Goal: Task Accomplishment & Management: Manage account settings

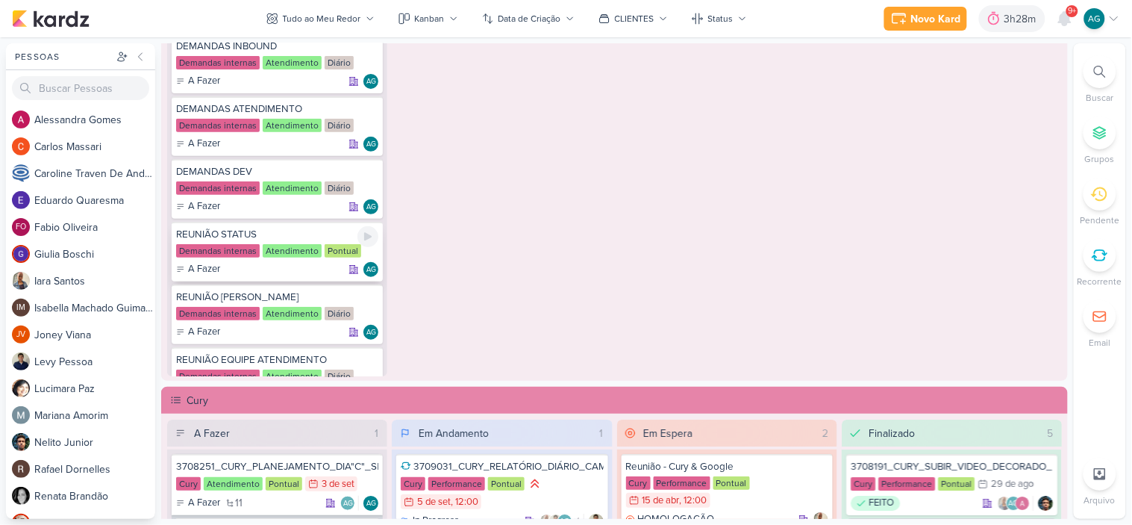
scroll to position [1078, 0]
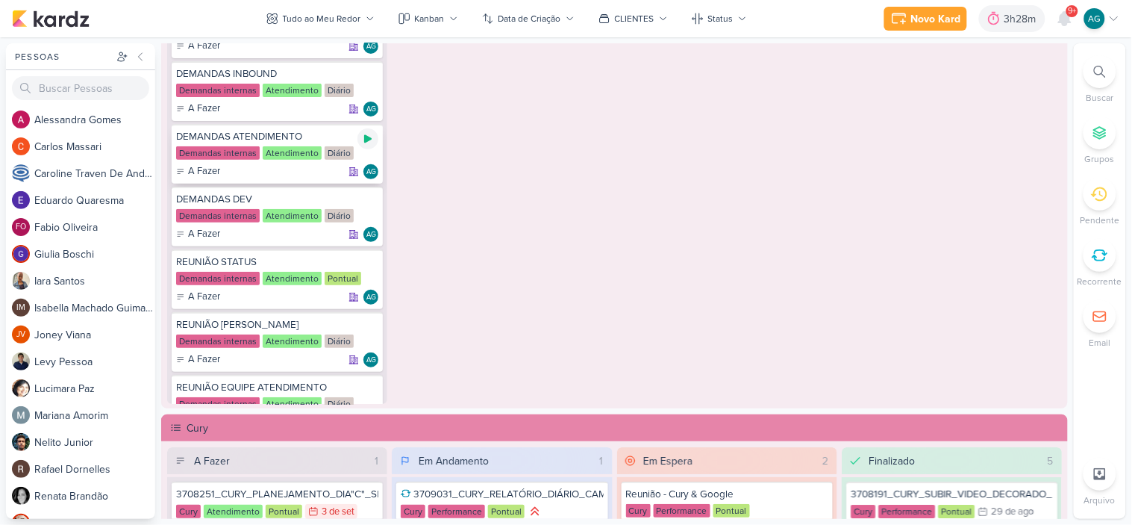
click at [369, 137] on icon at bounding box center [367, 139] width 7 height 8
click at [1064, 23] on icon at bounding box center [1065, 18] width 12 height 13
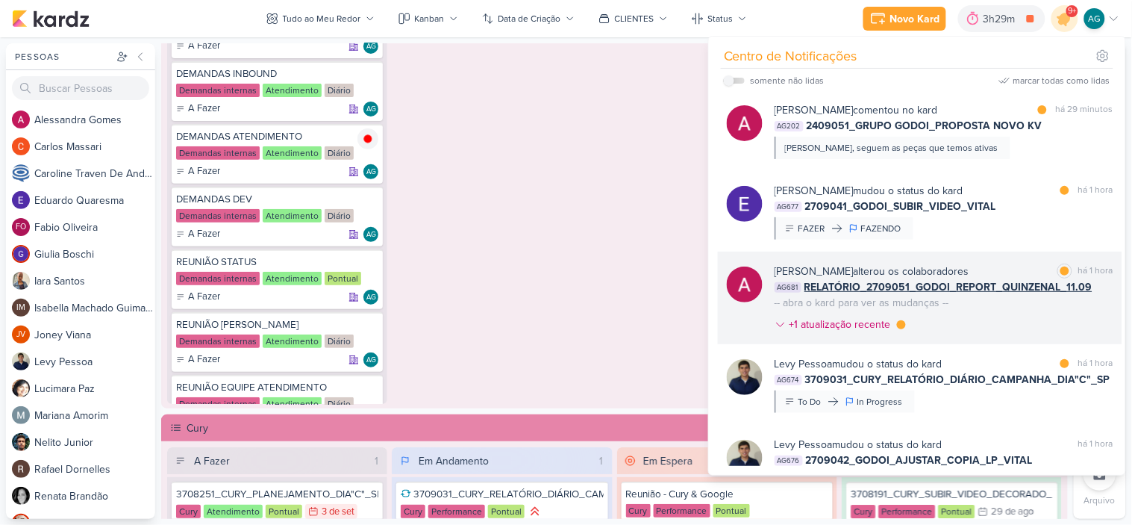
scroll to position [166, 0]
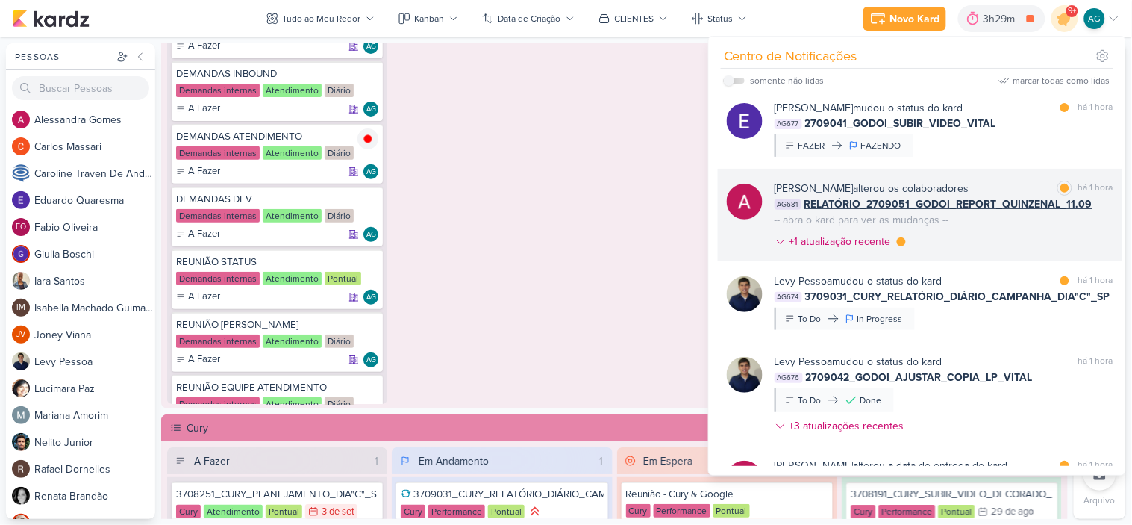
click at [991, 240] on div "[PERSON_NAME] alterou os colaboradores marcar como lida há 1 hora AG681 RELATÓR…" at bounding box center [944, 218] width 339 height 75
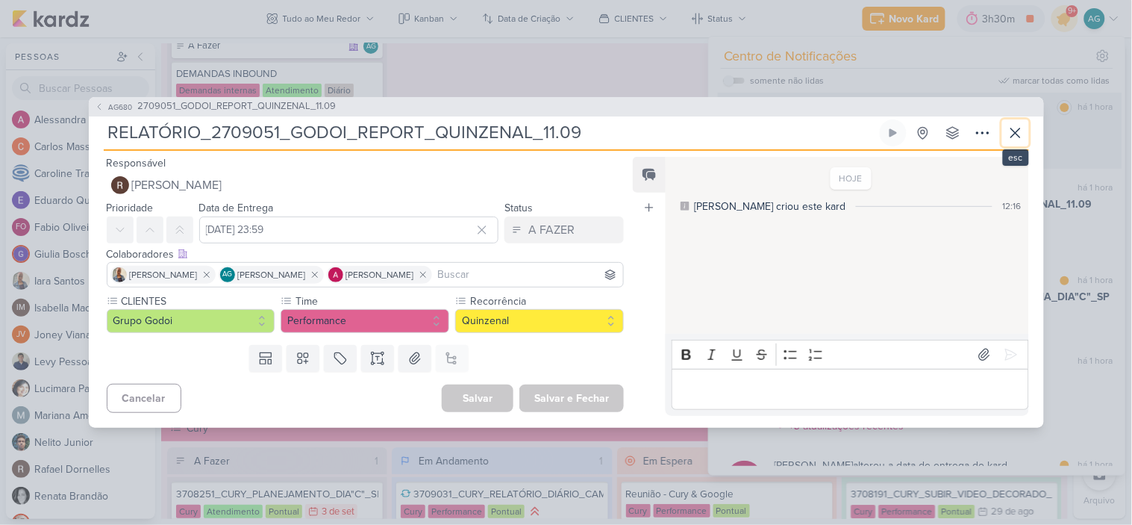
click at [1025, 135] on button at bounding box center [1015, 132] width 27 height 27
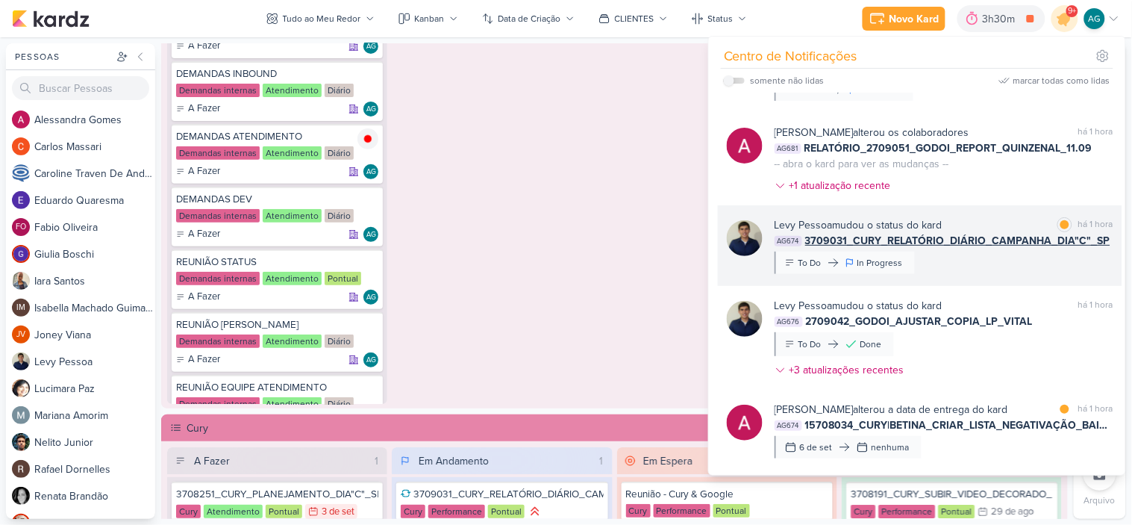
scroll to position [249, 0]
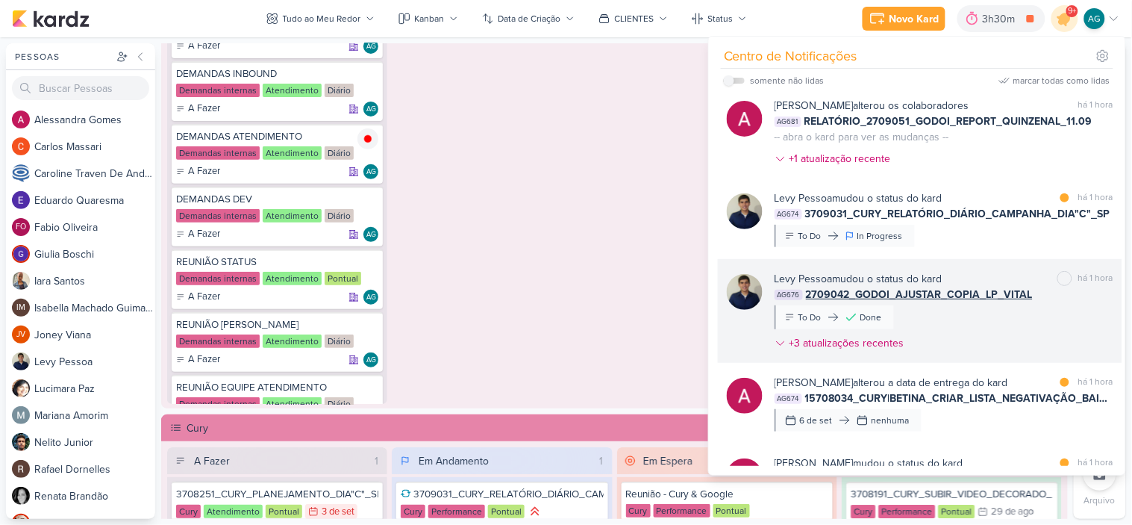
click at [1010, 319] on div "[PERSON_NAME] mudou o status do kard marcar como não lida há 1 hora AG676 27090…" at bounding box center [944, 314] width 339 height 86
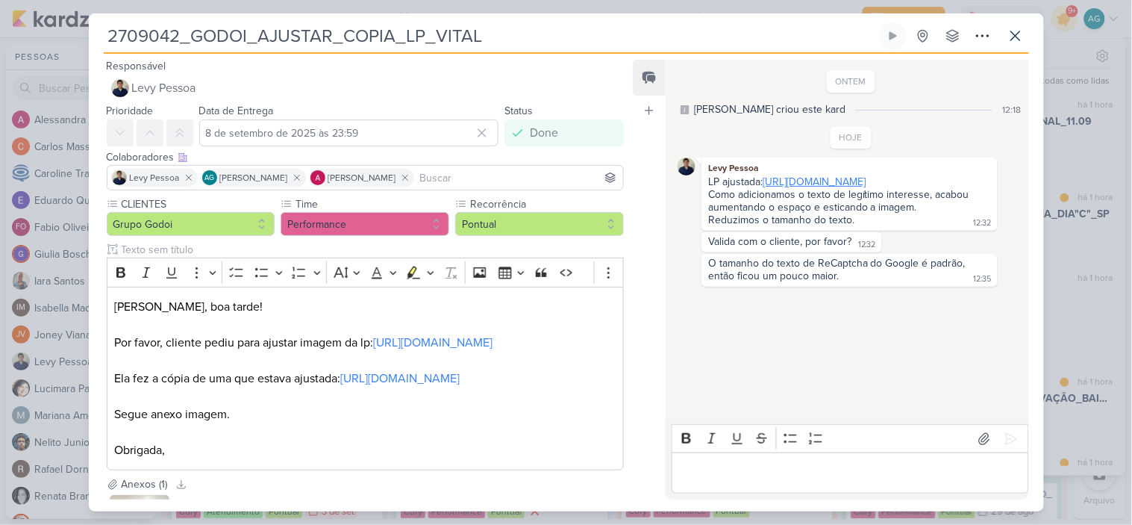
click at [866, 181] on link "[URL][DOMAIN_NAME]" at bounding box center [814, 181] width 103 height 13
click at [494, 349] on p "[PERSON_NAME], boa tarde! Por favor, cliente pediu para ajustar imagem da lp: […" at bounding box center [365, 325] width 502 height 54
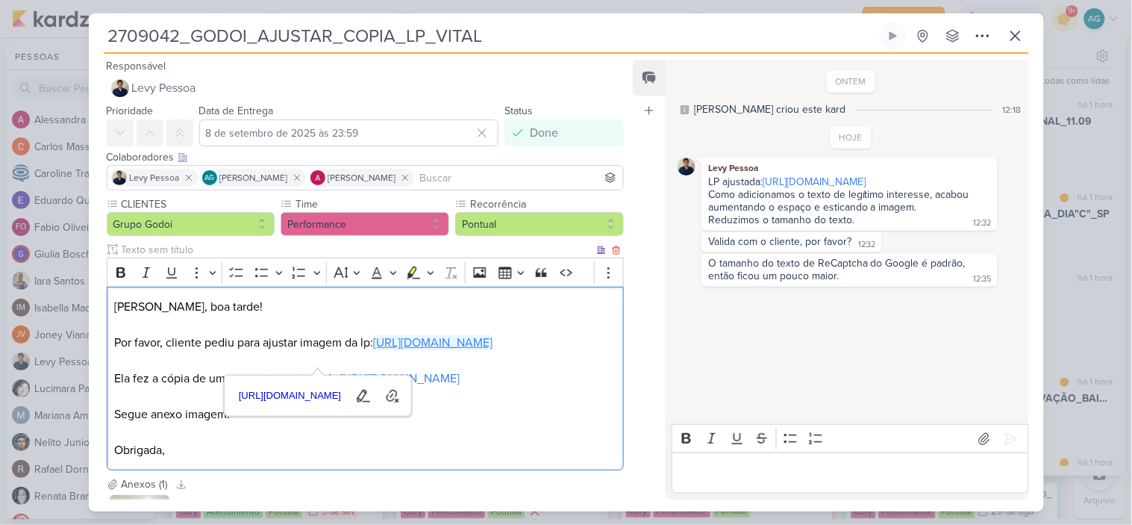
click at [493, 343] on link "[URL][DOMAIN_NAME]" at bounding box center [432, 342] width 119 height 15
click at [449, 314] on p "[PERSON_NAME], boa tarde! Por favor, cliente pediu para ajustar imagem da lp: […" at bounding box center [365, 325] width 502 height 54
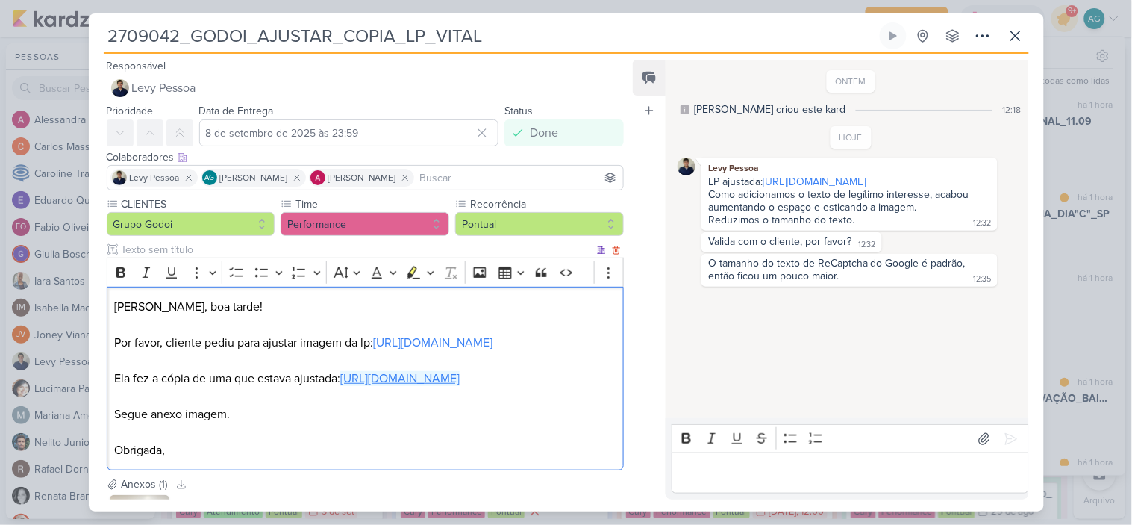
click at [443, 386] on link "[URL][DOMAIN_NAME]" at bounding box center [399, 378] width 119 height 15
click at [1021, 37] on icon at bounding box center [1016, 36] width 18 height 18
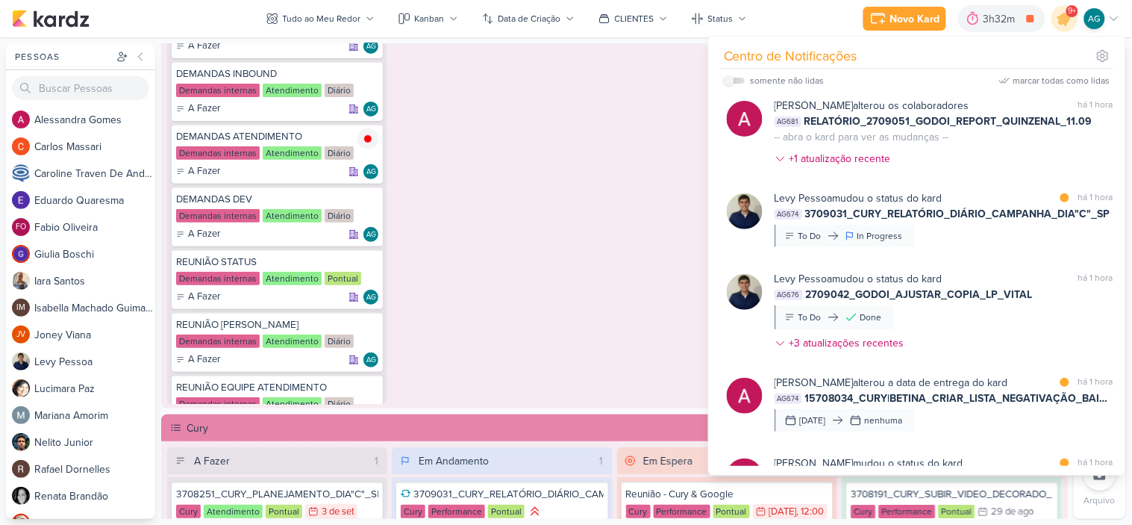
click at [578, 160] on div "Em Andamento 0 O título do kard deve ter menos que 100 caracteres" at bounding box center [502, 184] width 220 height 440
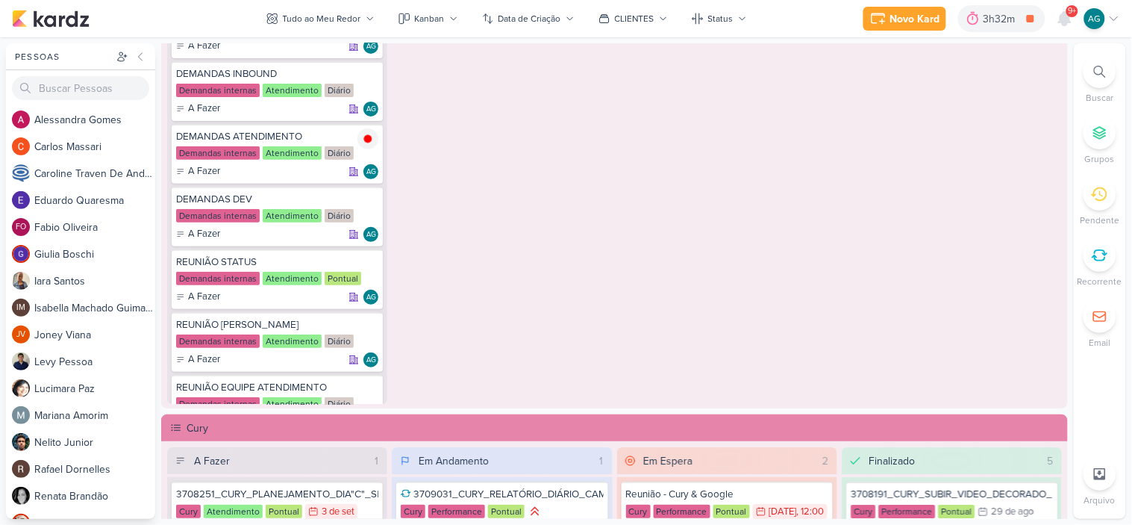
click at [1103, 75] on icon at bounding box center [1100, 72] width 12 height 12
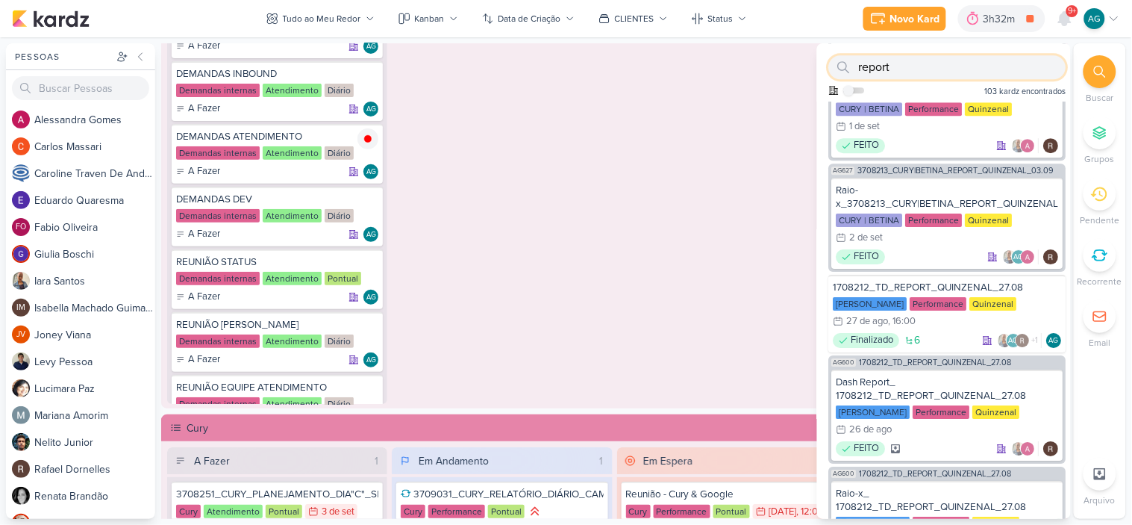
scroll to position [1161, 0]
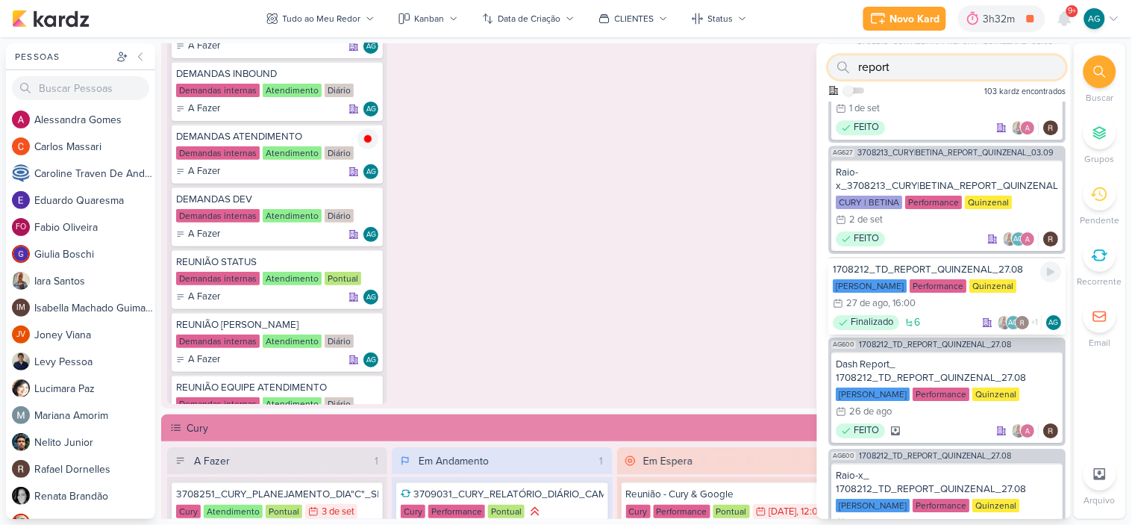
type input "report"
click at [980, 276] on div "1708212_TD_REPORT_QUINZENAL_27.08" at bounding box center [948, 269] width 228 height 13
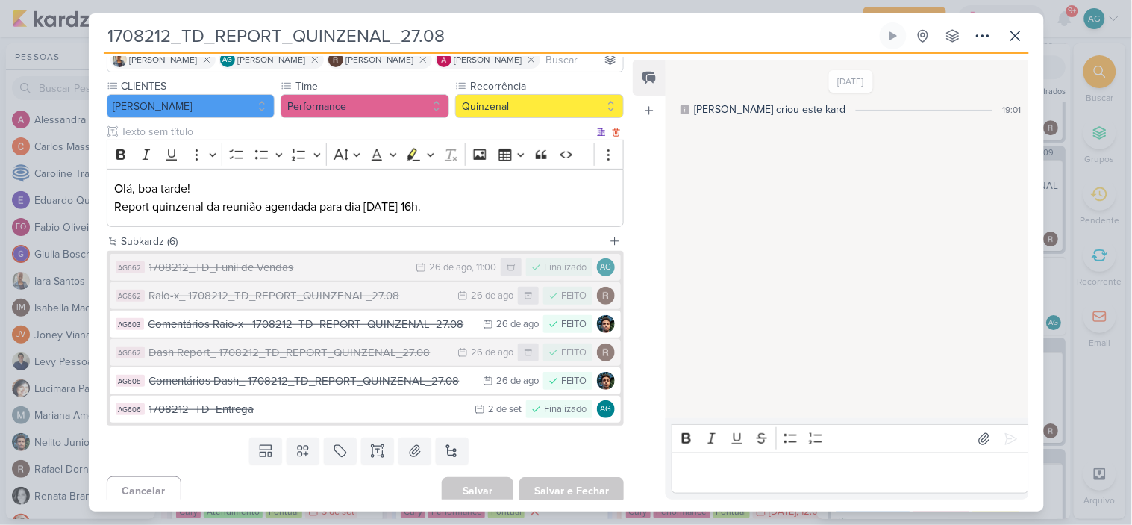
scroll to position [128, 0]
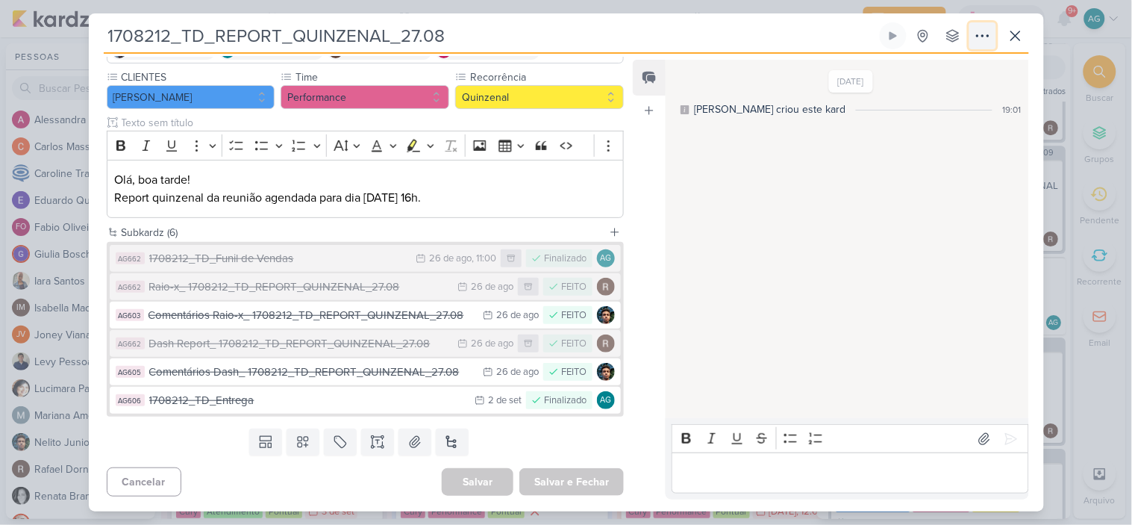
click at [987, 40] on icon at bounding box center [983, 36] width 18 height 18
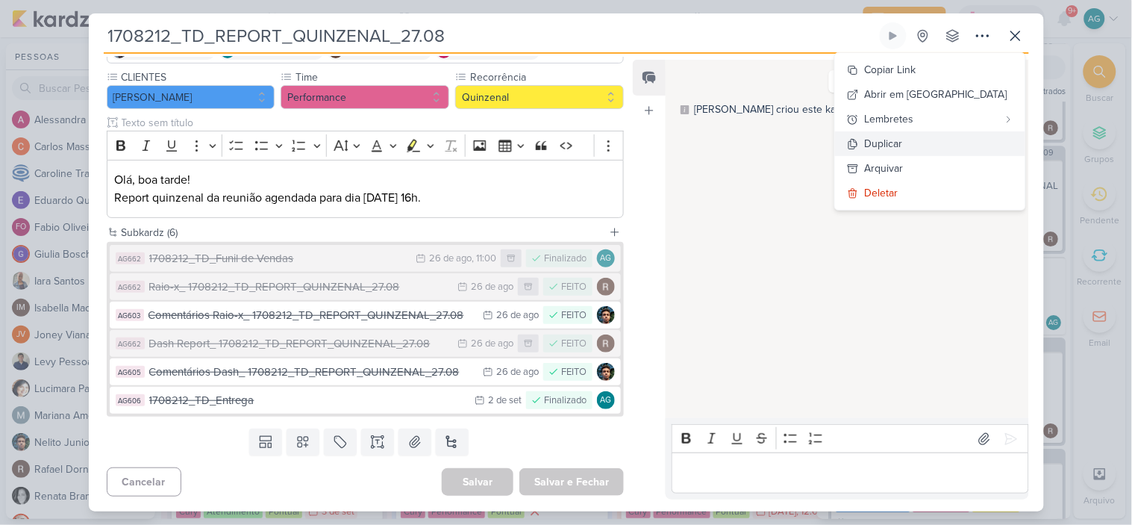
click at [974, 146] on button "Duplicar" at bounding box center [930, 143] width 190 height 25
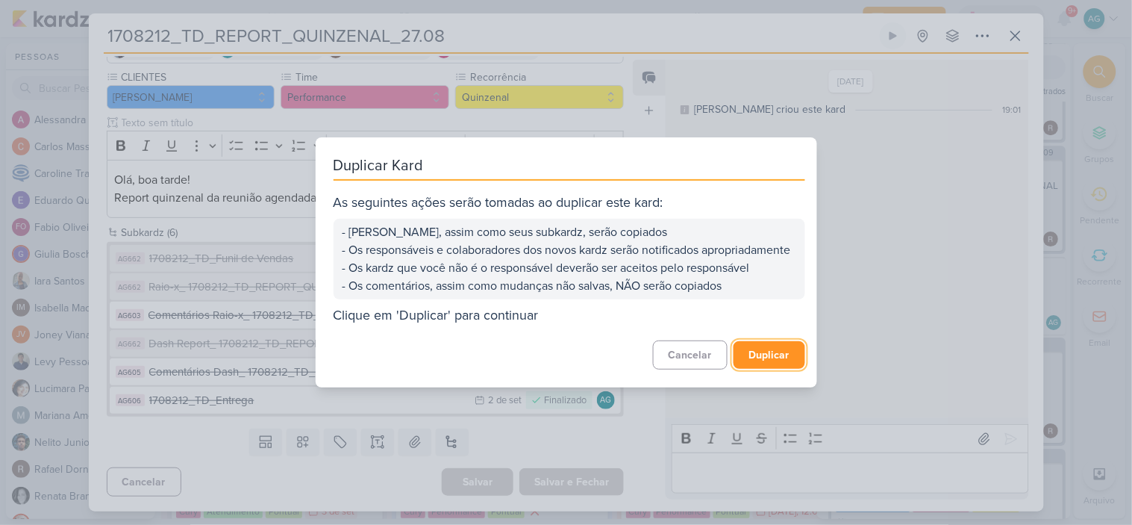
click at [782, 363] on button "Duplicar" at bounding box center [770, 355] width 72 height 28
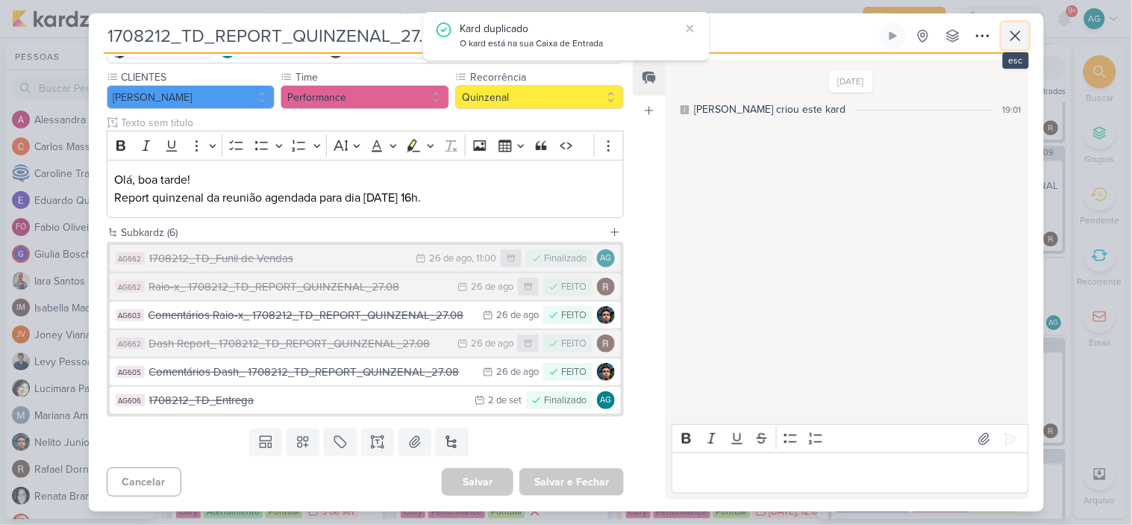
click at [1014, 37] on icon at bounding box center [1015, 35] width 9 height 9
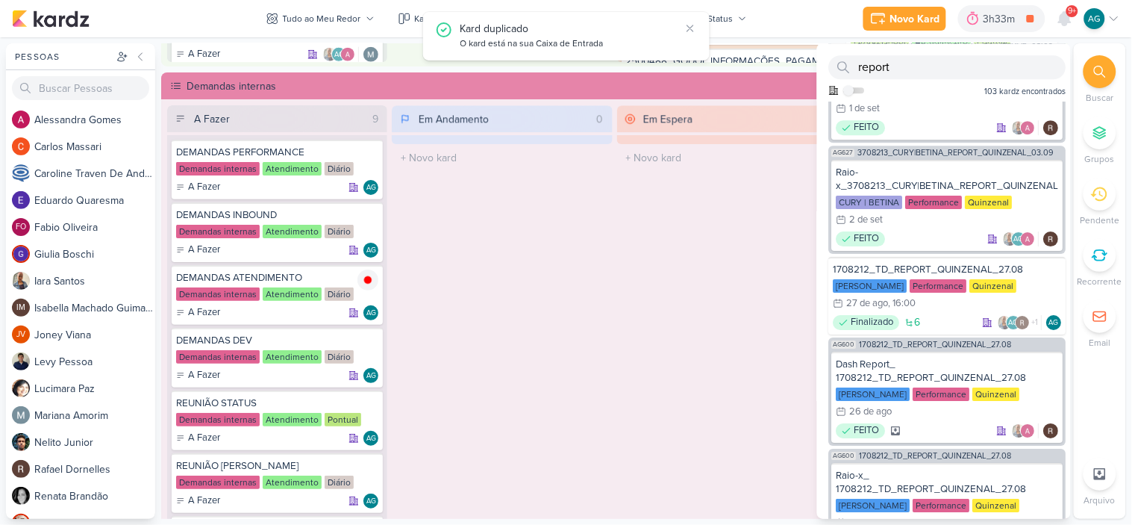
scroll to position [0, 0]
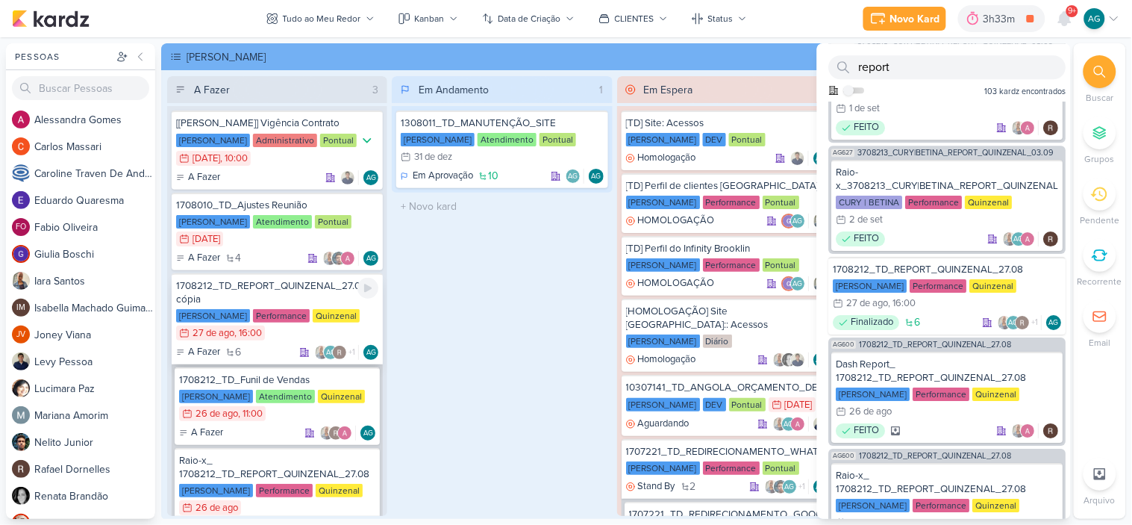
click at [311, 288] on div "1708212_TD_REPORT_QUINZENAL_27.08 - cópia" at bounding box center [277, 292] width 202 height 27
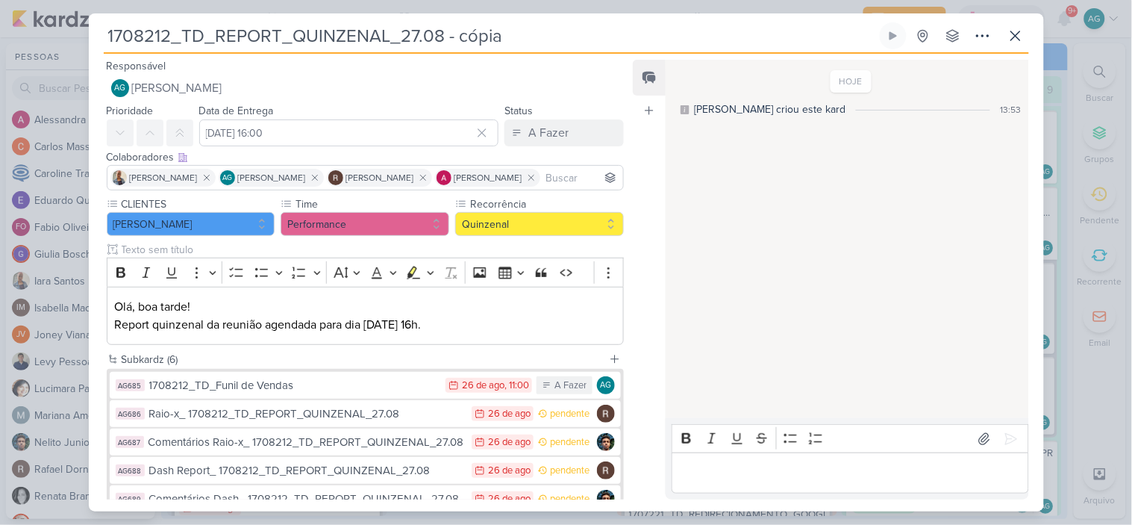
drag, startPoint x: 525, startPoint y: 41, endPoint x: 13, endPoint y: 39, distance: 512.1
click at [13, 39] on div "1708212_TD_REPORT_QUINZENAL_27.08 - cópia Criado por mim" at bounding box center [566, 262] width 1132 height 525
paste input "9051_TD_REPORT_QUINZENAL_10.09"
type input "1709051_TD_REPORT_QUINZENAL_10.09"
click at [299, 137] on input "[DATE] 16:00" at bounding box center [349, 132] width 300 height 27
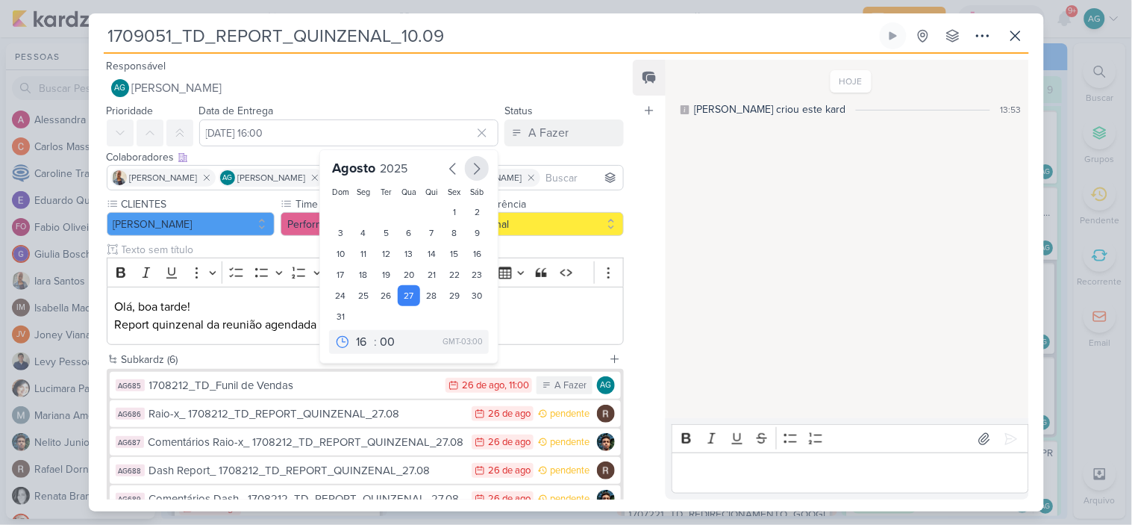
click at [475, 166] on icon "button" at bounding box center [477, 168] width 5 height 10
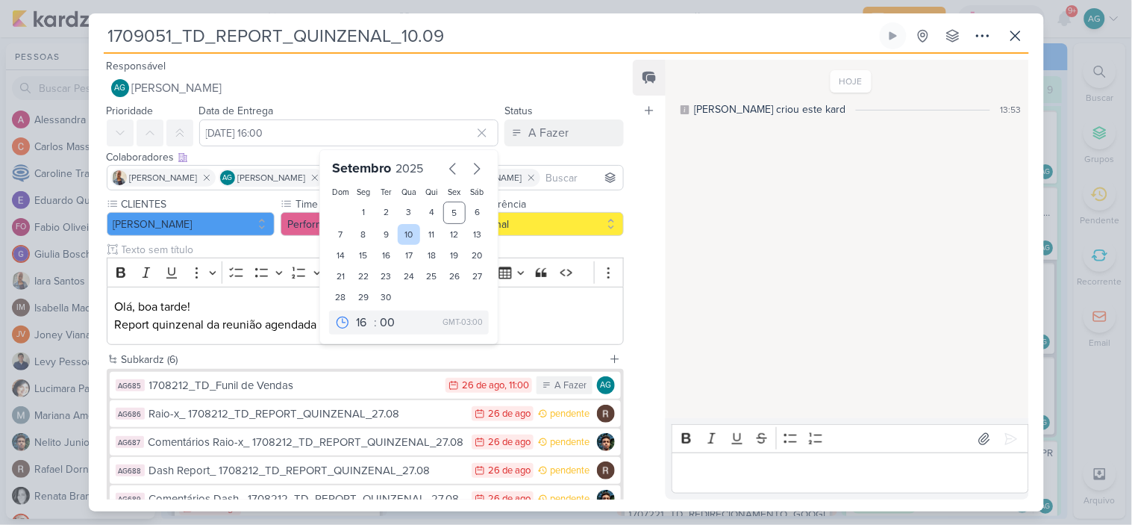
click at [406, 228] on div "10" at bounding box center [409, 234] width 23 height 21
type input "[DATE] 16:00"
click at [540, 311] on p "Olá, boa tarde! Report quinzenal da reunião agendada para dia [DATE] 16h." at bounding box center [365, 316] width 502 height 36
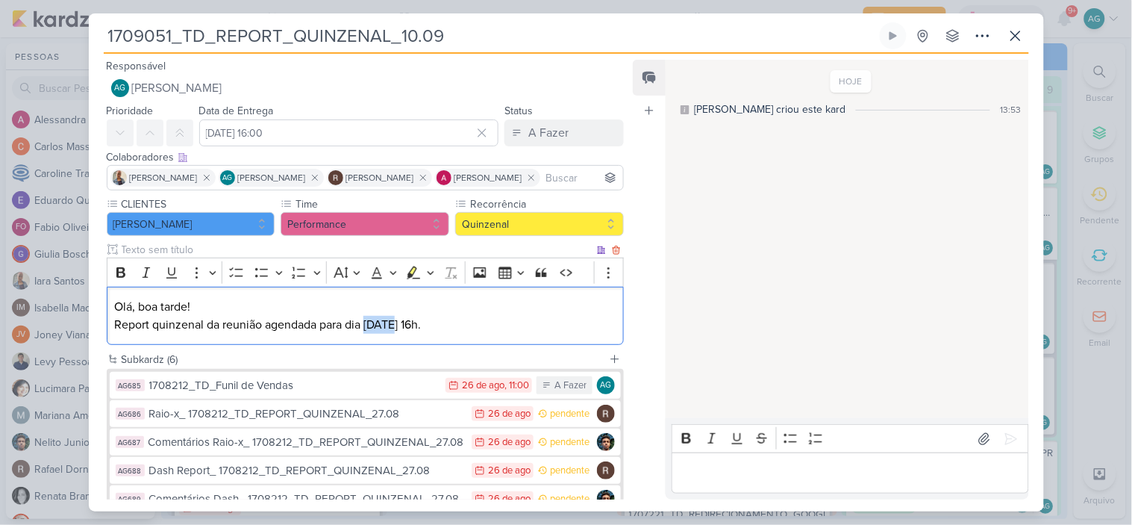
drag, startPoint x: 366, startPoint y: 322, endPoint x: 394, endPoint y: 322, distance: 27.6
click at [394, 322] on p "Olá, boa tarde! Report quinzenal da reunião agendada para dia [DATE] 16h." at bounding box center [365, 316] width 502 height 36
click at [202, 177] on icon at bounding box center [207, 177] width 10 height 10
click at [212, 181] on icon at bounding box center [207, 177] width 10 height 10
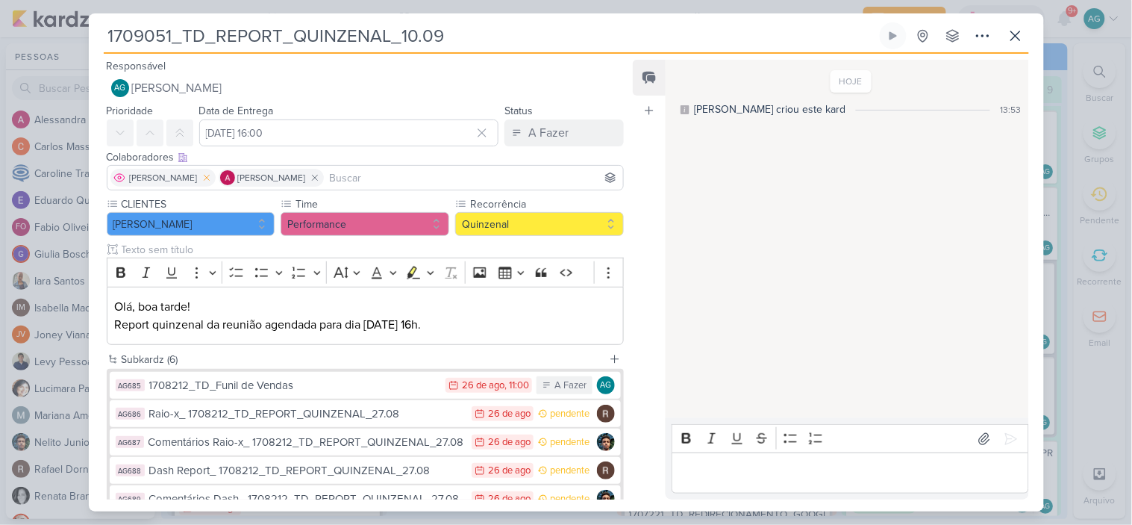
click at [203, 181] on icon at bounding box center [207, 177] width 10 height 10
click at [209, 176] on icon at bounding box center [206, 177] width 5 height 5
click at [213, 176] on input at bounding box center [365, 178] width 511 height 18
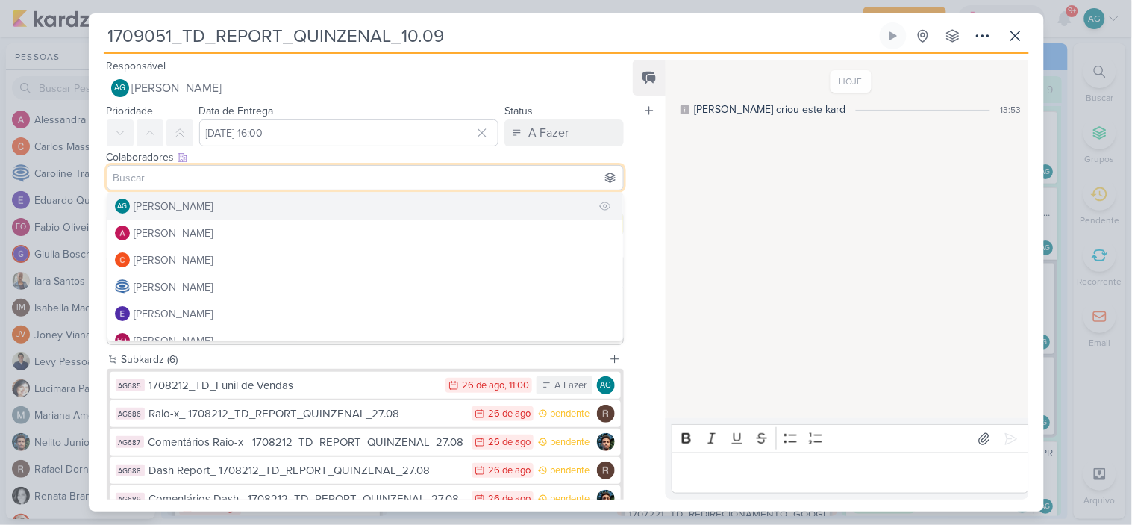
click at [182, 209] on div "[PERSON_NAME]" at bounding box center [173, 207] width 79 height 16
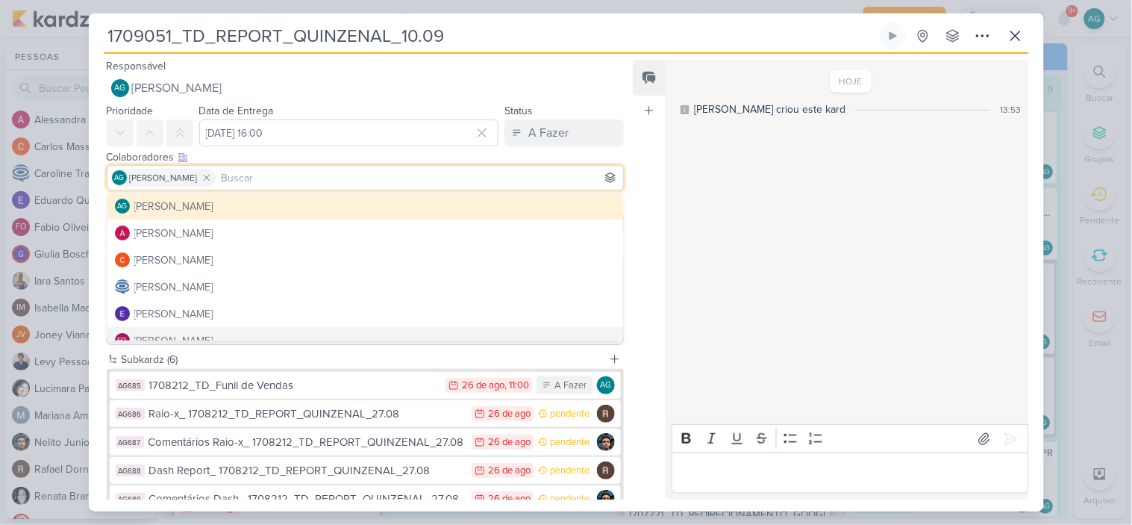
click at [693, 315] on div "HOJE [PERSON_NAME] criou este kard 13:53" at bounding box center [846, 239] width 361 height 357
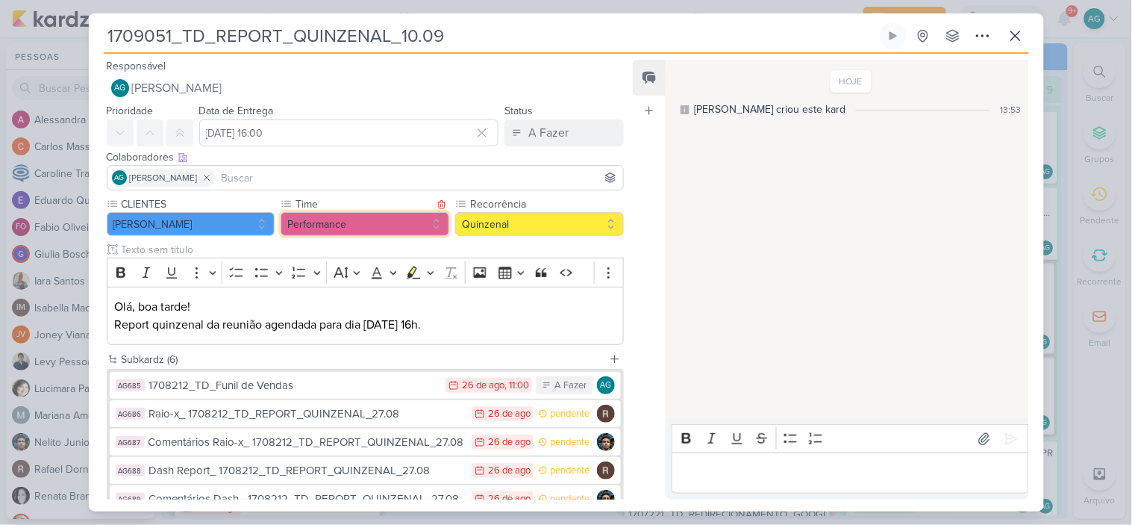
click at [413, 215] on button "Performance" at bounding box center [365, 224] width 169 height 24
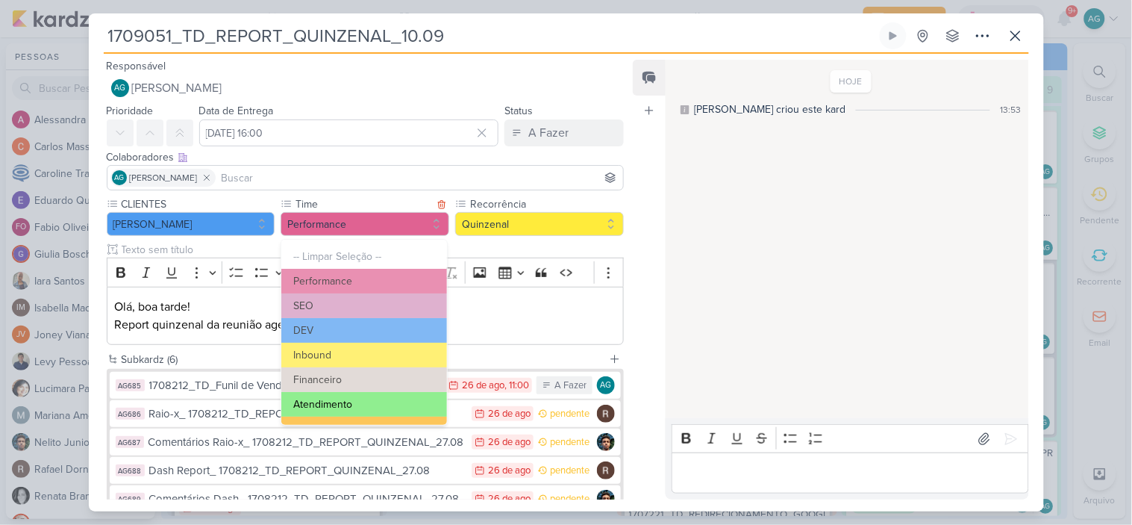
click at [351, 398] on button "Atendimento" at bounding box center [363, 404] width 165 height 25
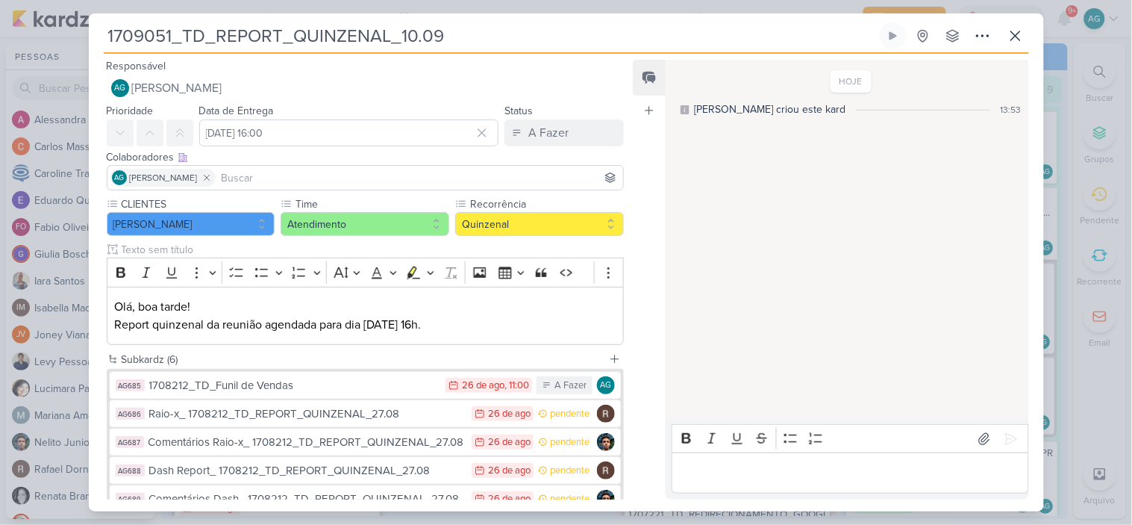
drag, startPoint x: 467, startPoint y: 32, endPoint x: 37, endPoint y: 38, distance: 430.0
click at [37, 38] on div "1709051_TD_REPORT_QUINZENAL_10.09 Criado por mim" at bounding box center [566, 262] width 1132 height 525
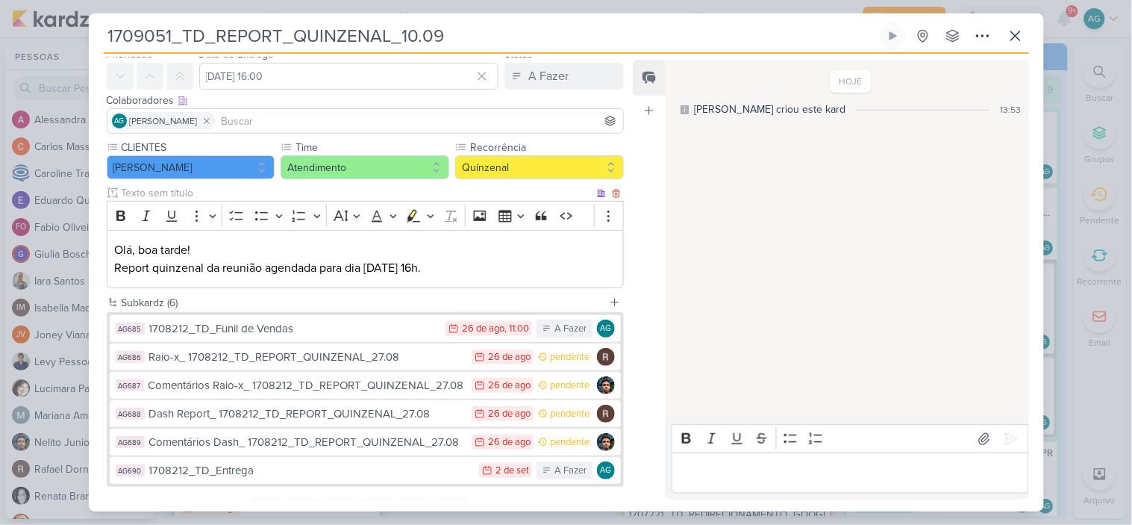
scroll to position [128, 0]
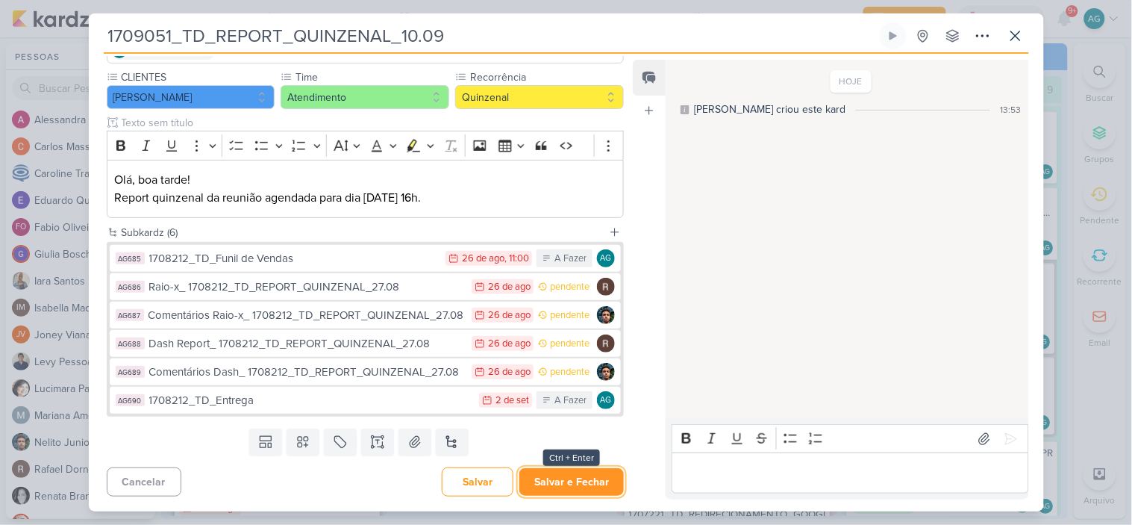
click at [587, 488] on button "Salvar e Fechar" at bounding box center [572, 482] width 105 height 28
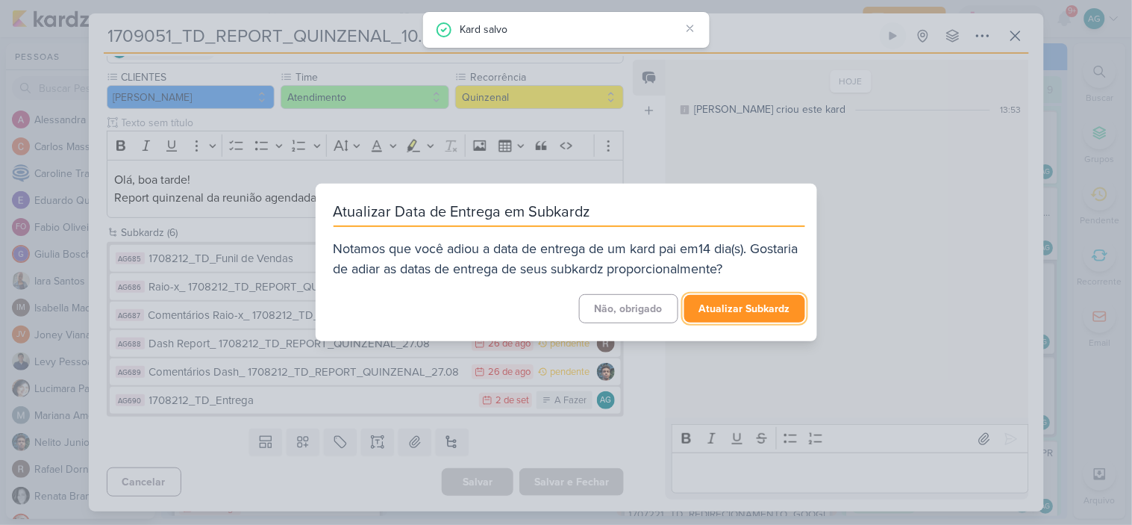
click at [762, 314] on button "Atualizar Subkardz" at bounding box center [744, 309] width 121 height 28
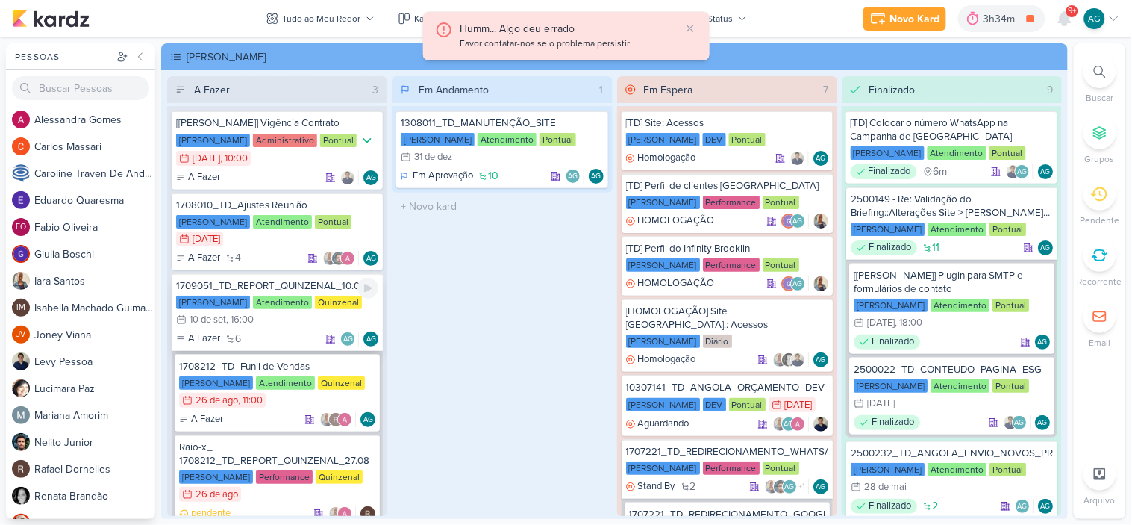
click at [303, 284] on div "1709051_TD_REPORT_QUINZENAL_10.09" at bounding box center [277, 285] width 202 height 13
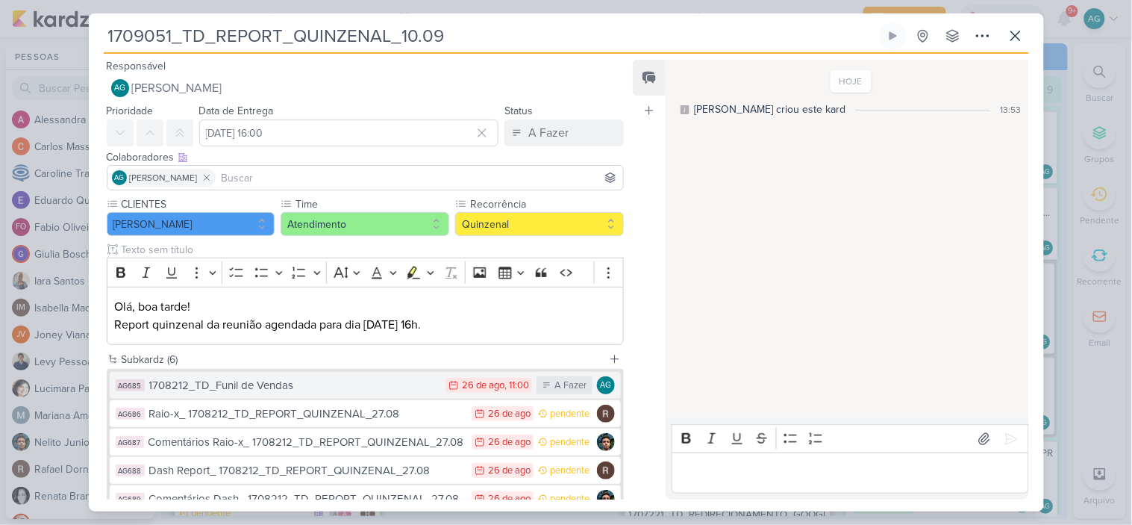
click at [284, 384] on div "1708212_TD_Funil de Vendas" at bounding box center [294, 385] width 290 height 17
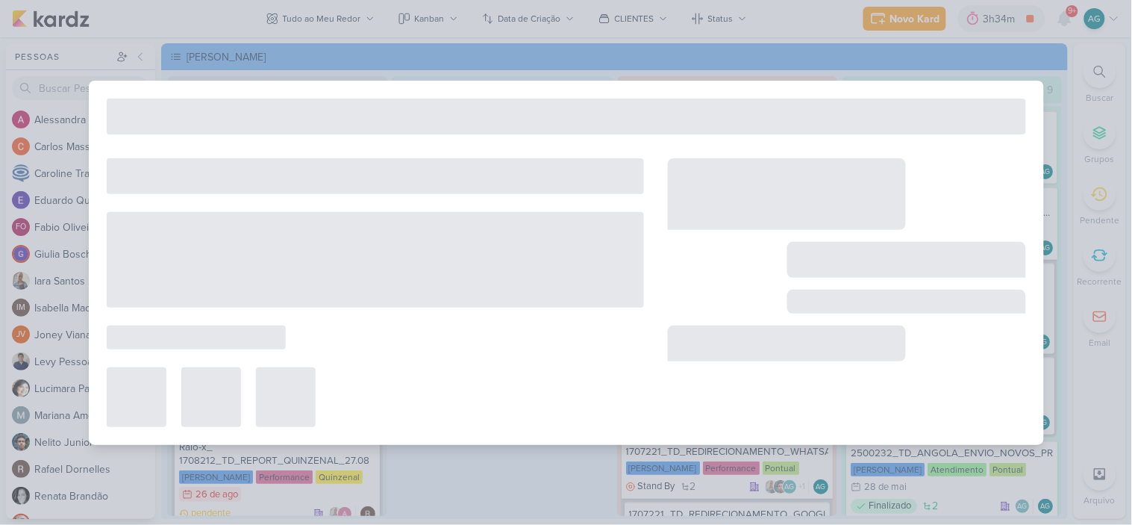
type input "1708212_TD_Funil de Vendas"
type input "[DATE] 11:00"
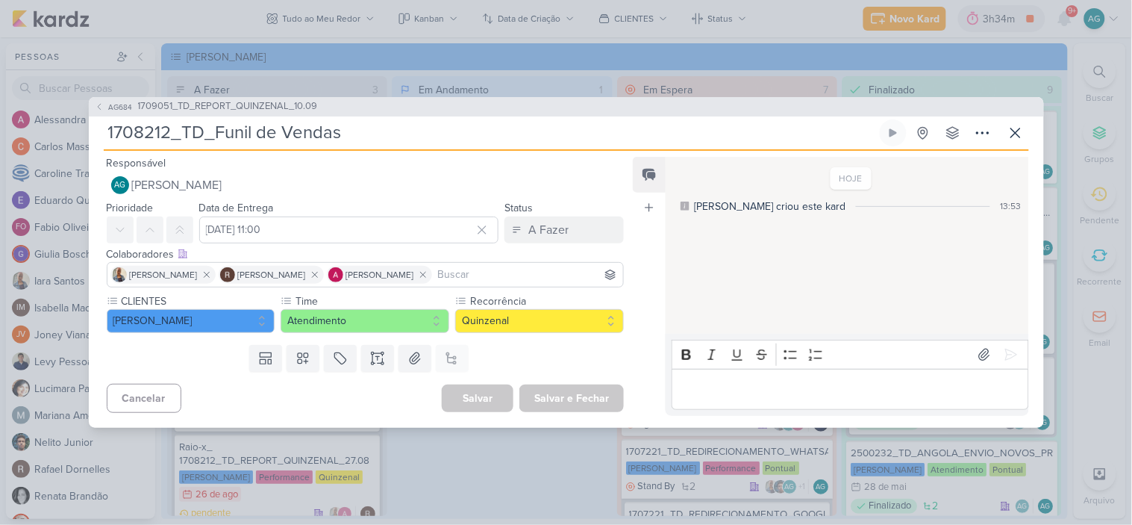
drag, startPoint x: 169, startPoint y: 130, endPoint x: 94, endPoint y: 132, distance: 74.7
click at [94, 132] on div "AG684 1709051_TD_REPORT_QUINZENAL_10.09 1708212_TD_Funil de Vendas Criado por m…" at bounding box center [566, 262] width 955 height 331
click at [202, 272] on icon at bounding box center [207, 274] width 10 height 10
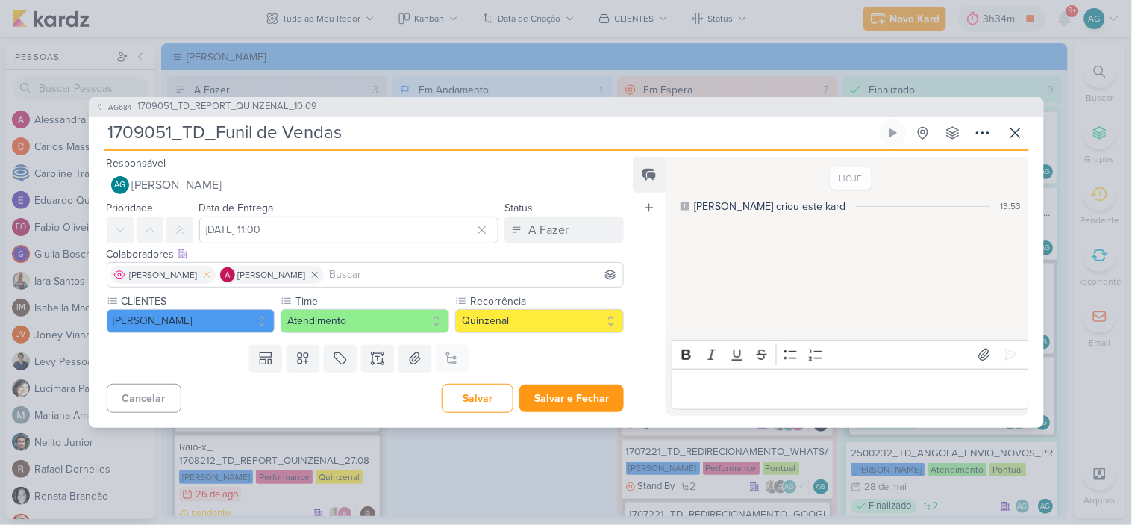
click at [202, 274] on icon at bounding box center [207, 274] width 10 height 10
click at [250, 273] on input at bounding box center [420, 275] width 402 height 18
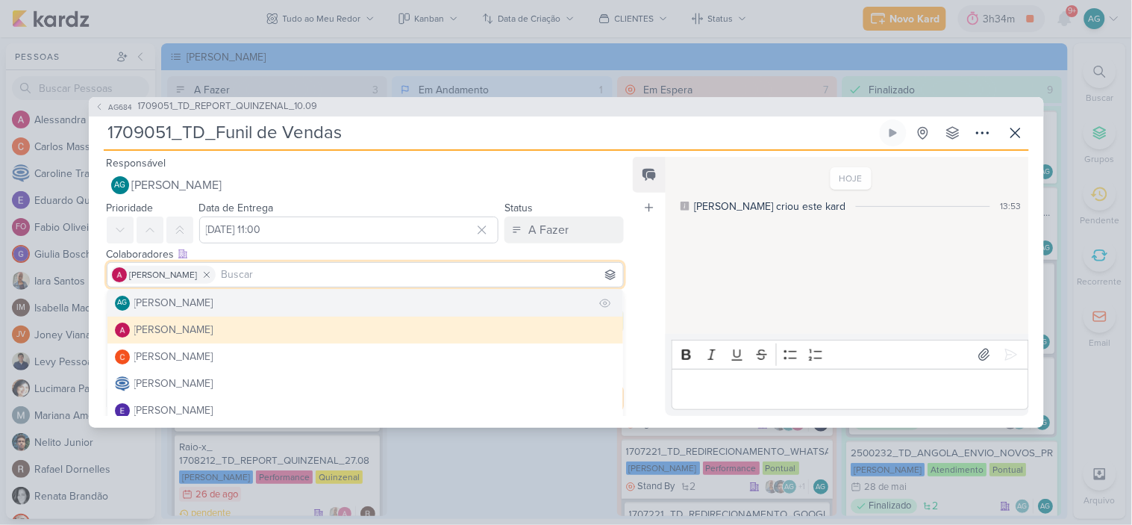
click at [210, 302] on div "[PERSON_NAME]" at bounding box center [173, 303] width 79 height 16
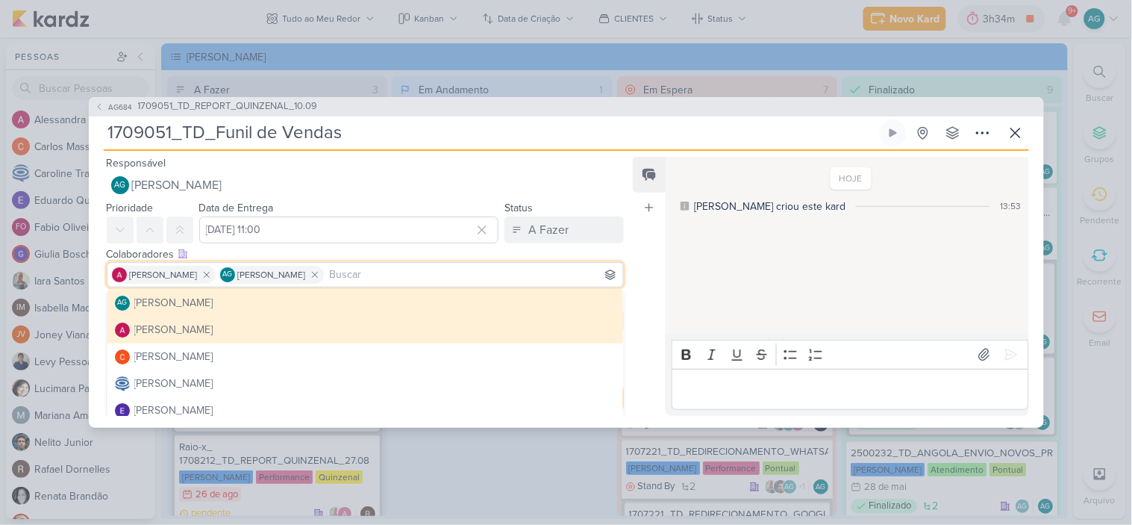
click at [650, 324] on div "Feed Atrelar email Solte o email para atrelar ao kard" at bounding box center [649, 286] width 33 height 259
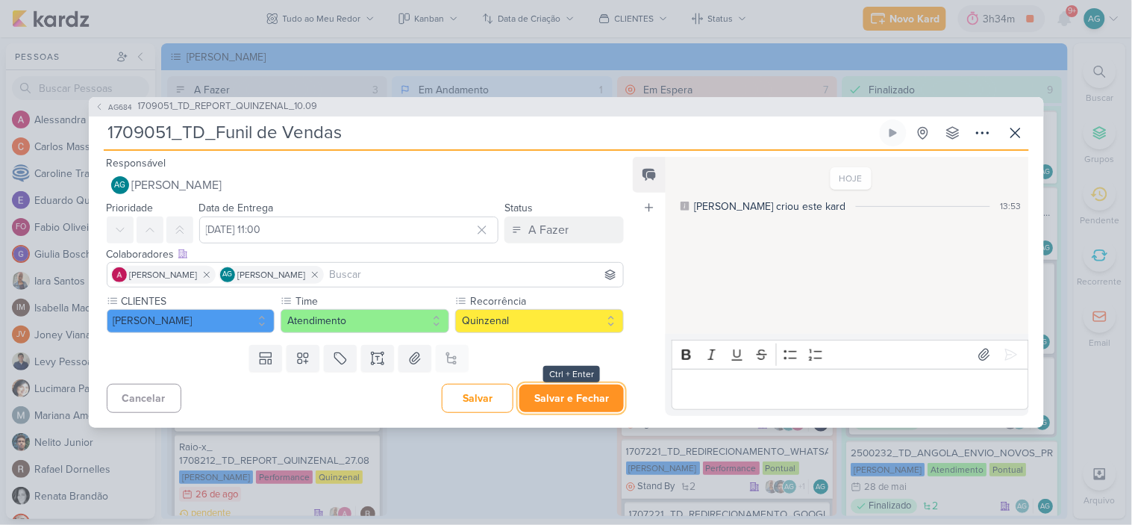
click at [568, 397] on button "Salvar e Fechar" at bounding box center [572, 398] width 105 height 28
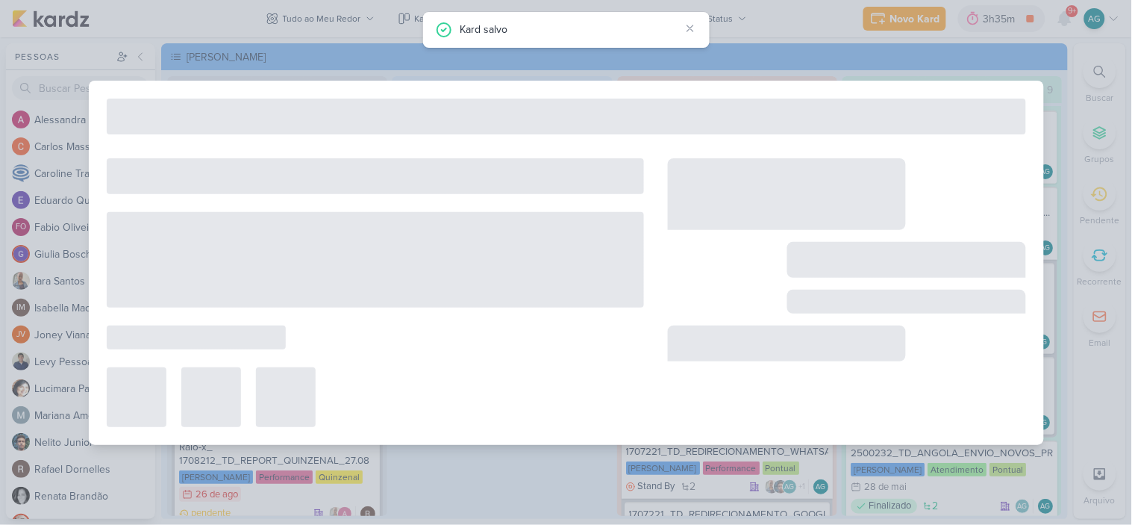
type input "1709051_TD_REPORT_QUINZENAL_10.09"
type input "[DATE] 16:00"
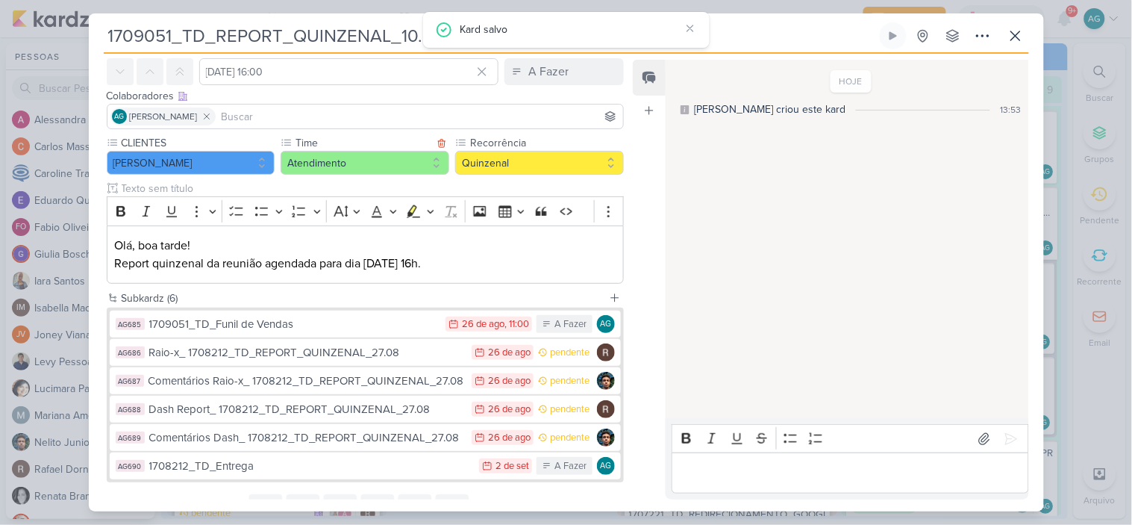
scroll to position [0, 0]
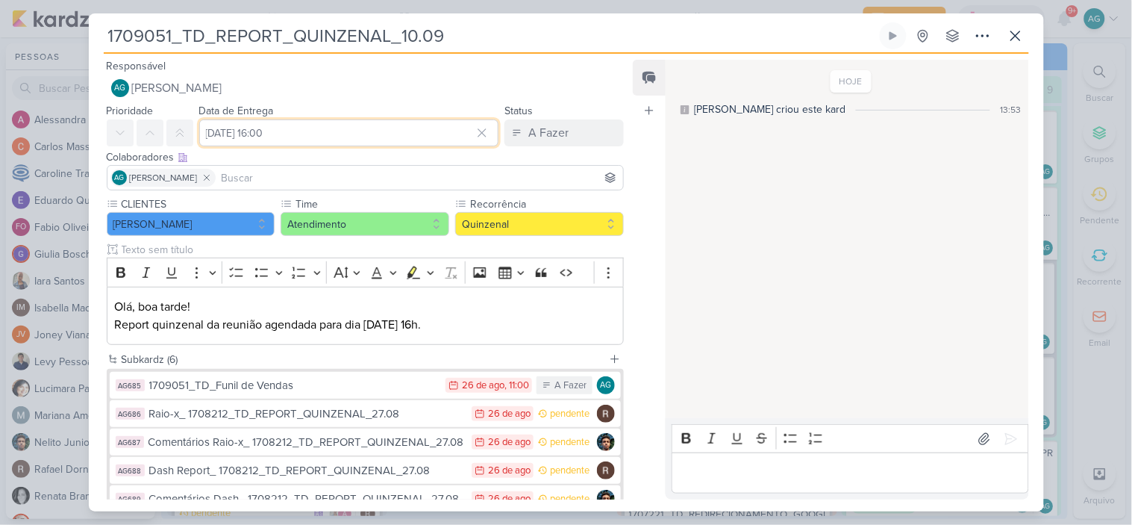
click at [377, 130] on input "[DATE] 16:00" at bounding box center [349, 132] width 300 height 27
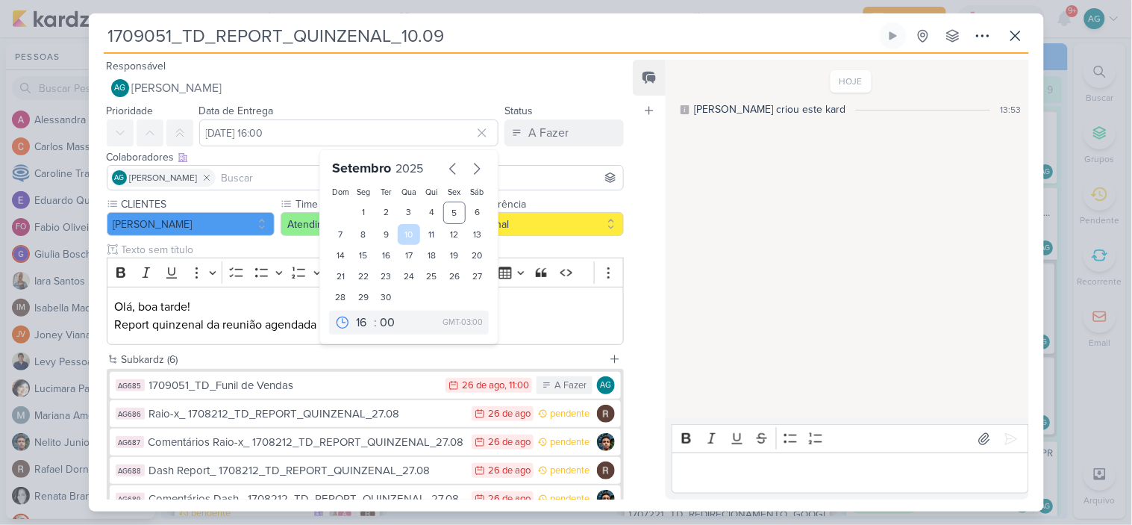
click at [401, 234] on div "10" at bounding box center [409, 234] width 23 height 21
click at [647, 275] on div "Feed Atrelar email Solte o email para atrelar ao kard" at bounding box center [649, 280] width 33 height 440
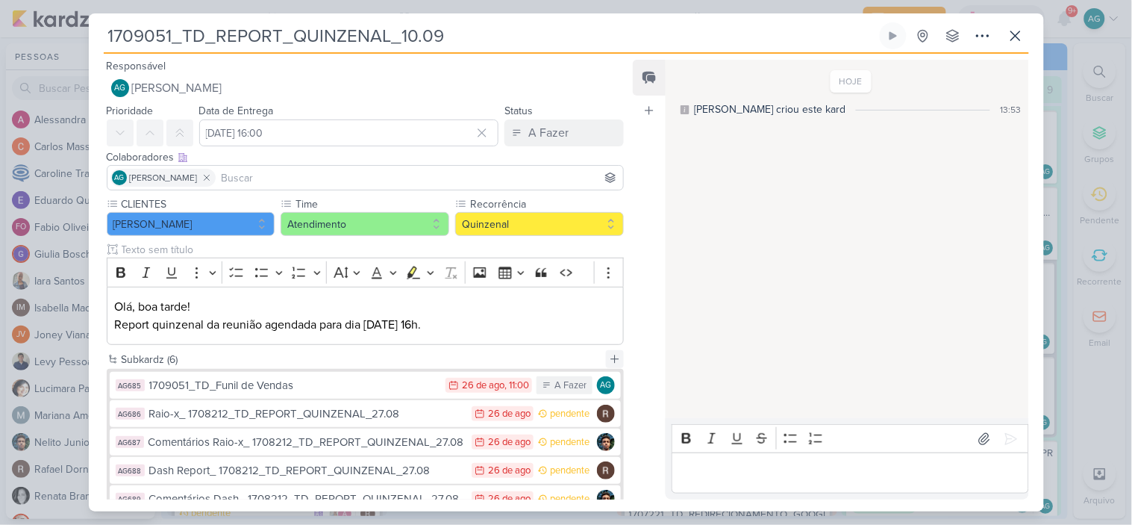
scroll to position [128, 0]
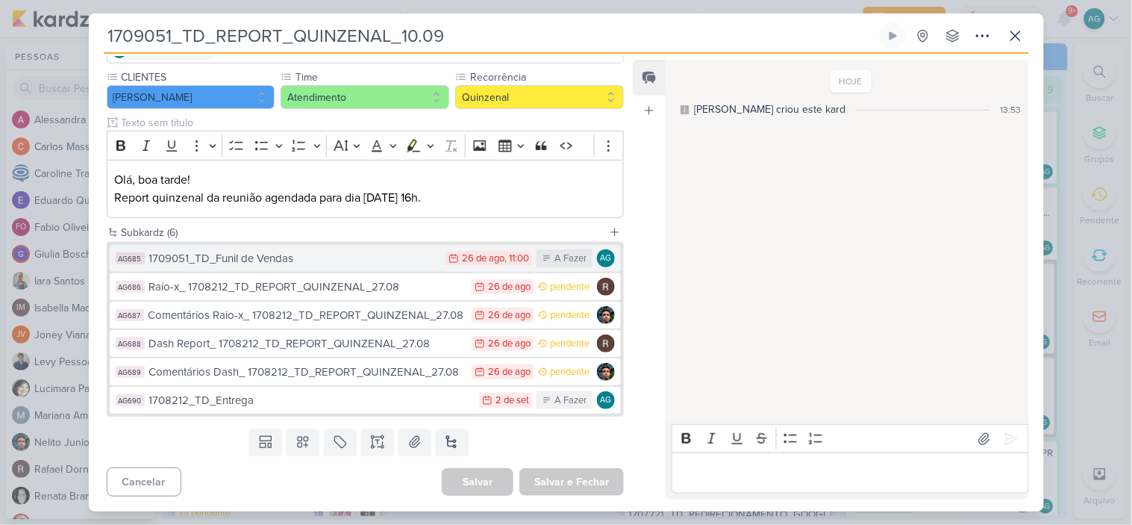
click at [376, 255] on div "1709051_TD_Funil de Vendas" at bounding box center [294, 258] width 290 height 17
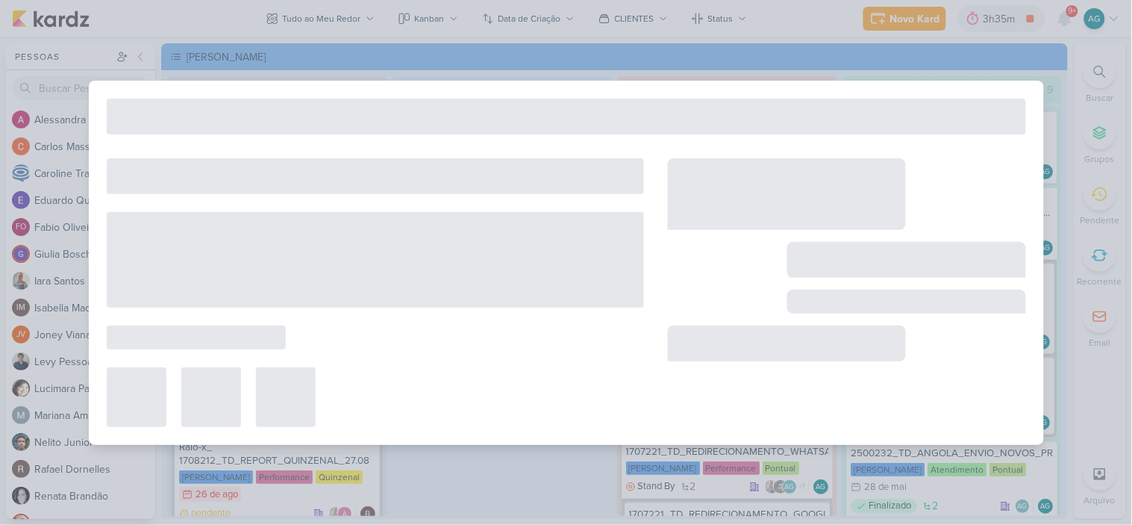
type input "1709051_TD_Funil de Vendas"
type input "[DATE] 11:00"
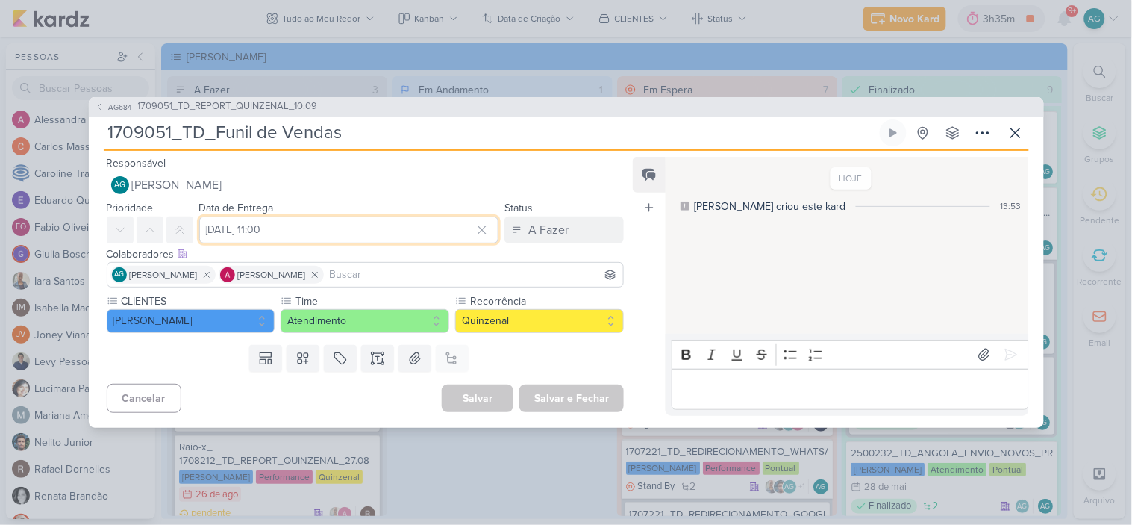
click at [316, 235] on input "[DATE] 11:00" at bounding box center [349, 229] width 300 height 27
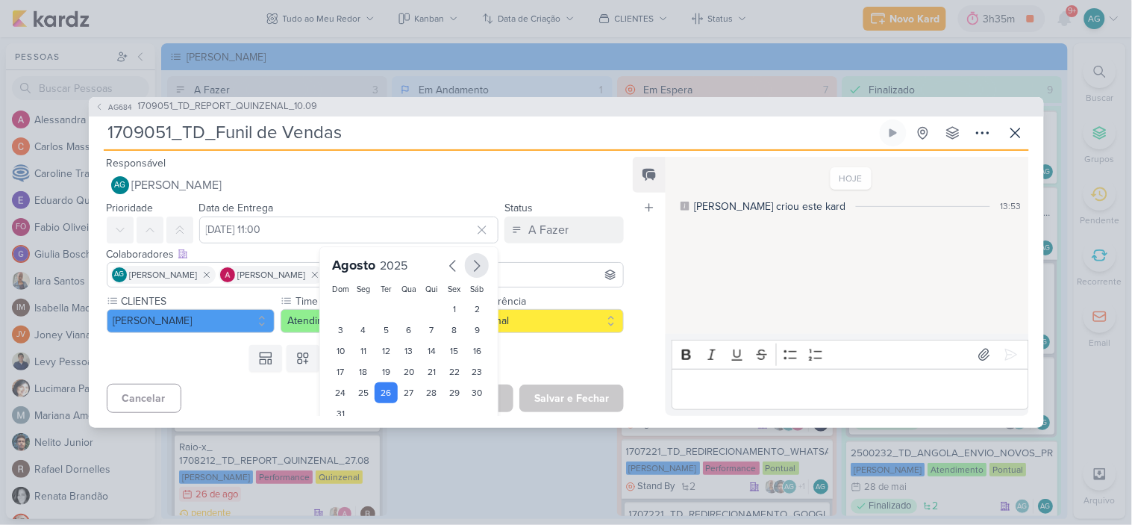
click at [468, 271] on icon "button" at bounding box center [477, 266] width 18 height 18
click at [384, 332] on div "9" at bounding box center [386, 331] width 23 height 21
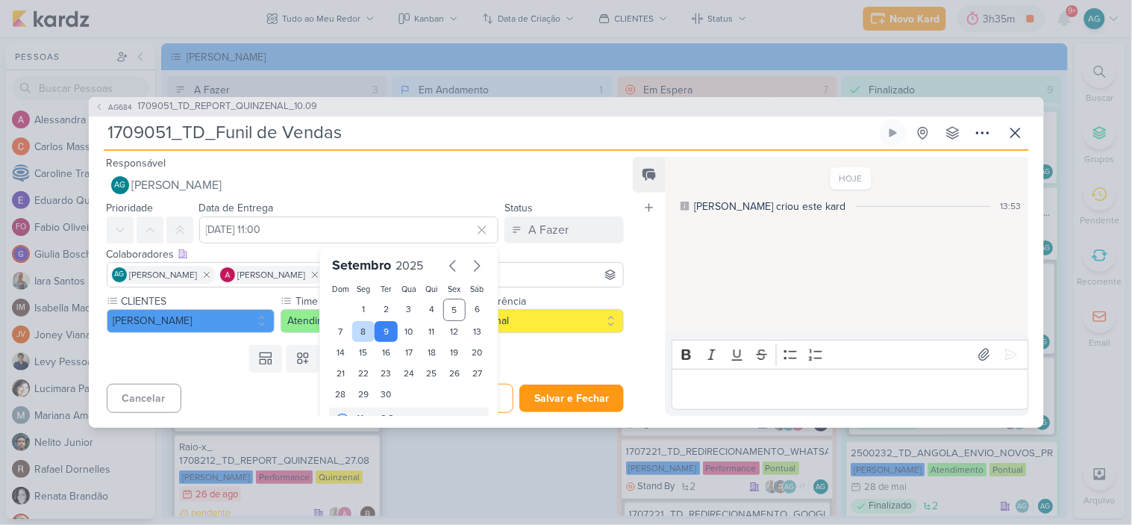
click at [355, 331] on div "8" at bounding box center [363, 331] width 23 height 21
type input "[DATE] 11:00"
click at [565, 394] on button "Salvar e Fechar" at bounding box center [572, 398] width 105 height 28
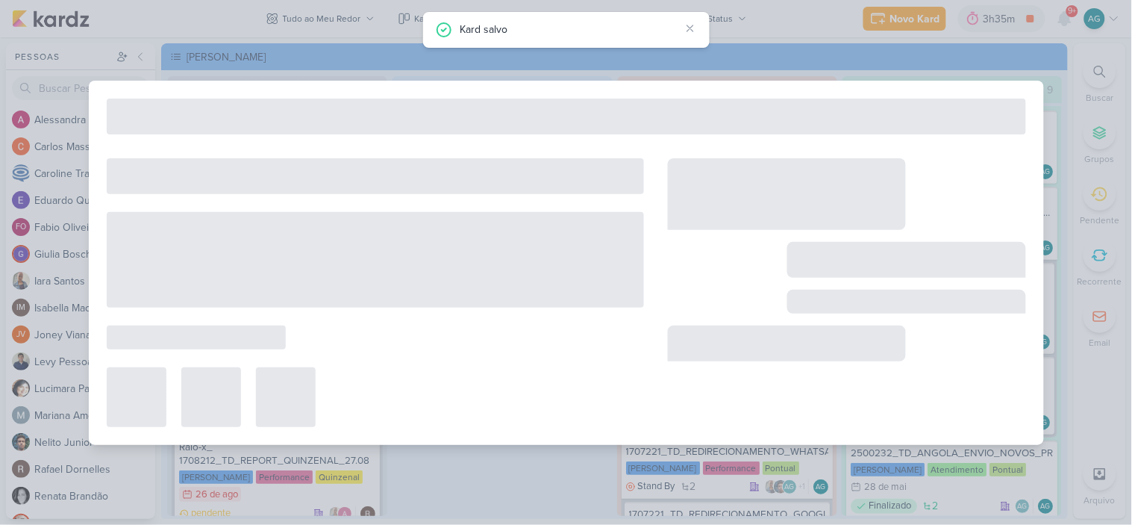
type input "1709051_TD_REPORT_QUINZENAL_10.09"
type input "[DATE] 16:00"
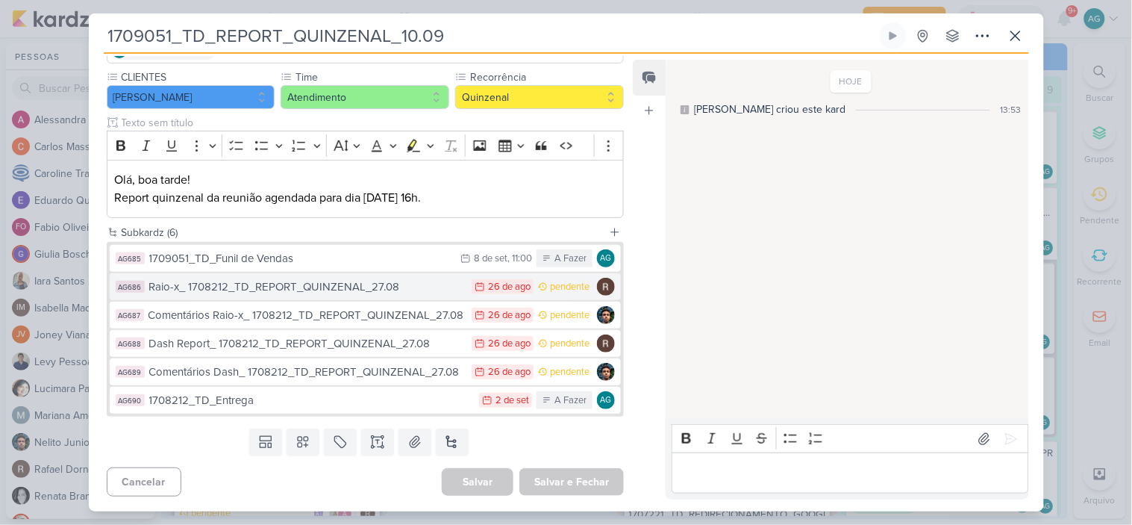
click at [324, 291] on div "Raio-x_ 1708212_TD_REPORT_QUINZENAL_27.08" at bounding box center [307, 286] width 316 height 17
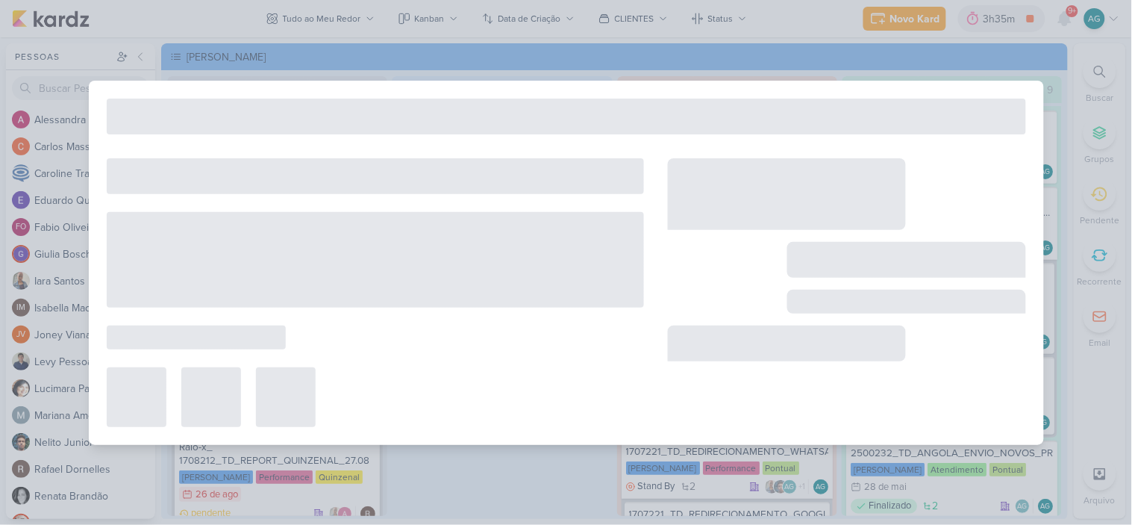
type input "Raio-x_ 1708212_TD_REPORT_QUINZENAL_27.08"
type input "[DATE] 23:59"
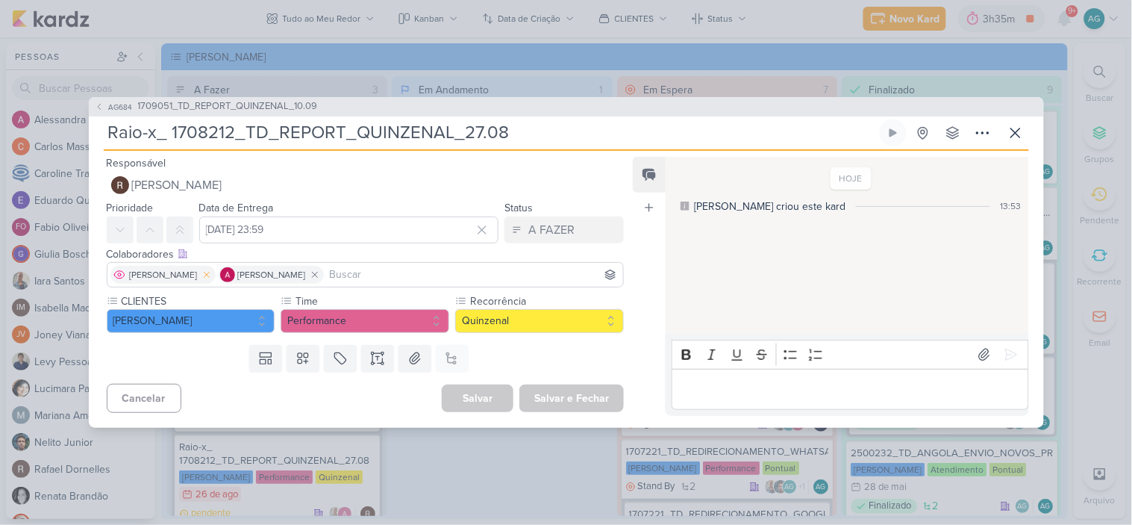
click at [202, 274] on icon at bounding box center [207, 274] width 10 height 10
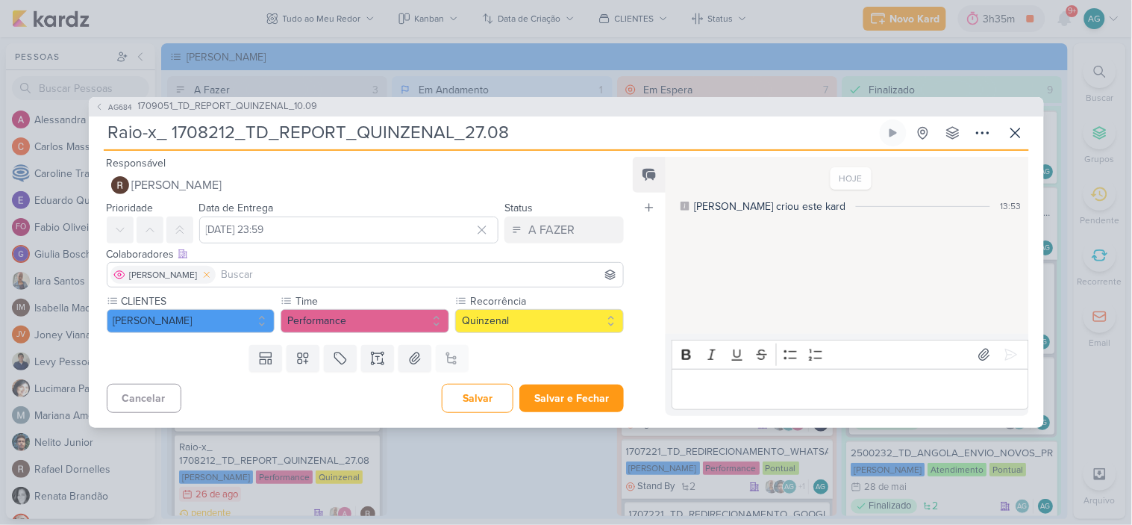
click at [208, 273] on icon at bounding box center [207, 274] width 10 height 10
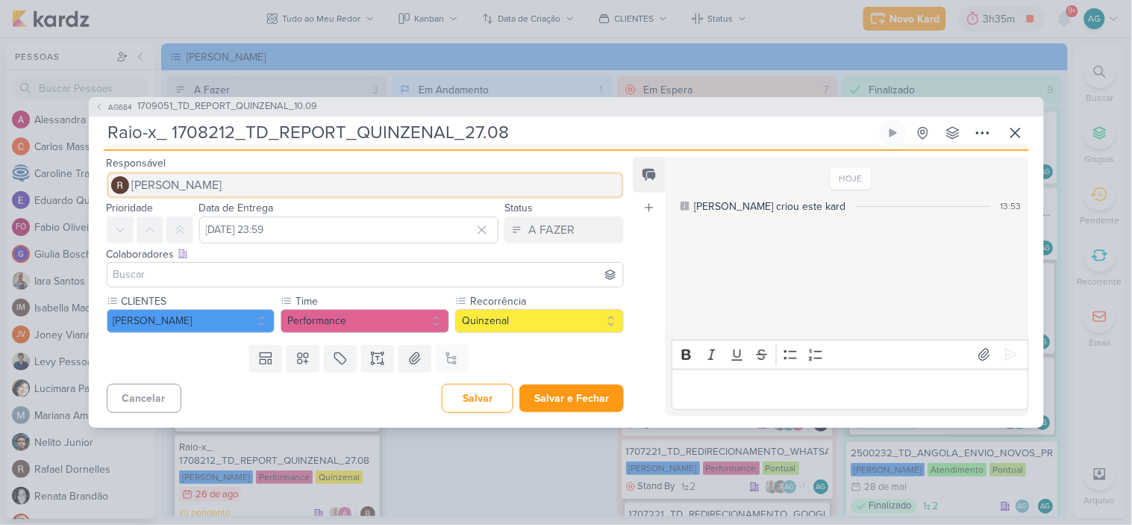
click at [219, 188] on button "[PERSON_NAME]" at bounding box center [366, 185] width 518 height 27
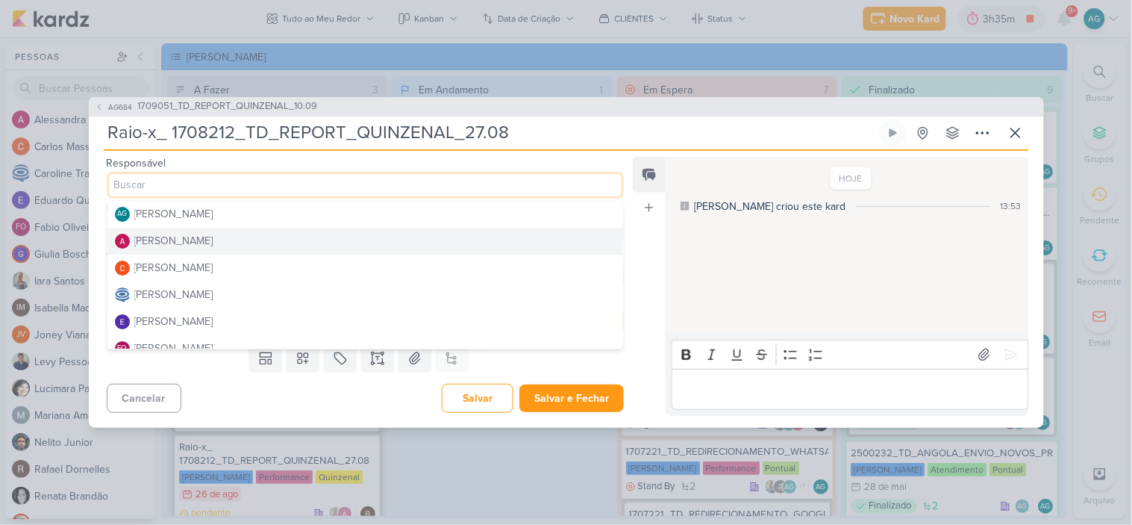
click at [213, 243] on div "[PERSON_NAME]" at bounding box center [173, 241] width 79 height 16
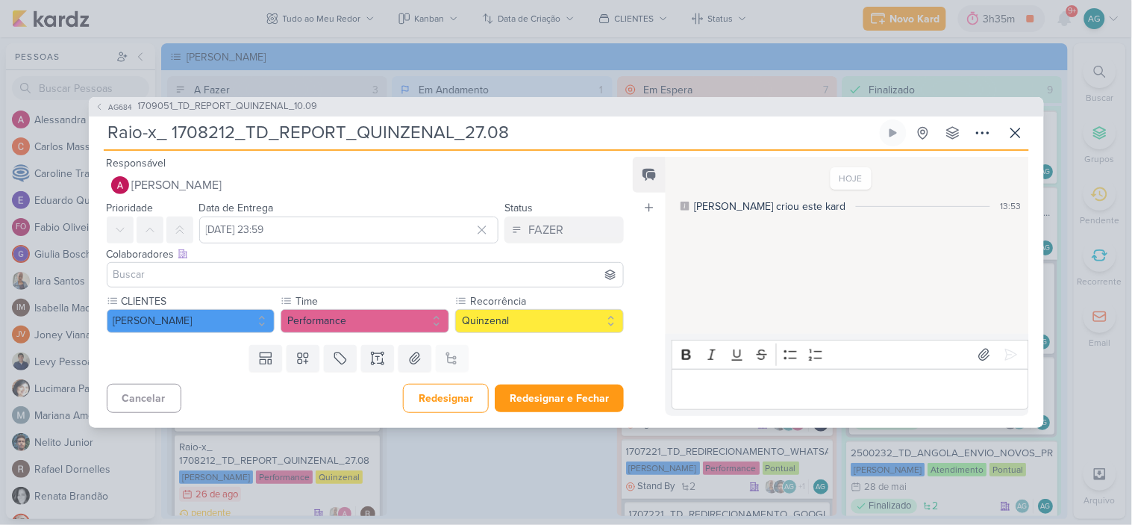
click at [209, 281] on input at bounding box center [365, 275] width 511 height 18
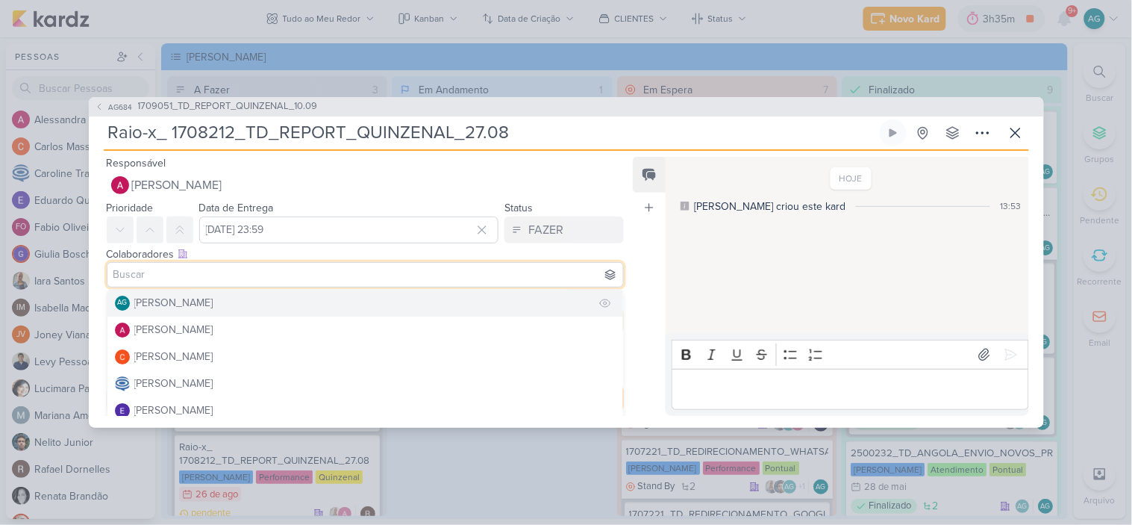
click at [209, 311] on button "AG [PERSON_NAME]" at bounding box center [365, 303] width 517 height 27
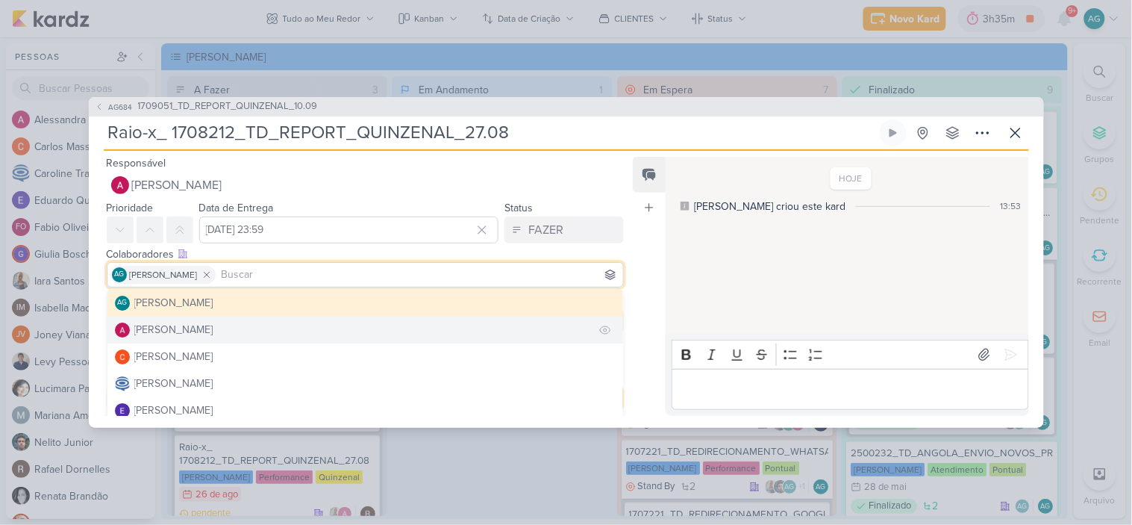
click at [211, 330] on div "[PERSON_NAME]" at bounding box center [173, 330] width 79 height 16
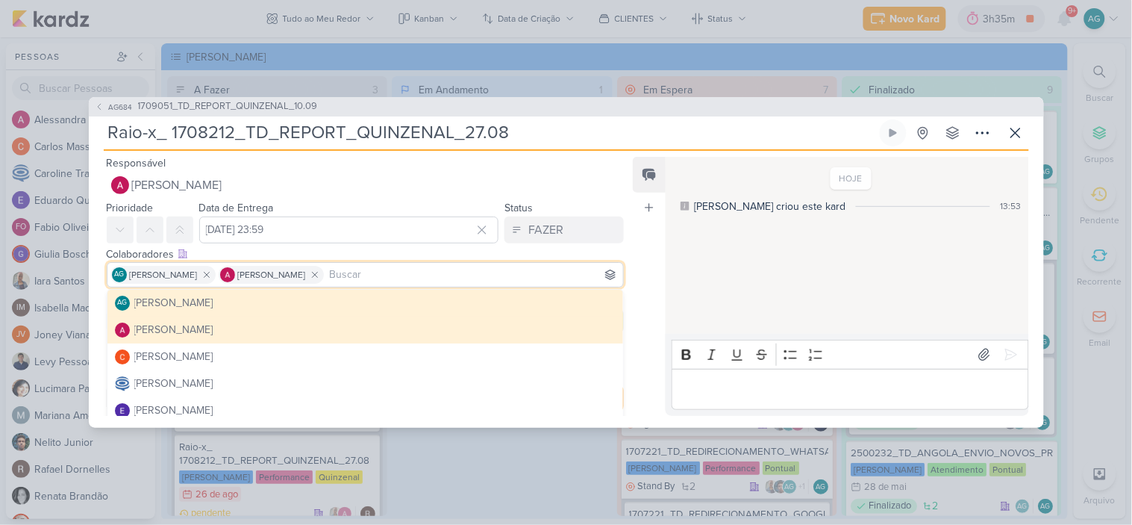
click at [637, 250] on div "Feed Atrelar email Solte o email para atrelar ao kard" at bounding box center [649, 286] width 33 height 259
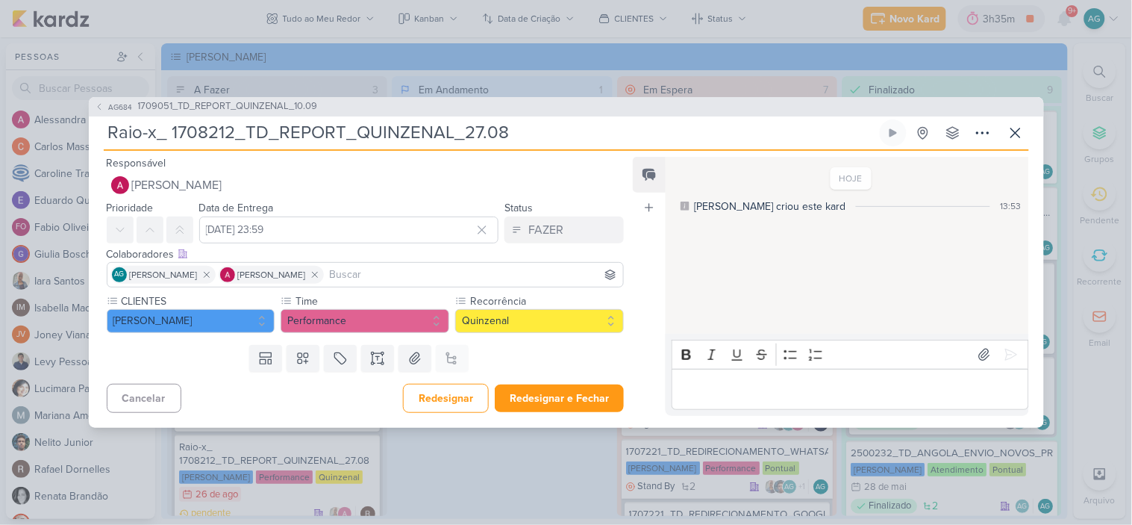
drag, startPoint x: 172, startPoint y: 132, endPoint x: 669, endPoint y: 137, distance: 497.1
click at [669, 137] on input "Raio-x_ 1708212_TD_REPORT_QUINZENAL_27.08" at bounding box center [490, 132] width 773 height 27
paste input "9051_TD_REPORT_QUINZENAL_10.09"
type input "Raio-x_ 1709051_TD_REPORT_QUINZENAL_10.09"
click at [408, 230] on input "[DATE] 23:59" at bounding box center [349, 229] width 300 height 27
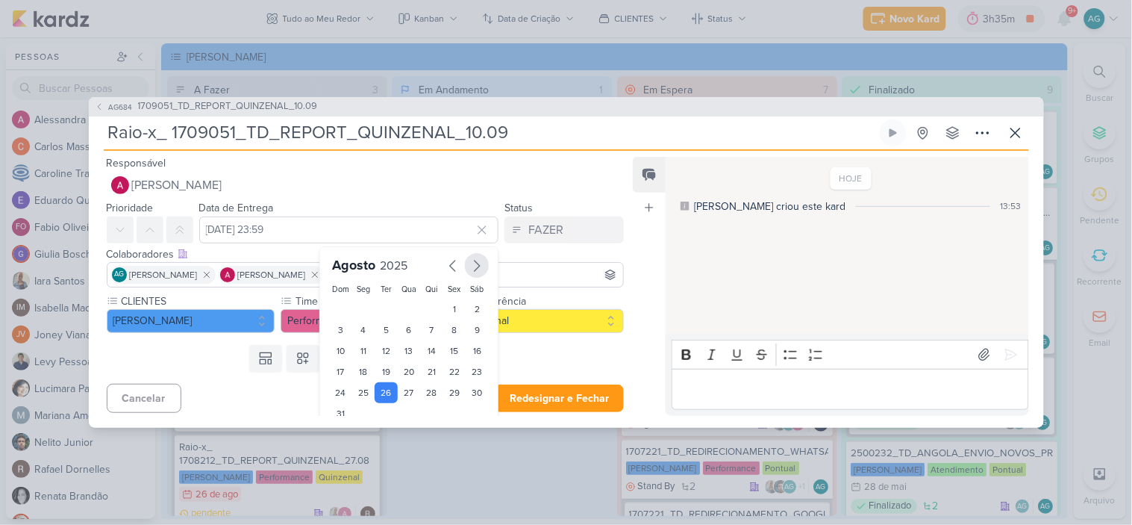
click at [468, 269] on icon "button" at bounding box center [477, 266] width 18 height 18
click at [378, 328] on div "9" at bounding box center [386, 331] width 23 height 21
type input "[DATE] 23:59"
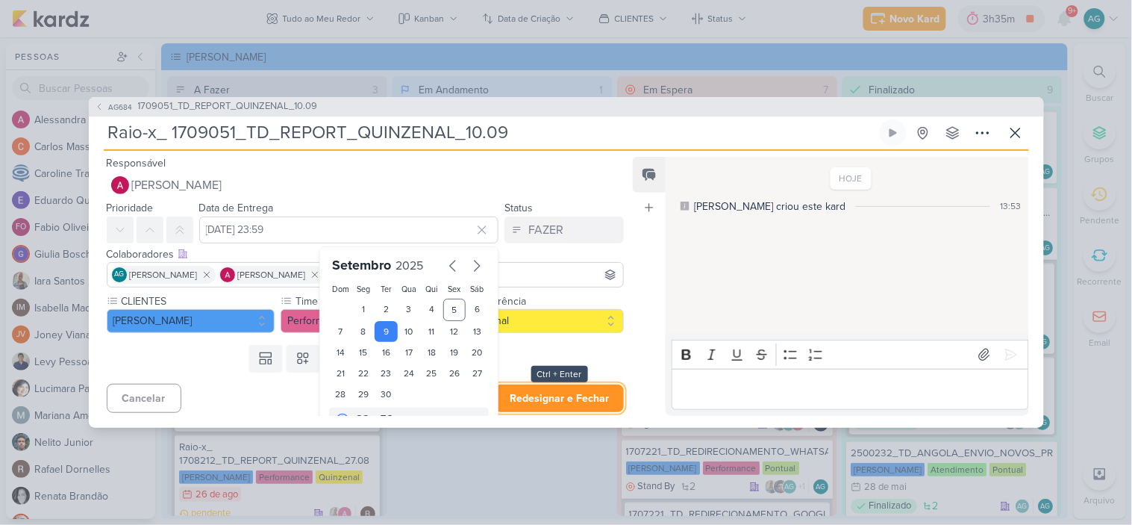
click at [582, 400] on button "Redesignar e Fechar" at bounding box center [559, 398] width 129 height 28
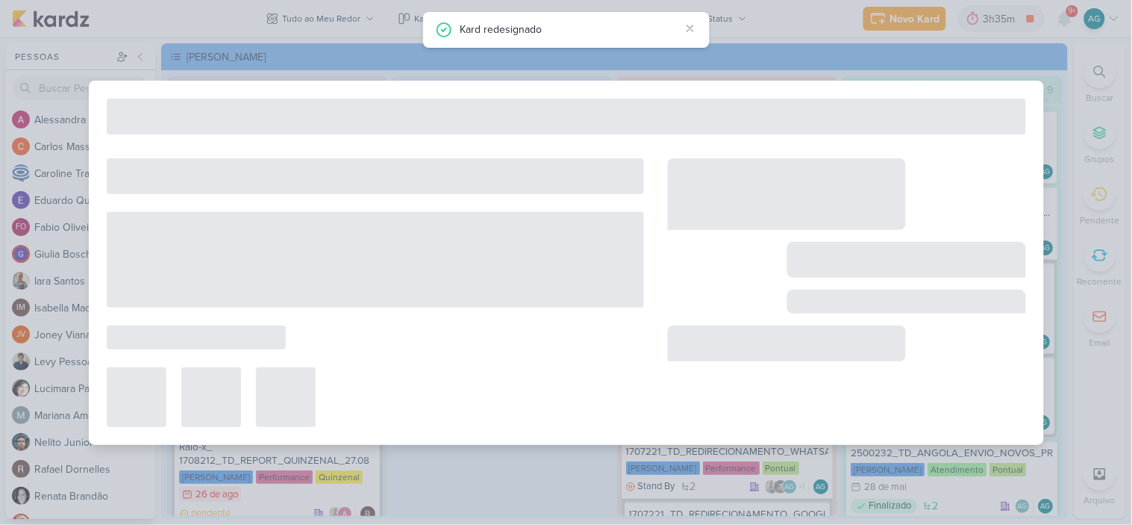
type input "1709051_TD_REPORT_QUINZENAL_10.09"
type input "[DATE] 16:00"
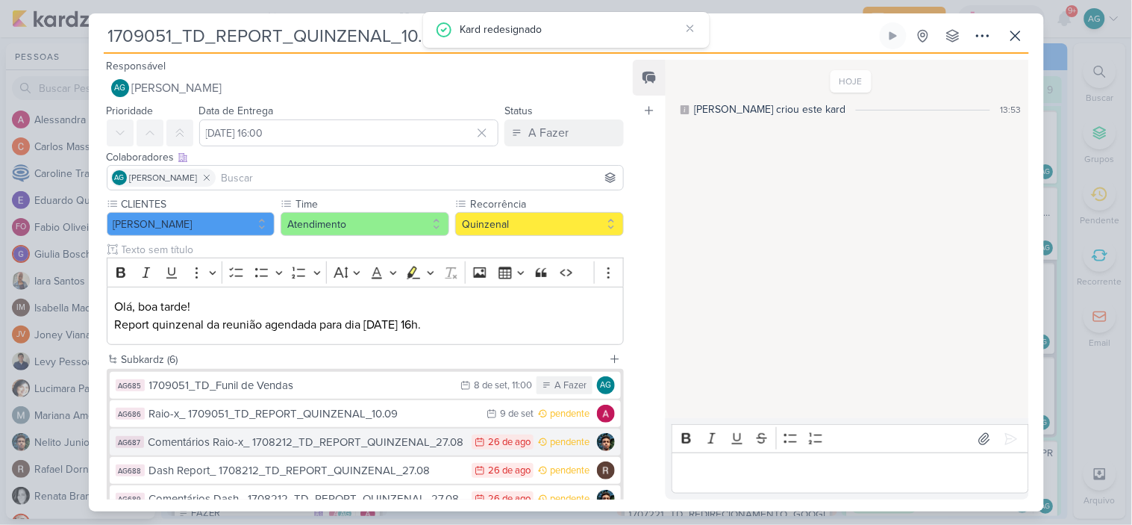
click at [372, 445] on div "Comentários Raio-x_ 1708212_TD_REPORT_QUINZENAL_27.08" at bounding box center [307, 442] width 316 height 17
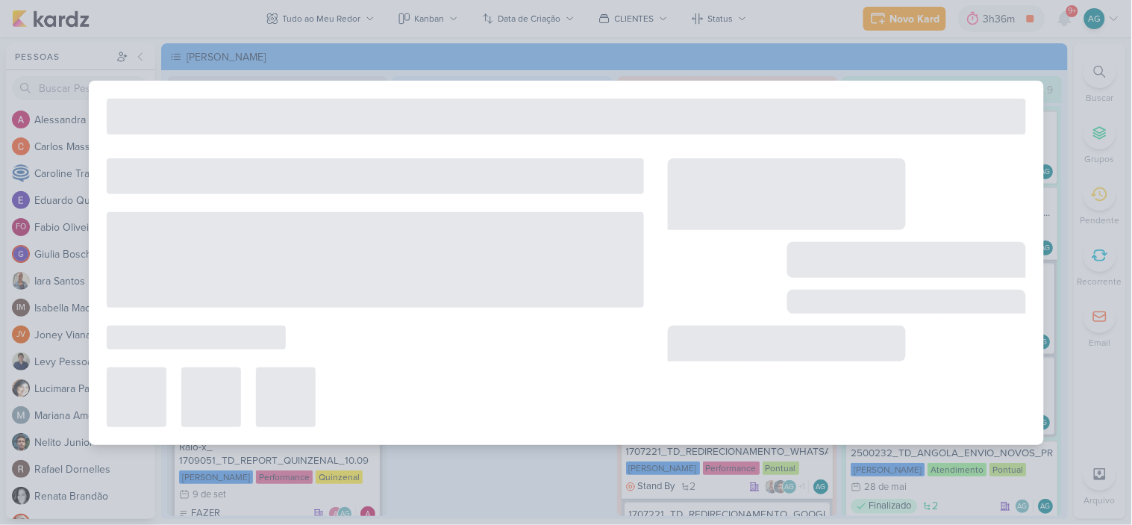
type input "Comentários Raio-x_ 1708212_TD_REPORT_QUINZENAL_27.08"
type input "[DATE] 23:59"
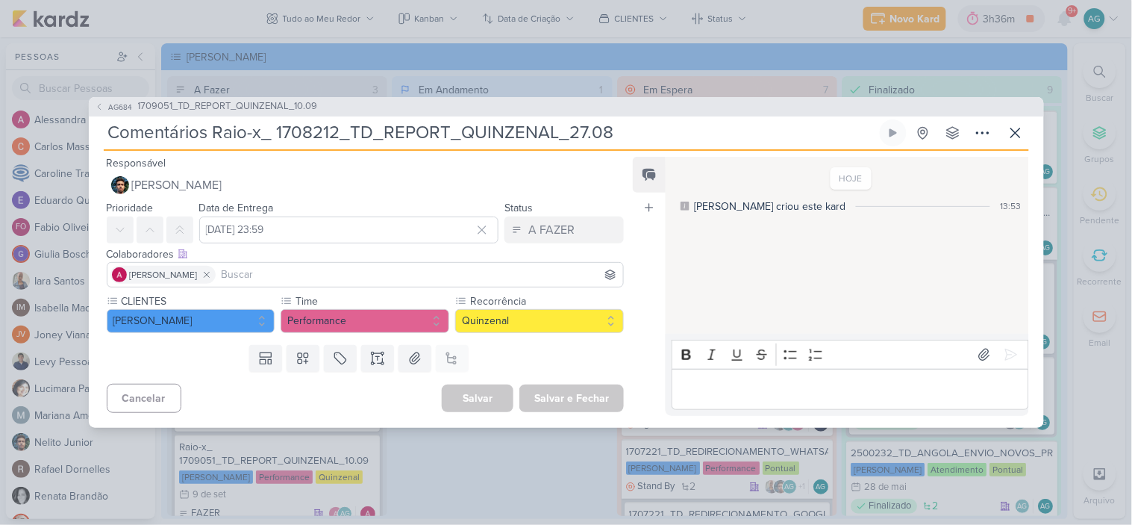
drag, startPoint x: 275, startPoint y: 133, endPoint x: 692, endPoint y: 128, distance: 417.3
click at [692, 128] on input "Comentários Raio-x_ 1708212_TD_REPORT_QUINZENAL_27.08" at bounding box center [490, 132] width 773 height 27
paste input "9051_TD_REPORT_QUINZENAL_10.09"
type input "Comentários Raio-x_ 1709051_TD_REPORT_QUINZENAL_10.09"
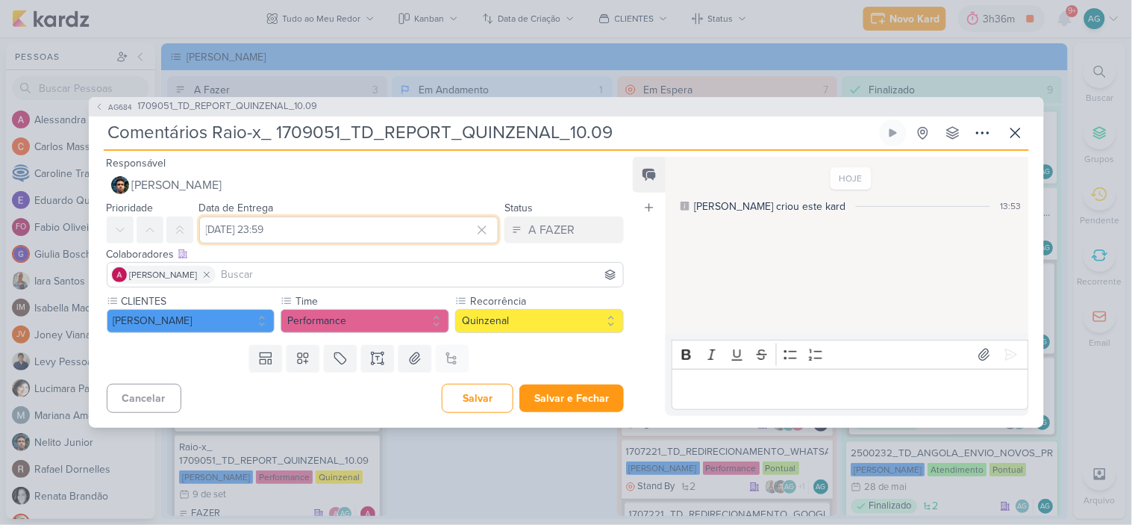
click at [343, 229] on input "[DATE] 23:59" at bounding box center [349, 229] width 300 height 27
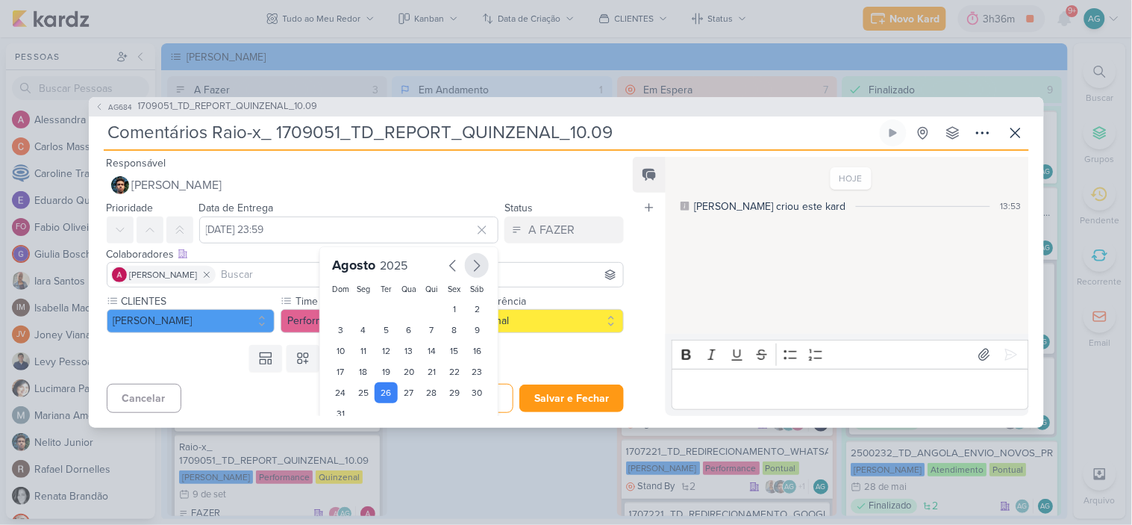
click at [475, 255] on button "button" at bounding box center [477, 265] width 24 height 25
click at [381, 330] on div "9" at bounding box center [386, 331] width 23 height 21
type input "[DATE] 23:59"
click at [221, 371] on div "Templates Campos Personalizados Marcadores Caixa De Texto Anexo Este kard já é …" at bounding box center [360, 358] width 542 height 39
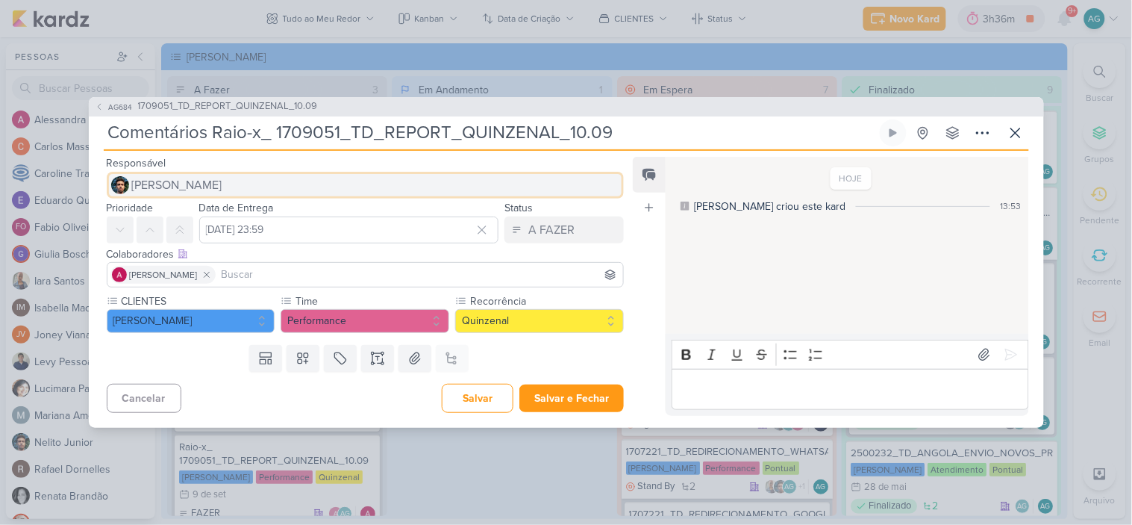
click at [202, 181] on button "[PERSON_NAME]" at bounding box center [366, 185] width 518 height 27
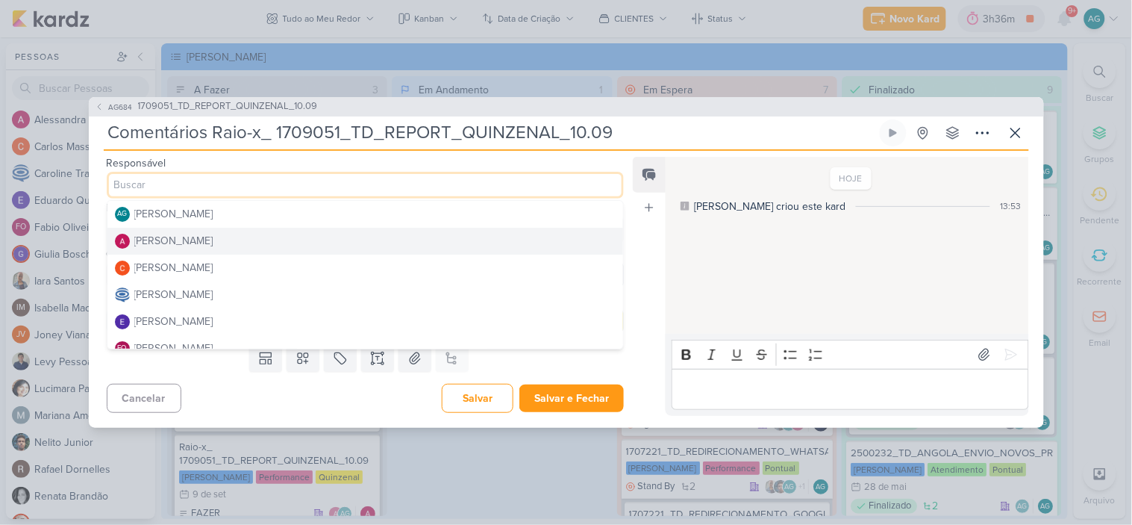
click at [204, 237] on div "[PERSON_NAME]" at bounding box center [173, 241] width 79 height 16
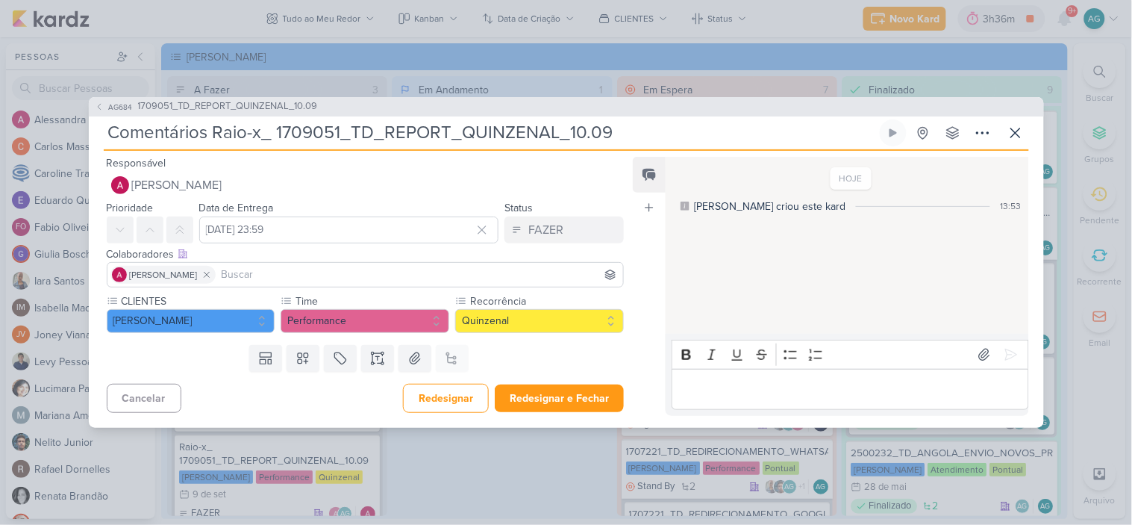
click at [234, 273] on input at bounding box center [420, 275] width 402 height 18
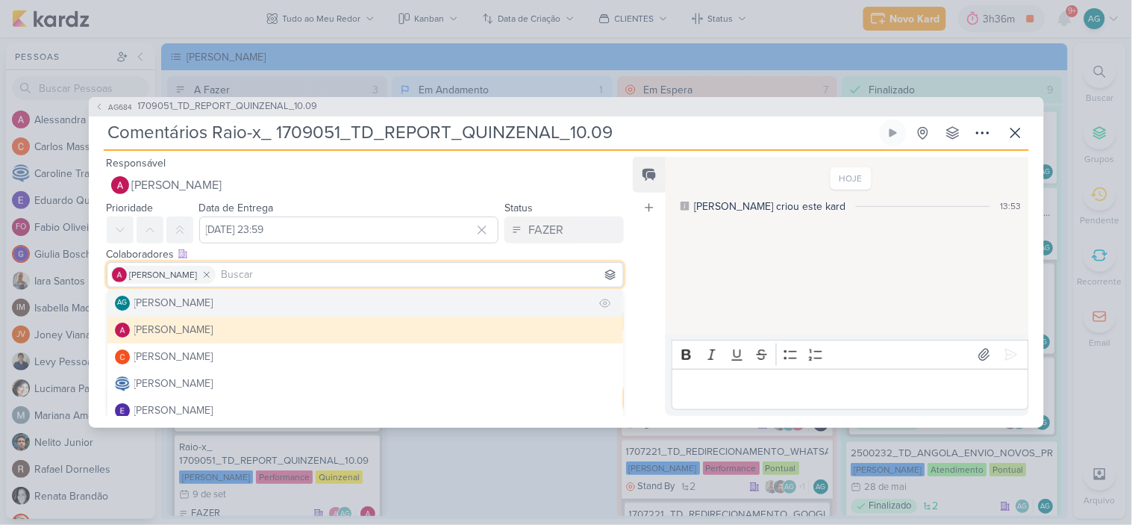
click at [213, 306] on div "[PERSON_NAME]" at bounding box center [173, 303] width 79 height 16
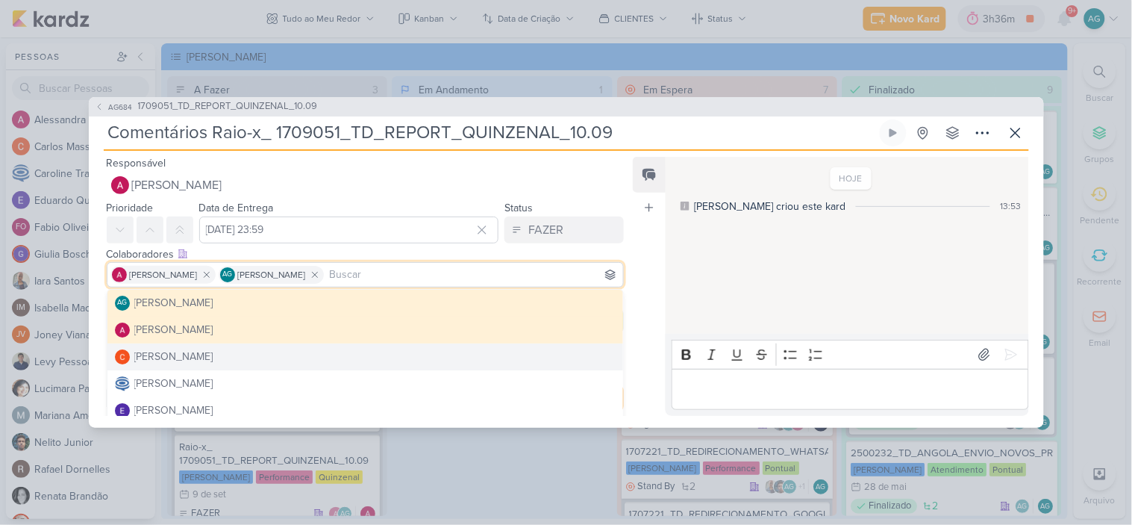
click at [650, 336] on div "Feed Atrelar email Solte o email para atrelar ao kard" at bounding box center [649, 286] width 33 height 259
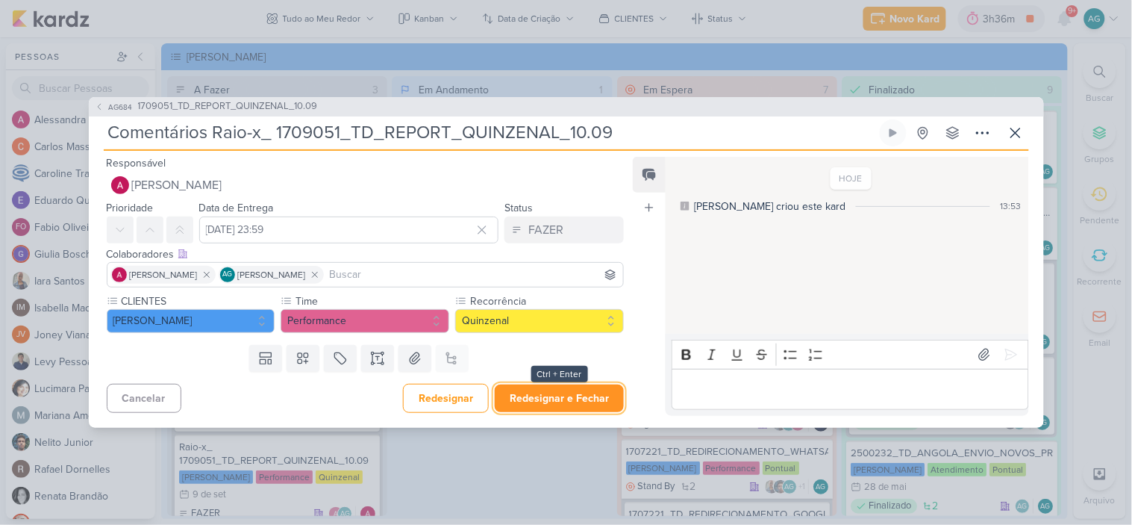
click at [596, 404] on button "Redesignar e Fechar" at bounding box center [559, 398] width 129 height 28
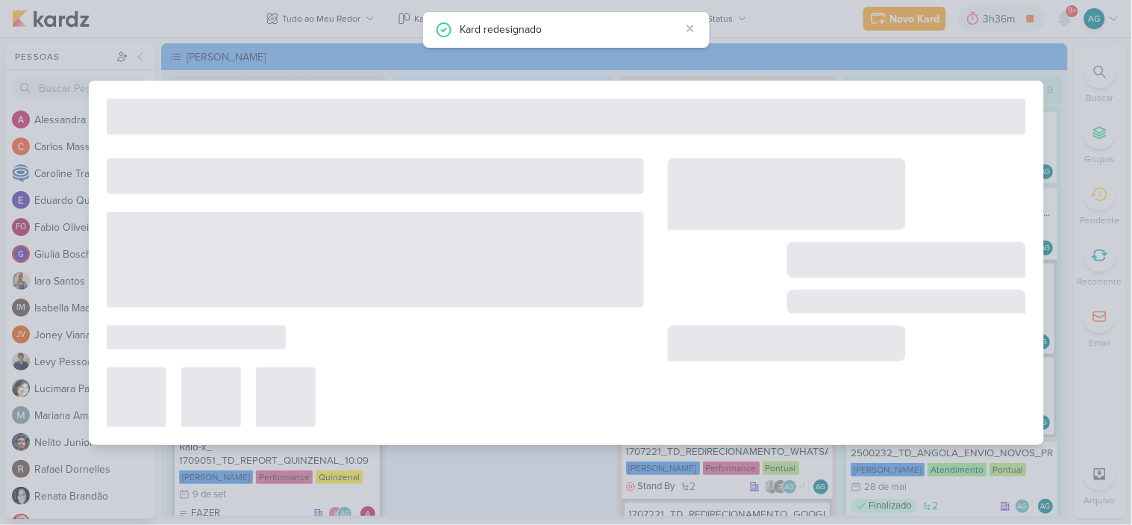
type input "1709051_TD_REPORT_QUINZENAL_10.09"
type input "[DATE] 16:00"
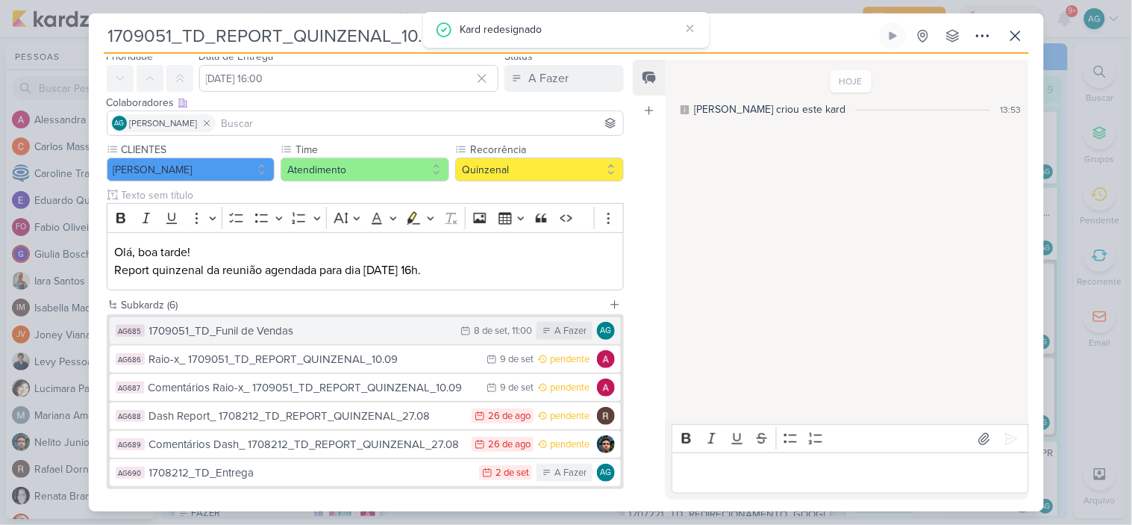
scroll to position [83, 0]
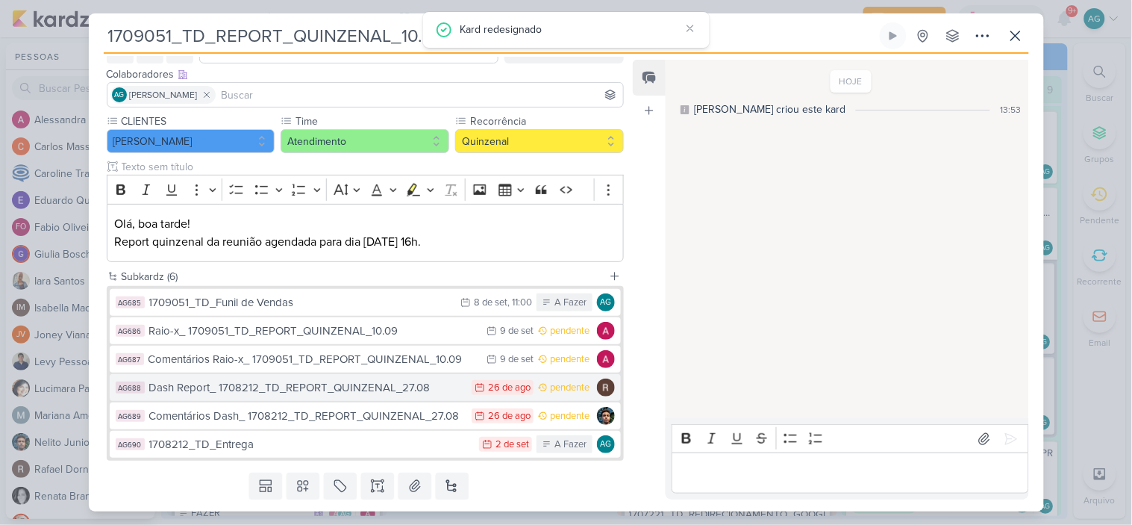
click at [357, 388] on div "Dash Report_ 1708212_TD_REPORT_QUINZENAL_27.08" at bounding box center [307, 387] width 316 height 17
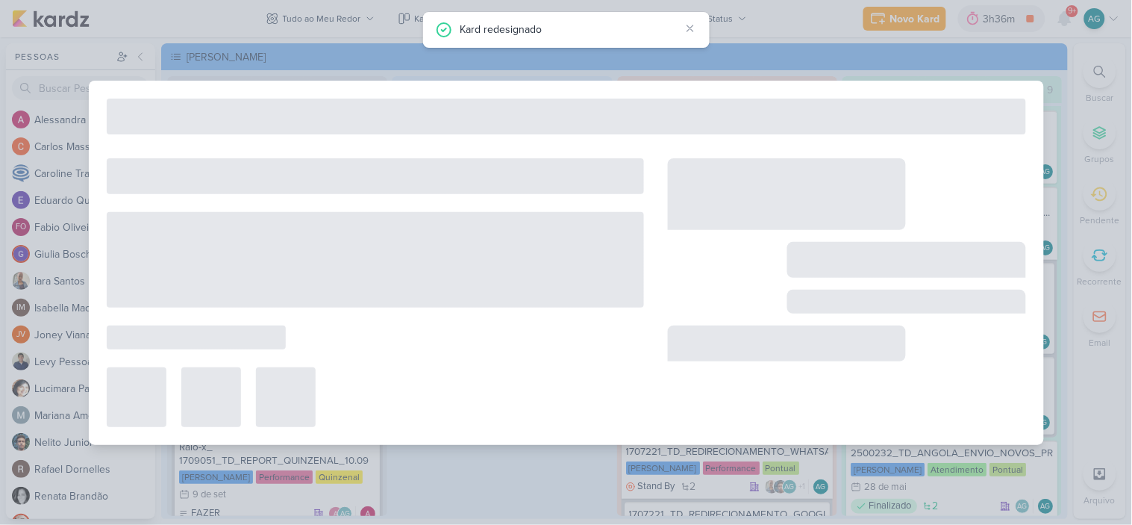
type input "Dash Report_ 1708212_TD_REPORT_QUINZENAL_27.08"
type input "[DATE] 23:59"
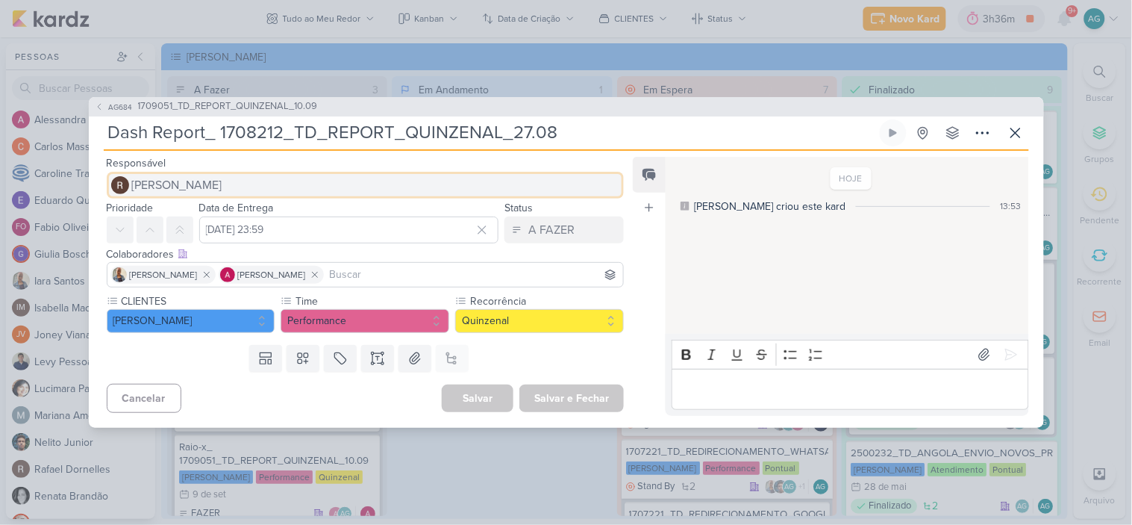
click at [219, 184] on button "[PERSON_NAME]" at bounding box center [366, 185] width 518 height 27
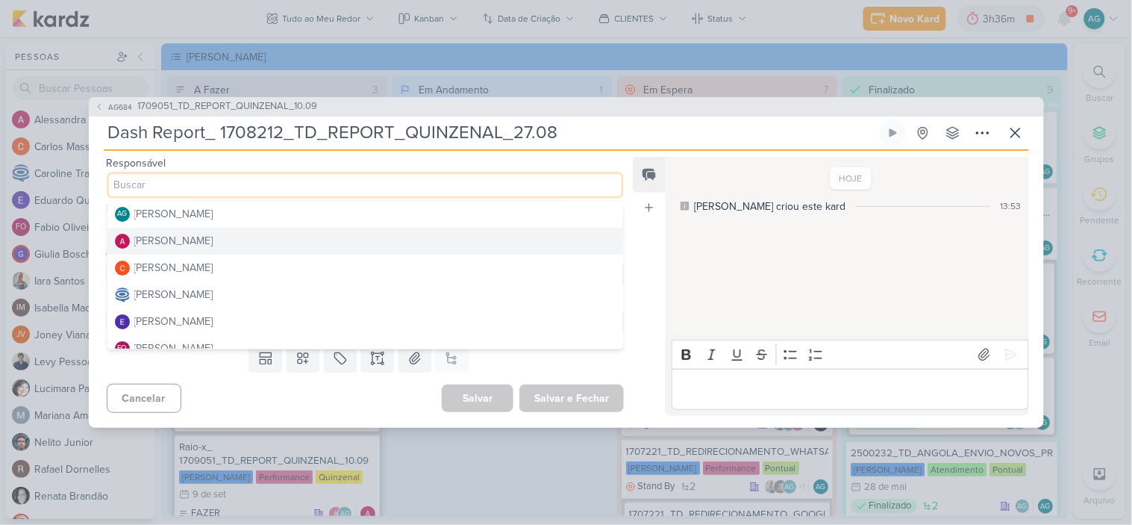
click at [225, 235] on button "[PERSON_NAME]" at bounding box center [365, 241] width 517 height 27
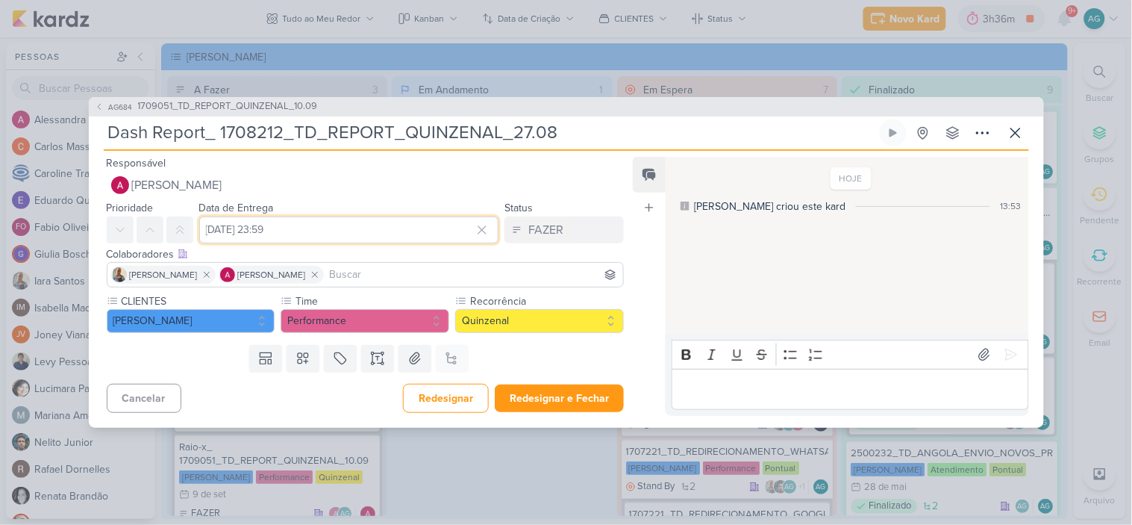
click at [252, 234] on input "[DATE] 23:59" at bounding box center [349, 229] width 300 height 27
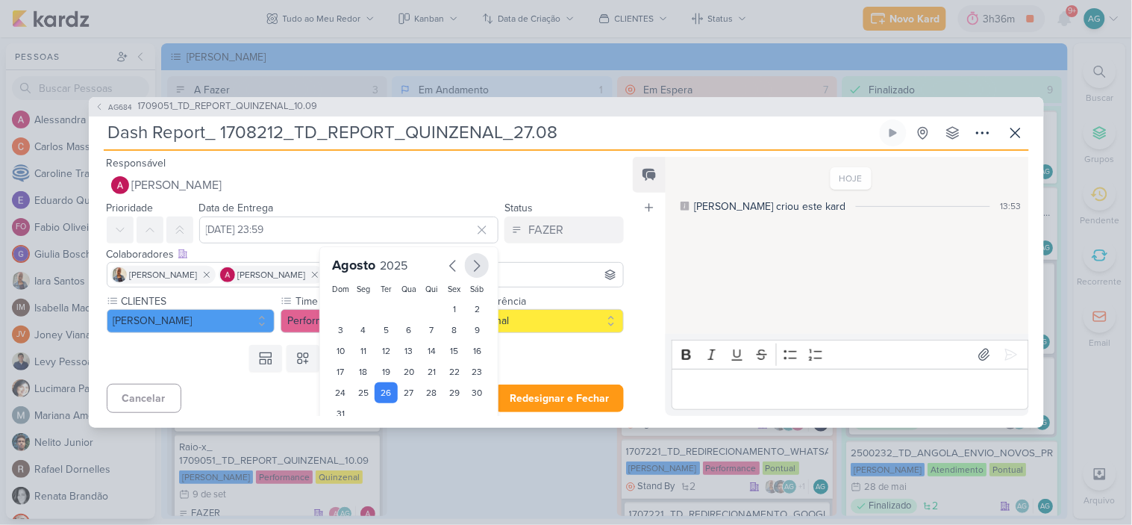
click at [472, 261] on icon "button" at bounding box center [477, 266] width 18 height 18
click at [383, 331] on div "9" at bounding box center [386, 331] width 23 height 21
type input "[DATE] 23:59"
click at [198, 279] on button at bounding box center [207, 275] width 18 height 18
click at [255, 275] on input at bounding box center [420, 275] width 402 height 18
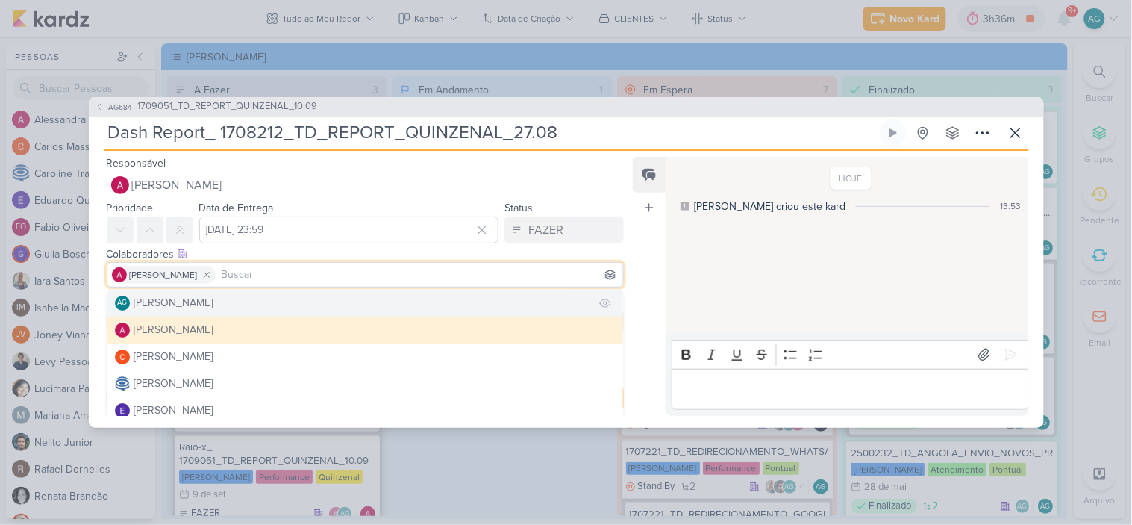
click at [213, 302] on div "[PERSON_NAME]" at bounding box center [173, 303] width 79 height 16
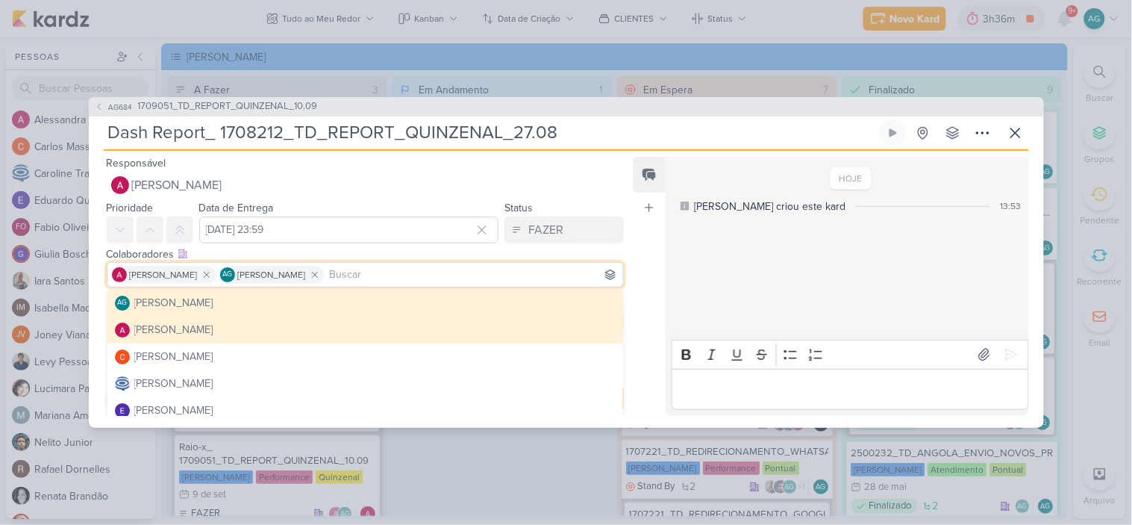
click at [640, 310] on div "Feed Atrelar email Solte o email para atrelar ao kard" at bounding box center [649, 286] width 33 height 259
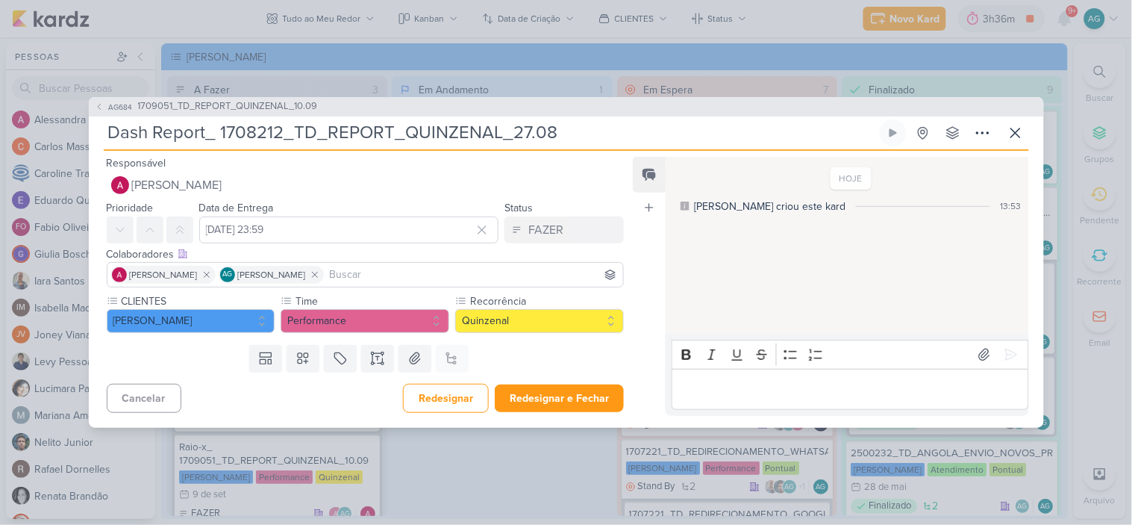
drag, startPoint x: 220, startPoint y: 131, endPoint x: 643, endPoint y: 125, distance: 423.3
click at [643, 125] on input "Dash Report_ 1708212_TD_REPORT_QUINZENAL_27.08" at bounding box center [490, 132] width 773 height 27
paste input "9051_TD_REPORT_QUINZENAL_10.09"
click at [220, 129] on input "Dash Report_ 1709051_TD_REPORT_QUINZENAL_10.09" at bounding box center [490, 132] width 773 height 27
click at [567, 408] on button "Redesignar e Fechar" at bounding box center [559, 398] width 129 height 28
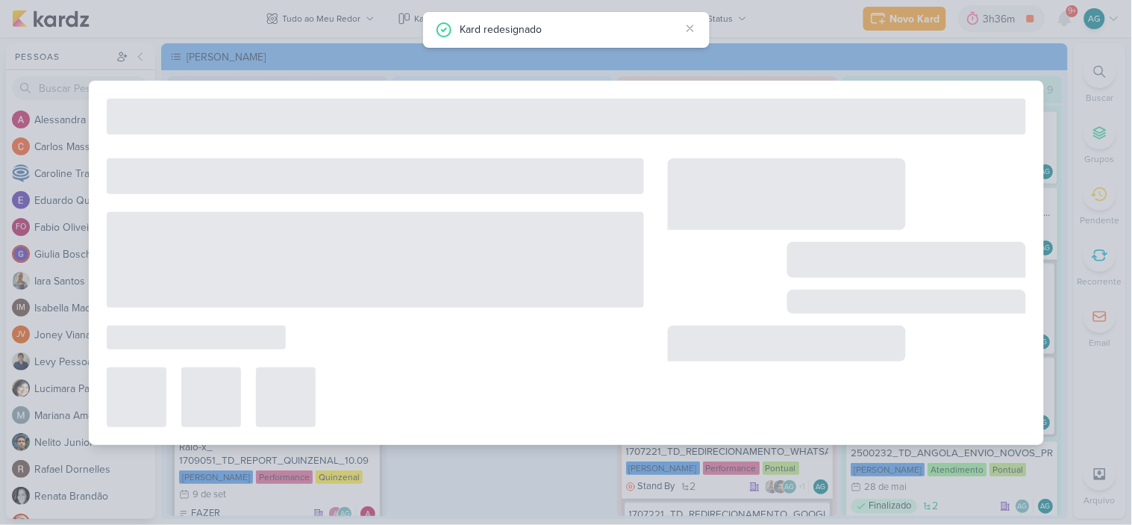
type input "1709051_TD_REPORT_QUINZENAL_10.09"
type input "[DATE] 16:00"
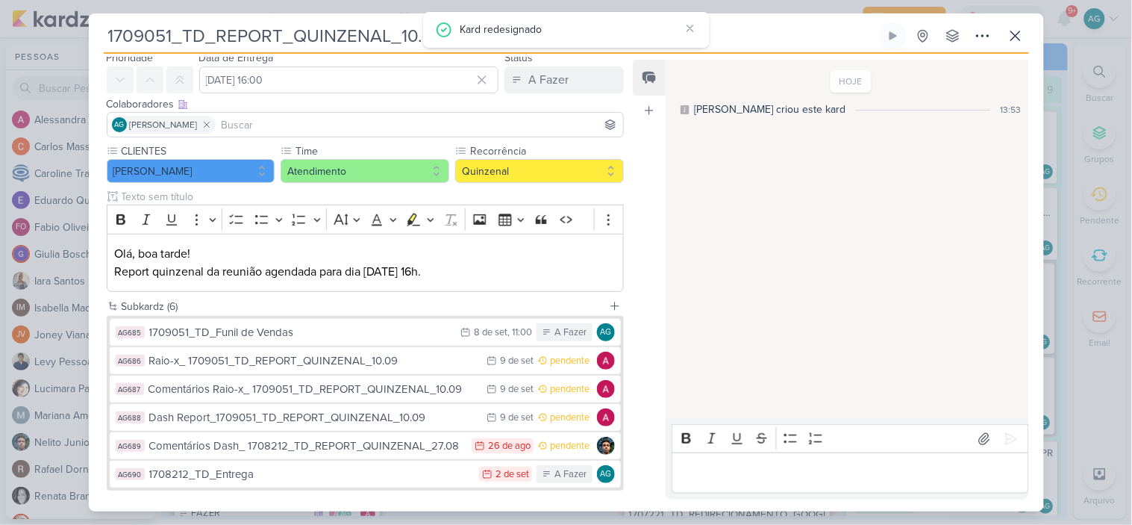
scroll to position [128, 0]
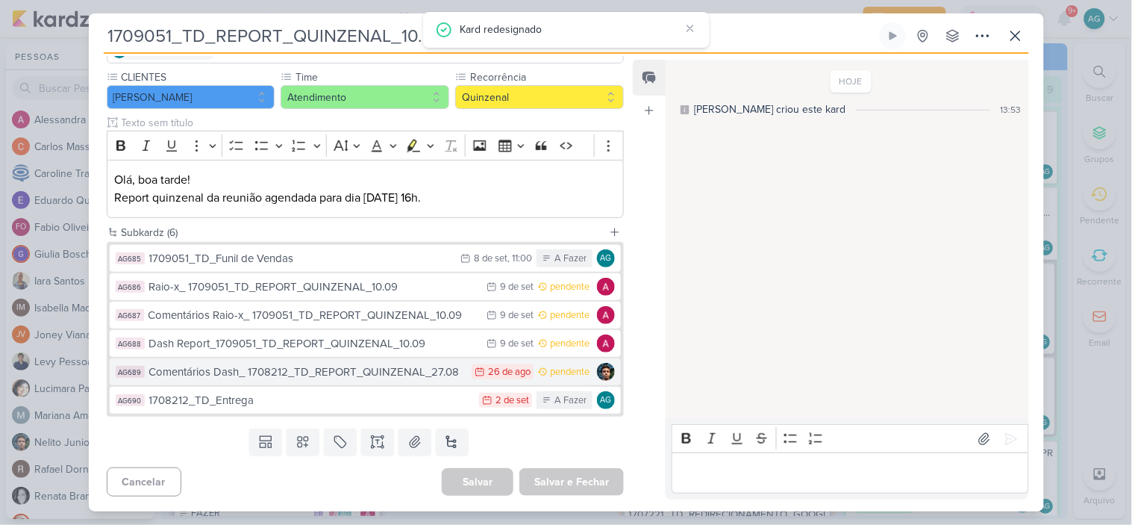
click at [319, 373] on div "Comentários Dash_ 1708212_TD_REPORT_QUINZENAL_27.08" at bounding box center [307, 372] width 316 height 17
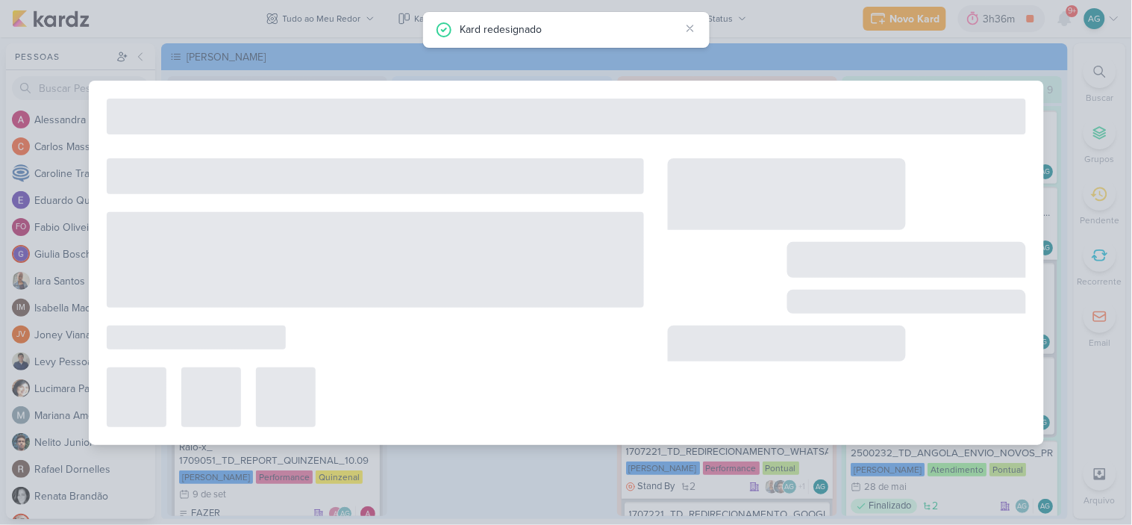
type input "Comentários Dash_ 1708212_TD_REPORT_QUINZENAL_27.08"
type input "[DATE] 23:59"
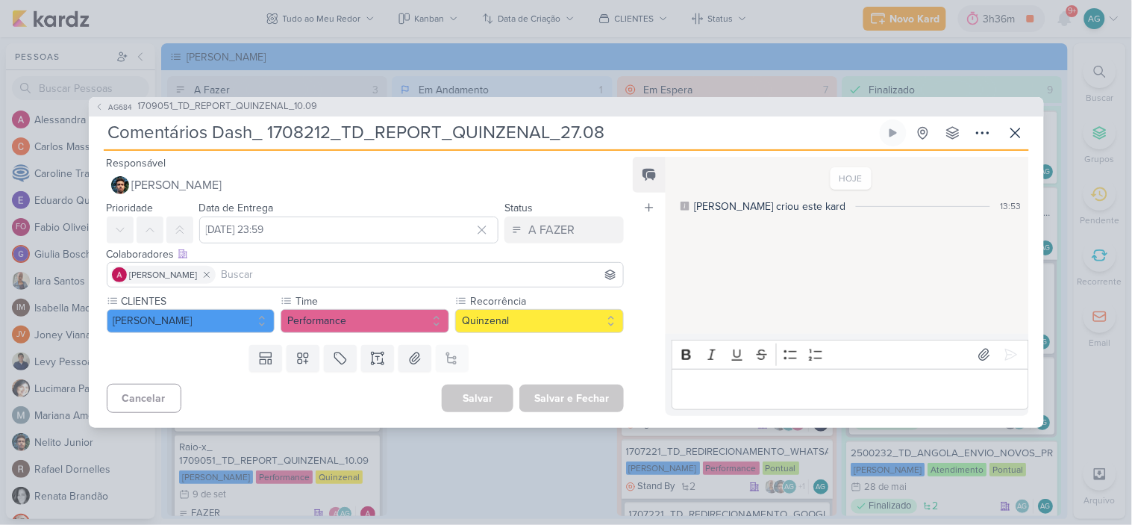
drag, startPoint x: 266, startPoint y: 131, endPoint x: 655, endPoint y: 128, distance: 389.7
click at [655, 128] on input "Comentários Dash_ 1708212_TD_REPORT_QUINZENAL_27.08" at bounding box center [490, 132] width 773 height 27
paste input "9051_TD_REPORT_QUINZENAL_10.09"
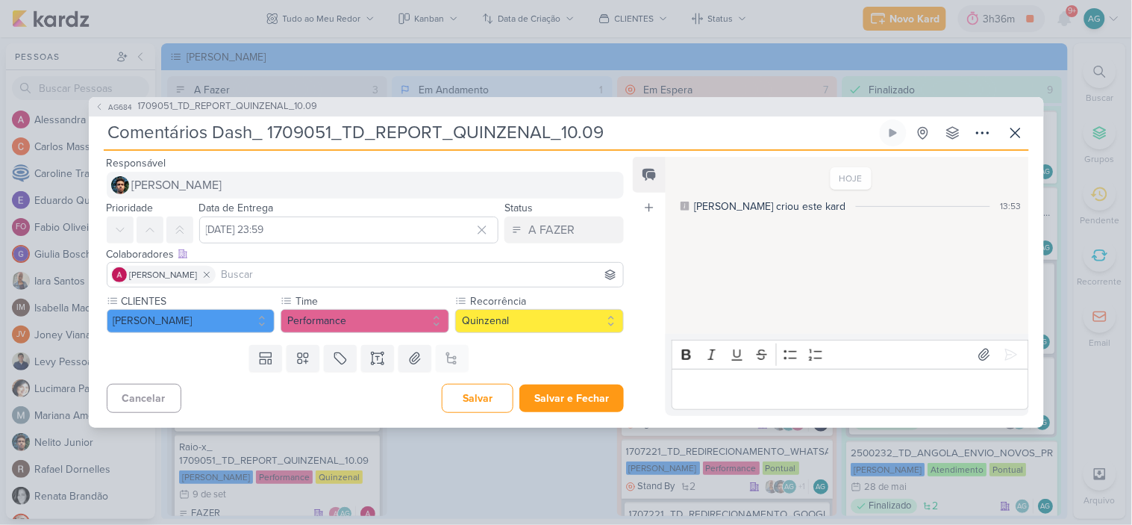
type input "Comentários Dash_ 1709051_TD_REPORT_QUINZENAL_10.09"
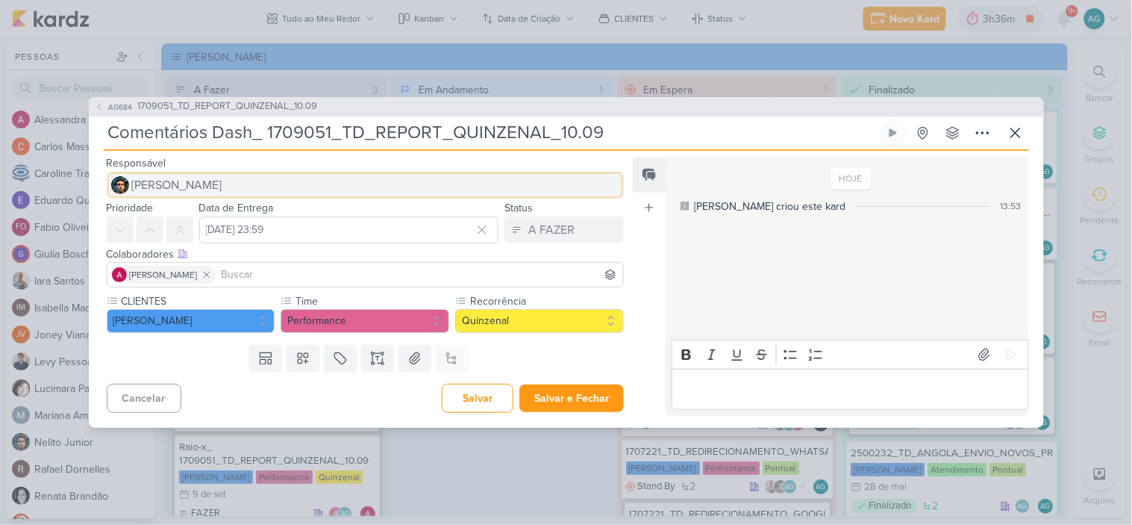
click at [230, 184] on button "[PERSON_NAME]" at bounding box center [366, 185] width 518 height 27
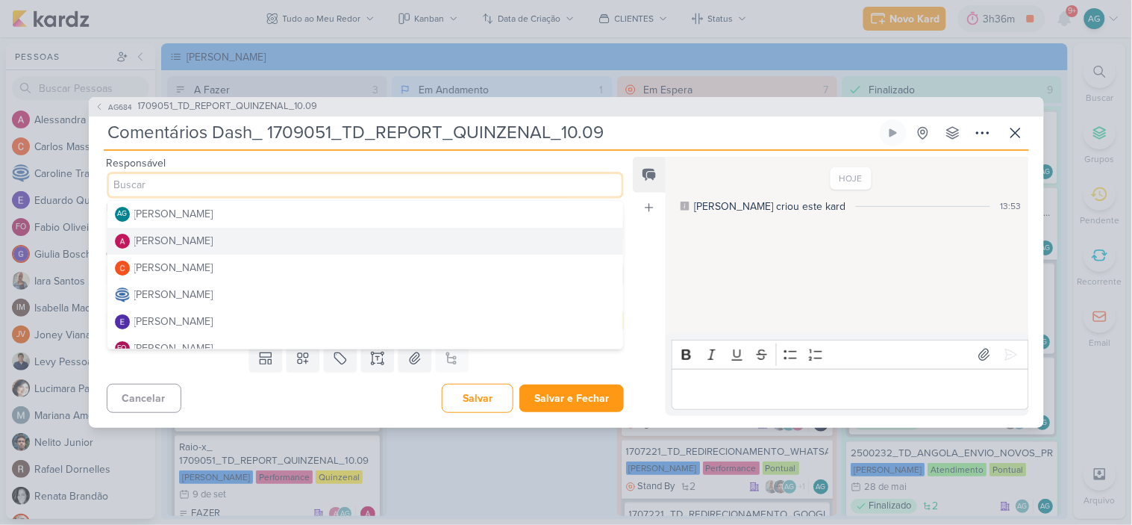
click at [195, 234] on div "[PERSON_NAME]" at bounding box center [173, 241] width 79 height 16
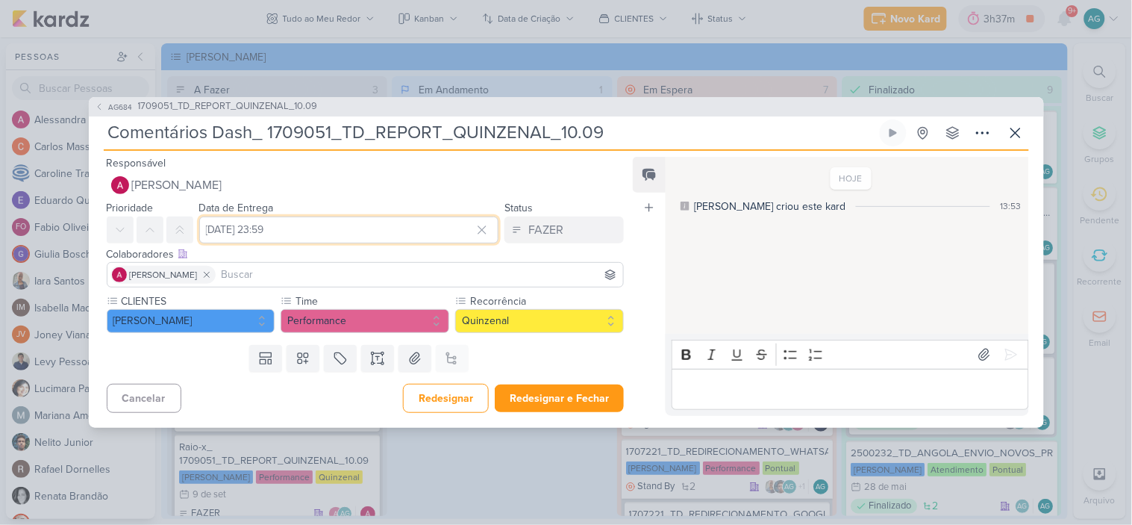
click at [278, 234] on input "[DATE] 23:59" at bounding box center [349, 229] width 300 height 27
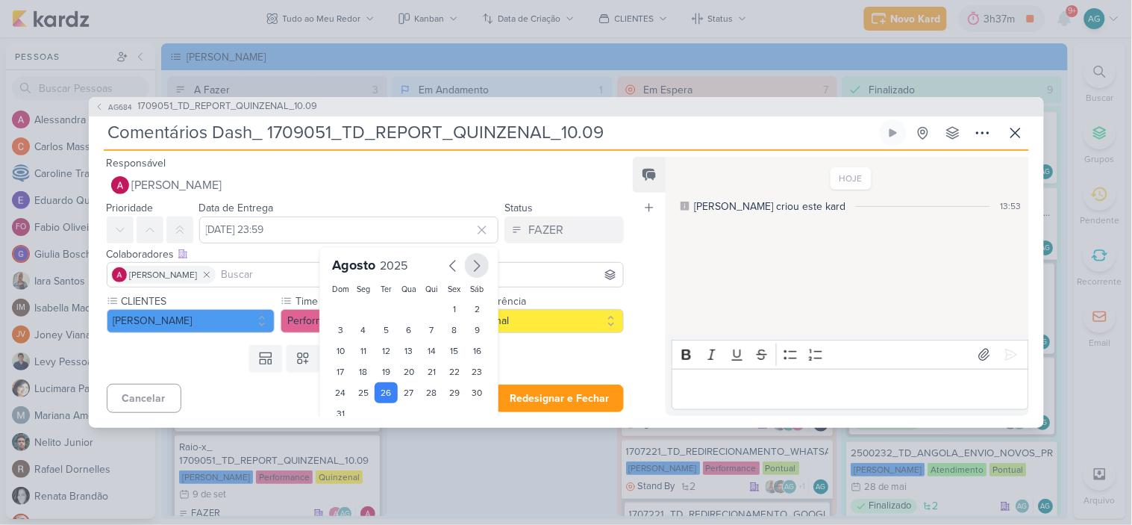
click at [469, 264] on icon "button" at bounding box center [477, 266] width 18 height 18
click at [386, 330] on div "9" at bounding box center [386, 331] width 23 height 21
type input "[DATE] 23:59"
click at [256, 278] on input at bounding box center [420, 275] width 402 height 18
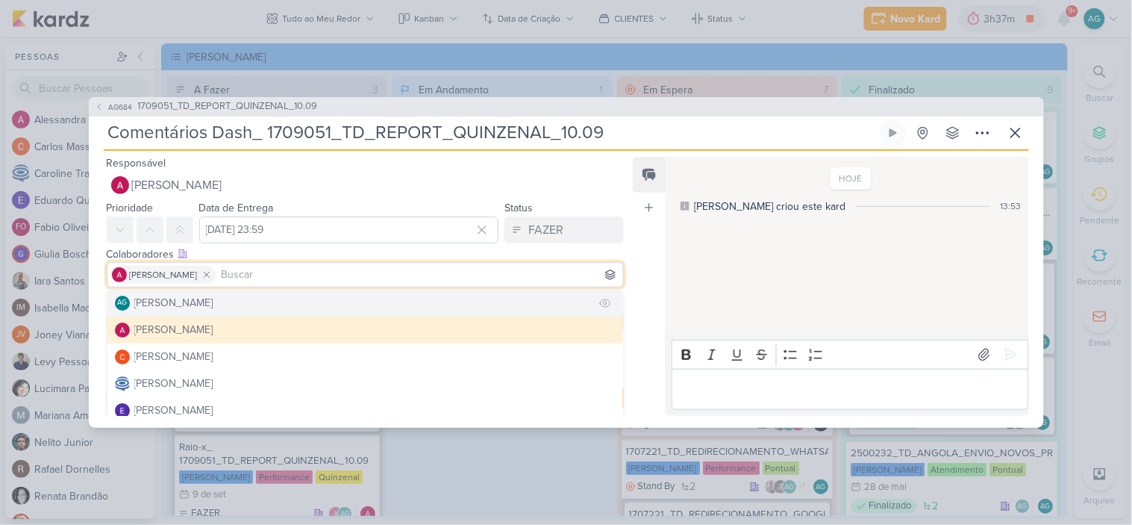
click at [247, 302] on button "AG [PERSON_NAME]" at bounding box center [365, 303] width 517 height 27
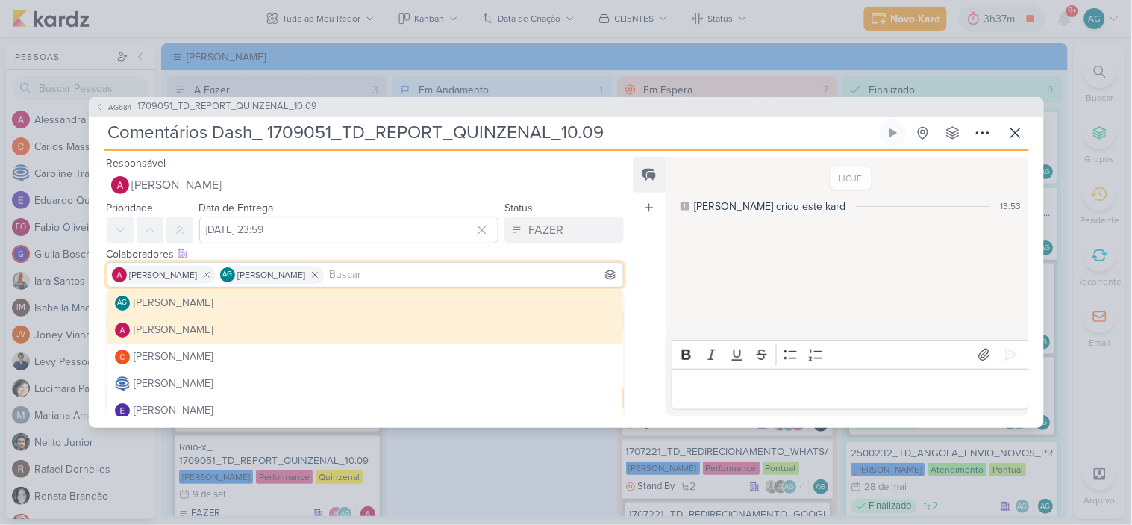
click at [633, 282] on div "Feed Atrelar email Solte o email para atrelar ao kard" at bounding box center [649, 286] width 33 height 259
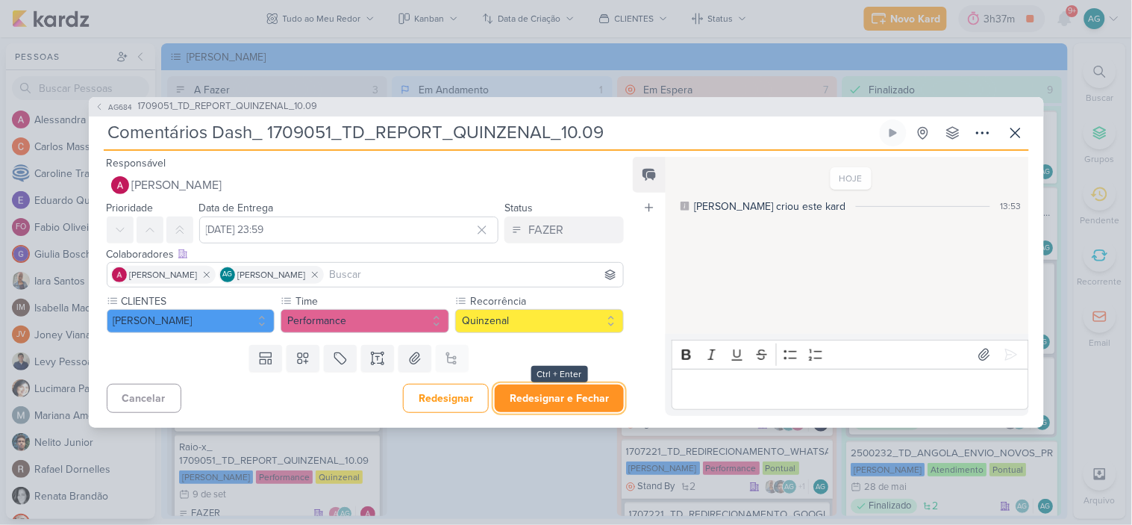
click at [572, 403] on button "Redesignar e Fechar" at bounding box center [559, 398] width 129 height 28
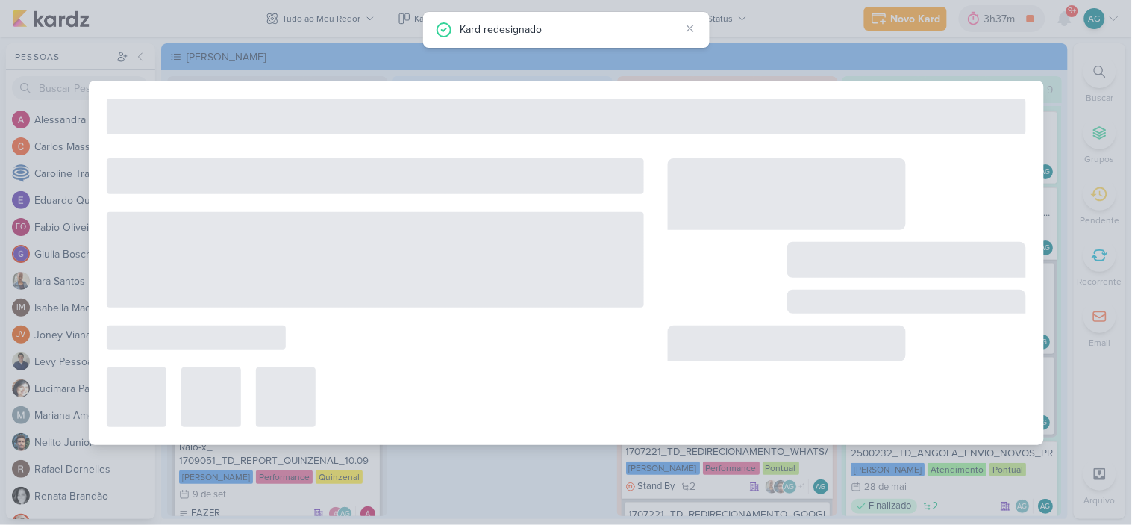
type input "1709051_TD_REPORT_QUINZENAL_10.09"
type input "[DATE] 16:00"
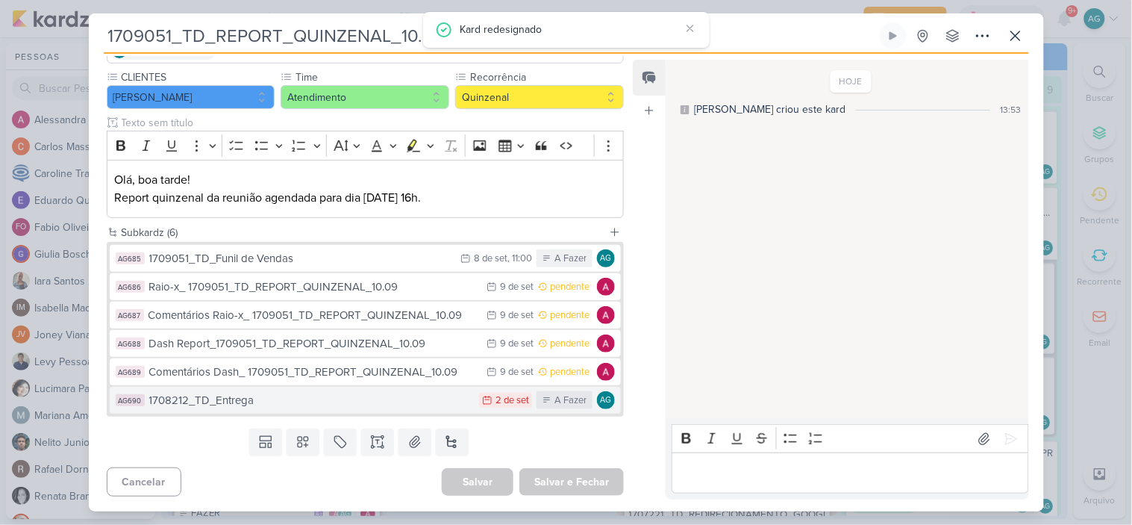
click at [272, 400] on div "1708212_TD_Entrega" at bounding box center [310, 400] width 323 height 17
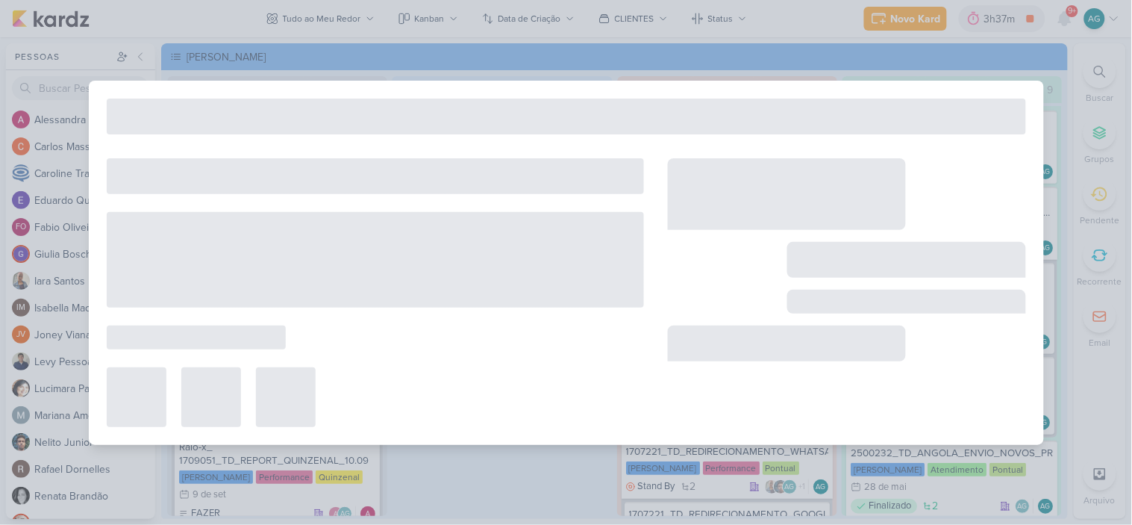
type input "1708212_TD_Entrega"
type input "2 de setembro de 2025 às 23:59"
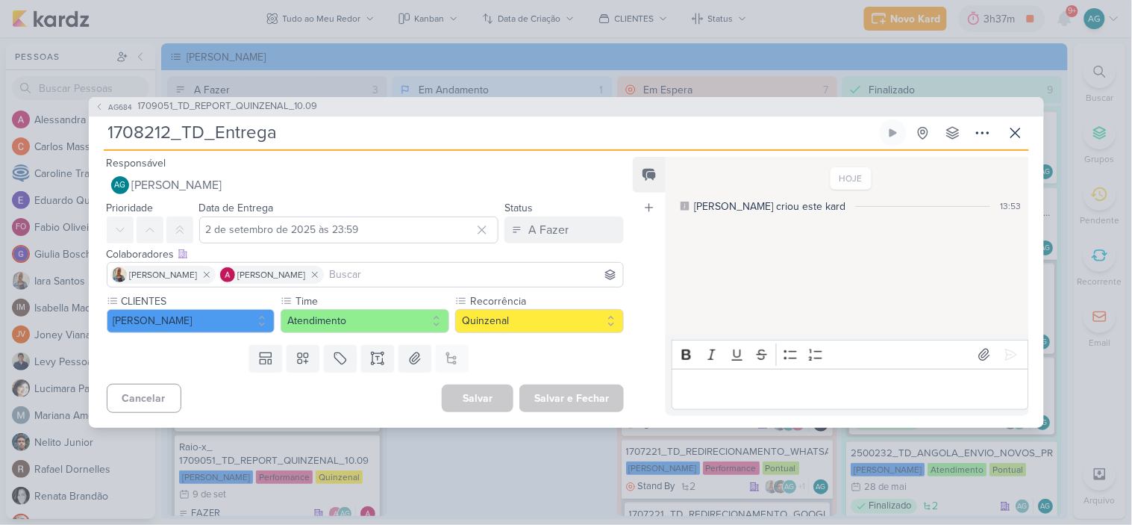
drag, startPoint x: 172, startPoint y: 133, endPoint x: 69, endPoint y: 134, distance: 102.3
click at [69, 134] on div "AG684 1709051_TD_REPORT_QUINZENAL_10.09 1708212_TD_Entrega" at bounding box center [566, 262] width 1132 height 525
type input "1709051_TD_Entrega"
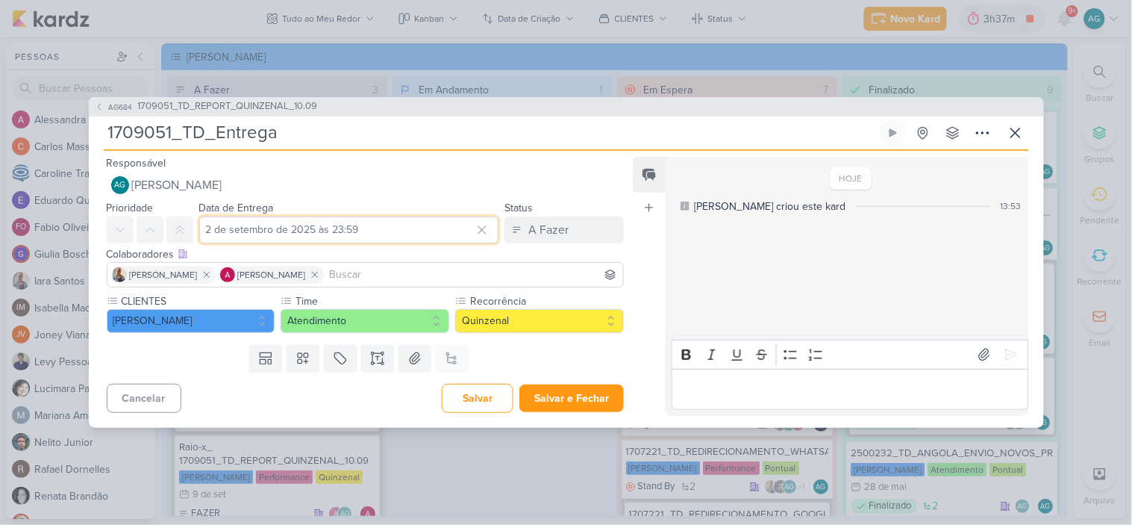
click at [257, 234] on input "2 de setembro de 2025 às 23:59" at bounding box center [349, 229] width 300 height 27
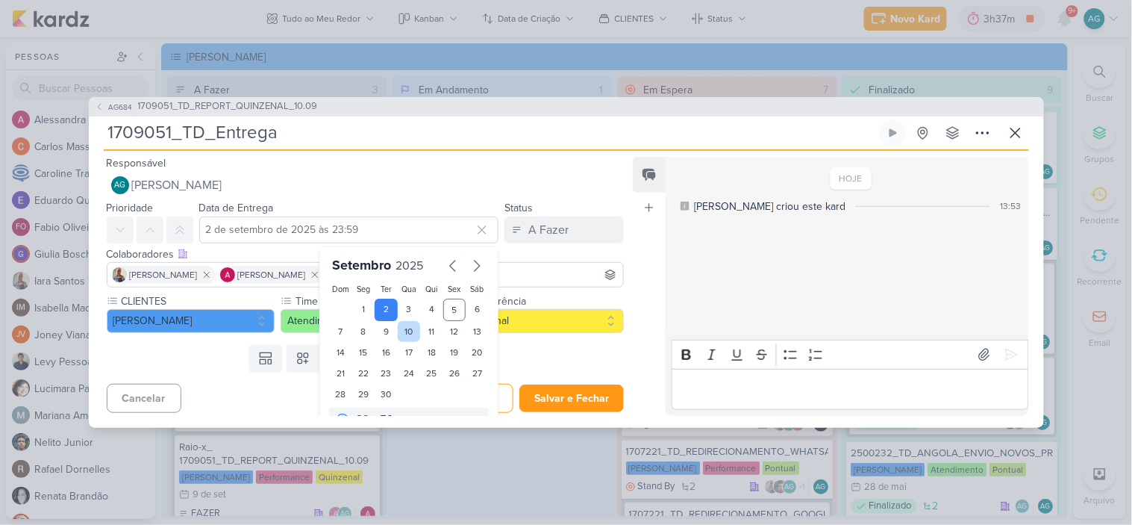
click at [407, 328] on div "10" at bounding box center [409, 331] width 23 height 21
type input "[DATE] 23:59"
click at [202, 276] on icon at bounding box center [207, 274] width 10 height 10
click at [257, 275] on input at bounding box center [420, 275] width 402 height 18
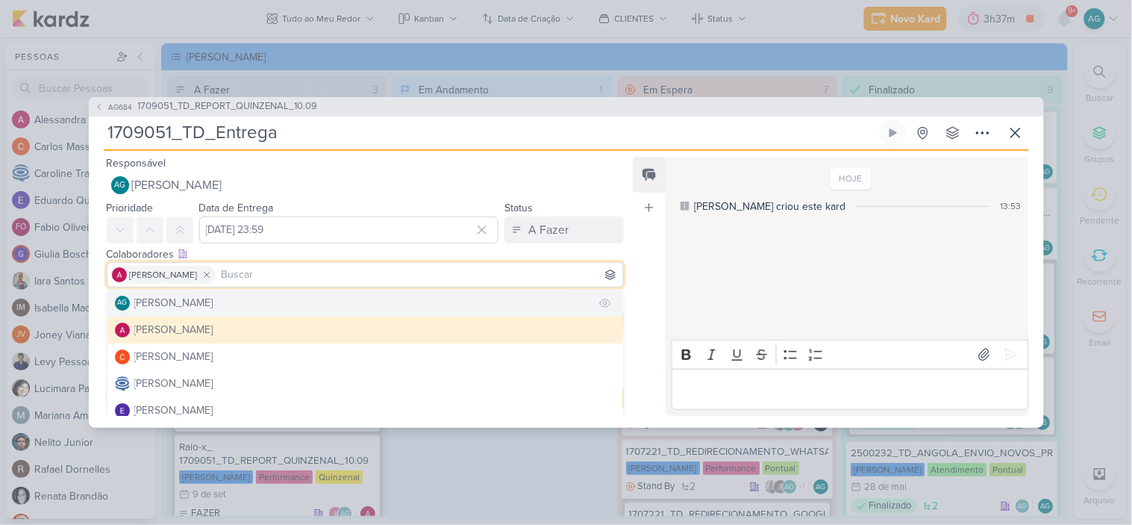
click at [213, 305] on div "[PERSON_NAME]" at bounding box center [173, 303] width 79 height 16
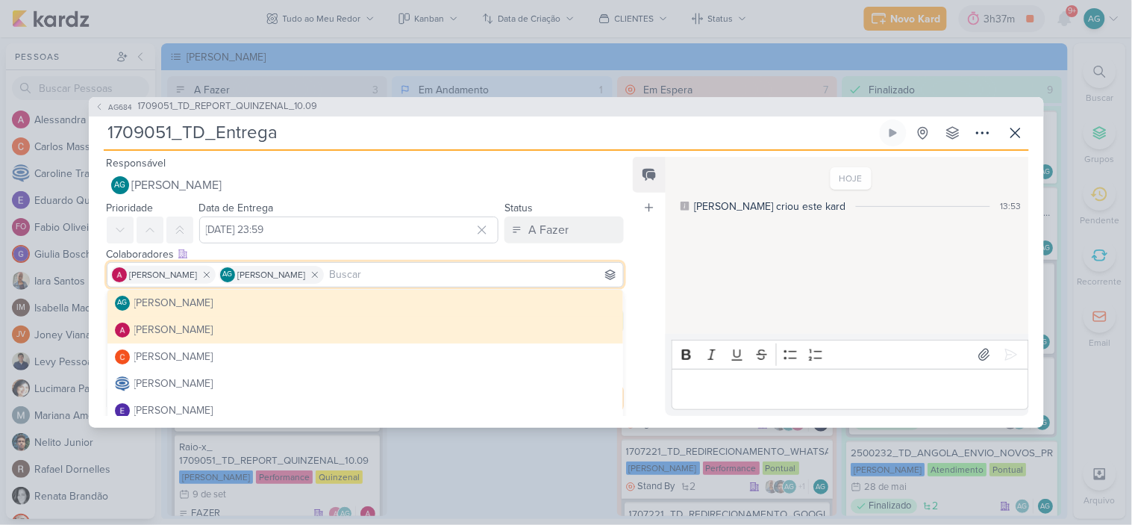
click at [634, 245] on div "Feed Atrelar email Solte o email para atrelar ao kard" at bounding box center [649, 286] width 33 height 259
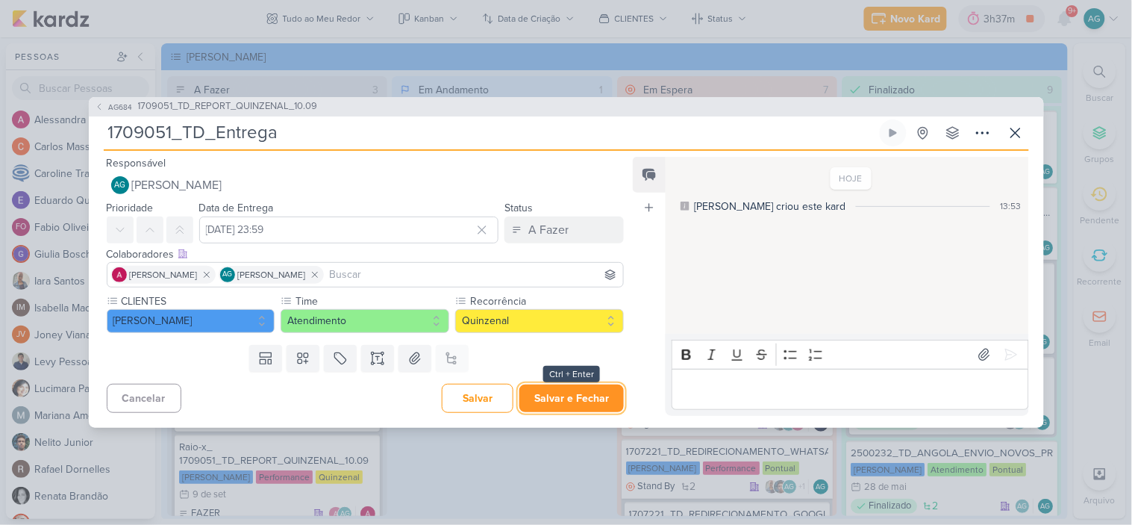
click at [547, 402] on button "Salvar e Fechar" at bounding box center [572, 398] width 105 height 28
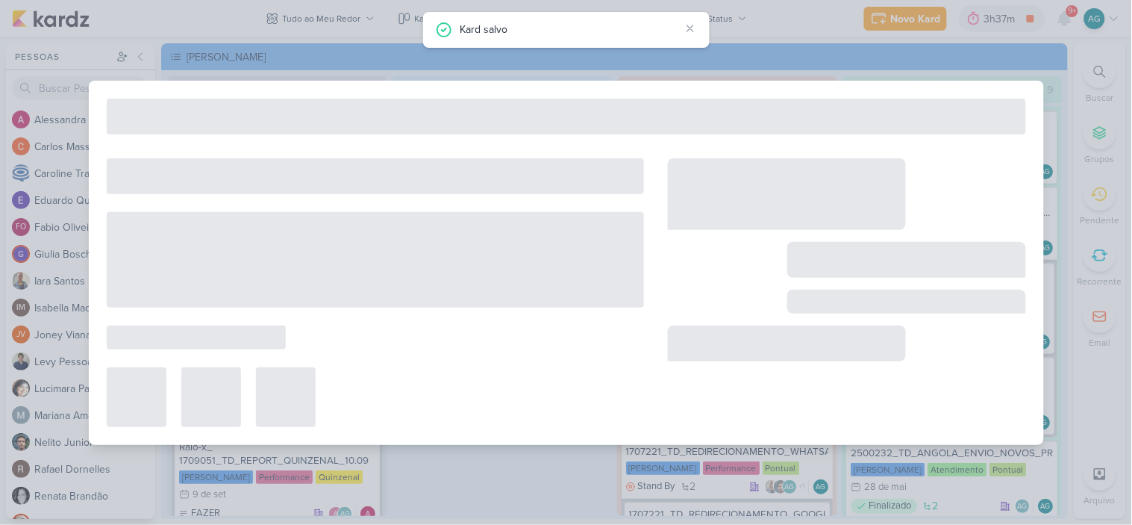
type input "1709051_TD_REPORT_QUINZENAL_10.09"
type input "[DATE] 16:00"
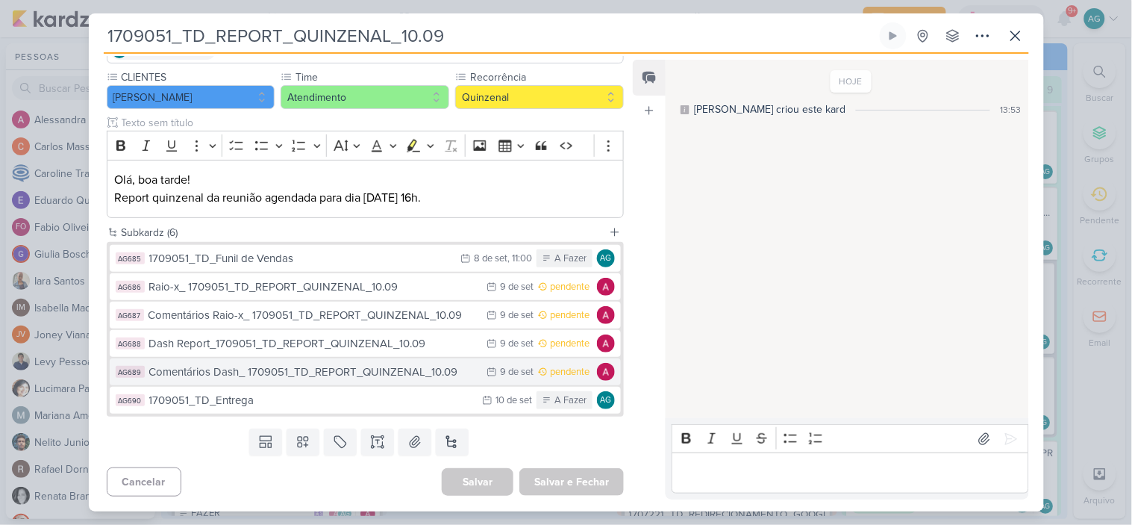
scroll to position [0, 0]
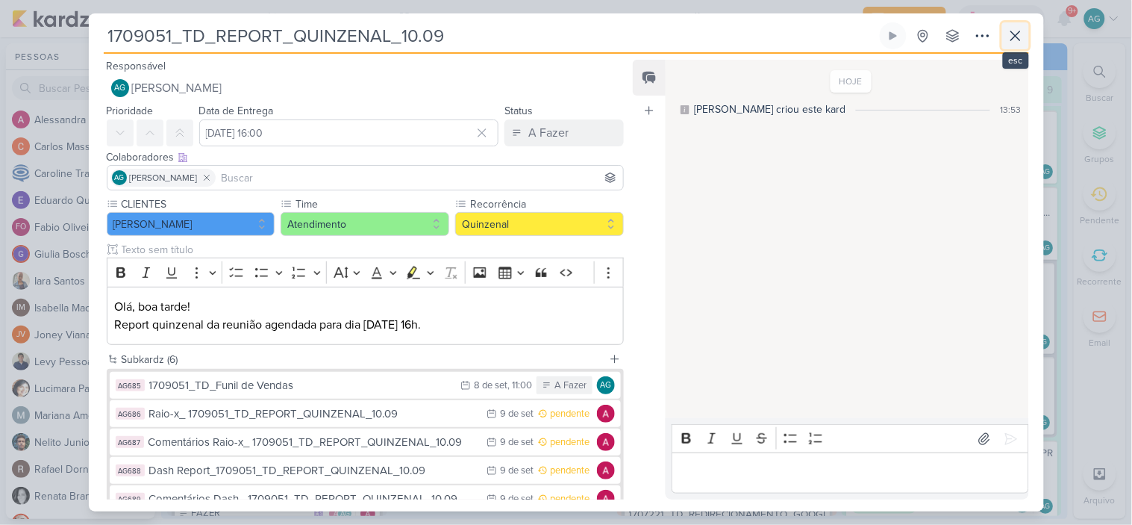
click at [1024, 43] on icon at bounding box center [1016, 36] width 18 height 18
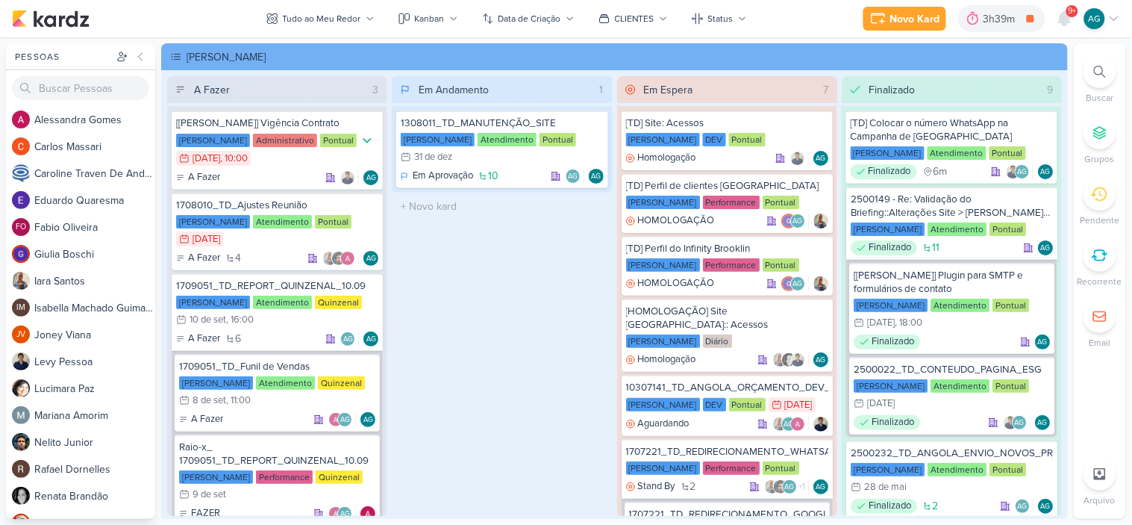
click at [1105, 76] on icon at bounding box center [1100, 72] width 12 height 12
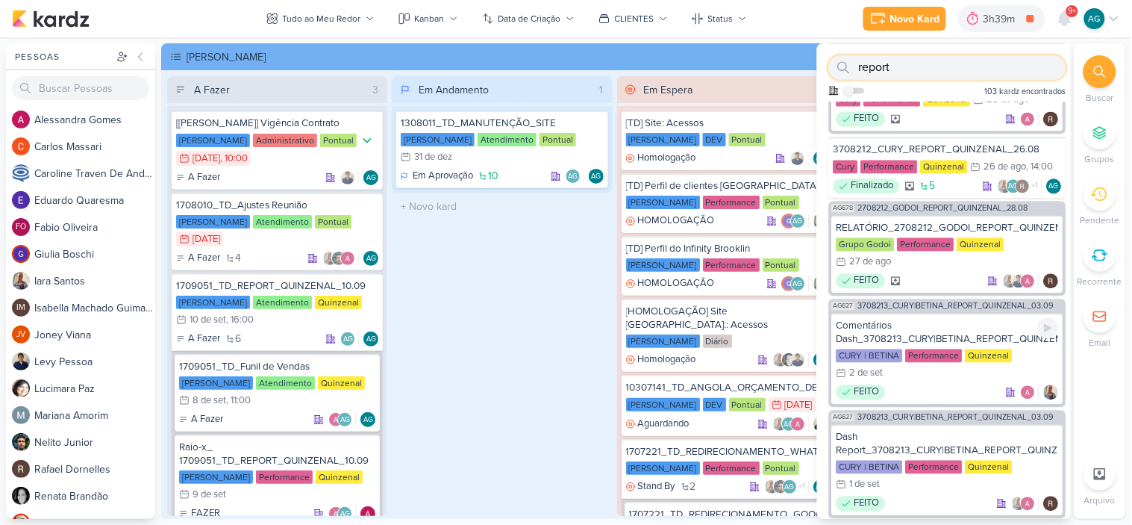
scroll to position [746, 0]
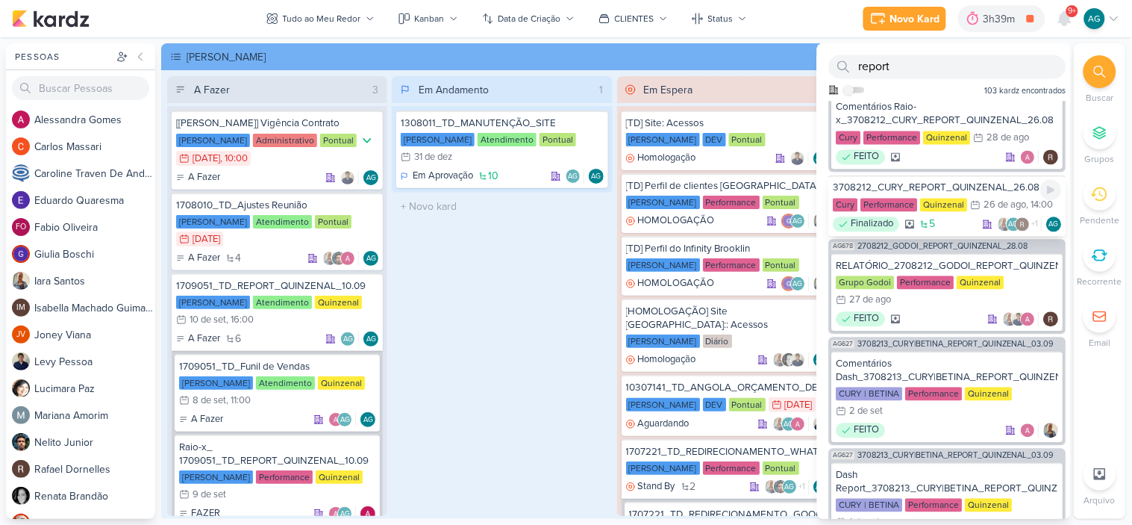
click at [945, 195] on div "3708212_CURY_REPORT_QUINZENAL_26.08" at bounding box center [948, 187] width 228 height 13
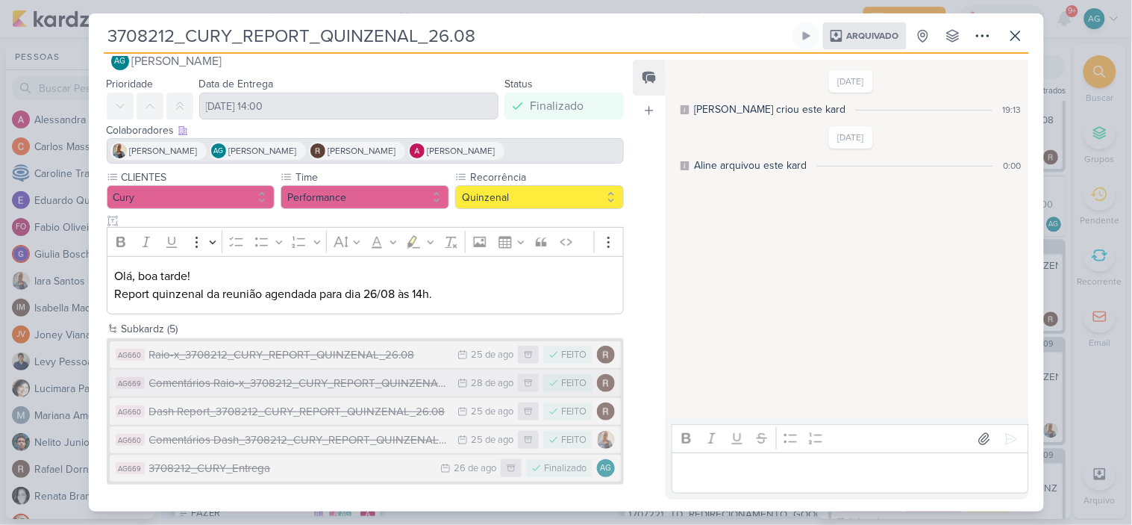
scroll to position [0, 0]
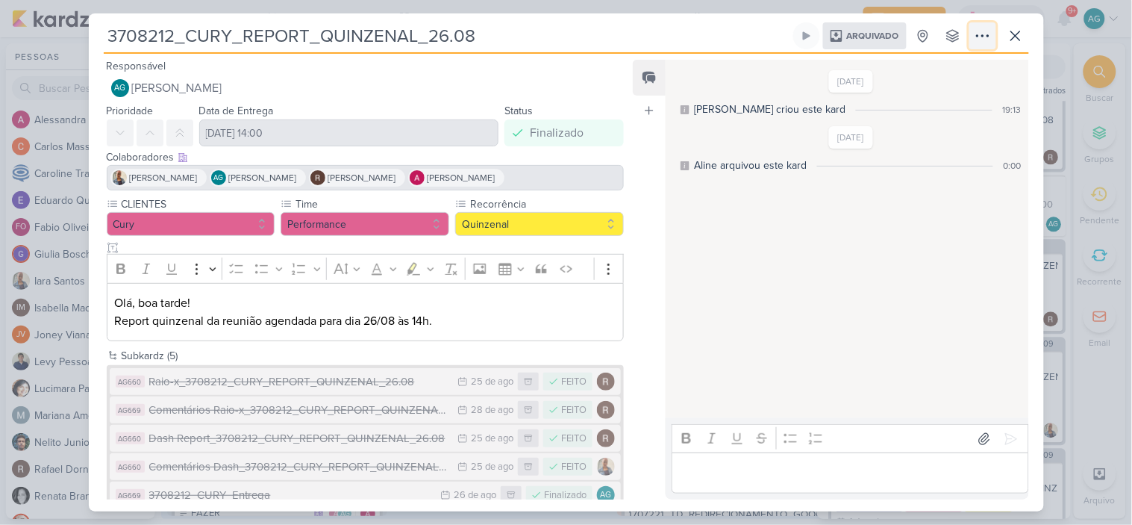
click at [988, 34] on icon at bounding box center [983, 36] width 18 height 18
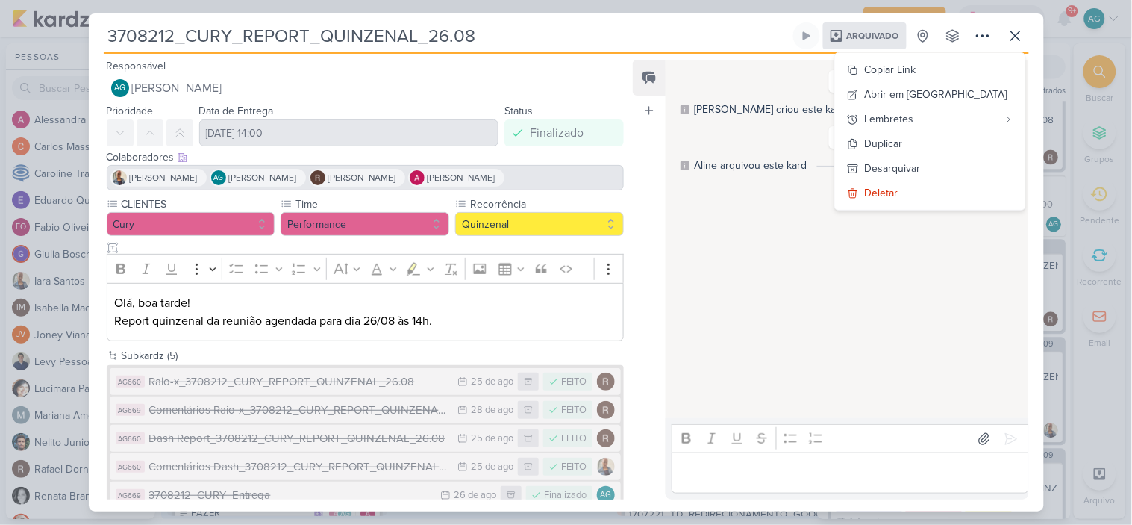
click at [937, 305] on div "[DATE] [PERSON_NAME] criou este kard 19:13 [DATE] Aline arquivou este kard 0:00" at bounding box center [846, 239] width 361 height 357
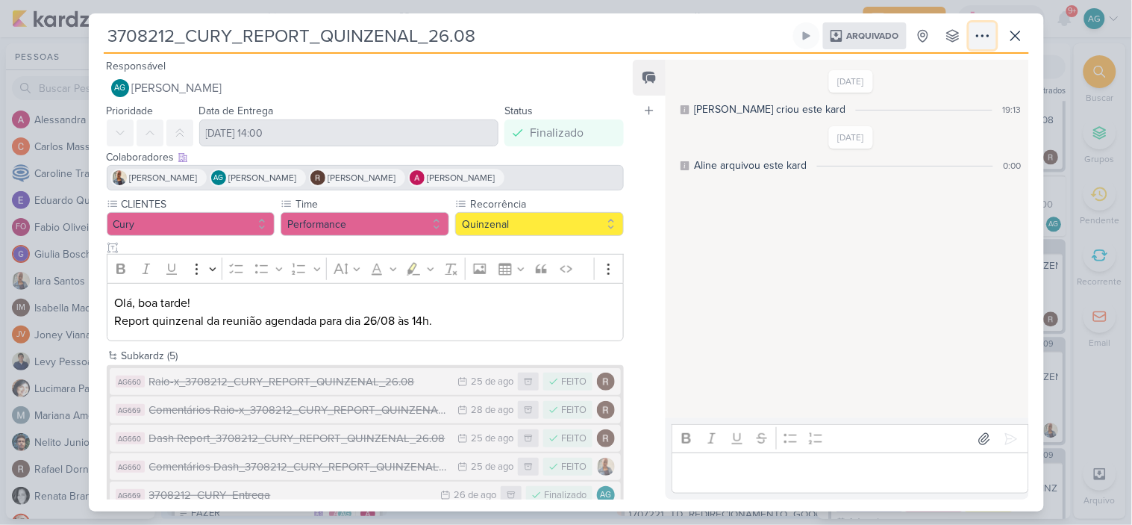
click at [975, 38] on icon at bounding box center [983, 36] width 18 height 18
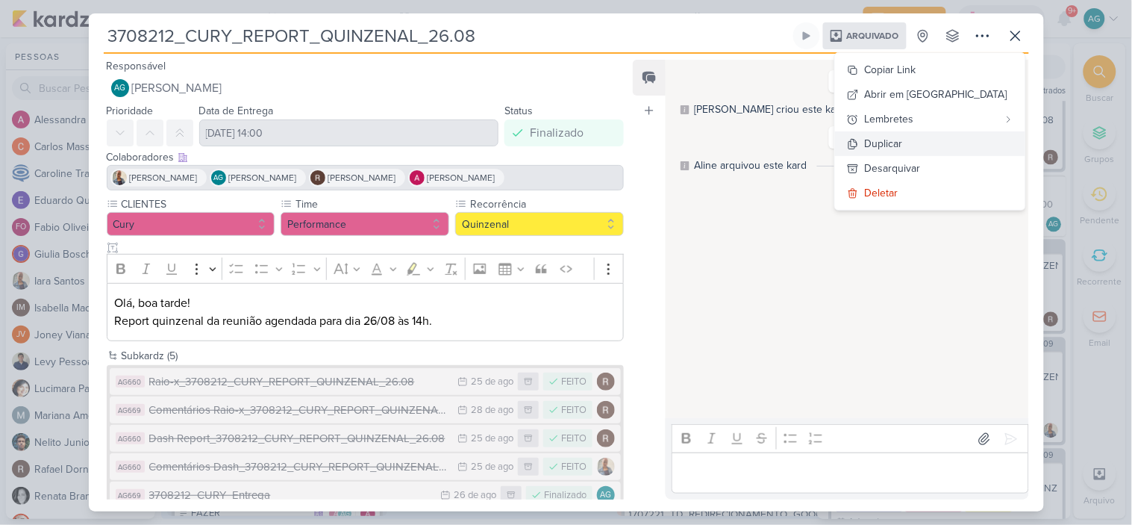
click at [903, 147] on div "Duplicar" at bounding box center [884, 144] width 38 height 16
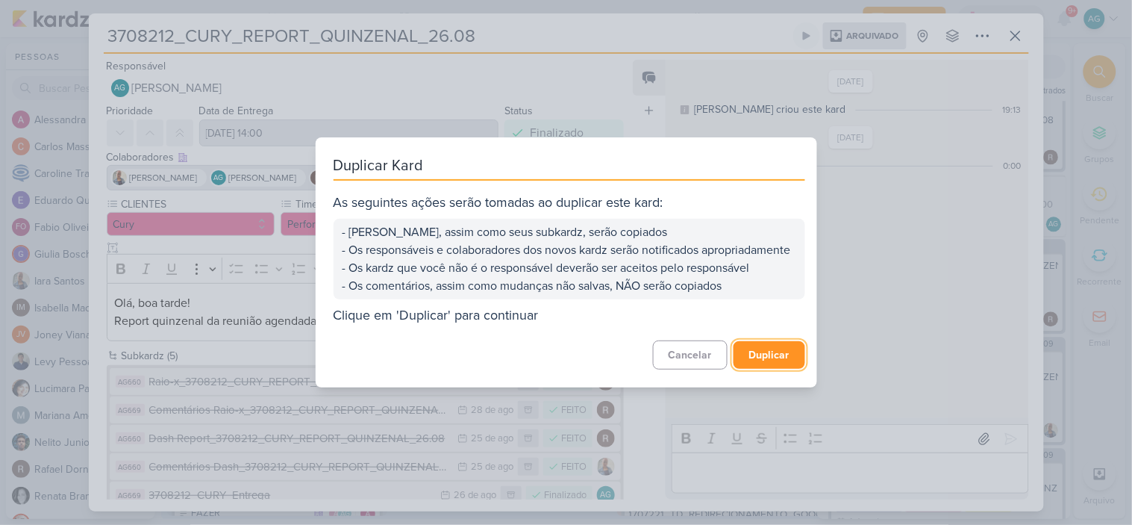
click at [772, 366] on button "Duplicar" at bounding box center [770, 355] width 72 height 28
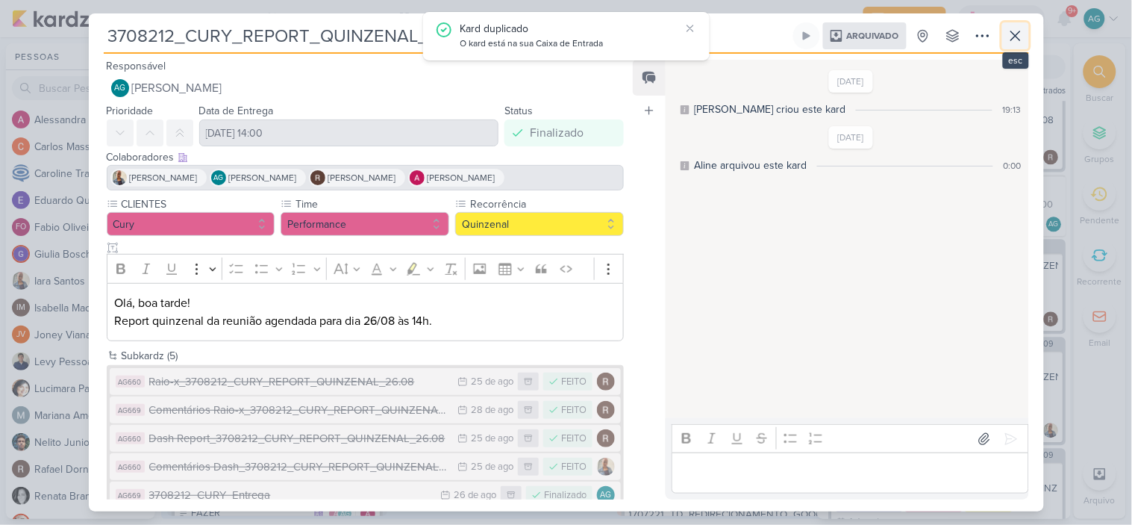
click at [1018, 31] on icon at bounding box center [1016, 36] width 18 height 18
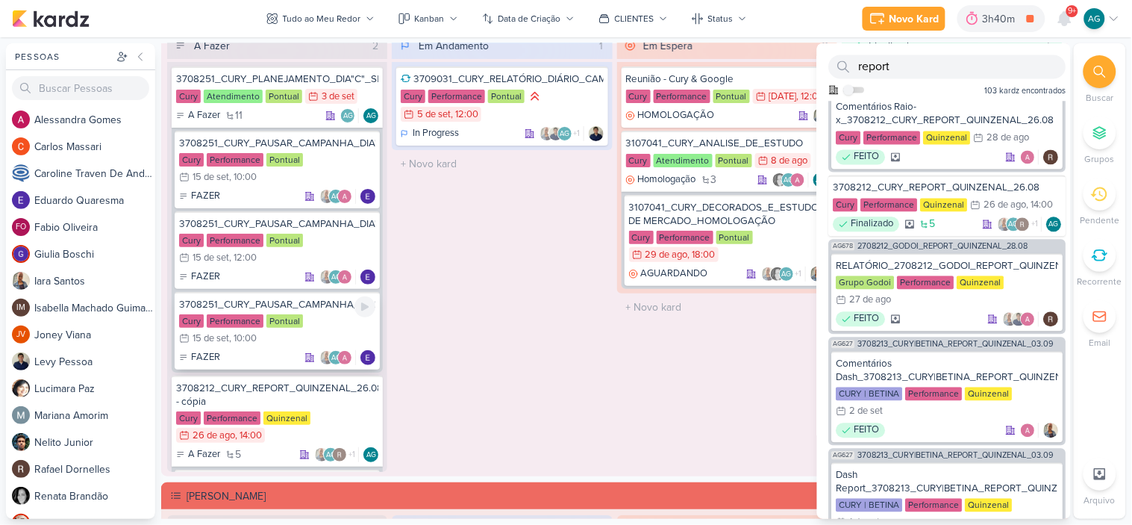
scroll to position [166, 0]
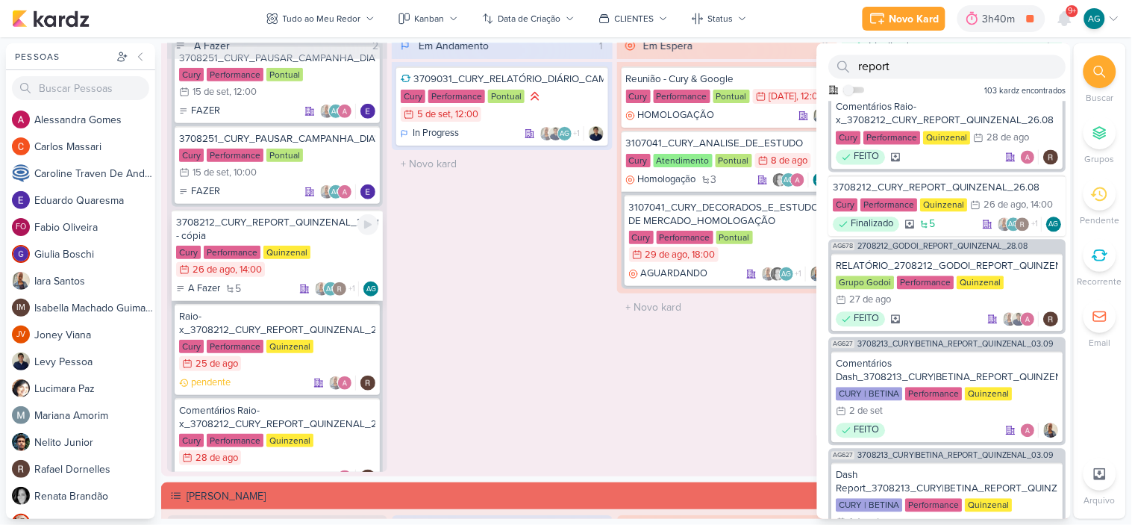
click at [272, 225] on div "3708212_CURY_REPORT_QUINZENAL_26.08 - cópia" at bounding box center [277, 229] width 202 height 27
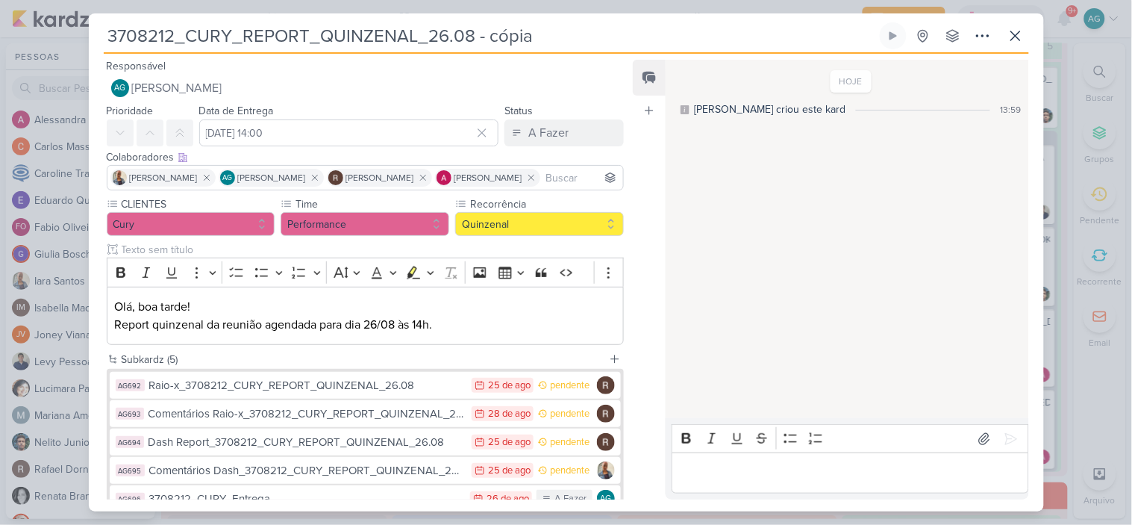
drag, startPoint x: 561, startPoint y: 41, endPoint x: 92, endPoint y: 35, distance: 469.5
click at [92, 35] on div "3708212_CURY_REPORT_QUINZENAL_26.08 - cópia Criado por mim nenhum grupo disponí…" at bounding box center [566, 266] width 955 height 489
paste input "9051_CURY_REPORT_QUINZENAL_09.09"
type input "3709051_CURY_REPORT_QUINZENAL_09.09"
click at [202, 178] on icon at bounding box center [207, 177] width 10 height 10
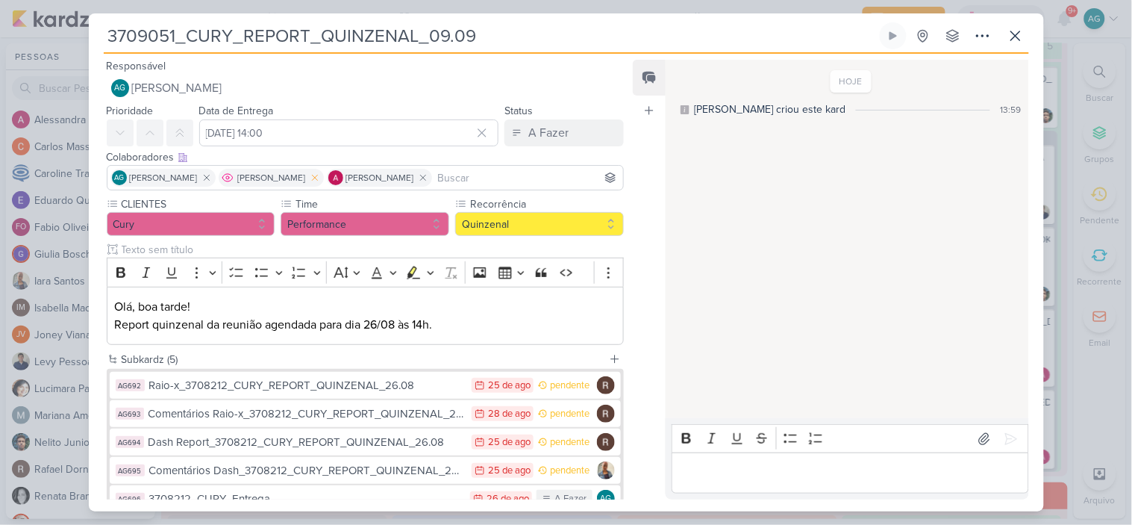
click at [320, 176] on icon at bounding box center [315, 177] width 10 height 10
click at [317, 176] on icon at bounding box center [314, 177] width 5 height 5
click at [352, 219] on button "Performance" at bounding box center [365, 224] width 169 height 24
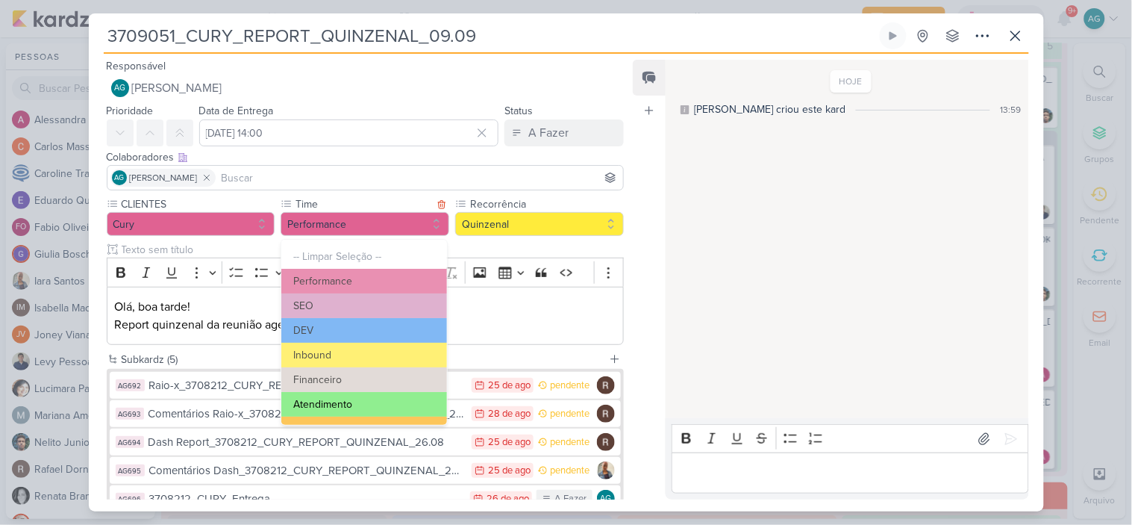
click at [346, 399] on button "Atendimento" at bounding box center [363, 404] width 165 height 25
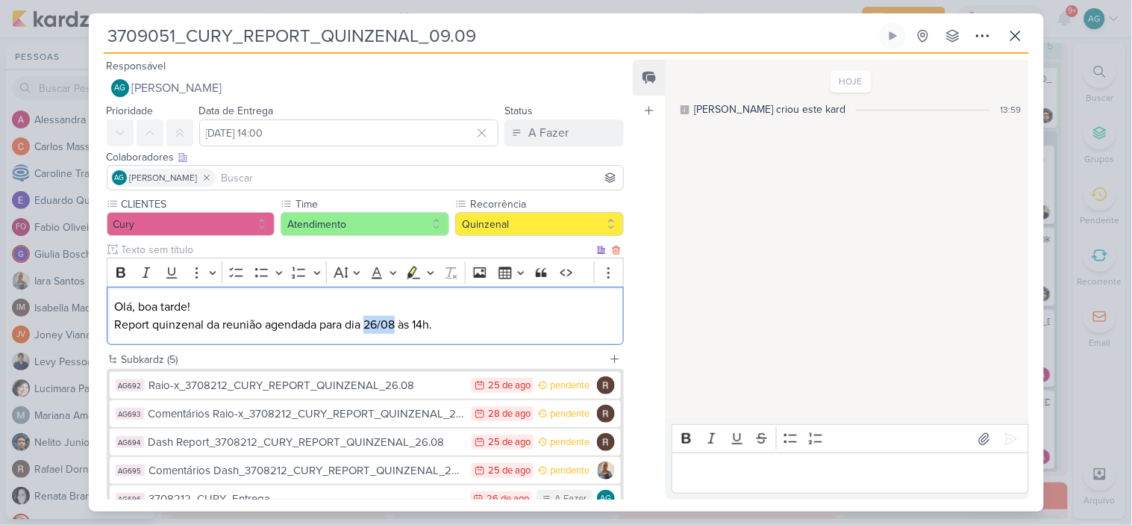
drag, startPoint x: 366, startPoint y: 321, endPoint x: 397, endPoint y: 324, distance: 30.7
click at [397, 324] on p "Olá, boa tarde! Report quinzenal da reunião agendada para dia [DATE] 14h." at bounding box center [365, 316] width 502 height 36
click at [355, 137] on input "[DATE] 14:00" at bounding box center [349, 132] width 300 height 27
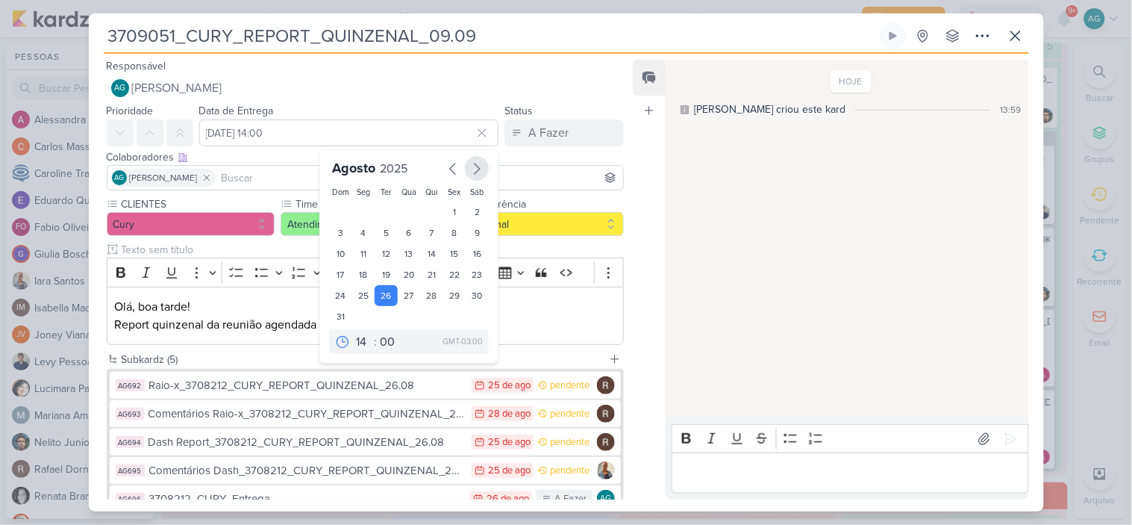
click at [470, 170] on icon "button" at bounding box center [477, 169] width 18 height 18
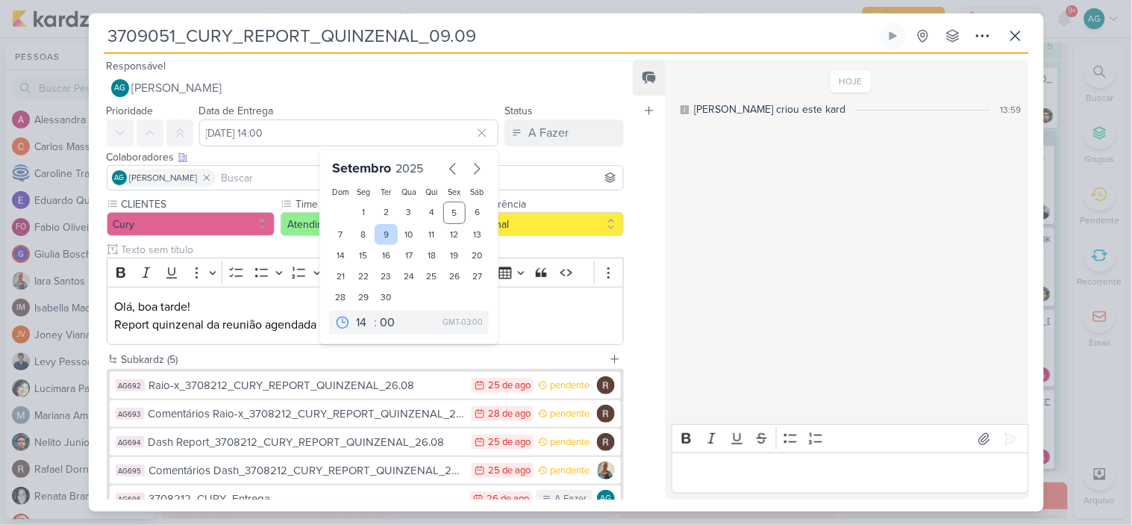
click at [384, 231] on div "9" at bounding box center [386, 234] width 23 height 21
type input "9 de setembro de 2025 às 14:00"
click at [543, 243] on input "text" at bounding box center [357, 250] width 476 height 16
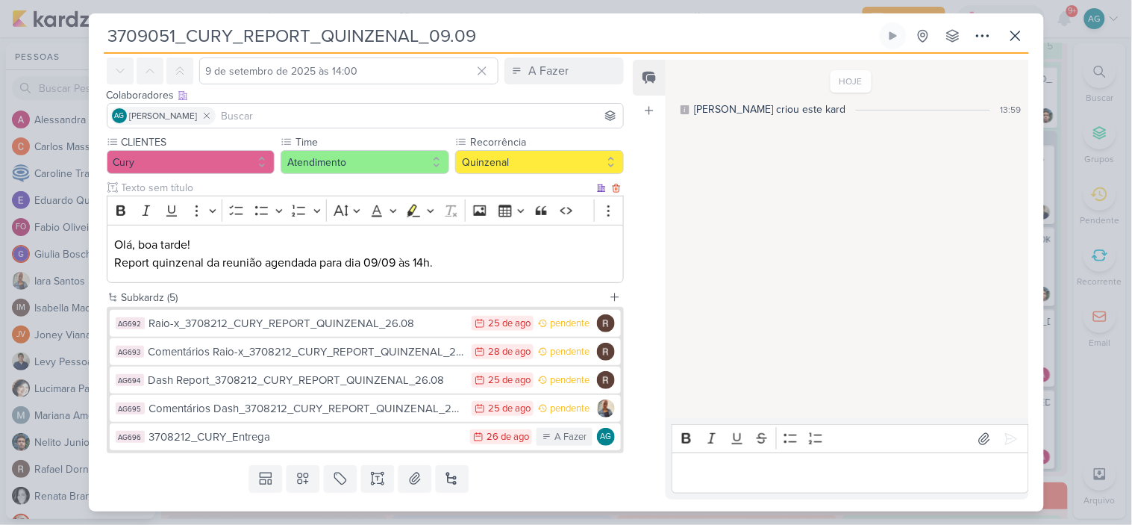
scroll to position [99, 0]
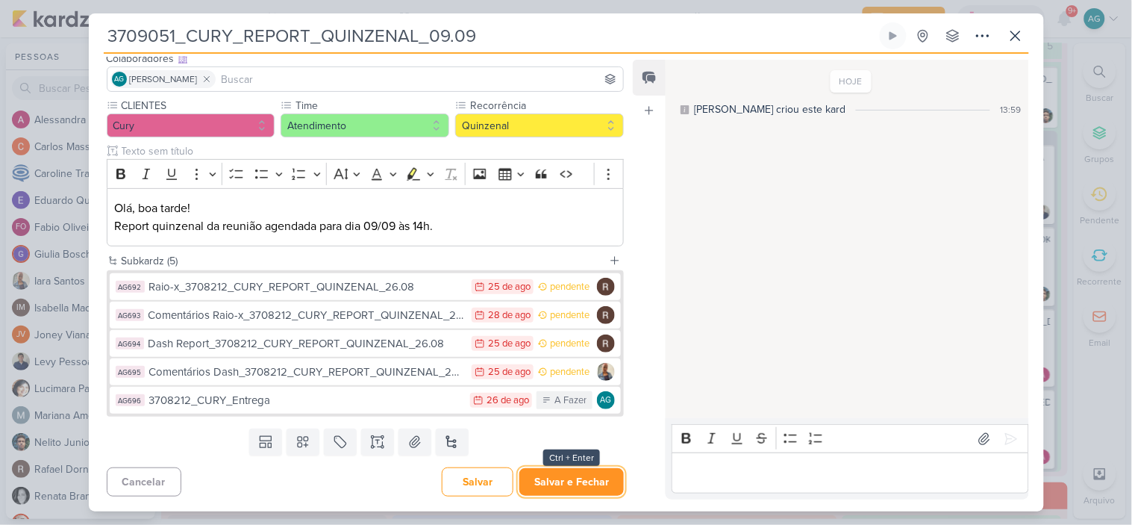
click at [586, 487] on button "Salvar e Fechar" at bounding box center [572, 482] width 105 height 28
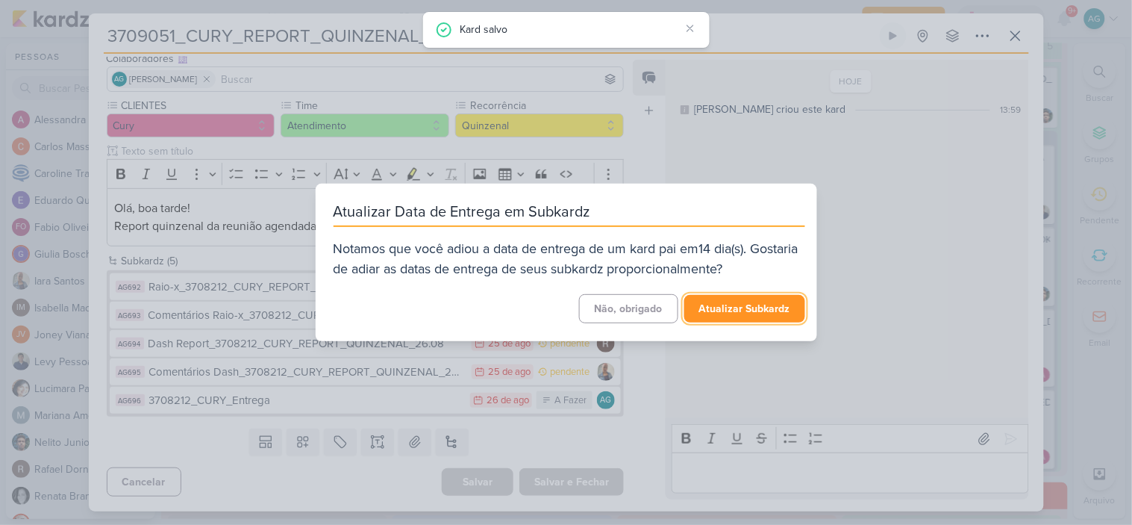
click at [762, 314] on button "Atualizar Subkardz" at bounding box center [744, 309] width 121 height 28
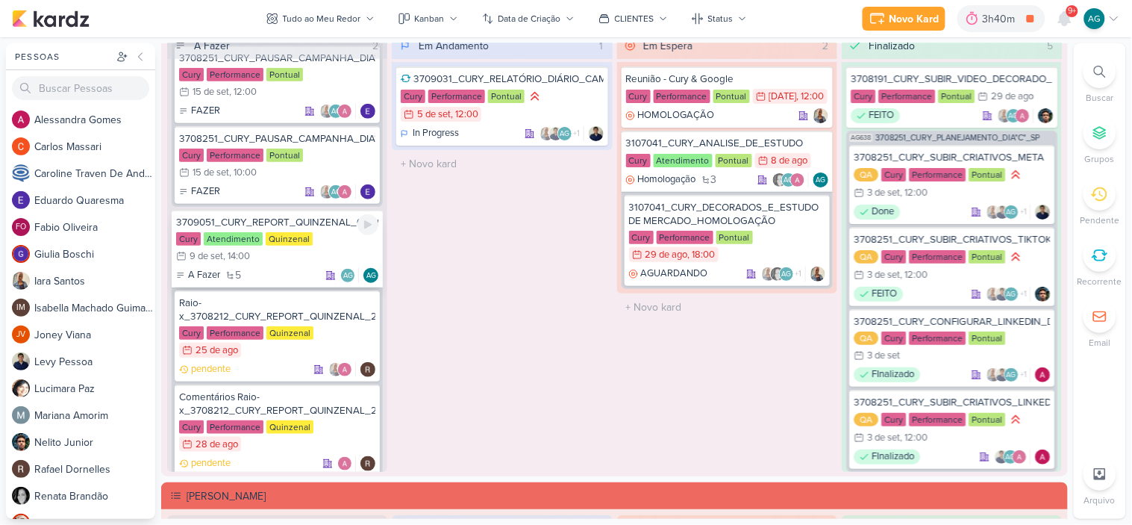
click at [272, 218] on div "3709051_CURY_REPORT_QUINZENAL_09.09" at bounding box center [277, 222] width 202 height 13
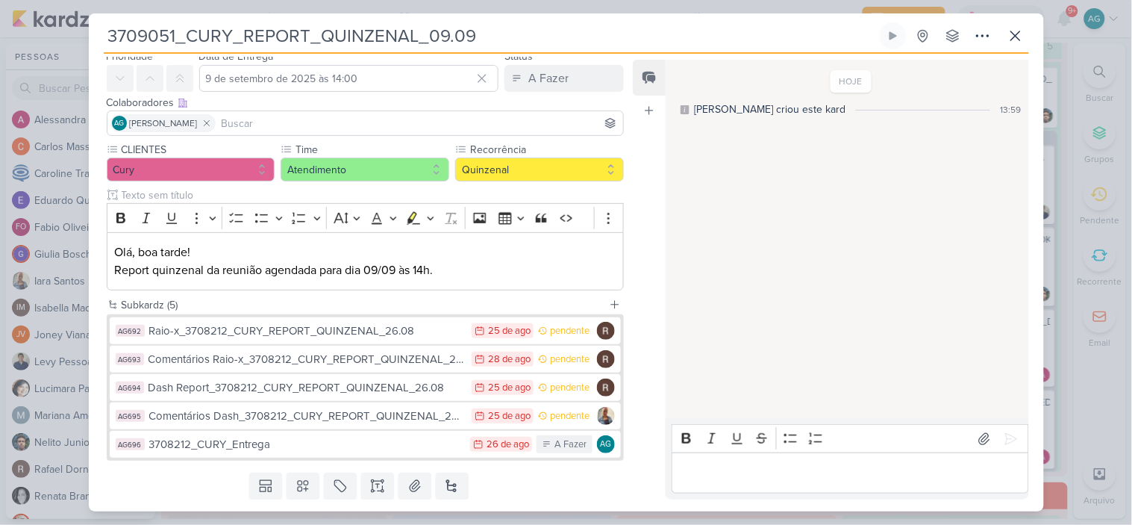
scroll to position [83, 0]
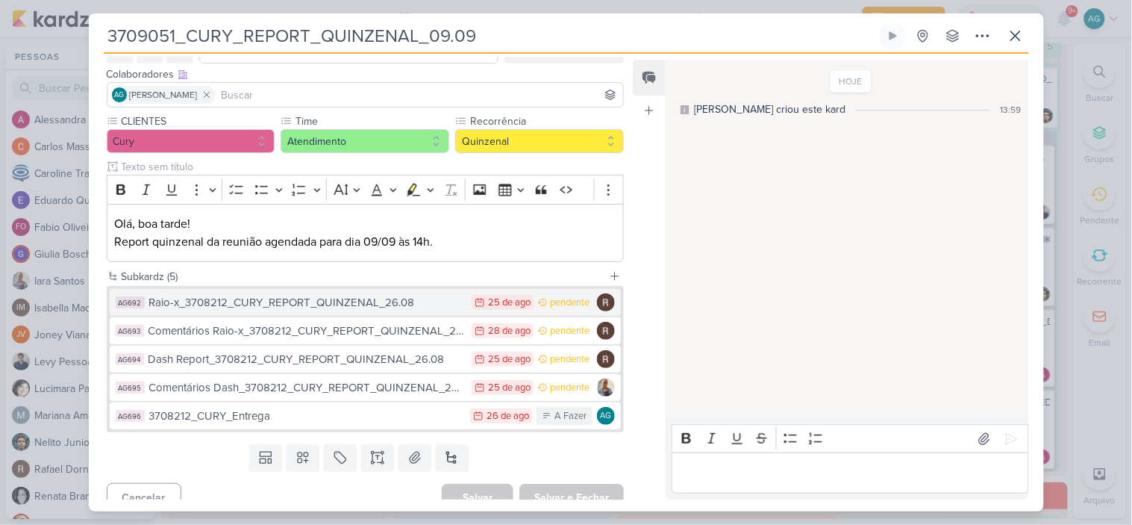
click at [316, 306] on div "Raio-x_3708212_CURY_REPORT_QUINZENAL_26.08" at bounding box center [307, 302] width 316 height 17
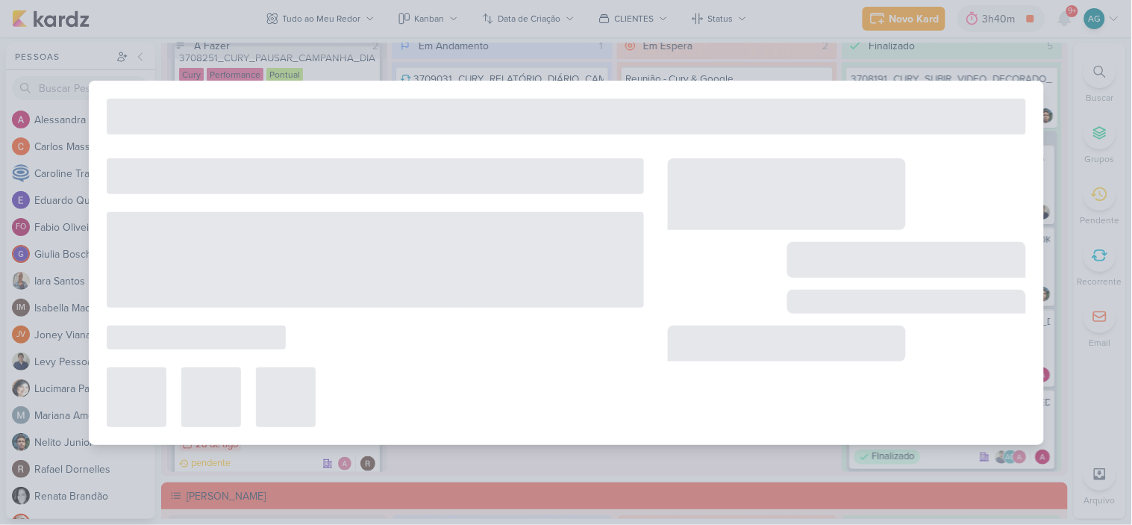
type input "Raio-x_3708212_CURY_REPORT_QUINZENAL_26.08"
type input "[DATE] 23:59"
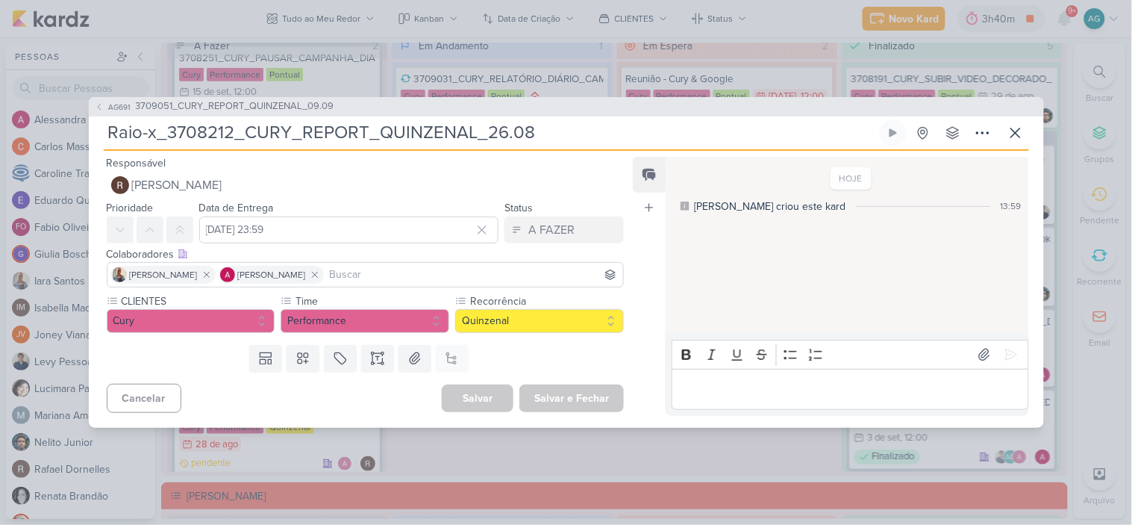
drag, startPoint x: 169, startPoint y: 132, endPoint x: 594, endPoint y: 122, distance: 425.6
click at [594, 122] on input "Raio-x_3708212_CURY_REPORT_QUINZENAL_26.08" at bounding box center [490, 132] width 773 height 27
paste input "9051_CURY_REPORT_QUINZENAL_09.09"
type input "Raio-x_3709051_CURY_REPORT_QUINZENAL_09.09"
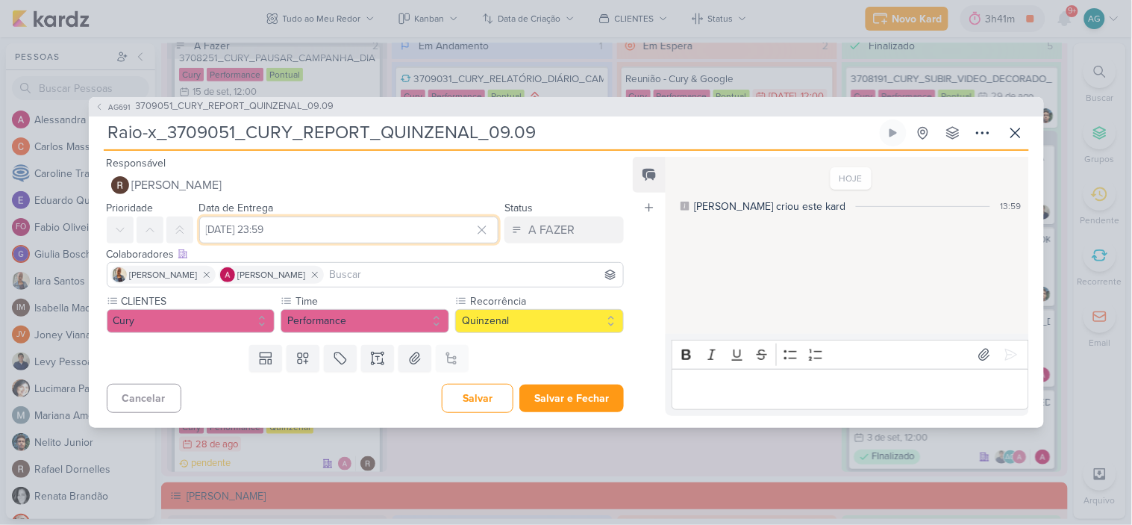
click at [393, 230] on input "[DATE] 23:59" at bounding box center [349, 229] width 300 height 27
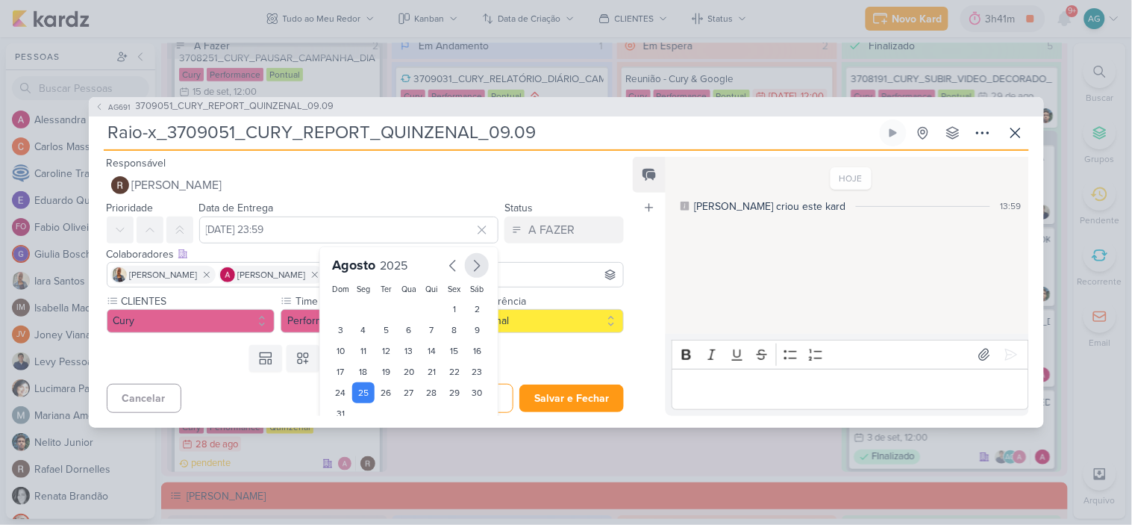
click at [468, 270] on icon "button" at bounding box center [477, 266] width 18 height 18
click at [363, 331] on div "8" at bounding box center [363, 331] width 23 height 21
type input "8 de setembro de 2025 às 23:59"
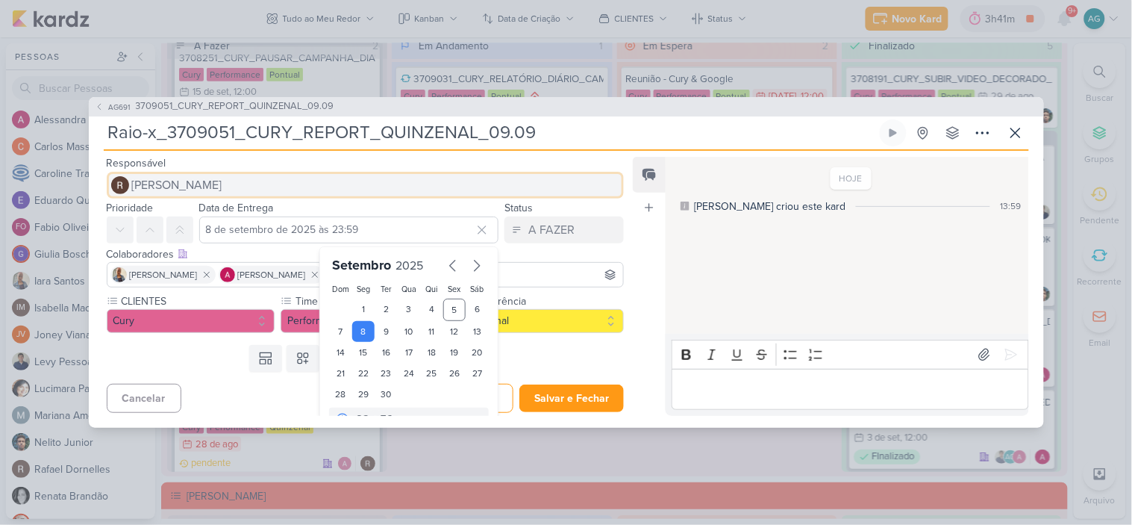
click at [184, 184] on span "[PERSON_NAME]" at bounding box center [177, 185] width 90 height 18
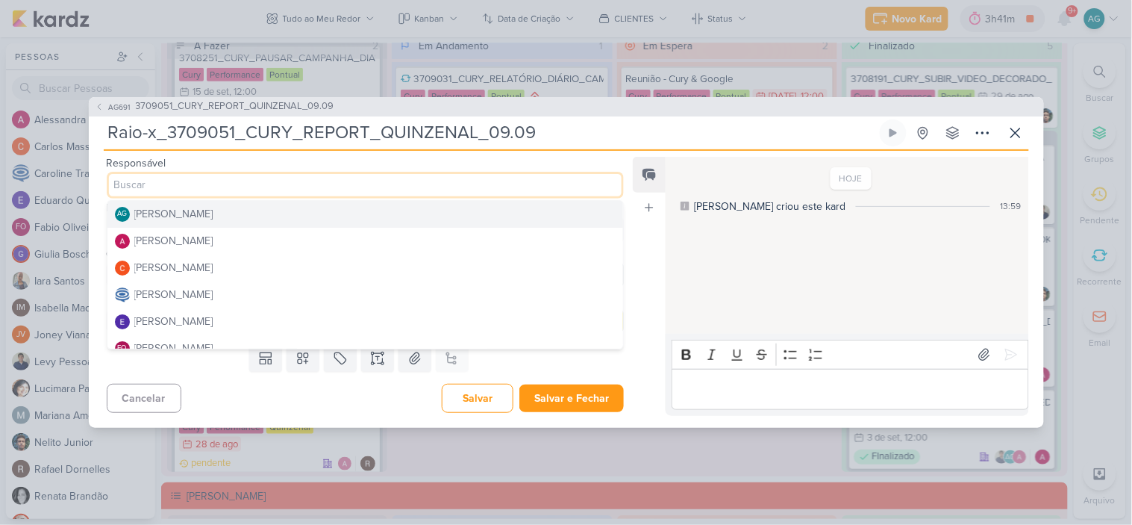
click at [190, 217] on div "[PERSON_NAME]" at bounding box center [173, 214] width 79 height 16
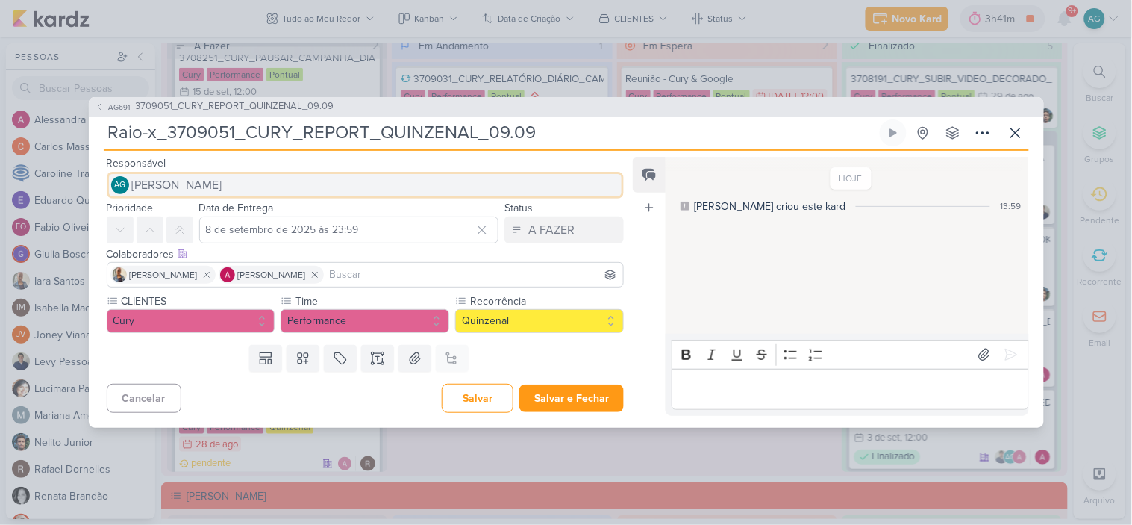
click at [222, 183] on span "[PERSON_NAME]" at bounding box center [177, 185] width 90 height 18
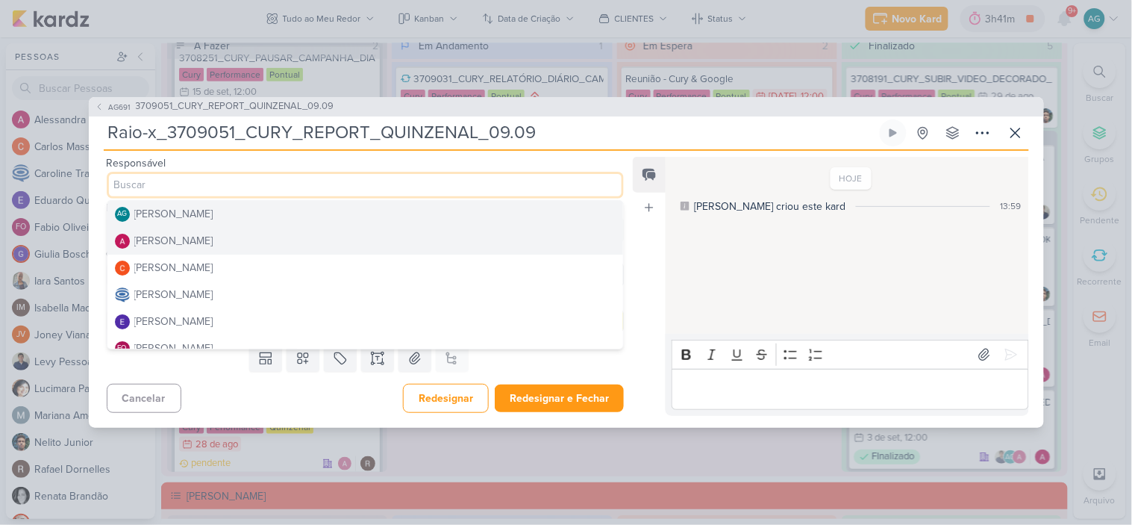
click at [195, 231] on button "[PERSON_NAME]" at bounding box center [365, 241] width 517 height 27
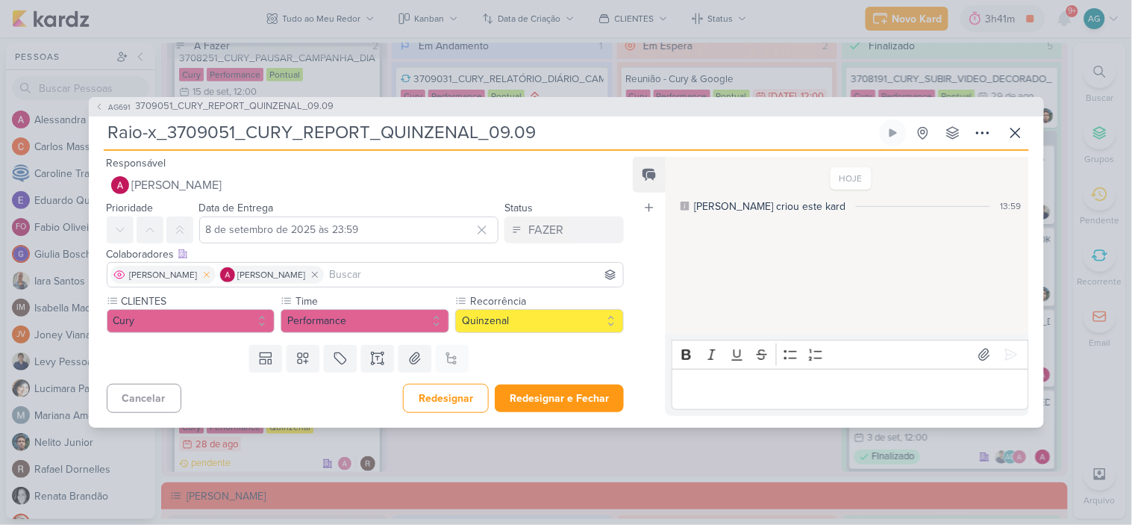
click at [204, 276] on icon at bounding box center [206, 274] width 5 height 5
click at [255, 278] on input at bounding box center [420, 275] width 402 height 18
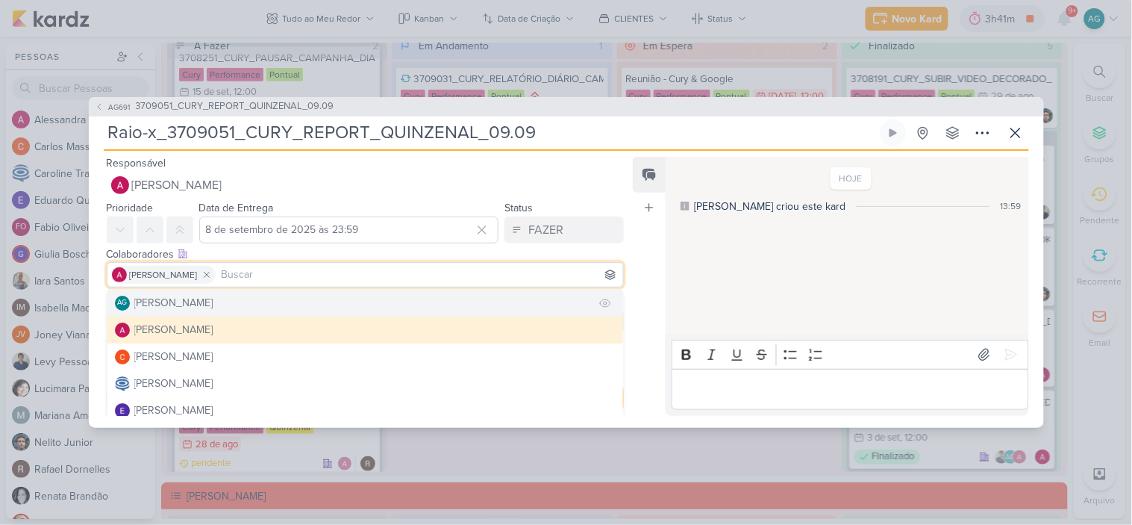
click at [213, 305] on div "[PERSON_NAME]" at bounding box center [173, 303] width 79 height 16
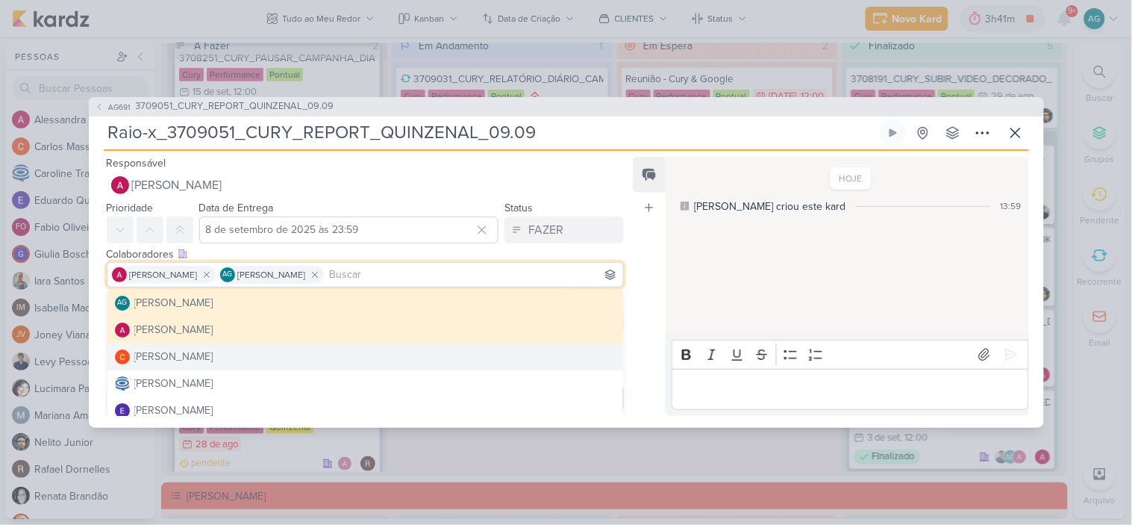
click at [646, 359] on div "Feed Atrelar email Solte o email para atrelar ao kard" at bounding box center [649, 286] width 33 height 259
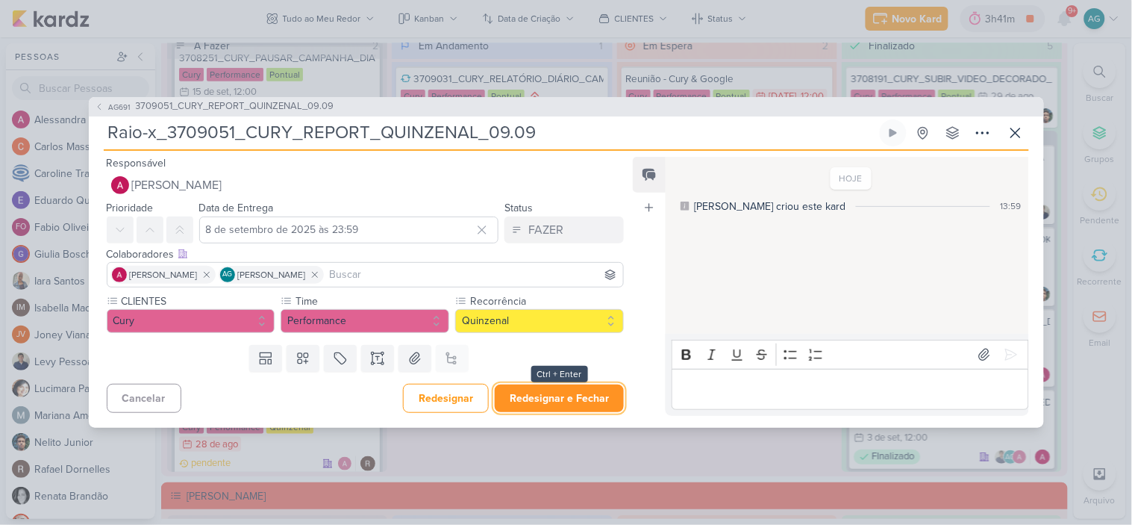
click at [578, 403] on button "Redesignar e Fechar" at bounding box center [559, 398] width 129 height 28
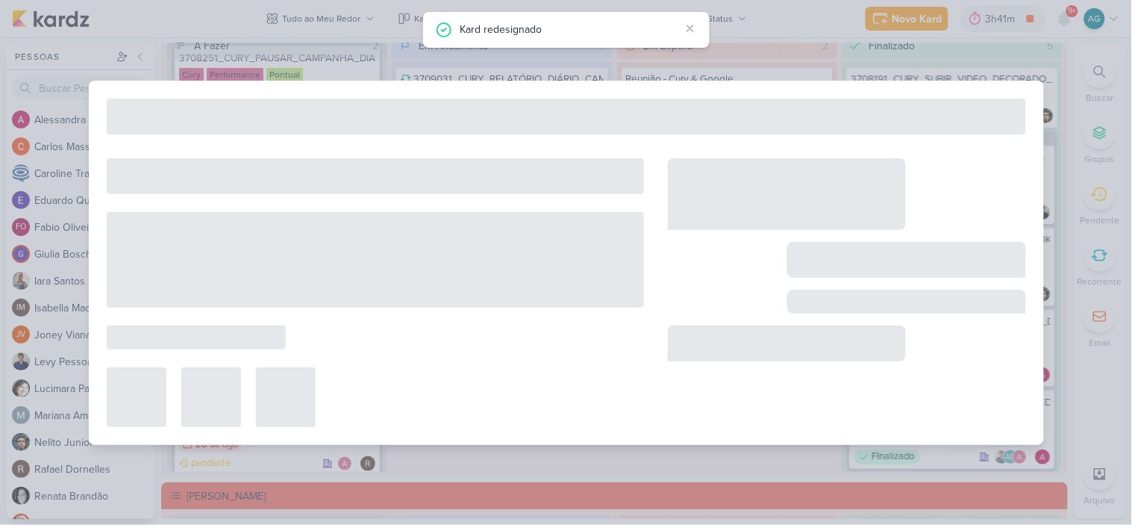
type input "3709051_CURY_REPORT_QUINZENAL_09.09"
type input "9 de setembro de 2025 às 14:00"
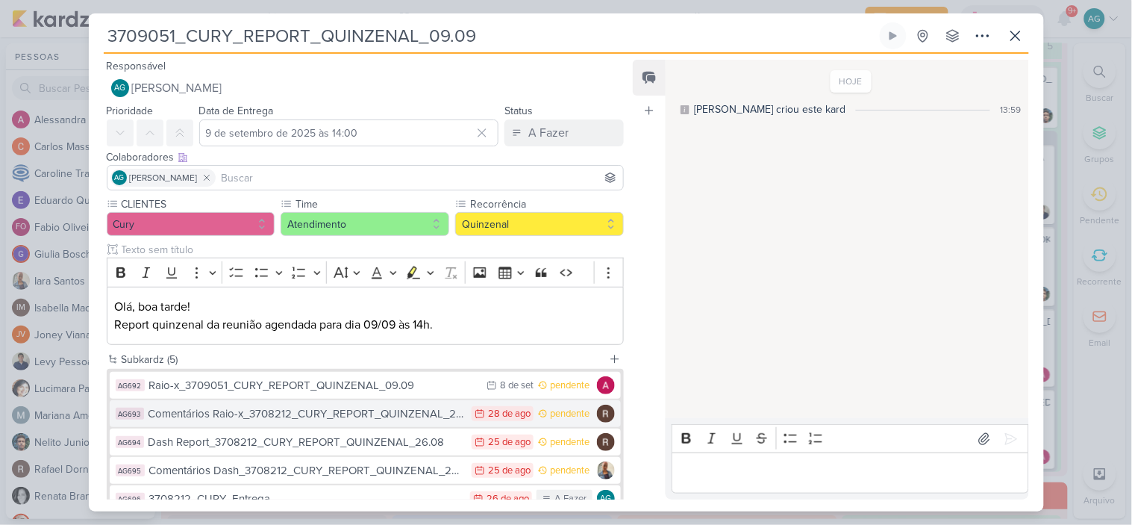
click at [337, 417] on div "Comentários Raio-x_3708212_CURY_REPORT_QUINZENAL_26.08" at bounding box center [307, 413] width 316 height 17
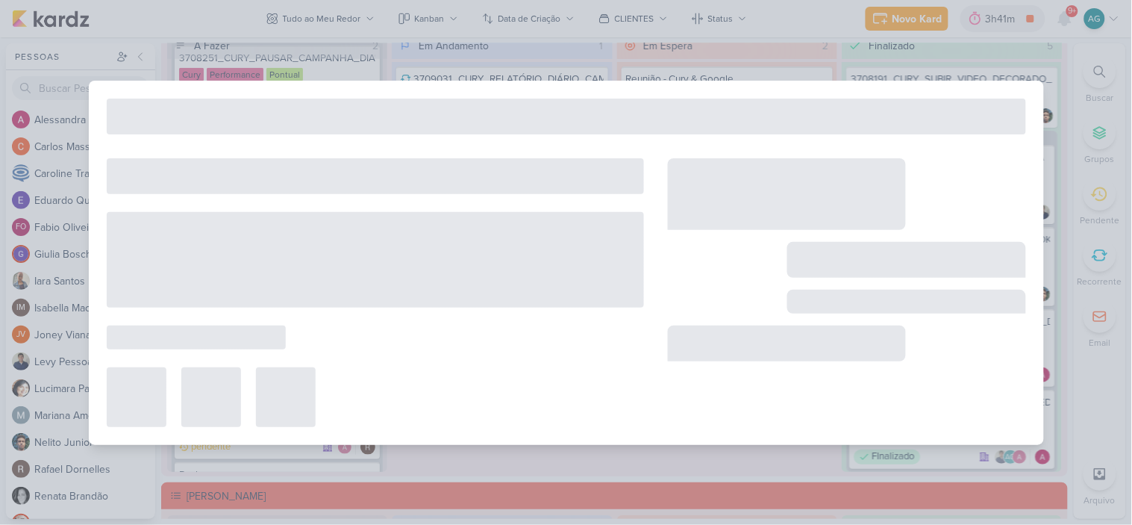
type input "Comentários Raio-x_3708212_CURY_REPORT_QUINZENAL_26.08"
type input "[DATE] 23:59"
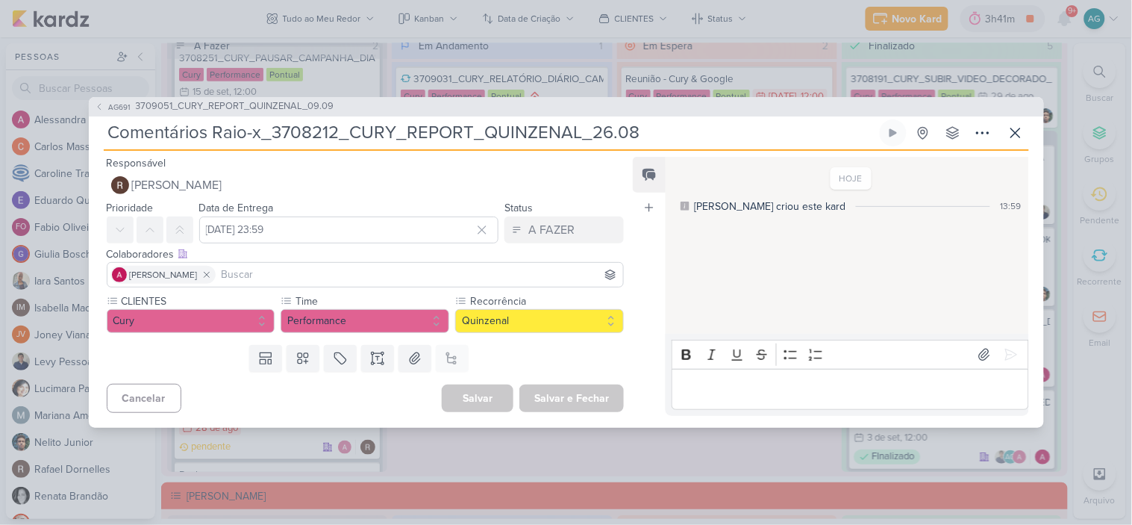
drag, startPoint x: 272, startPoint y: 134, endPoint x: 711, endPoint y: 128, distance: 439.7
click at [711, 128] on input "Comentários Raio-x_3708212_CURY_REPORT_QUINZENAL_26.08" at bounding box center [490, 132] width 773 height 27
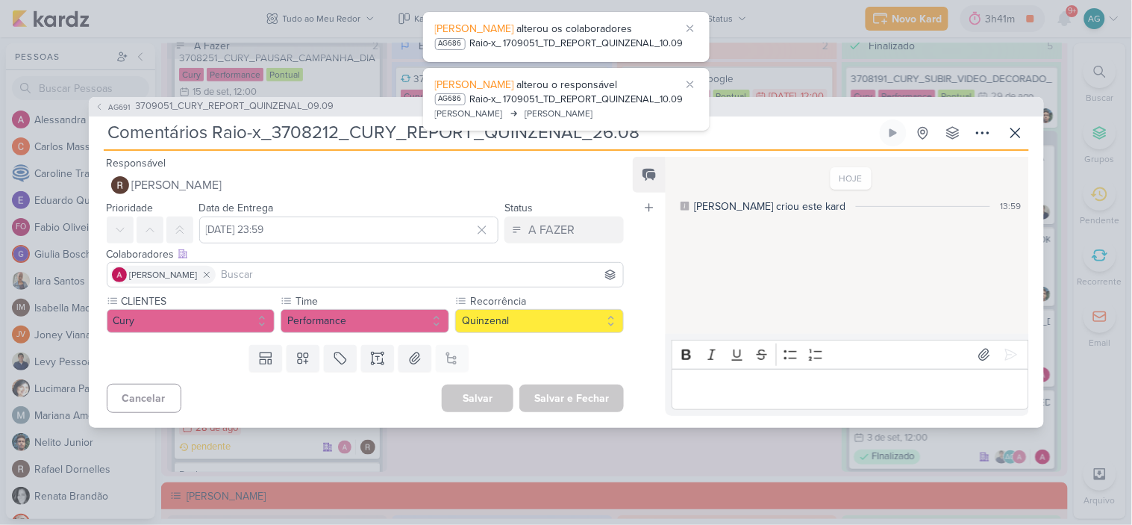
paste input "9051_CURY_REPORT_QUINZENAL_09.09"
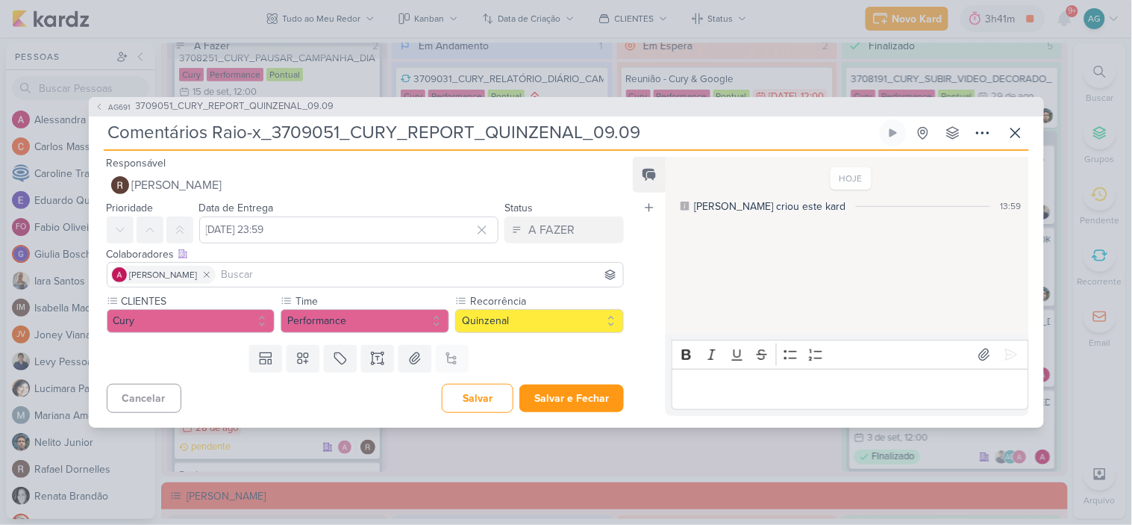
type input "Comentários Raio-x_3709051_CURY_REPORT_QUINZENAL_09.09"
click at [370, 230] on input "[DATE] 23:59" at bounding box center [349, 229] width 300 height 27
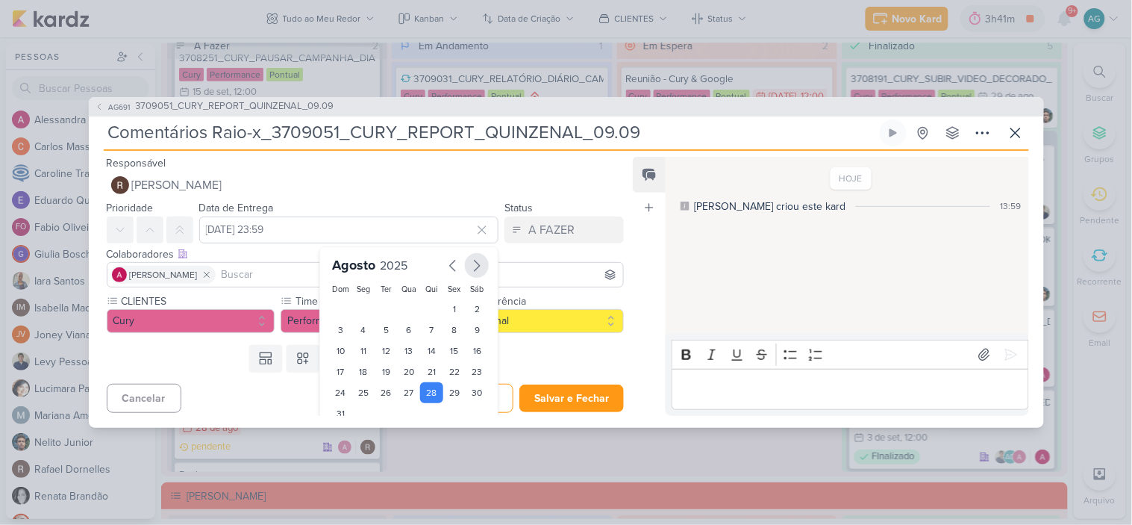
click at [468, 262] on icon "button" at bounding box center [477, 266] width 18 height 18
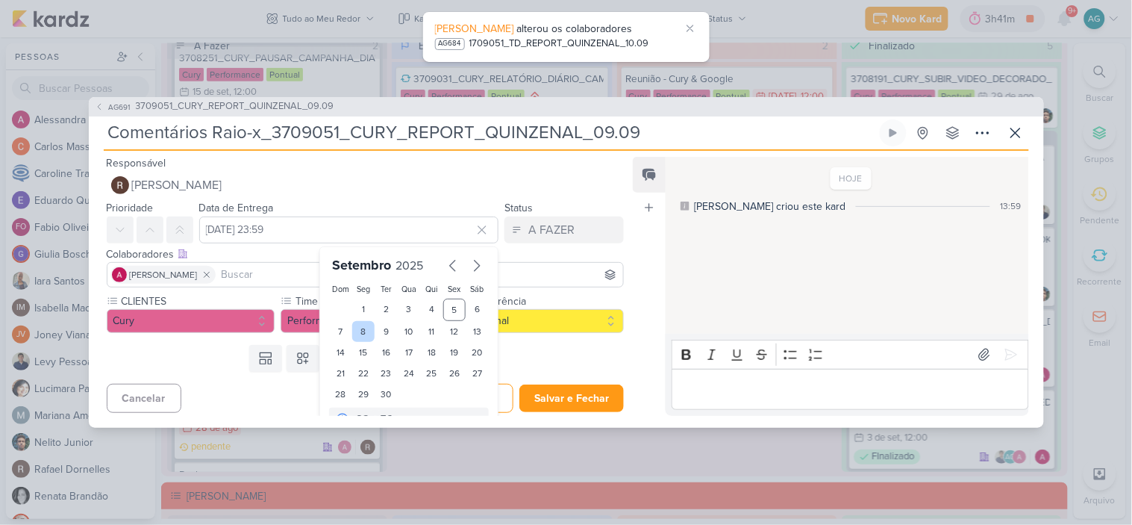
click at [355, 336] on div "8" at bounding box center [363, 331] width 23 height 21
type input "8 de setembro de 2025 às 23:59"
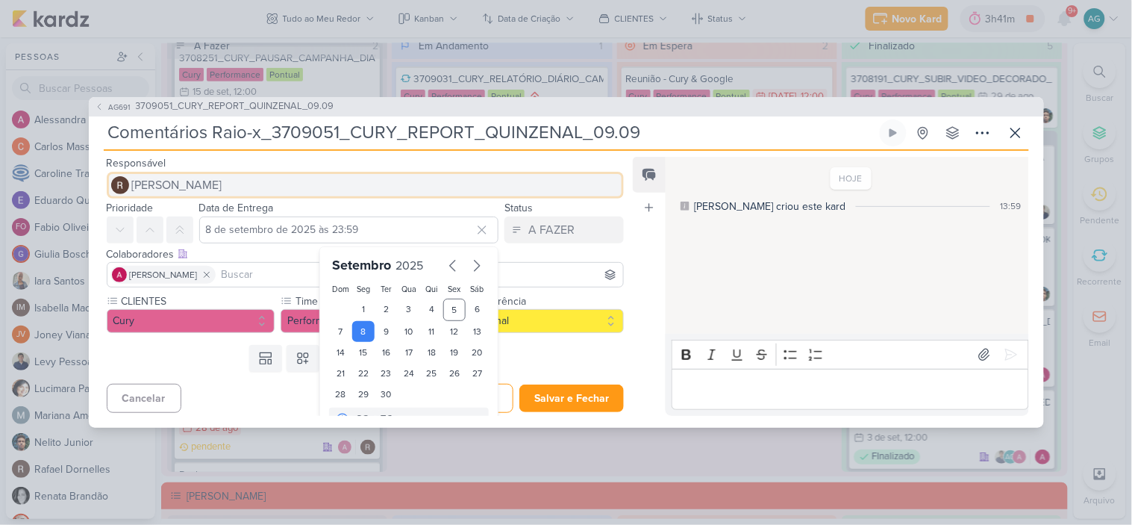
click at [252, 195] on button "[PERSON_NAME]" at bounding box center [366, 185] width 518 height 27
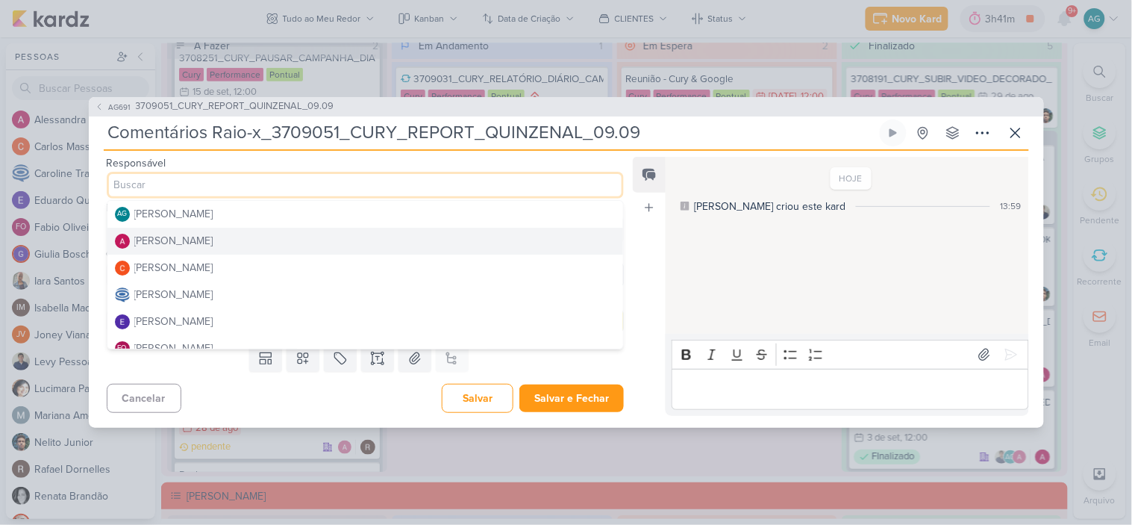
click at [227, 243] on button "[PERSON_NAME]" at bounding box center [365, 241] width 517 height 27
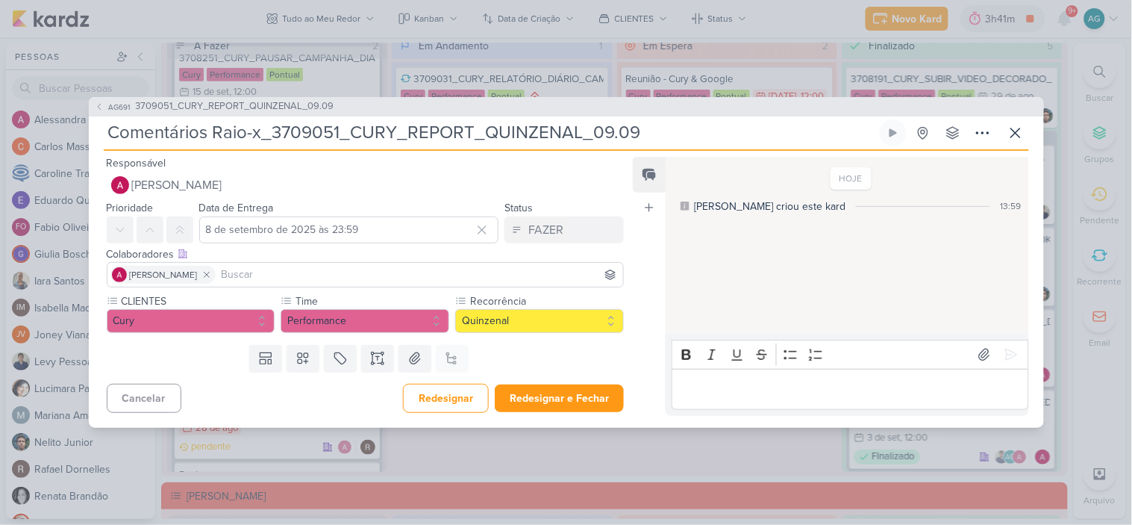
click at [256, 275] on input at bounding box center [420, 275] width 402 height 18
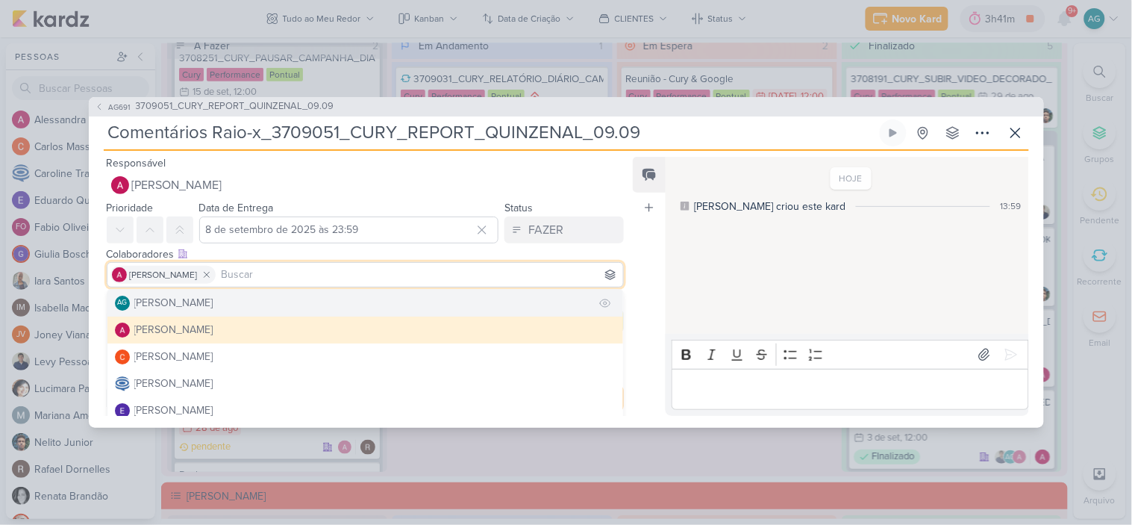
click at [213, 296] on div "[PERSON_NAME]" at bounding box center [173, 303] width 79 height 16
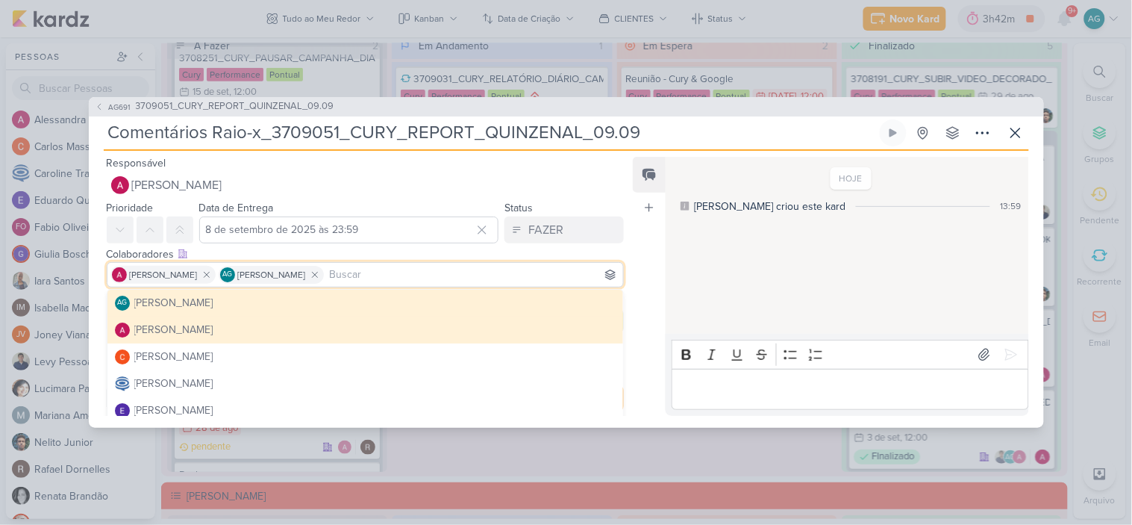
click at [638, 340] on div "Feed Atrelar email Solte o email para atrelar ao kard" at bounding box center [649, 286] width 33 height 259
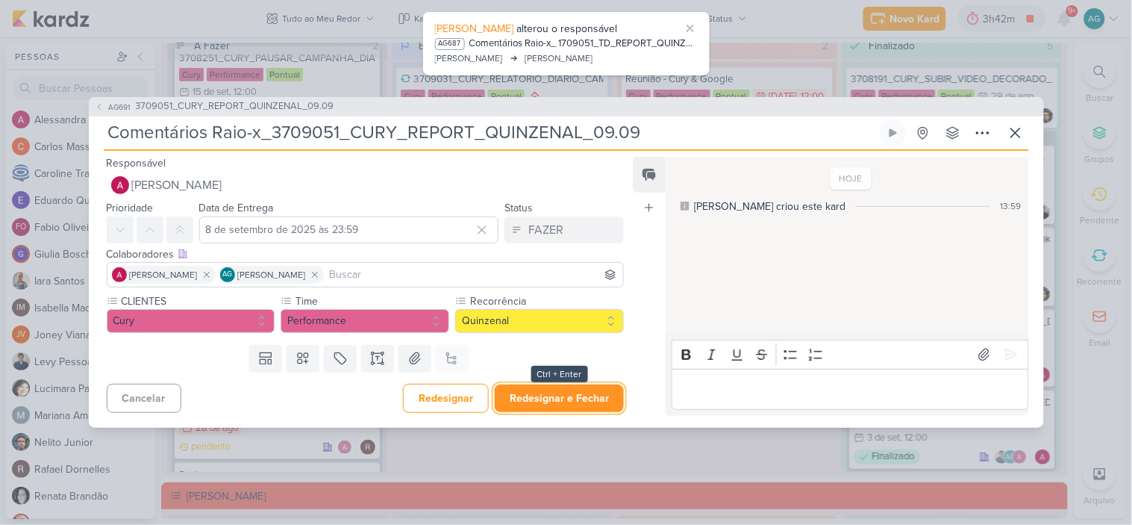
click at [572, 403] on button "Redesignar e Fechar" at bounding box center [559, 398] width 129 height 28
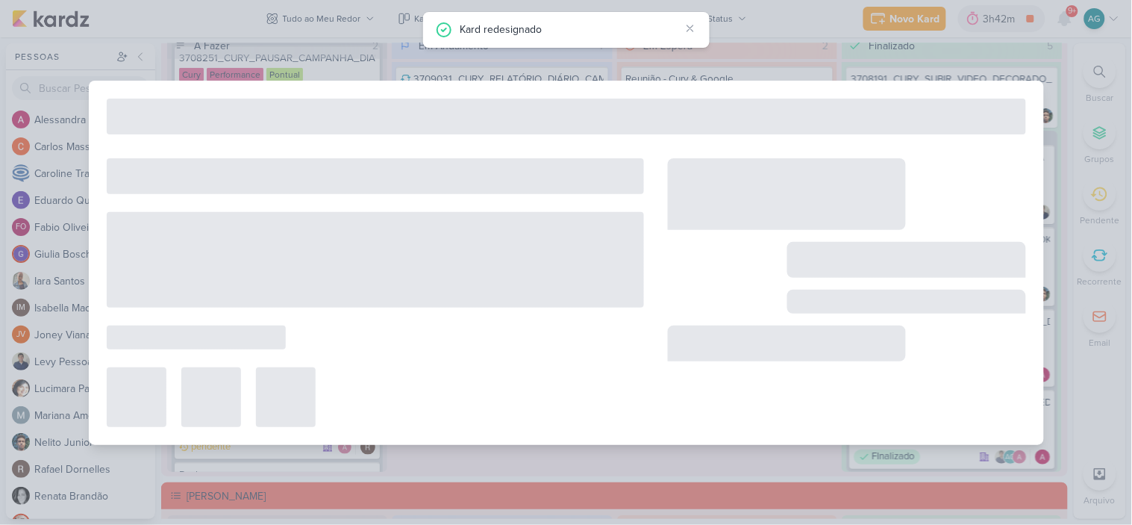
type input "3709051_CURY_REPORT_QUINZENAL_09.09"
type input "9 de setembro de 2025 às 14:00"
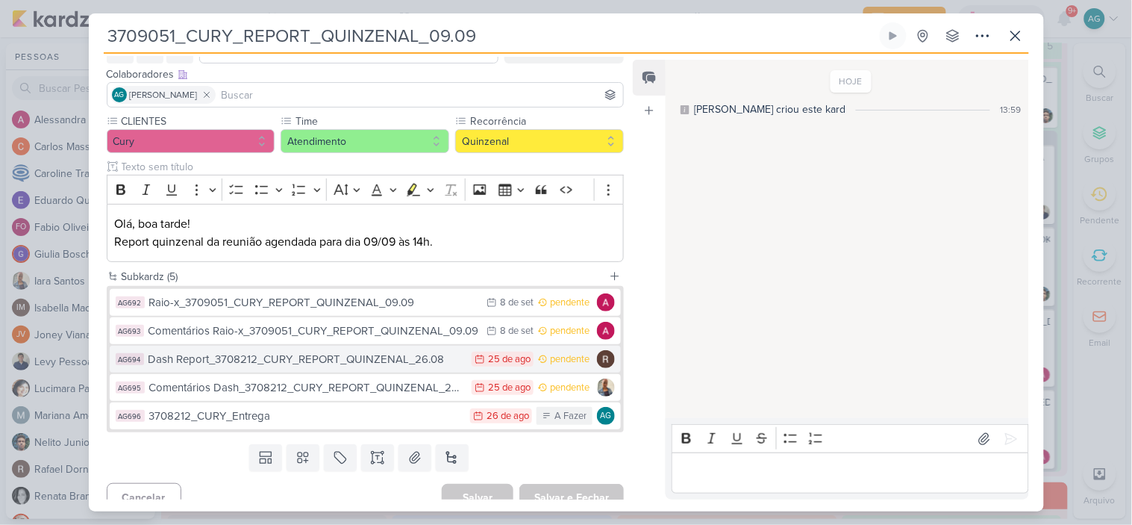
click at [331, 362] on div "Dash Report_3708212_CURY_REPORT_QUINZENAL_26.08" at bounding box center [307, 359] width 316 height 17
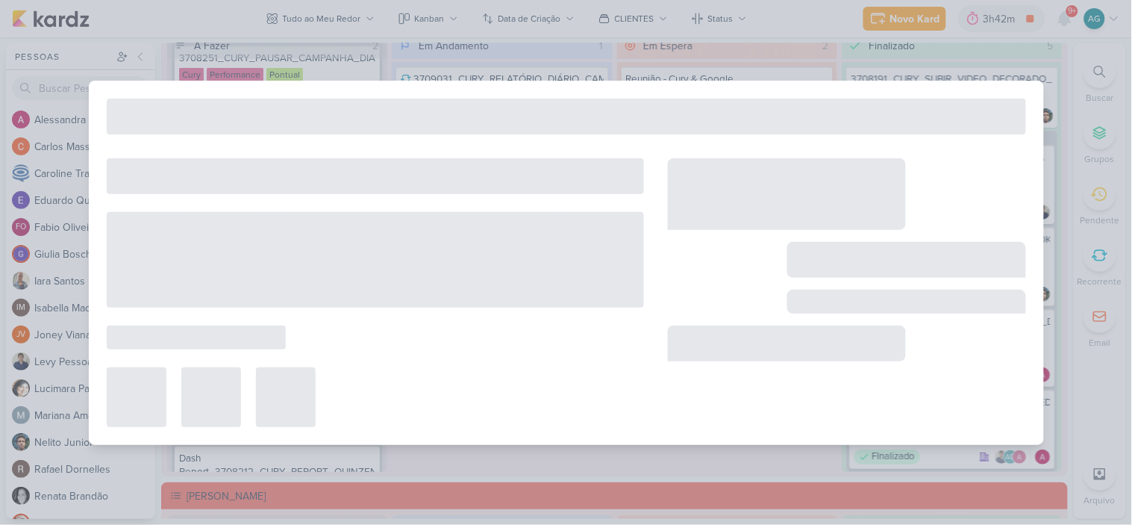
type input "Dash Report_3708212_CURY_REPORT_QUINZENAL_26.08"
type input "[DATE] 23:59"
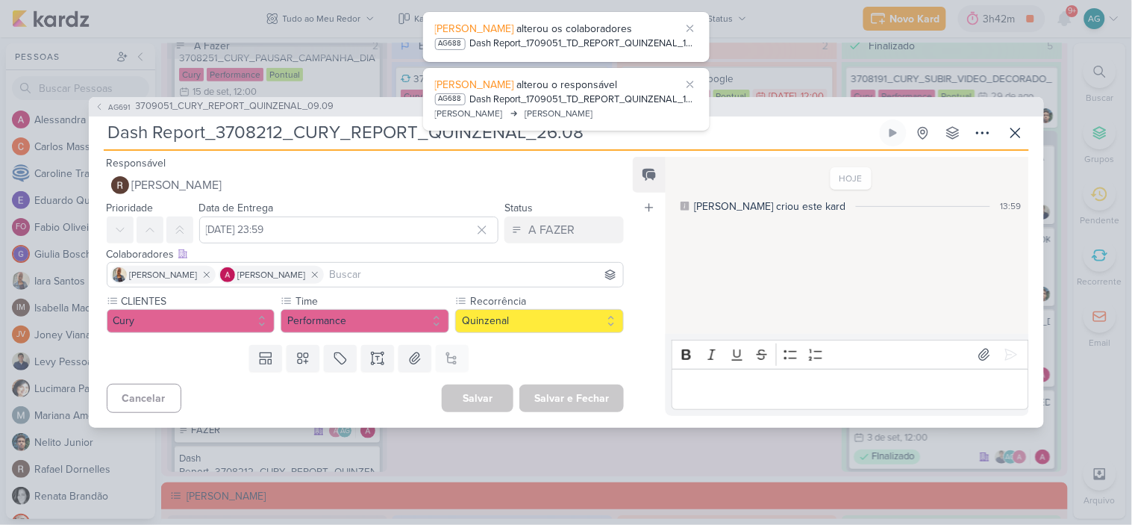
drag, startPoint x: 218, startPoint y: 131, endPoint x: 658, endPoint y: 138, distance: 439.7
click at [658, 138] on input "Dash Report_3708212_CURY_REPORT_QUINZENAL_26.08" at bounding box center [490, 132] width 773 height 27
paste input "9051_CURY_REPORT_QUINZENAL_09.09"
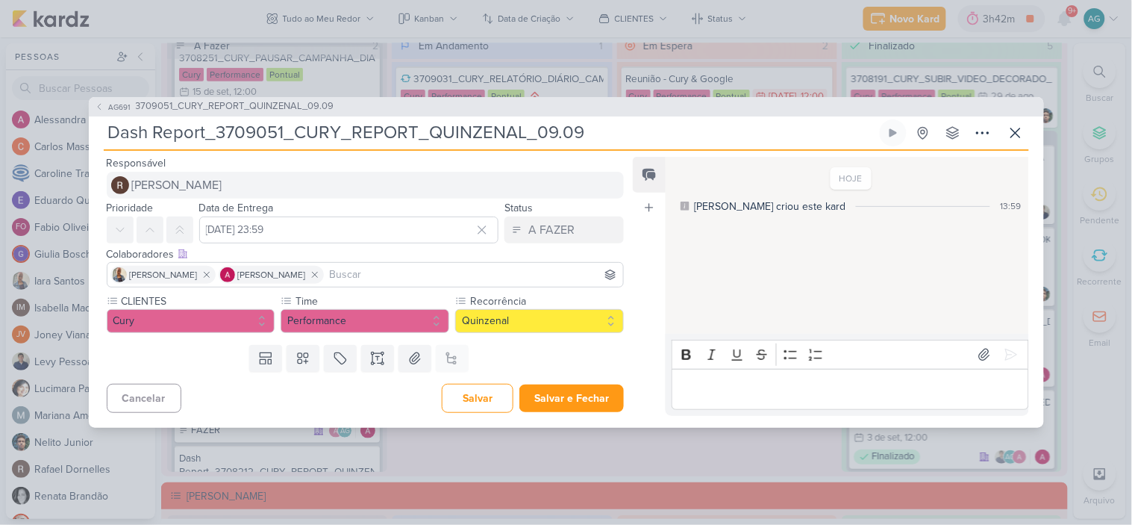
type input "Dash Report_3709051_CURY_REPORT_QUINZENAL_09.09"
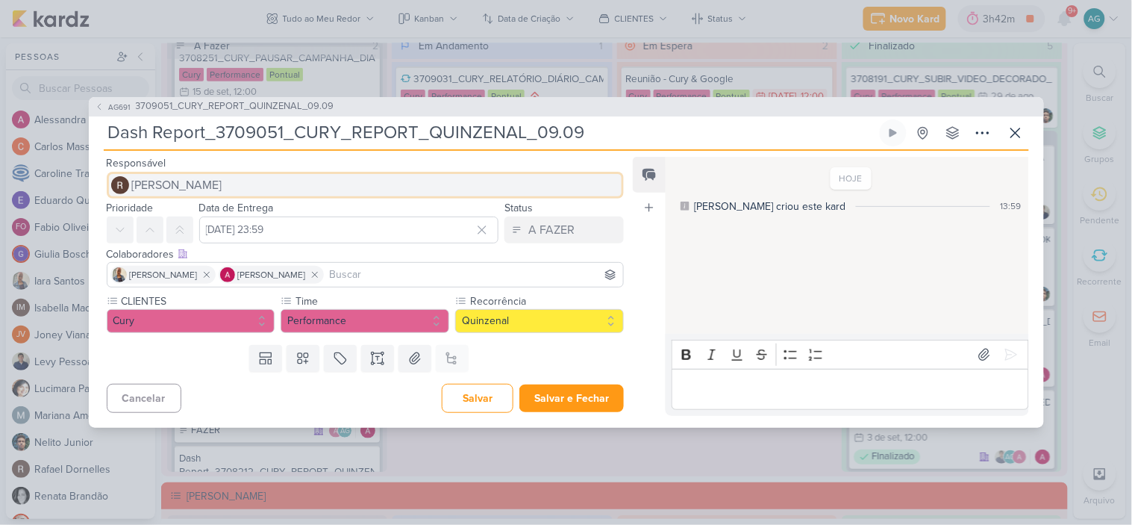
click at [274, 187] on button "[PERSON_NAME]" at bounding box center [366, 185] width 518 height 27
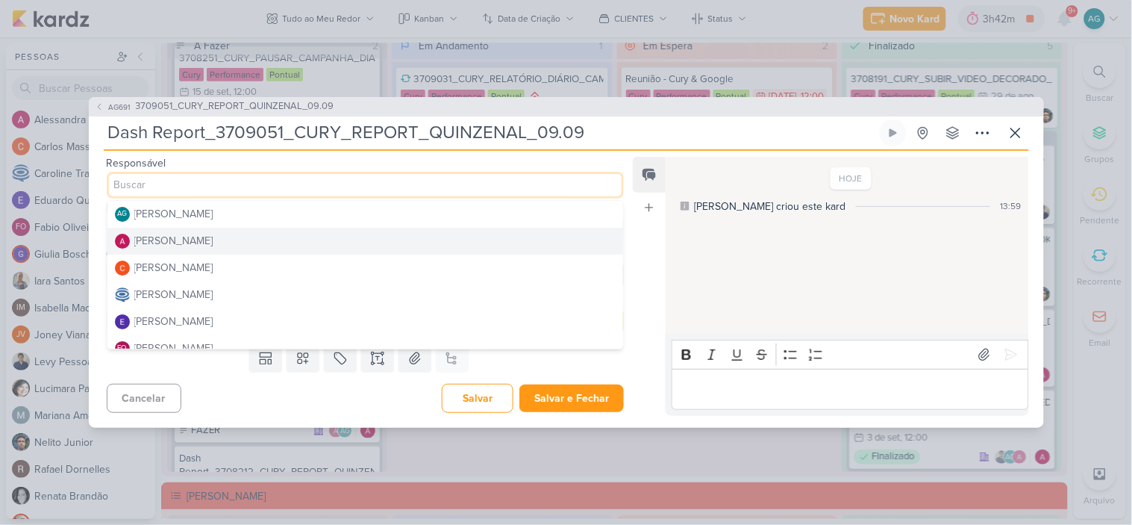
click at [242, 240] on button "[PERSON_NAME]" at bounding box center [365, 241] width 517 height 27
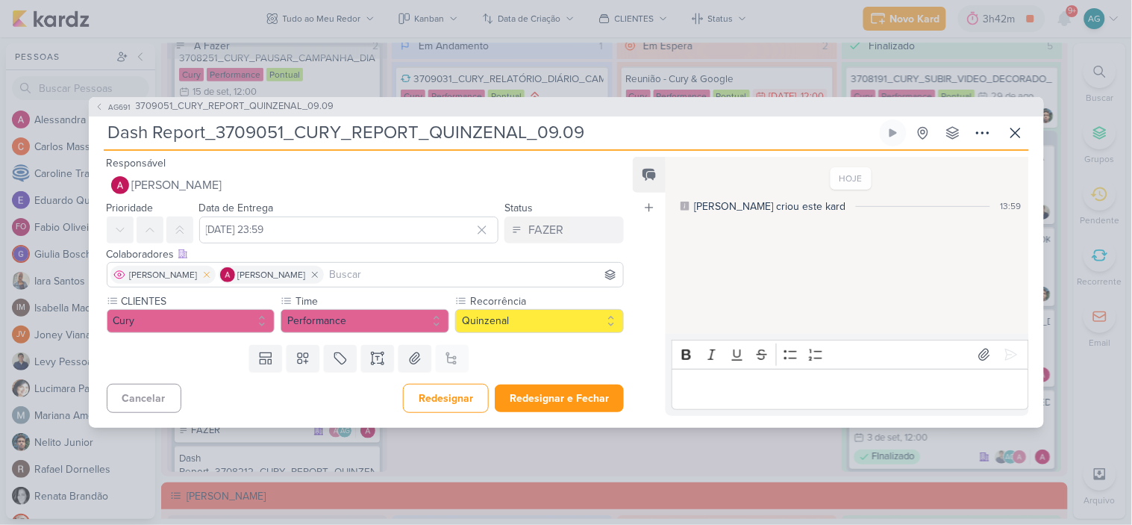
click at [202, 275] on icon at bounding box center [207, 274] width 10 height 10
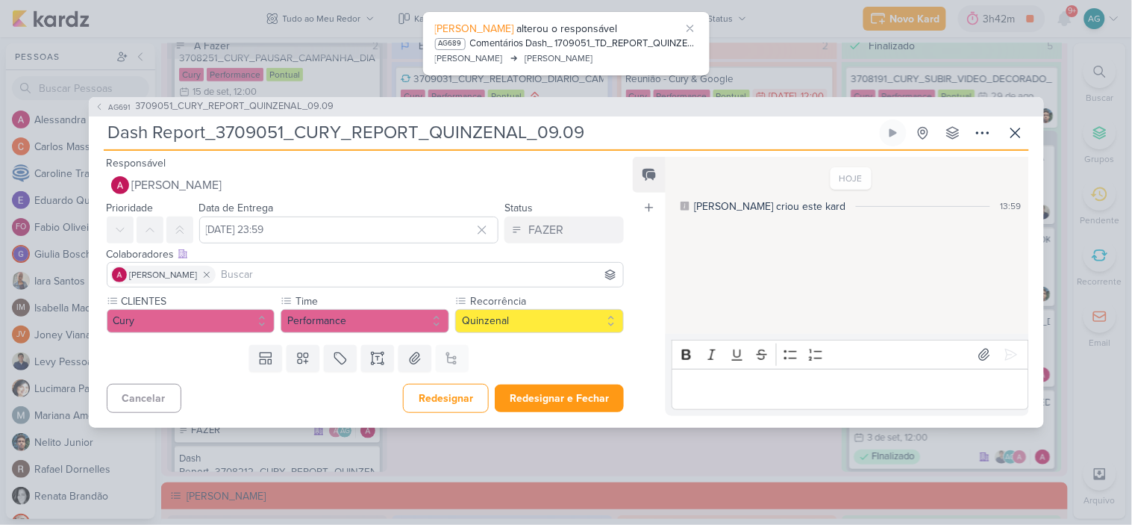
click at [263, 277] on input at bounding box center [420, 275] width 402 height 18
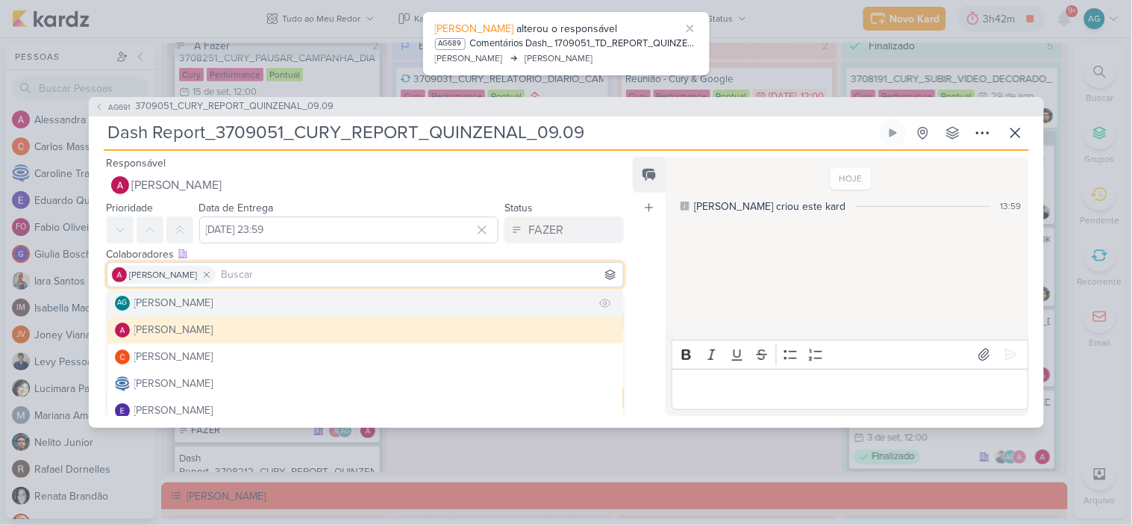
click at [248, 296] on button "AG [PERSON_NAME]" at bounding box center [365, 303] width 517 height 27
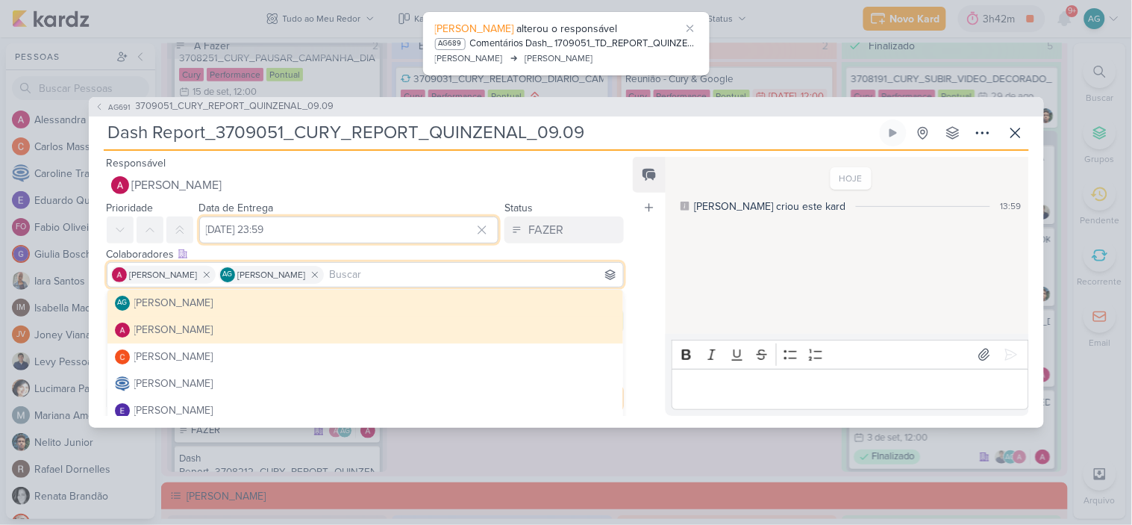
click at [393, 237] on input "[DATE] 23:59" at bounding box center [349, 229] width 300 height 27
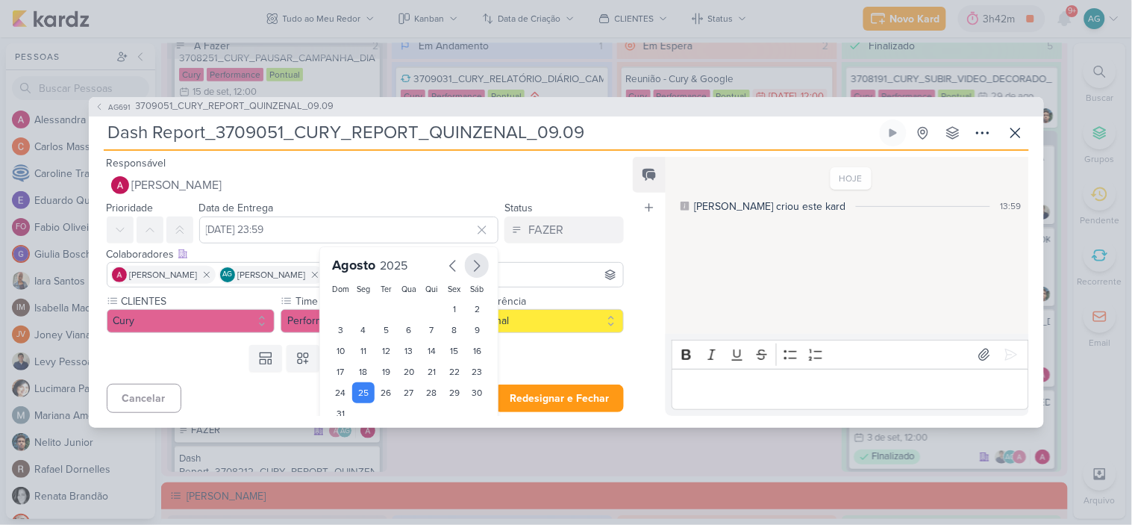
click at [468, 264] on icon "button" at bounding box center [477, 266] width 18 height 18
click at [364, 327] on div "8" at bounding box center [363, 331] width 23 height 21
type input "8 de setembro de 2025 às 23:59"
click at [630, 272] on div "Responsável [PERSON_NAME] AG [PERSON_NAME] [PERSON_NAME] [PERSON_NAME] [PERSON_…" at bounding box center [360, 285] width 542 height 262
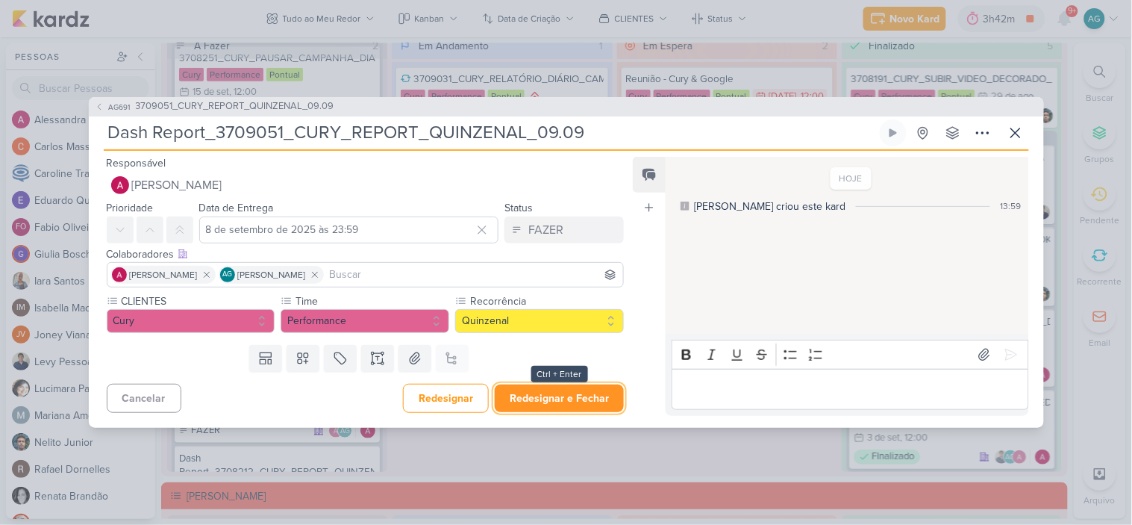
click at [571, 399] on button "Redesignar e Fechar" at bounding box center [559, 398] width 129 height 28
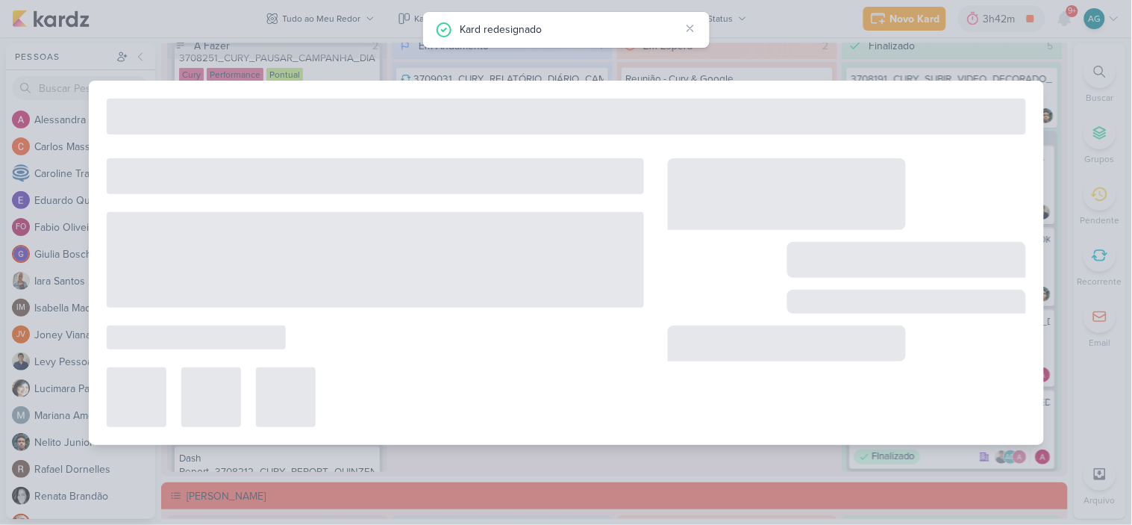
type input "3709051_CURY_REPORT_QUINZENAL_09.09"
type input "9 de setembro de 2025 às 14:00"
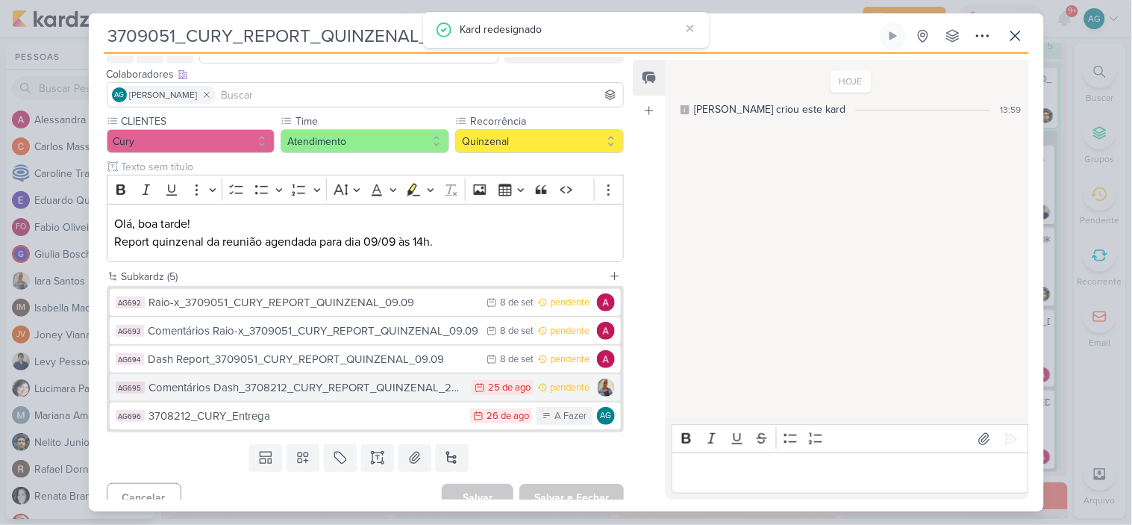
click at [369, 390] on div "Comentários Dash_3708212_CURY_REPORT_QUINZENAL_26.08" at bounding box center [307, 387] width 316 height 17
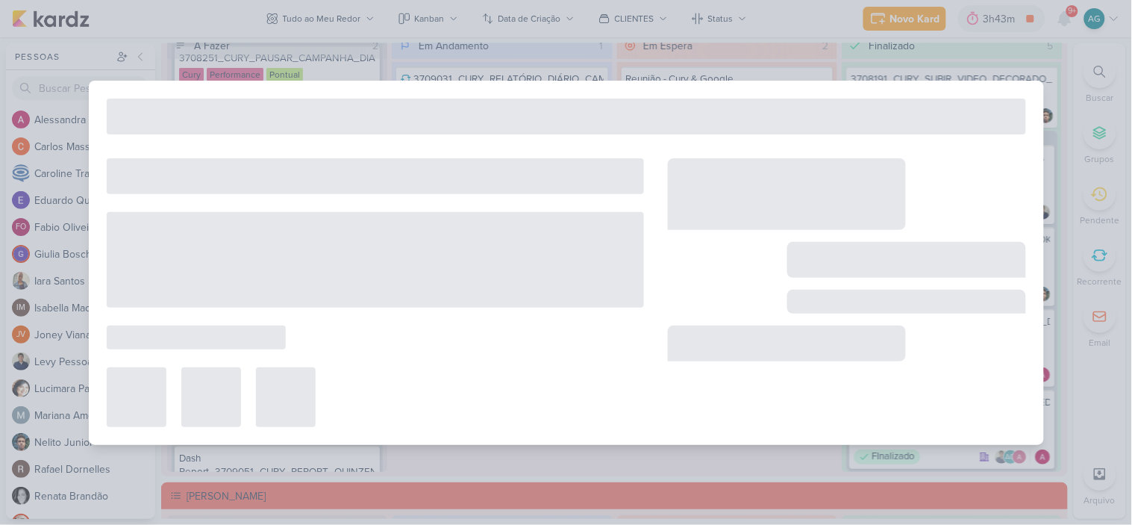
type input "Comentários Dash_3708212_CURY_REPORT_QUINZENAL_26.08"
type input "[DATE] 23:59"
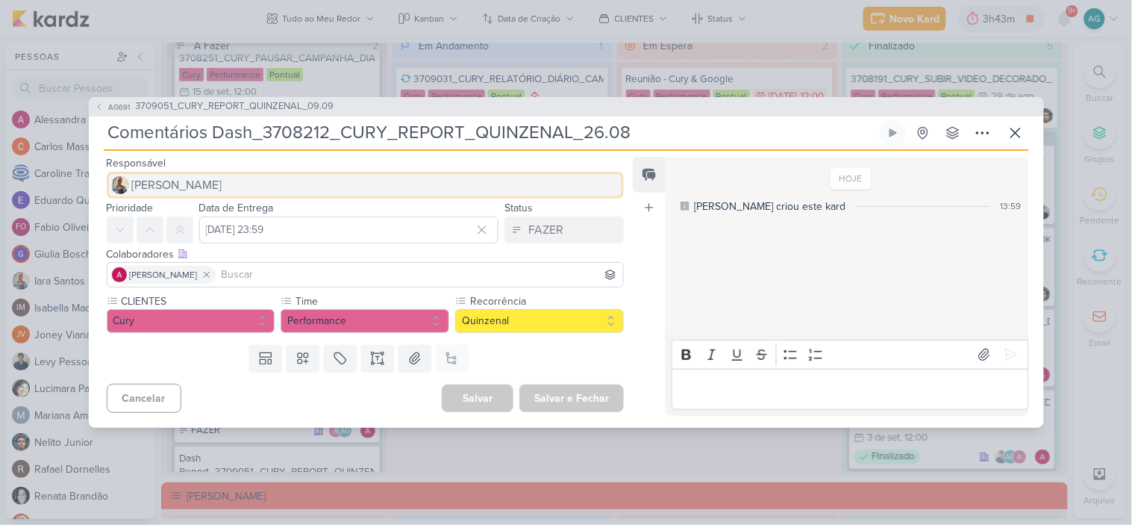
click at [207, 185] on button "[PERSON_NAME]" at bounding box center [366, 185] width 518 height 27
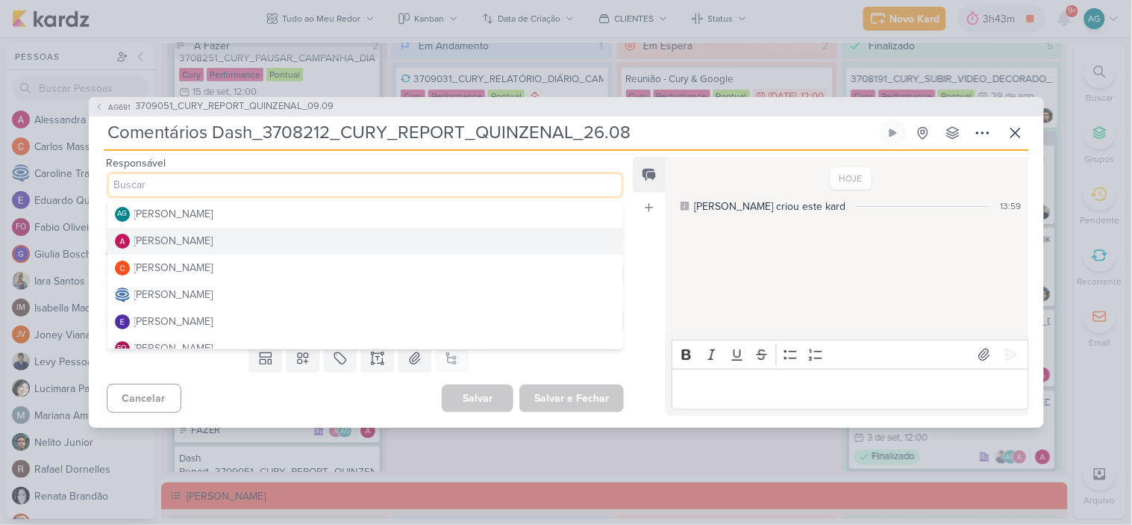
click at [213, 236] on div "[PERSON_NAME]" at bounding box center [173, 241] width 79 height 16
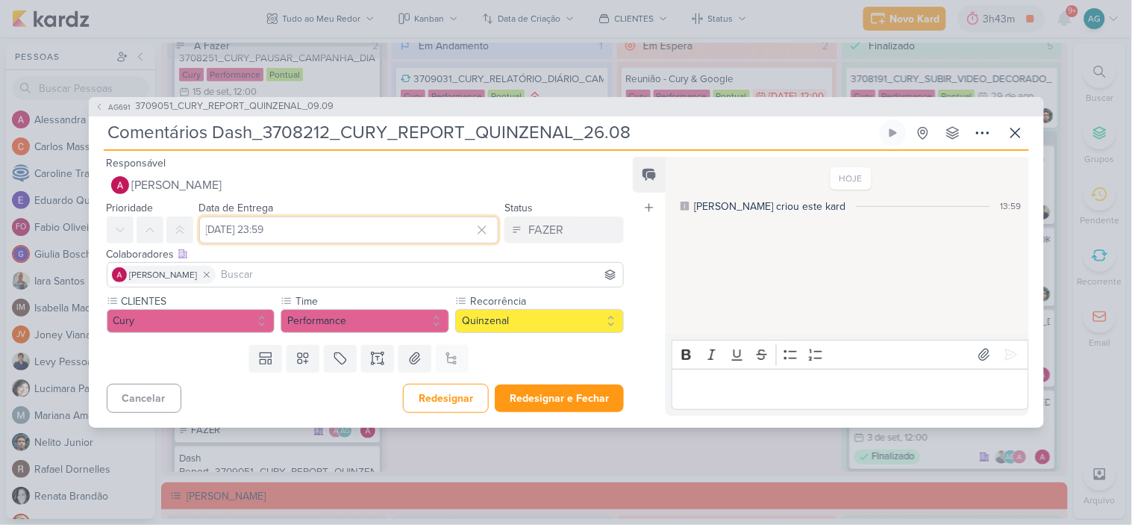
click at [278, 231] on input "[DATE] 23:59" at bounding box center [349, 229] width 300 height 27
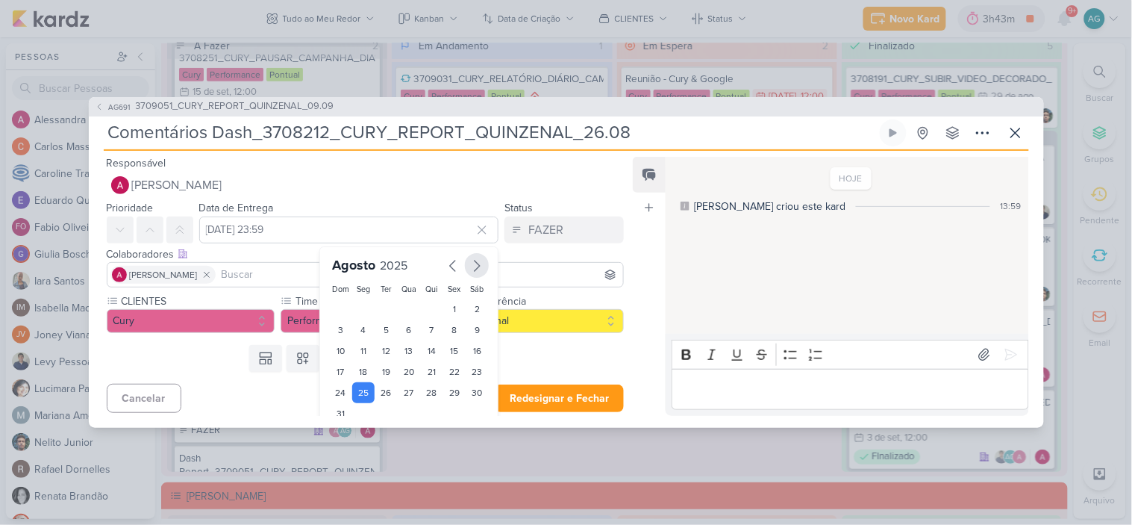
click at [475, 260] on icon "button" at bounding box center [477, 266] width 18 height 18
click at [363, 324] on div "8" at bounding box center [363, 331] width 23 height 21
type input "8 de setembro de 2025 às 23:59"
click at [264, 279] on input at bounding box center [420, 275] width 402 height 18
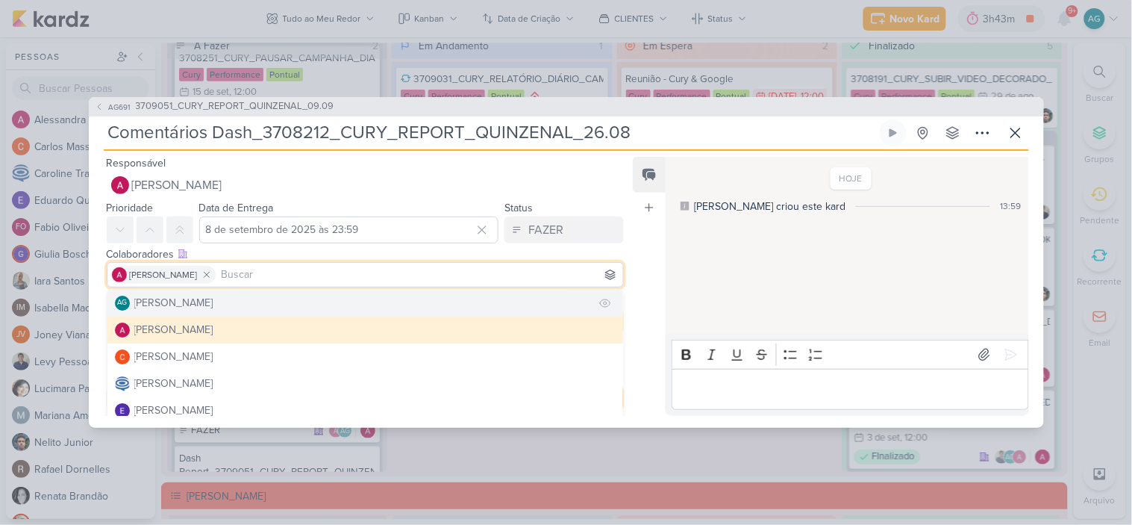
click at [213, 301] on div "[PERSON_NAME]" at bounding box center [173, 303] width 79 height 16
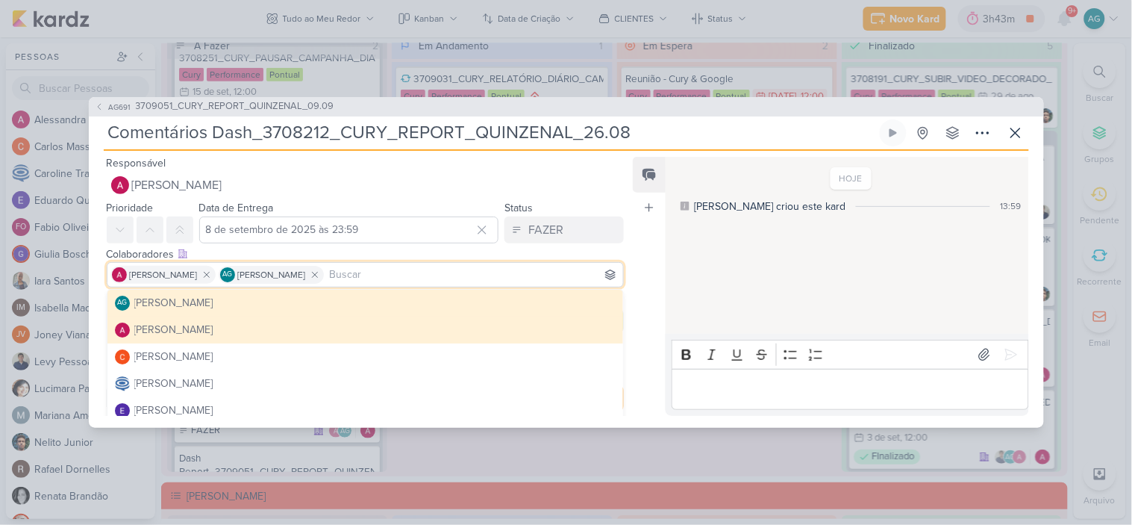
click at [658, 279] on div "Feed Atrelar email Solte o email para atrelar ao kard" at bounding box center [649, 286] width 33 height 259
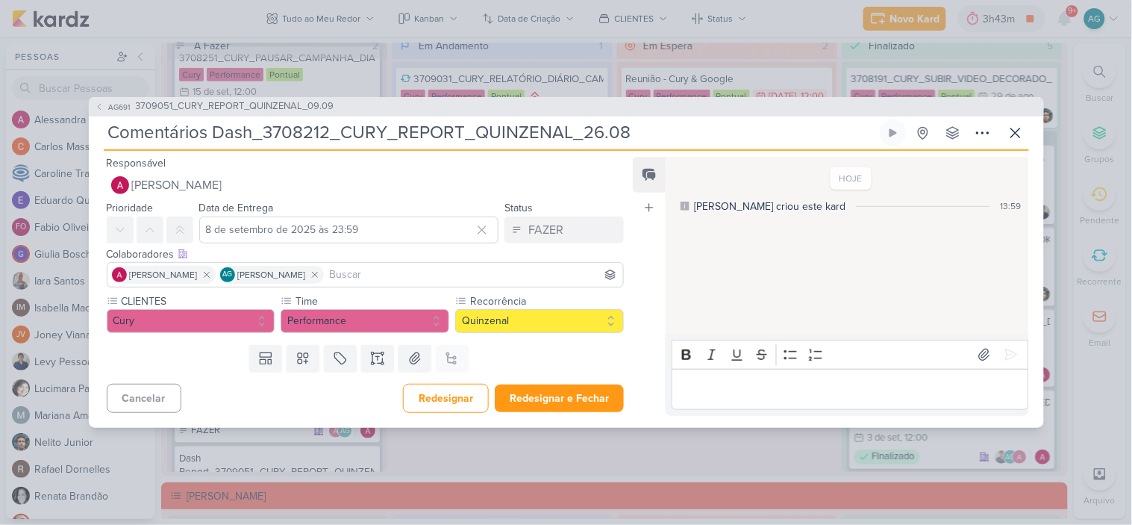
drag, startPoint x: 264, startPoint y: 132, endPoint x: 637, endPoint y: 129, distance: 373.2
click at [637, 129] on input "Comentários Dash_3708212_CURY_REPORT_QUINZENAL_26.08" at bounding box center [490, 132] width 773 height 27
paste input "9051_CURY_REPORT_QUINZENAL_09.09"
click at [576, 396] on button "Redesignar e Fechar" at bounding box center [559, 398] width 129 height 28
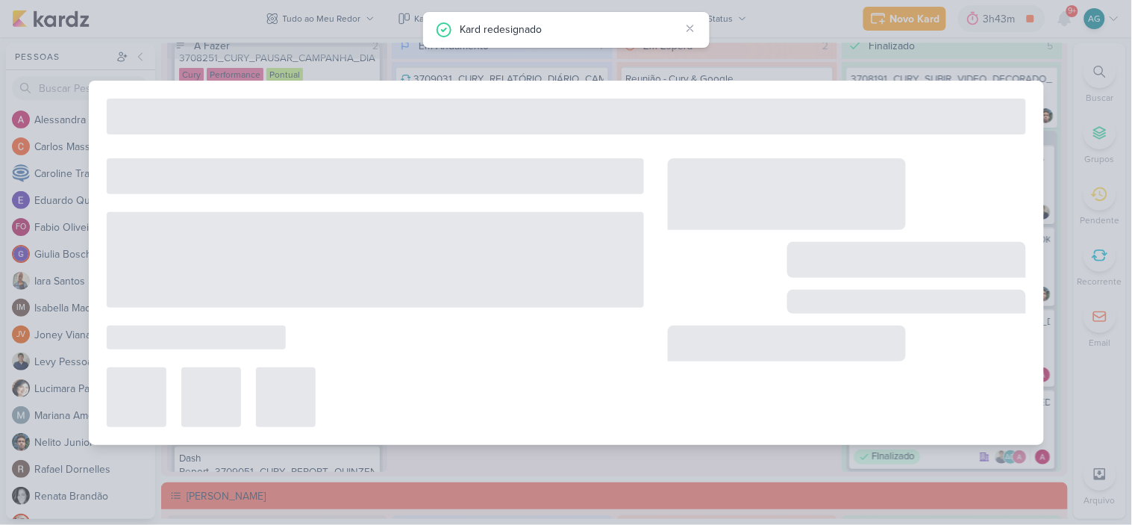
type input "3709051_CURY_REPORT_QUINZENAL_09.09"
type input "9 de setembro de 2025 às 14:00"
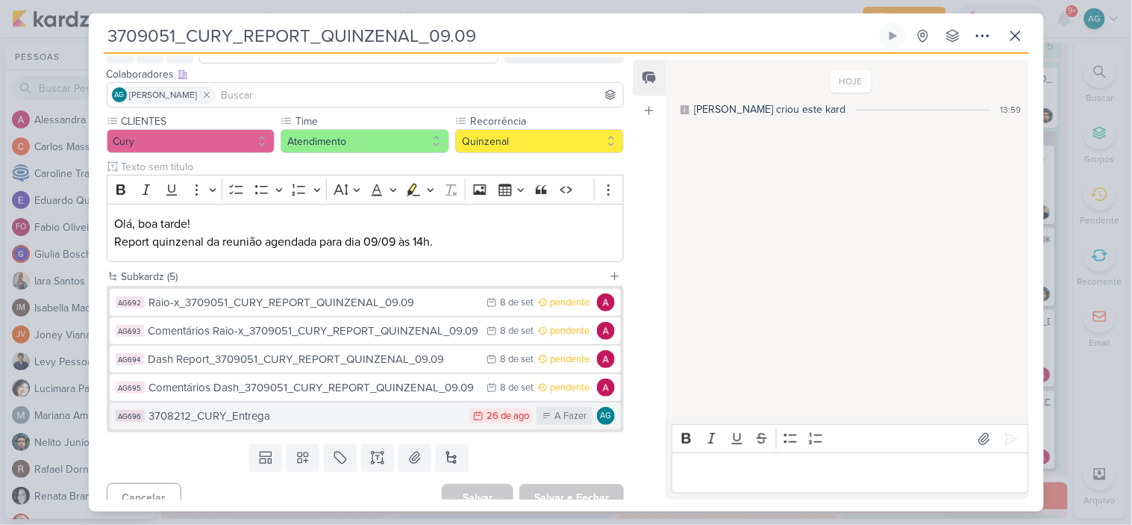
click at [355, 415] on div "3708212_CURY_Entrega" at bounding box center [306, 416] width 314 height 17
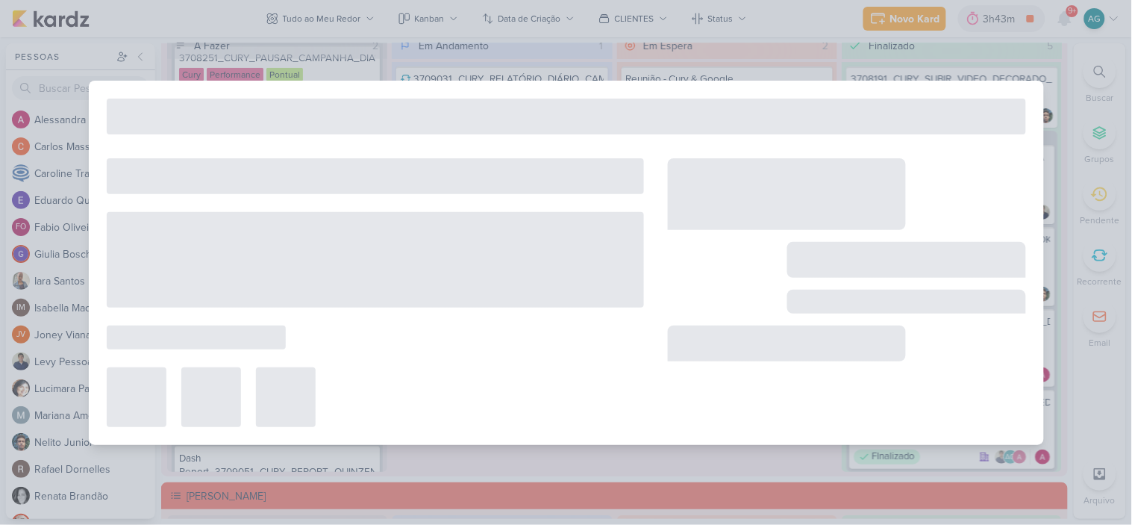
type input "3708212_CURY_Entrega"
type input "[DATE] 23:59"
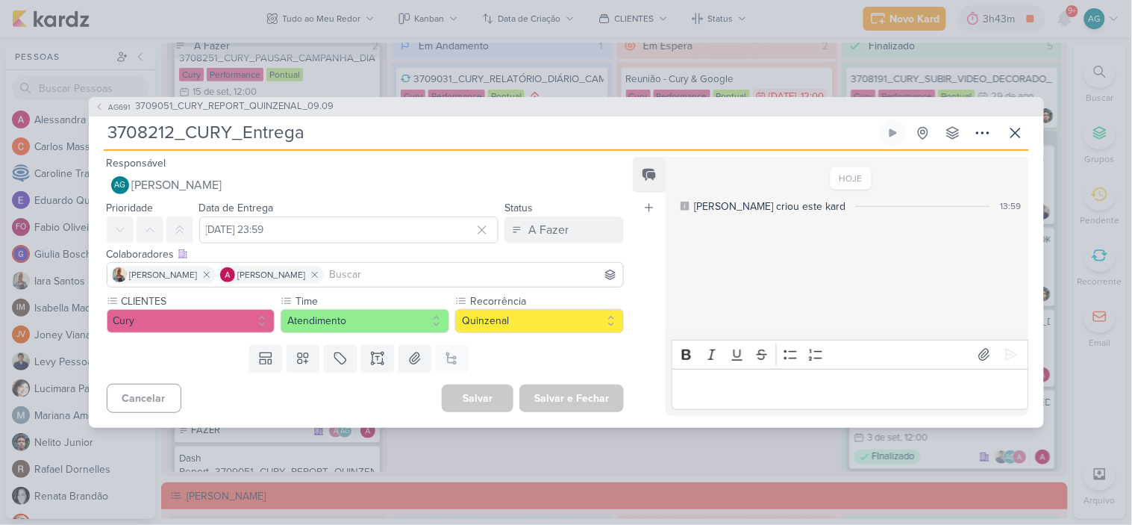
drag, startPoint x: 172, startPoint y: 135, endPoint x: 88, endPoint y: 137, distance: 84.4
click at [89, 137] on div "AG691 3709051_CURY_REPORT_QUINZENAL_09.09 3708212_CURY_Entrega Criado por mim n…" at bounding box center [566, 262] width 955 height 331
type input "3709051_CURY_Entrega"
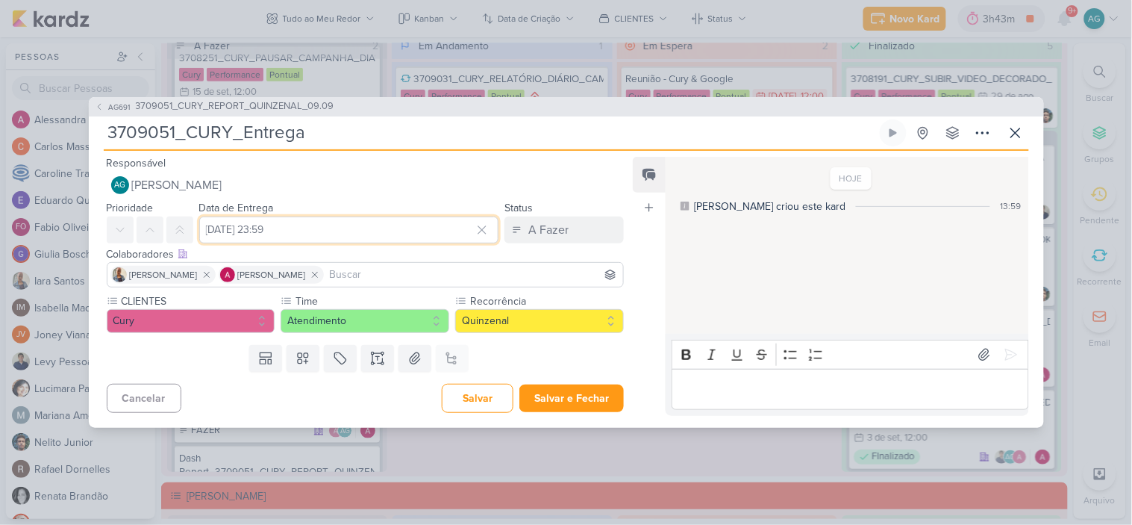
click at [264, 226] on input "[DATE] 23:59" at bounding box center [349, 229] width 300 height 27
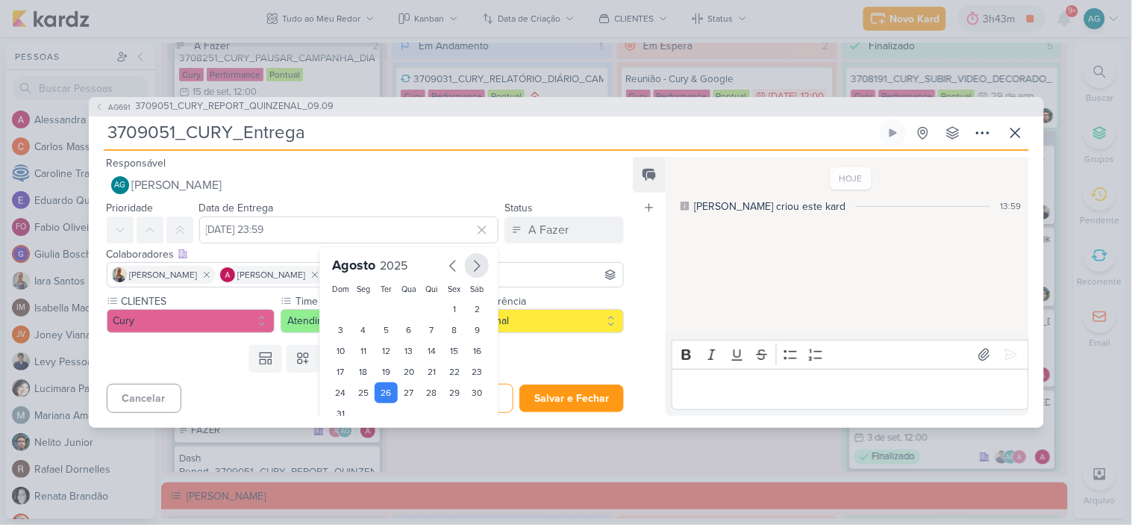
click at [471, 266] on icon "button" at bounding box center [477, 266] width 18 height 18
click at [385, 322] on div "9" at bounding box center [386, 331] width 23 height 21
type input "[DATE] 23:59"
click at [635, 293] on div "Feed Atrelar email Solte o email para atrelar ao kard" at bounding box center [649, 286] width 33 height 259
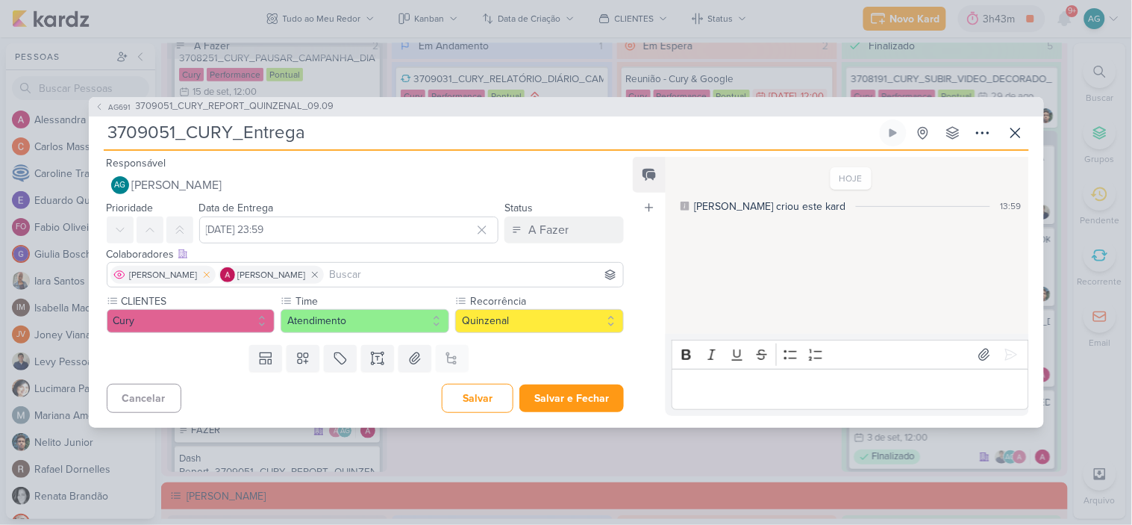
click at [202, 274] on icon at bounding box center [207, 274] width 10 height 10
click at [281, 273] on input at bounding box center [420, 275] width 402 height 18
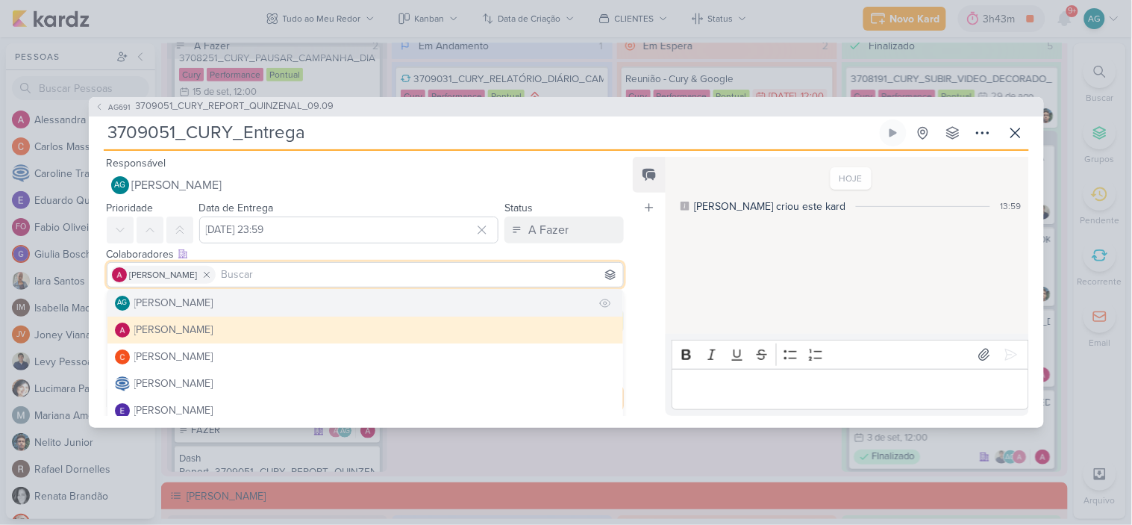
click at [210, 302] on div "[PERSON_NAME]" at bounding box center [173, 303] width 79 height 16
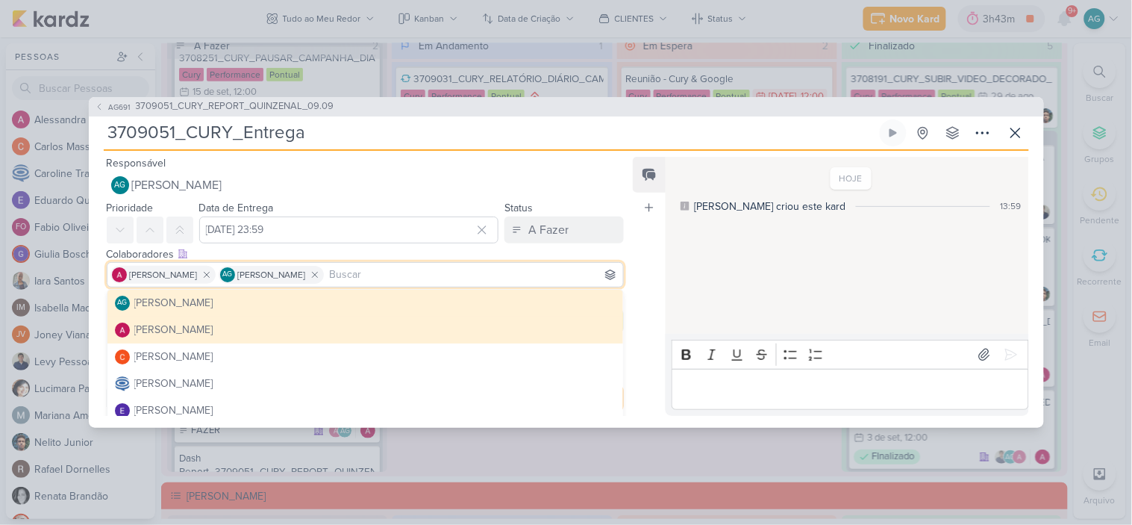
click at [640, 311] on div "Feed Atrelar email Solte o email para atrelar ao kard" at bounding box center [649, 286] width 33 height 259
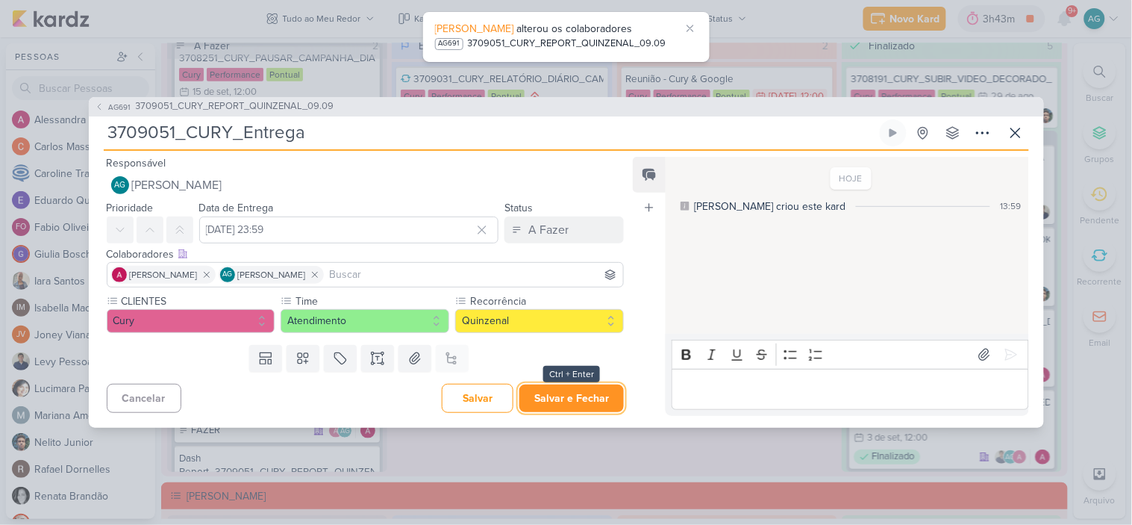
click at [578, 402] on button "Salvar e Fechar" at bounding box center [572, 398] width 105 height 28
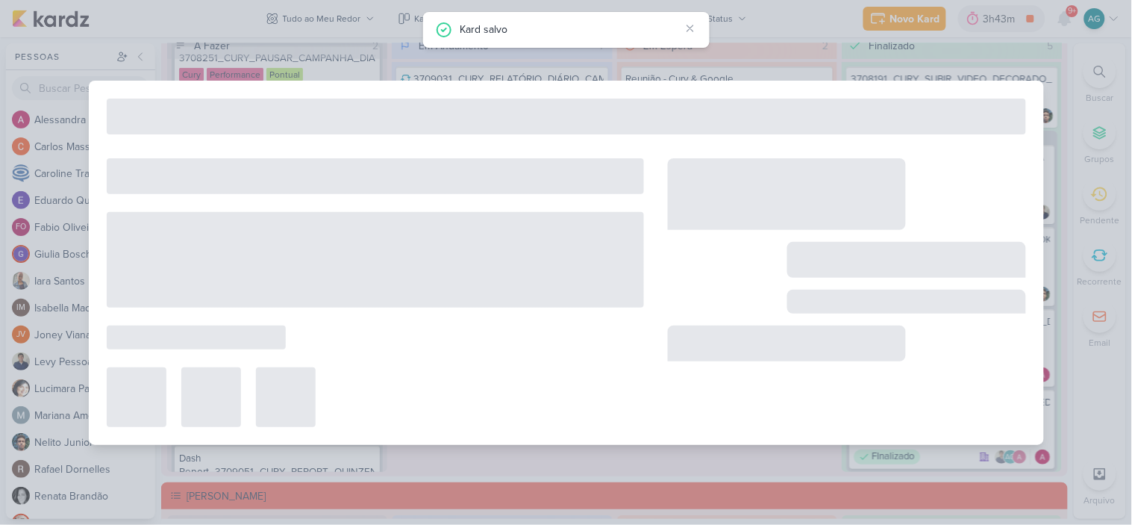
type input "3709051_CURY_REPORT_QUINZENAL_09.09"
type input "9 de setembro de 2025 às 14:00"
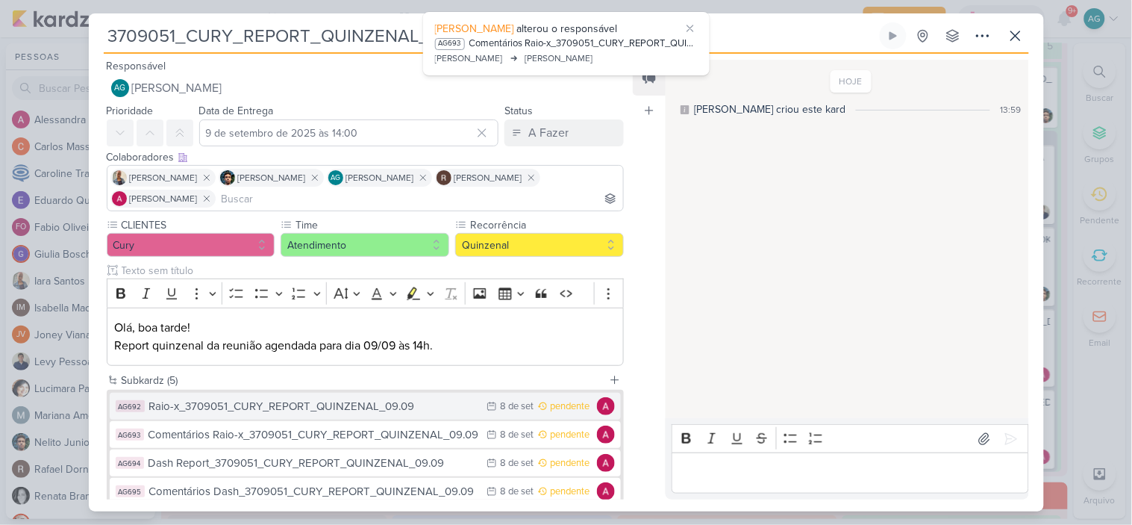
scroll to position [120, 0]
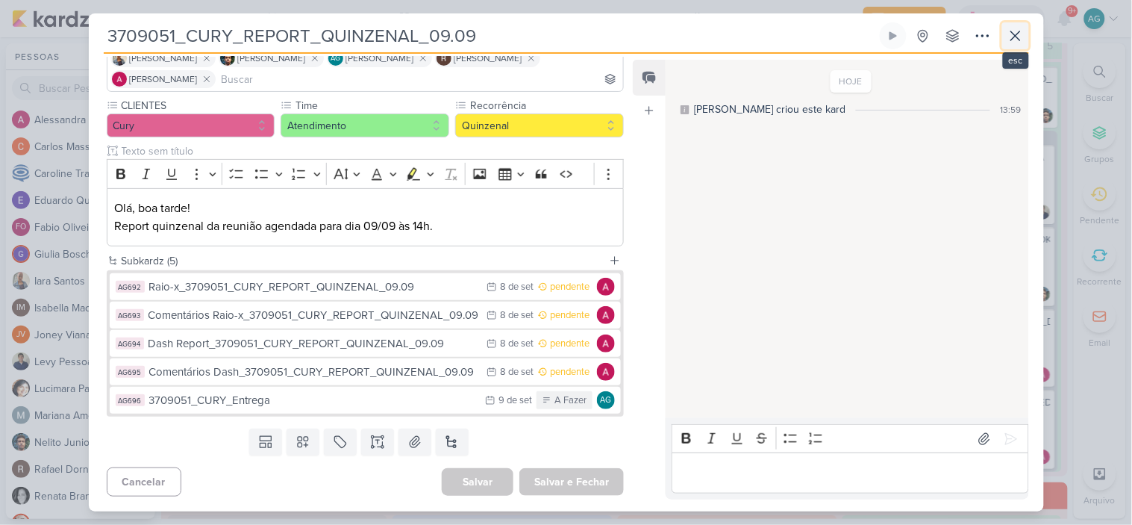
click at [1018, 37] on icon at bounding box center [1016, 36] width 18 height 18
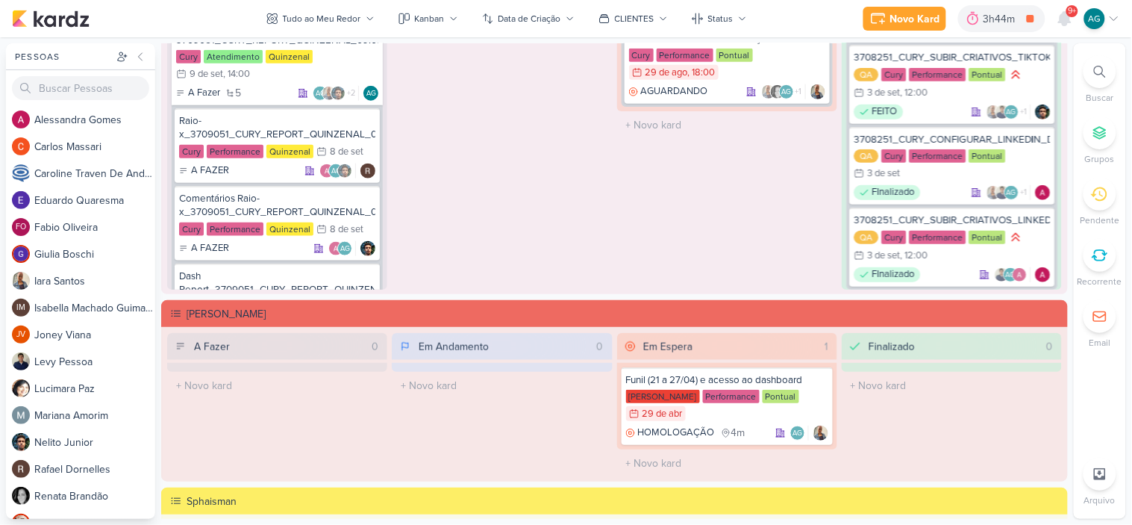
scroll to position [1576, 0]
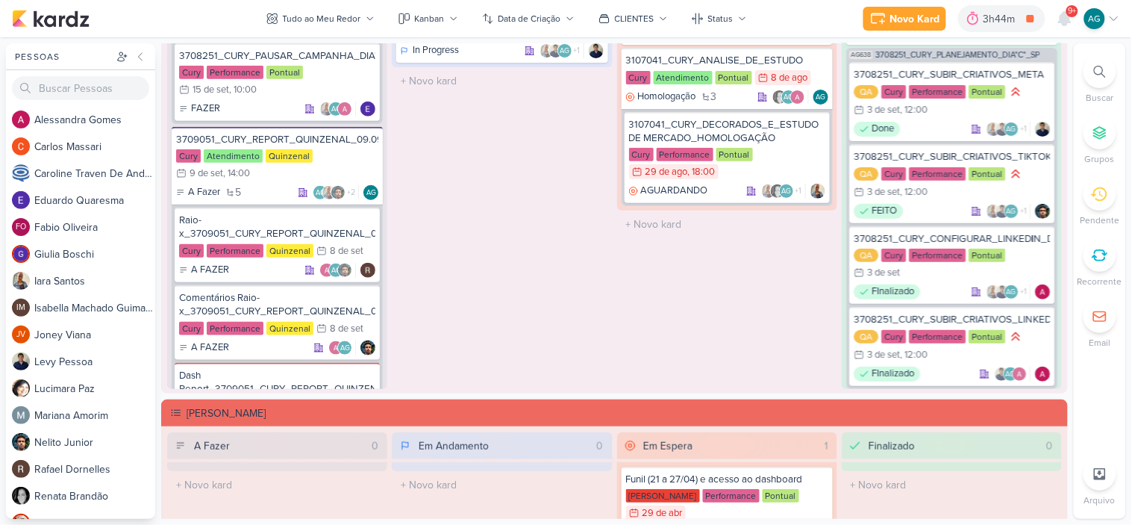
click at [1094, 68] on div at bounding box center [1100, 71] width 33 height 33
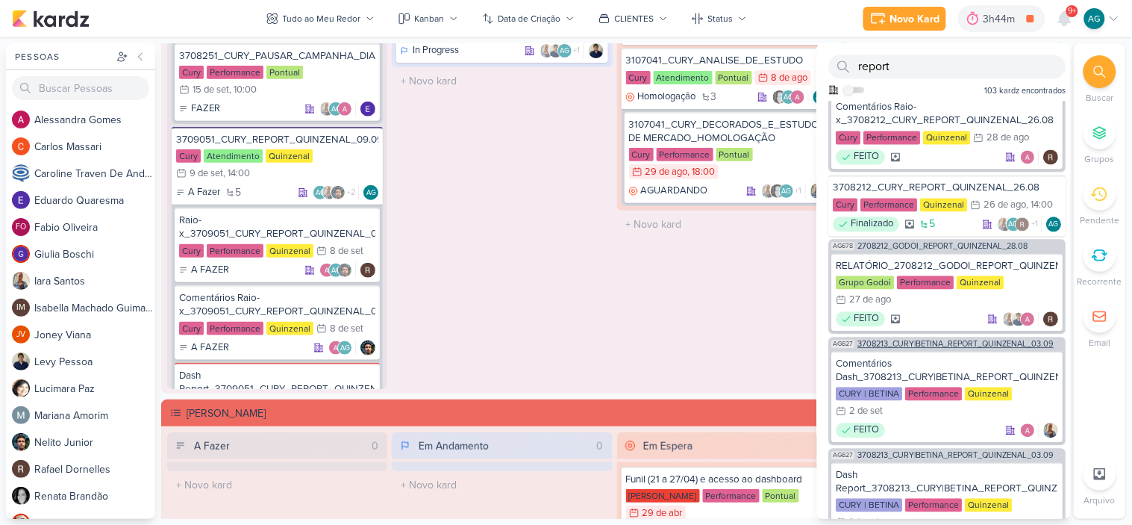
click at [973, 349] on span "3708213_CURY|BETINA_REPORT_QUINZENAL_03.09" at bounding box center [956, 344] width 196 height 8
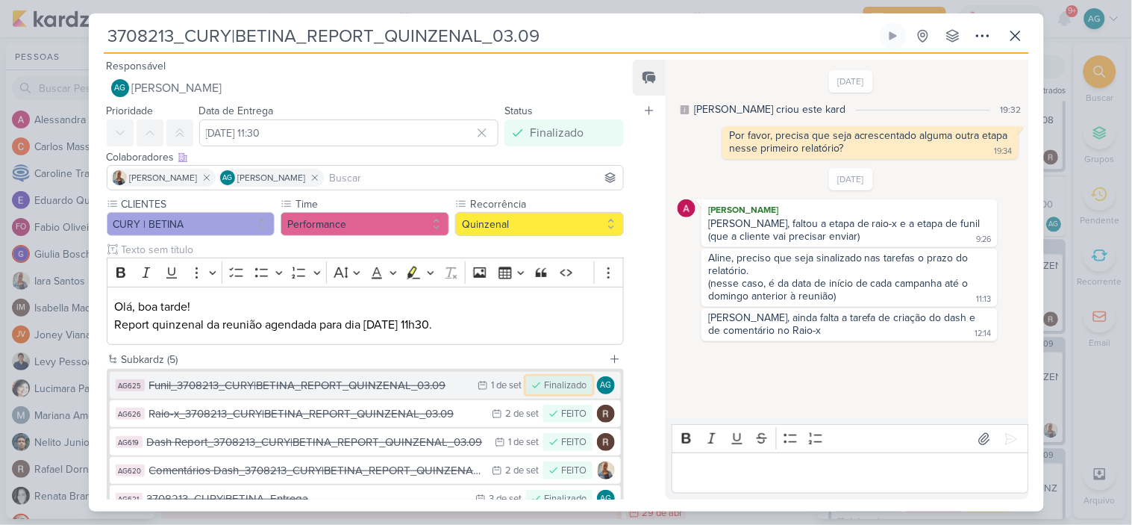
scroll to position [83, 0]
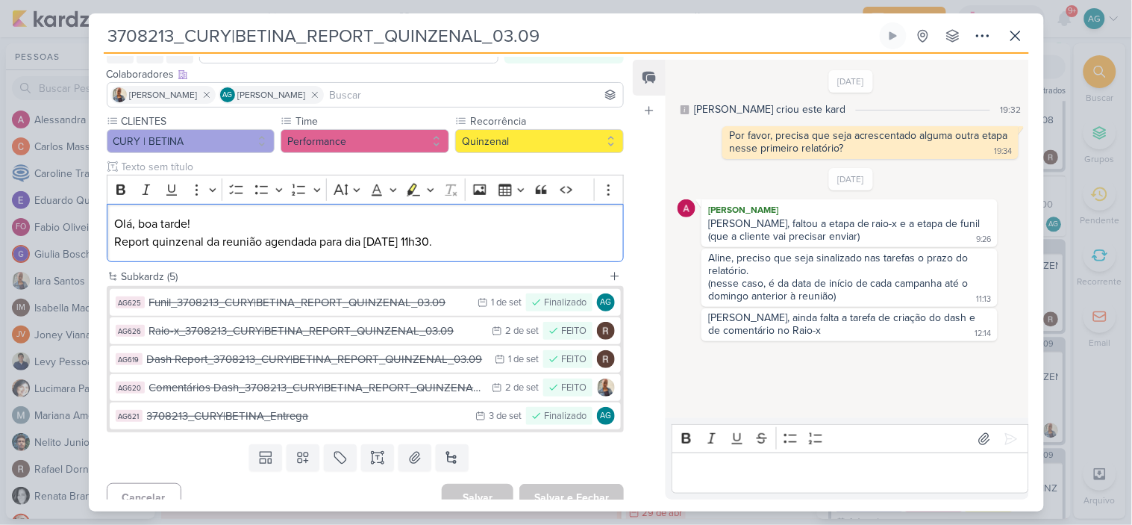
drag, startPoint x: 467, startPoint y: 242, endPoint x: 63, endPoint y: 225, distance: 404.2
click at [63, 225] on div "3708213_CURY|BETINA_REPORT_QUINZENAL_03.09 Criado por mim" at bounding box center [566, 262] width 1132 height 525
copy p "Olá, boa tarde! Report quinzenal da reunião agendada para dia [DATE] 11h30."
click at [1018, 41] on icon at bounding box center [1016, 36] width 18 height 18
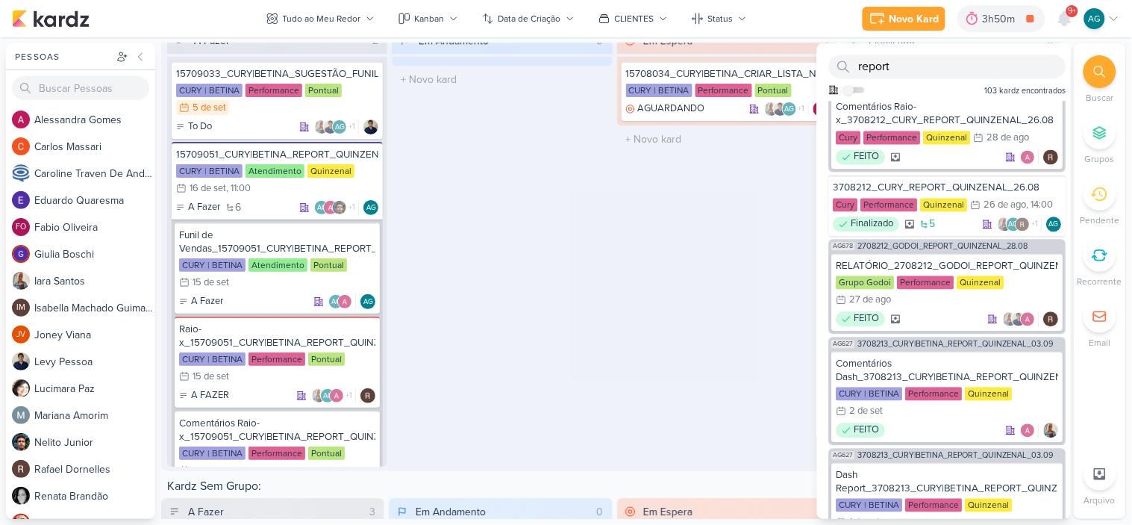
scroll to position [2405, 0]
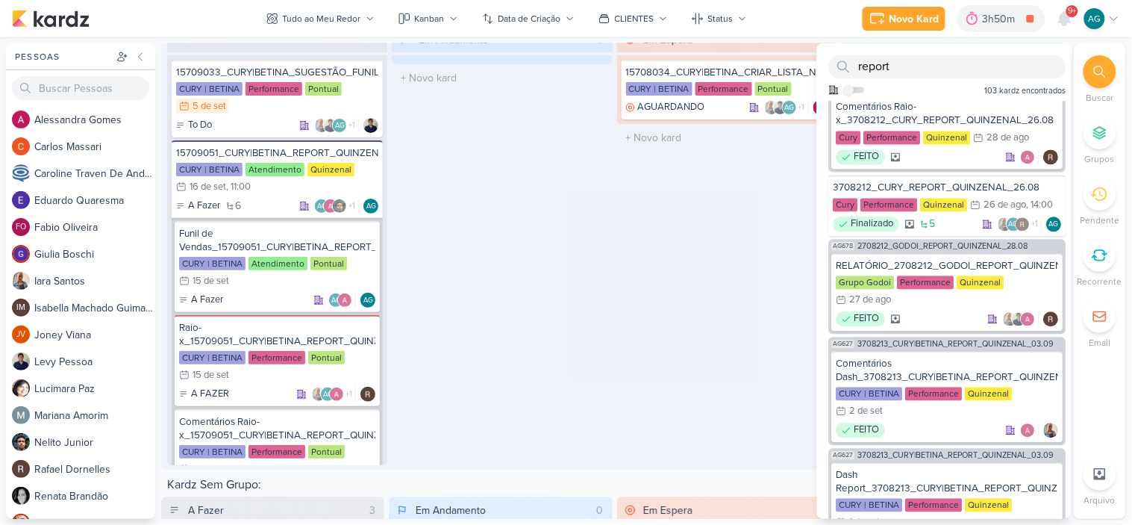
click at [692, 257] on div "Em Espera 1 15708034_CURY|BETINA_CRIAR_LISTA_NEGATIVAÇÃO_BAIRROS CURY | BETINA …" at bounding box center [727, 245] width 220 height 440
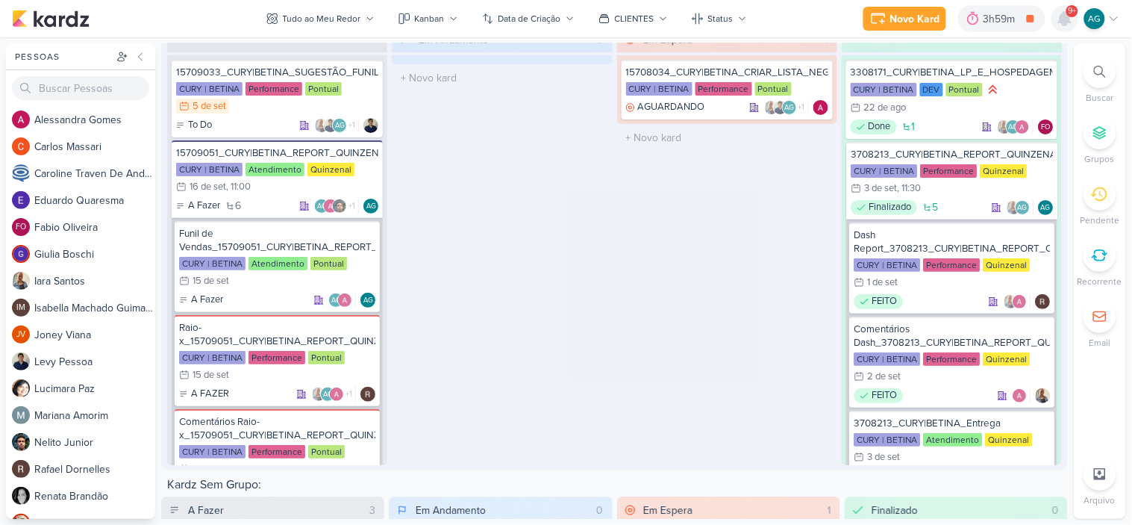
click at [1064, 20] on icon at bounding box center [1065, 18] width 12 height 13
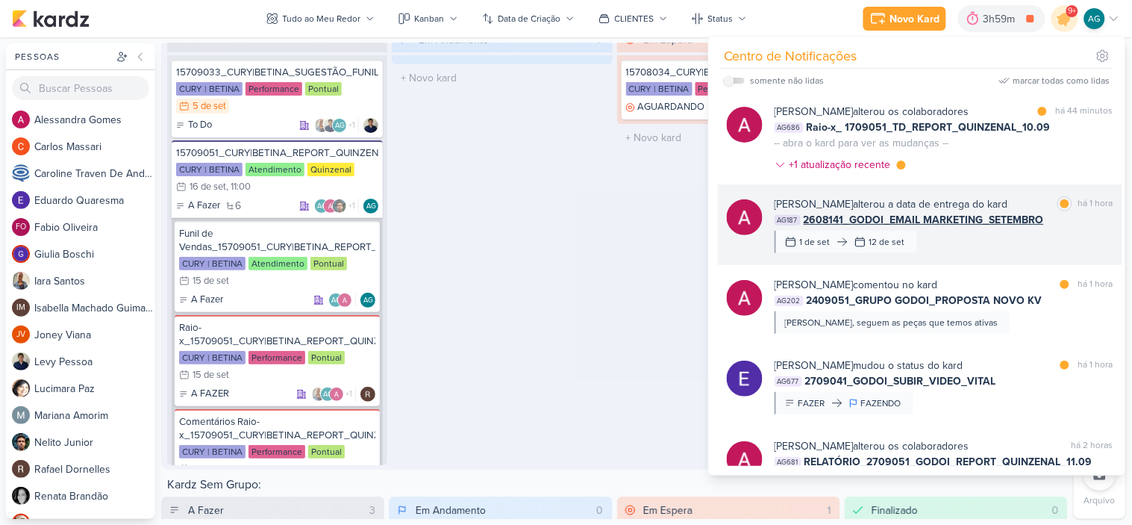
scroll to position [1299, 0]
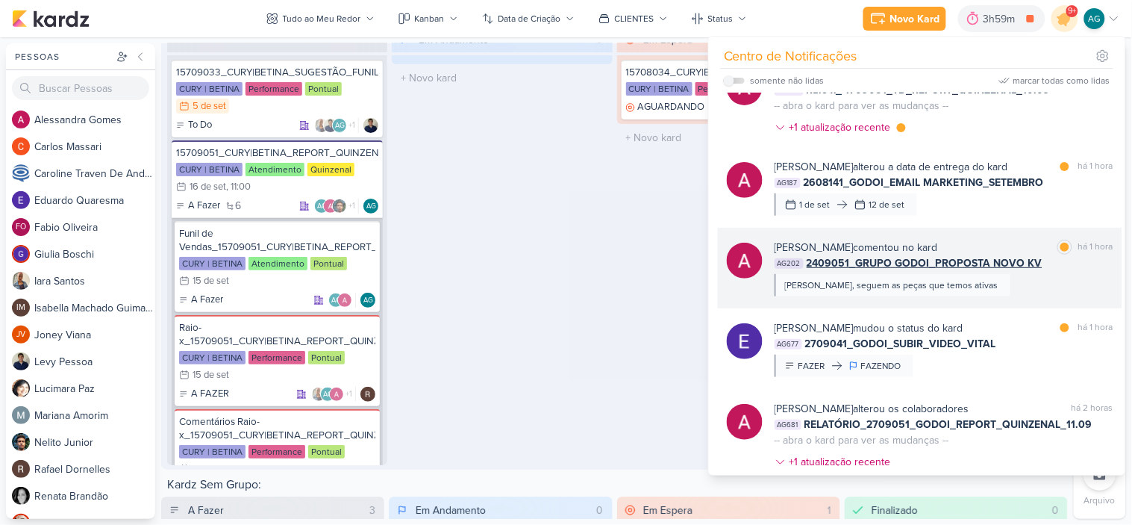
click at [1015, 288] on div "[PERSON_NAME] comentou no kard marcar como lida há 1 hora AG202 2409051_GRUPO G…" at bounding box center [944, 268] width 339 height 57
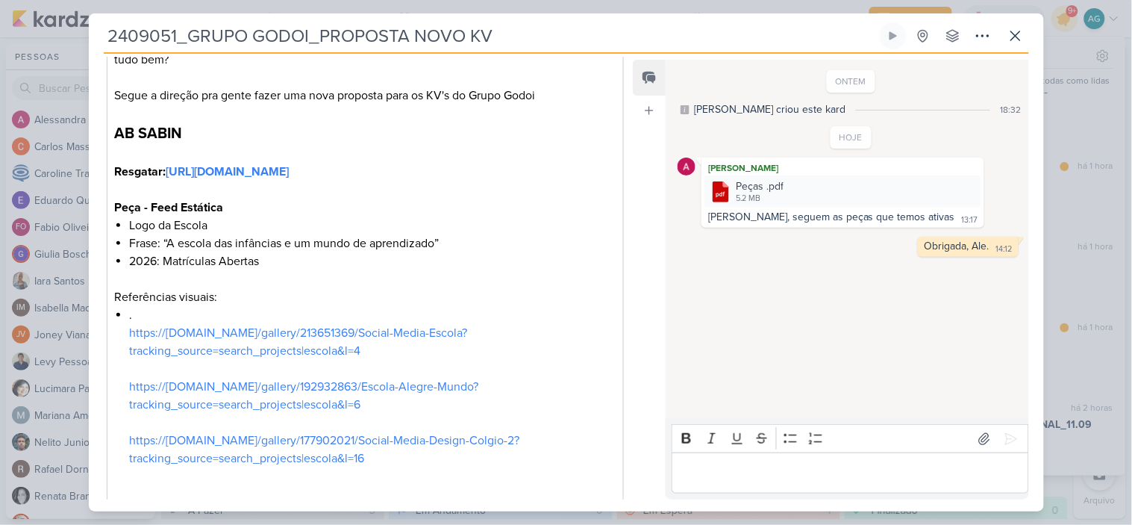
scroll to position [249, 0]
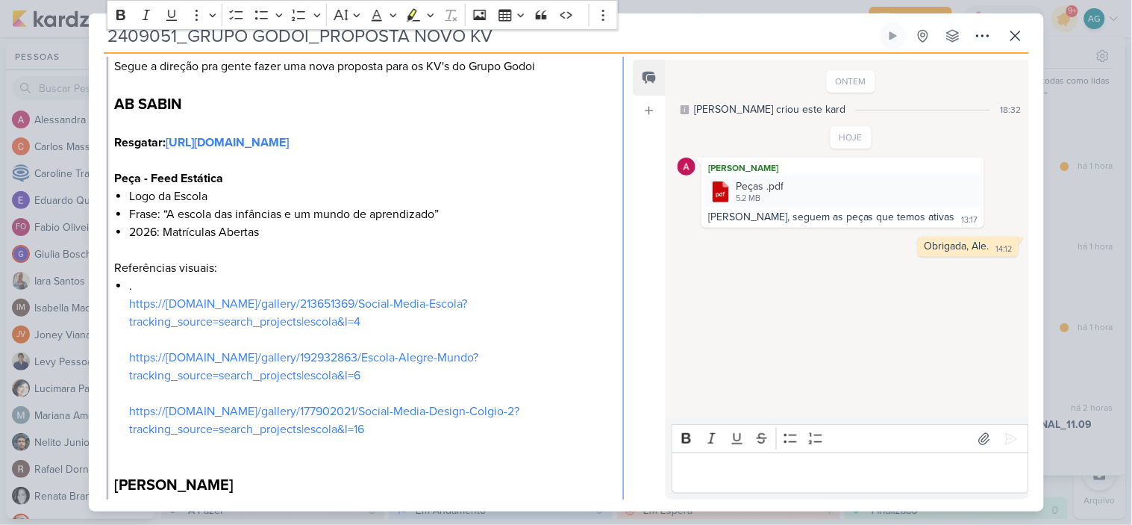
click at [116, 277] on p "Referências visuais:" at bounding box center [365, 268] width 502 height 18
drag, startPoint x: 116, startPoint y: 103, endPoint x: 187, endPoint y: 102, distance: 70.9
click at [187, 102] on p "AB SABIN Resgatar: [URL][DOMAIN_NAME]" at bounding box center [365, 122] width 502 height 58
copy strong "AB SABIN"
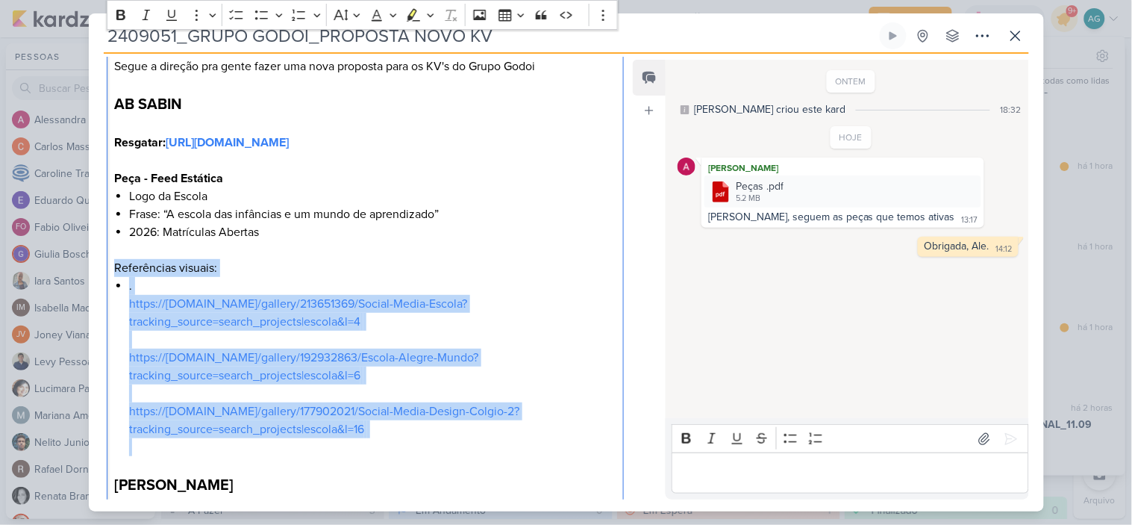
drag, startPoint x: 115, startPoint y: 284, endPoint x: 378, endPoint y: 457, distance: 314.9
copy div "Referências visuais: . https://[DOMAIN_NAME]/gallery/213651369/Social-Media-Esc…"
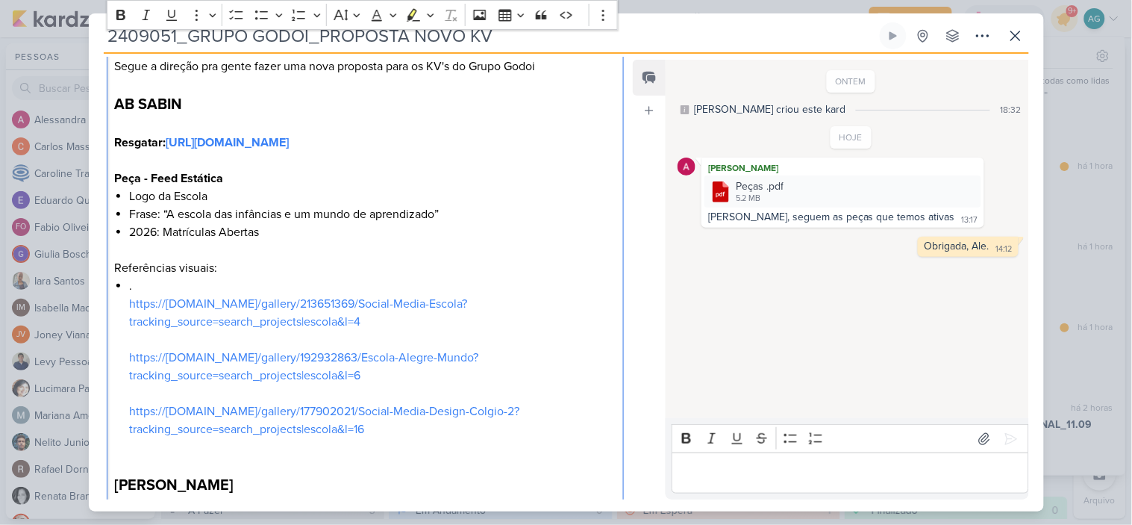
click at [271, 169] on p "Editor editing area: main" at bounding box center [365, 161] width 502 height 18
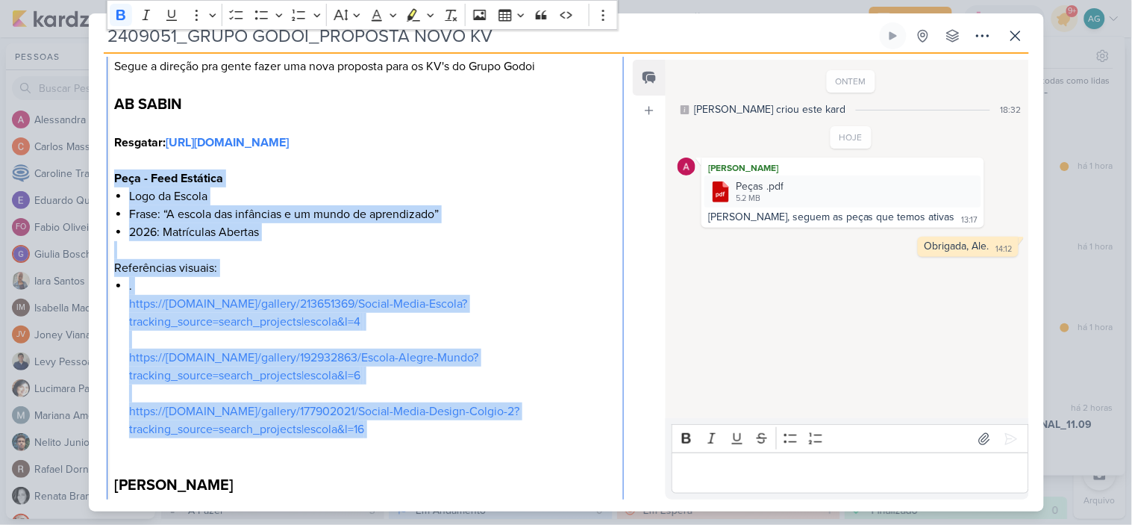
drag, startPoint x: 110, startPoint y: 193, endPoint x: 397, endPoint y: 441, distance: 379.4
copy div "Peça - Feed Estática Logo da Escola Frase: “A escola das infâncias e um mundo d…"
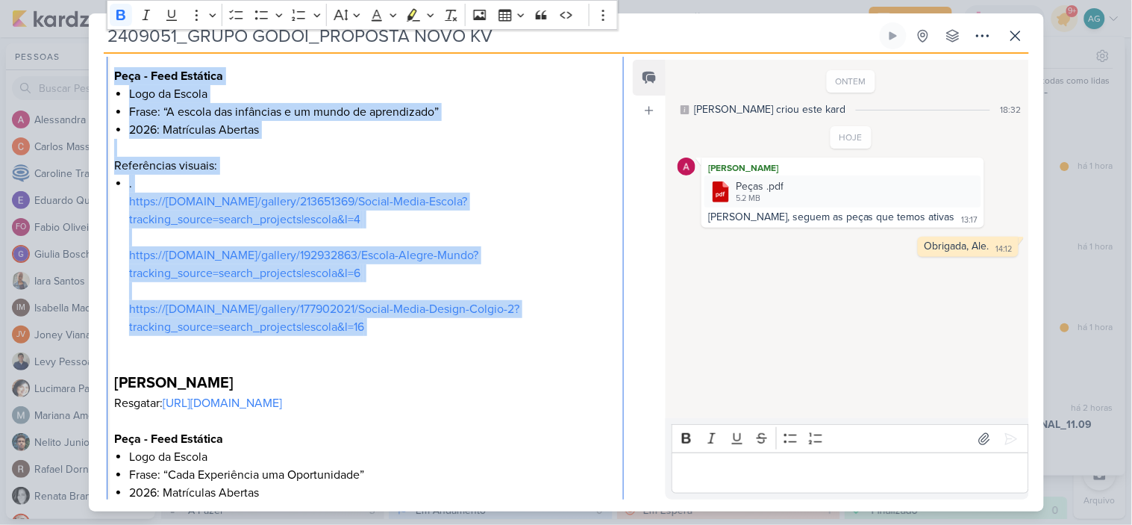
scroll to position [414, 0]
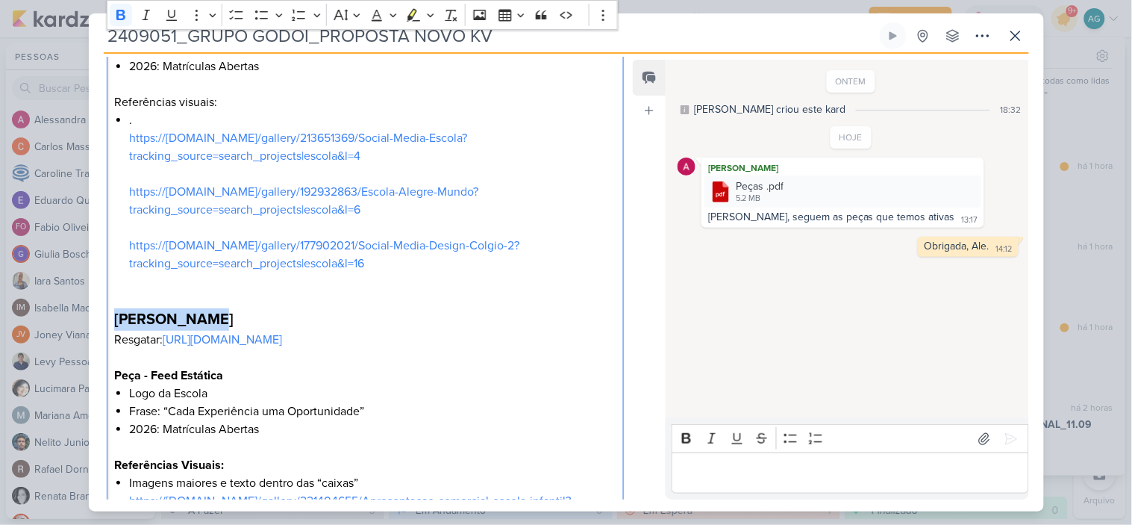
drag, startPoint x: 116, startPoint y: 336, endPoint x: 221, endPoint y: 333, distance: 105.3
click at [221, 331] on p "[PERSON_NAME]" at bounding box center [365, 319] width 502 height 22
copy strong "[PERSON_NAME]"
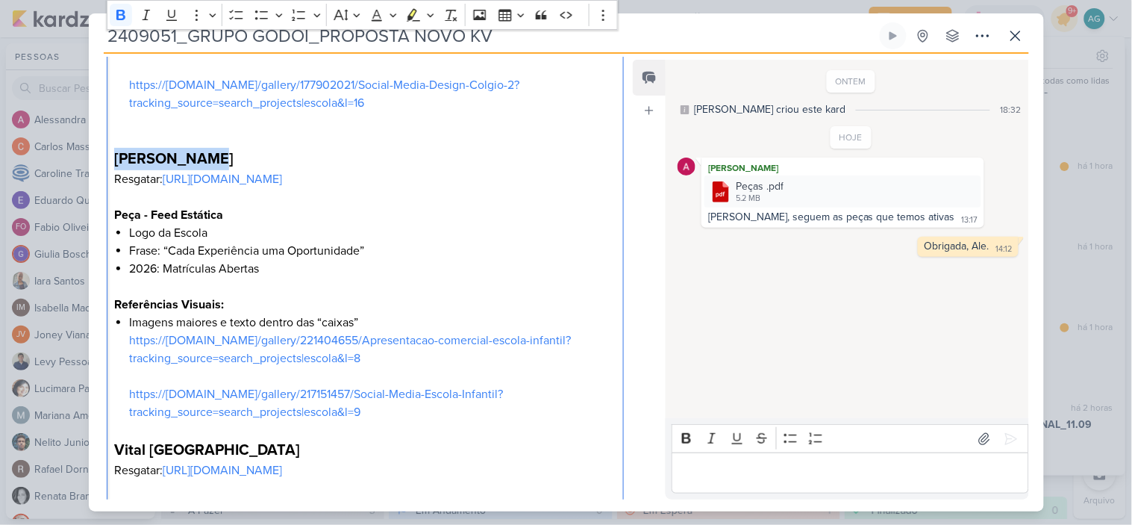
scroll to position [580, 0]
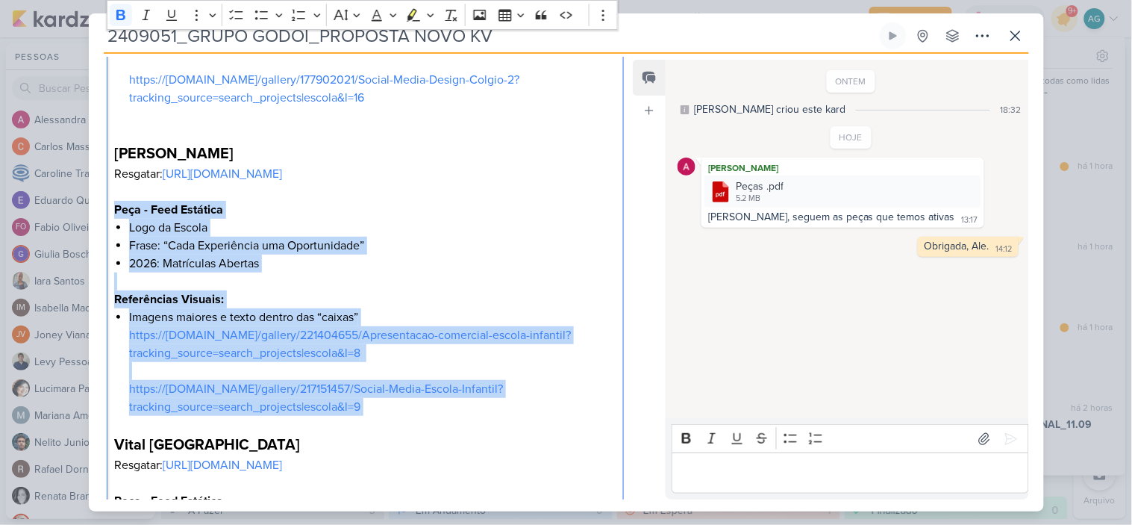
drag, startPoint x: 113, startPoint y: 225, endPoint x: 390, endPoint y: 427, distance: 342.9
click at [390, 427] on div "[DEMOGRAPHIC_DATA], tudo bem? Segue a direção pra gente fazer uma nova proposta…" at bounding box center [366, 216] width 518 height 1111
copy div "Peça - Feed Estática Logo da Escola Frase: “Cada Experiência uma Oportunidade” …"
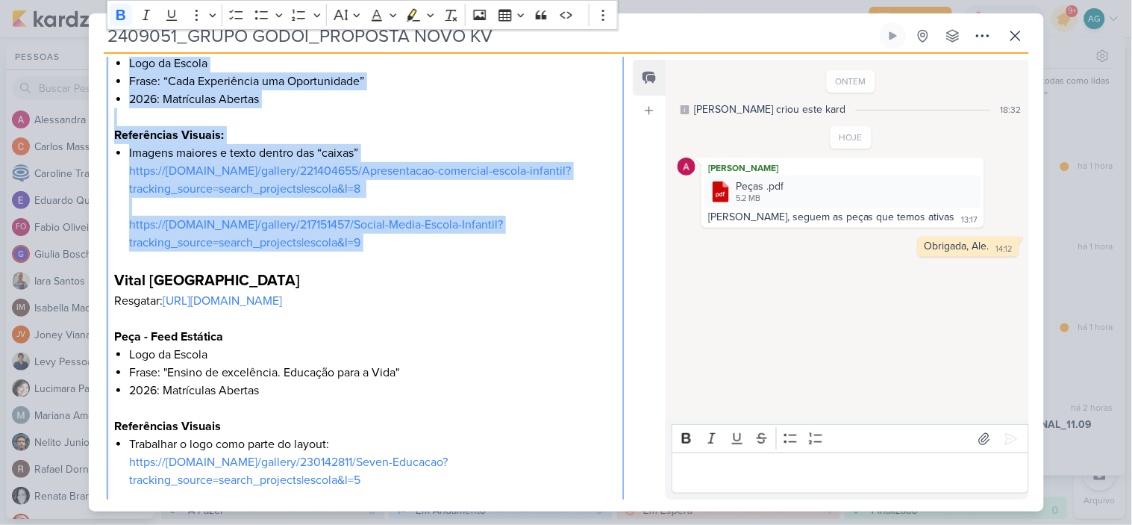
scroll to position [746, 0]
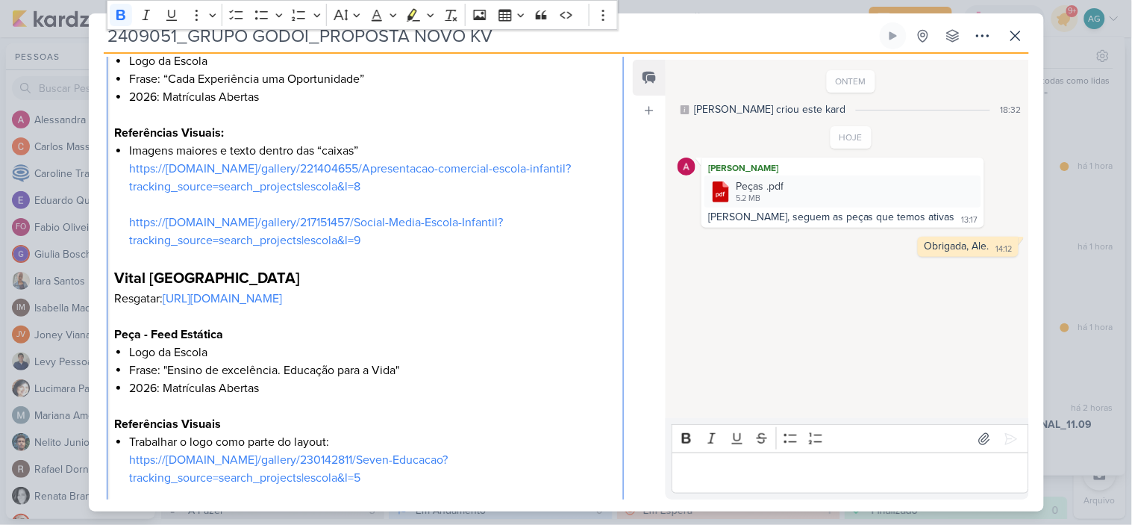
drag, startPoint x: 200, startPoint y: 437, endPoint x: 129, endPoint y: 314, distance: 142.1
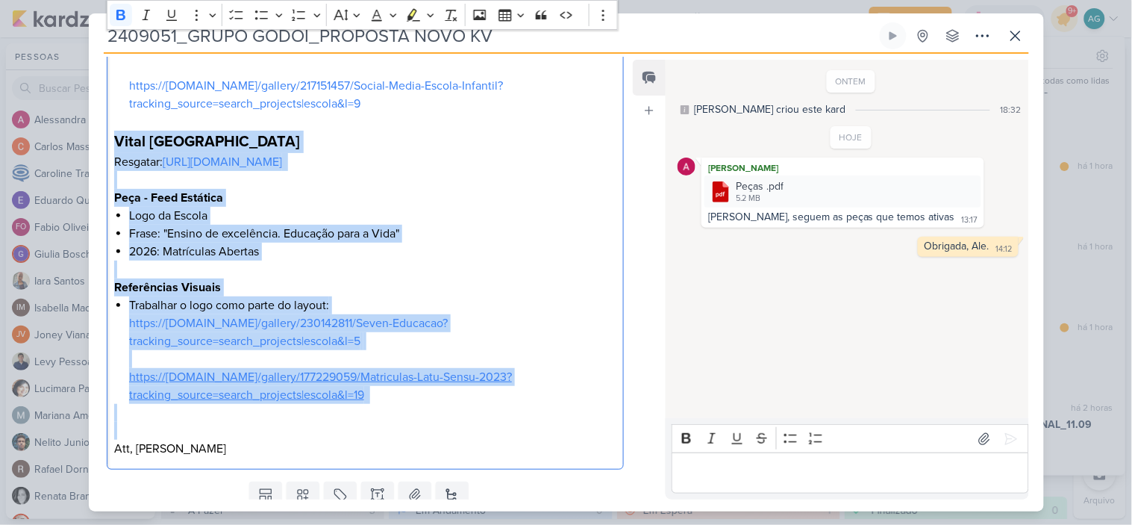
scroll to position [953, 0]
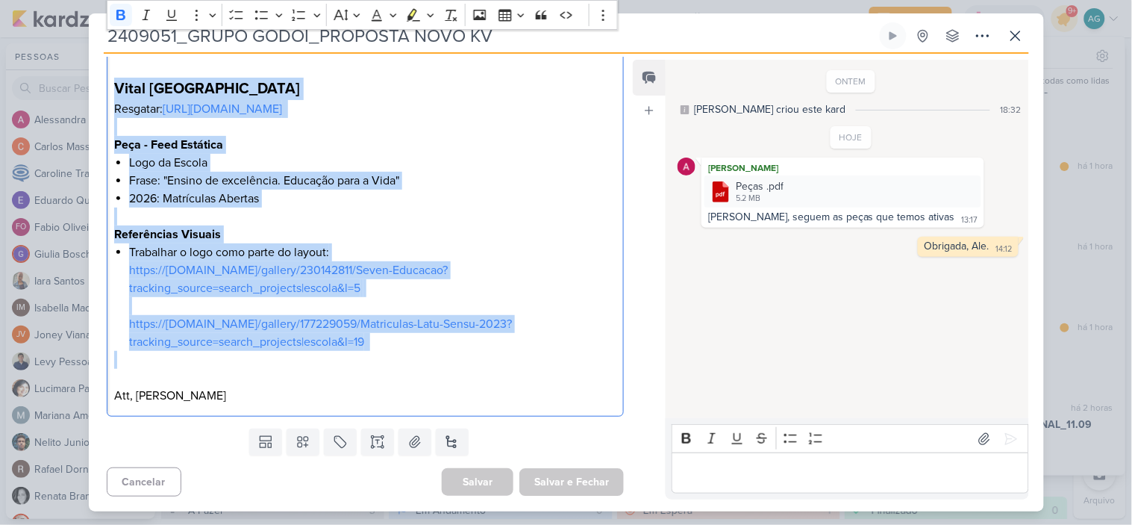
drag, startPoint x: 115, startPoint y: 296, endPoint x: 430, endPoint y: 364, distance: 322.2
copy div "Vital Brazil Resgatar: [URL][DOMAIN_NAME] Peça - Feed Estática Logo da Escola F…"
click at [505, 181] on li "Frase: "Ensino de excelência. Educação para a Vida"" at bounding box center [372, 181] width 487 height 18
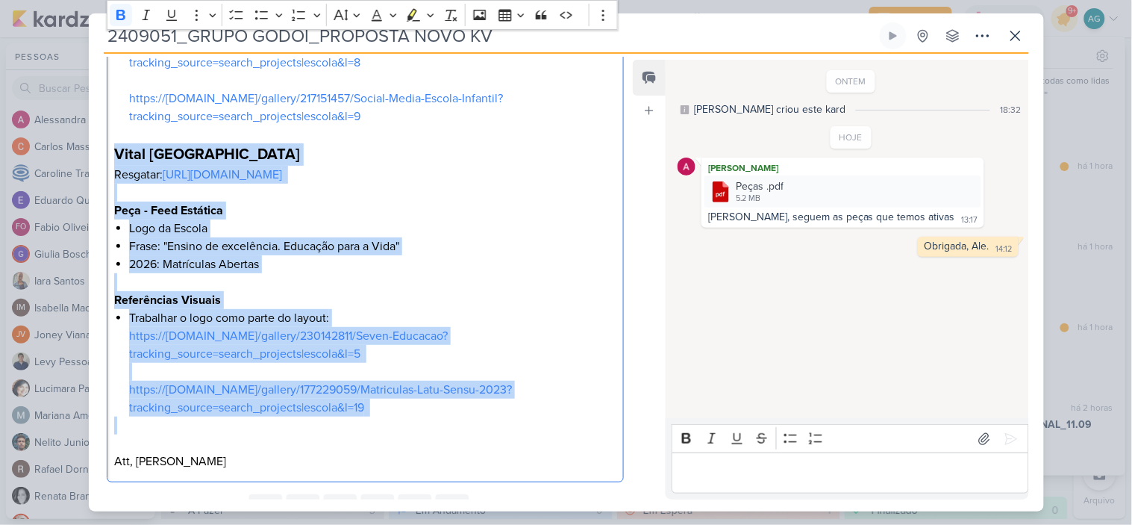
click at [517, 237] on li "Logo da Escola" at bounding box center [372, 228] width 487 height 18
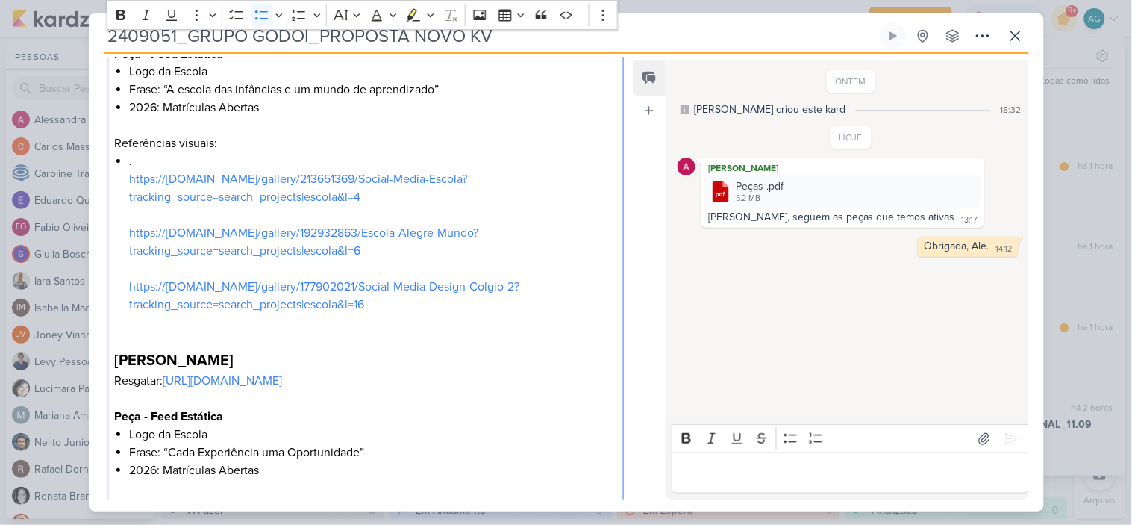
scroll to position [290, 0]
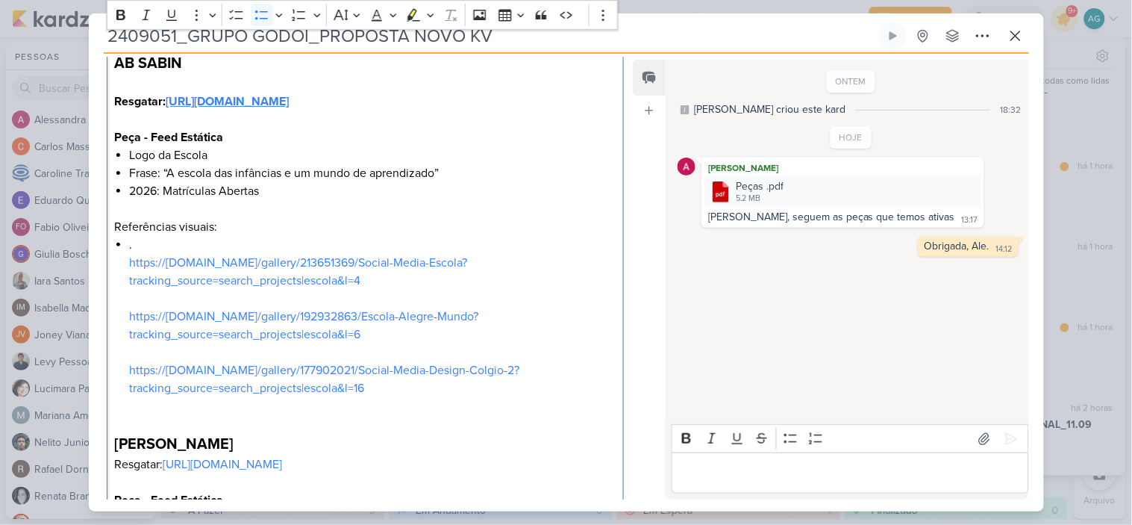
click at [289, 109] on strong "[URL][DOMAIN_NAME]" at bounding box center [227, 101] width 123 height 15
click at [506, 236] on p "Referências visuais:" at bounding box center [365, 227] width 502 height 18
click at [346, 290] on li ". https://[DOMAIN_NAME]/gallery/213651369/Social-Media-Escola?tracking_source=s…" at bounding box center [372, 325] width 487 height 179
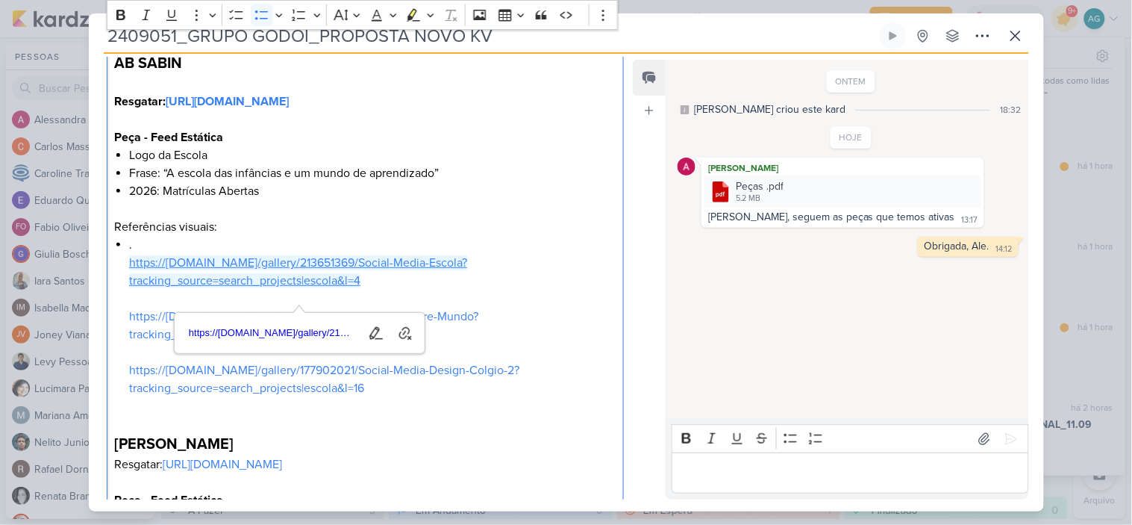
click at [315, 282] on link "https://[DOMAIN_NAME]/gallery/213651369/Social-Media-Escola?tracking_source=sea…" at bounding box center [298, 271] width 338 height 33
click at [158, 342] on link "https://[DOMAIN_NAME]/gallery/192932863/Escola-Alegre-Mundo?tracking_source=sea…" at bounding box center [303, 325] width 349 height 33
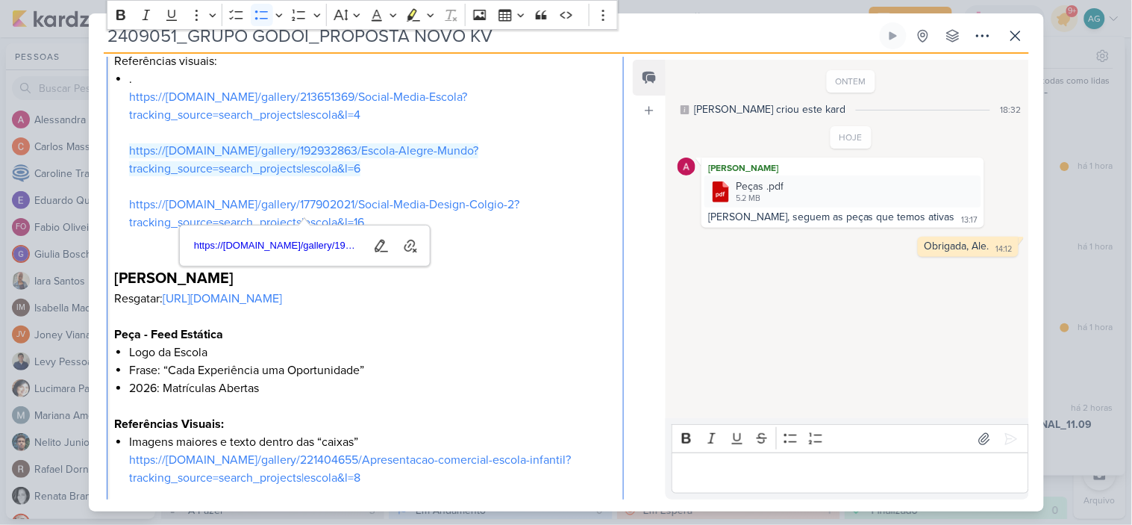
scroll to position [456, 0]
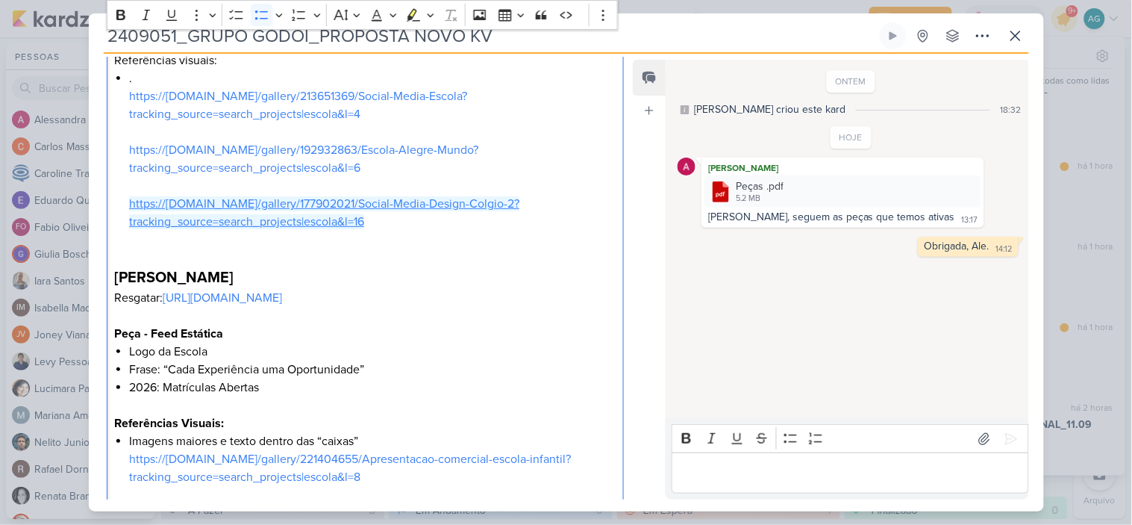
click at [497, 220] on link "https://[DOMAIN_NAME]/gallery/177902021/Social-Media-Design-Colgio-2?tracking_s…" at bounding box center [324, 212] width 390 height 33
click at [489, 396] on li "2026: Matrículas Abertas" at bounding box center [372, 387] width 487 height 18
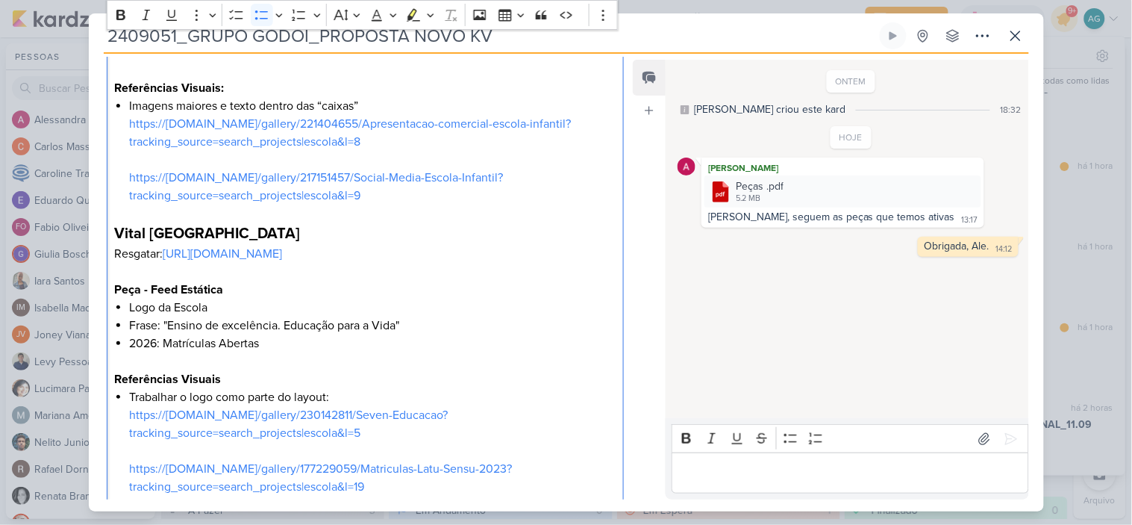
scroll to position [787, 0]
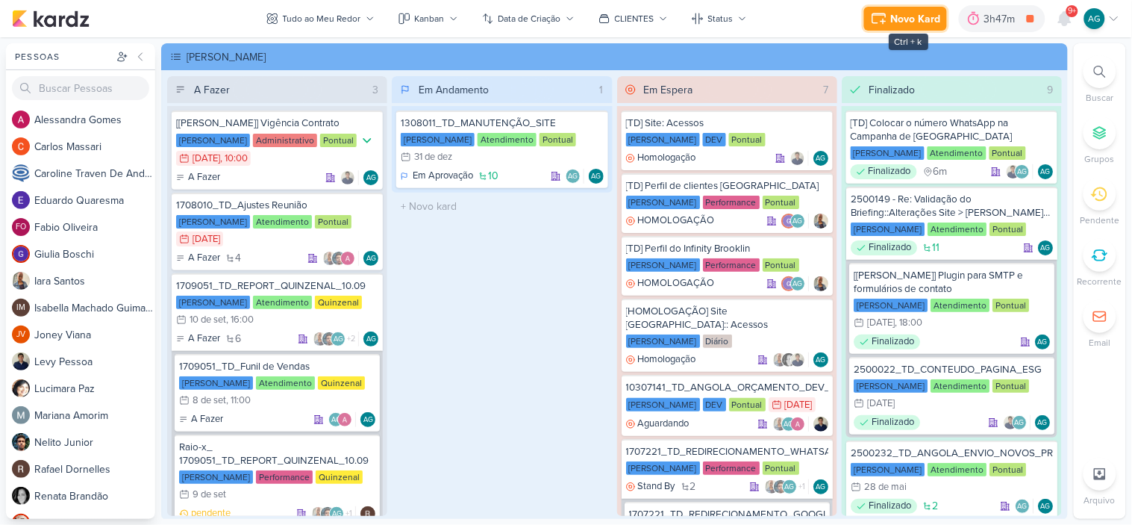
click at [916, 19] on div "Novo Kard" at bounding box center [916, 19] width 50 height 16
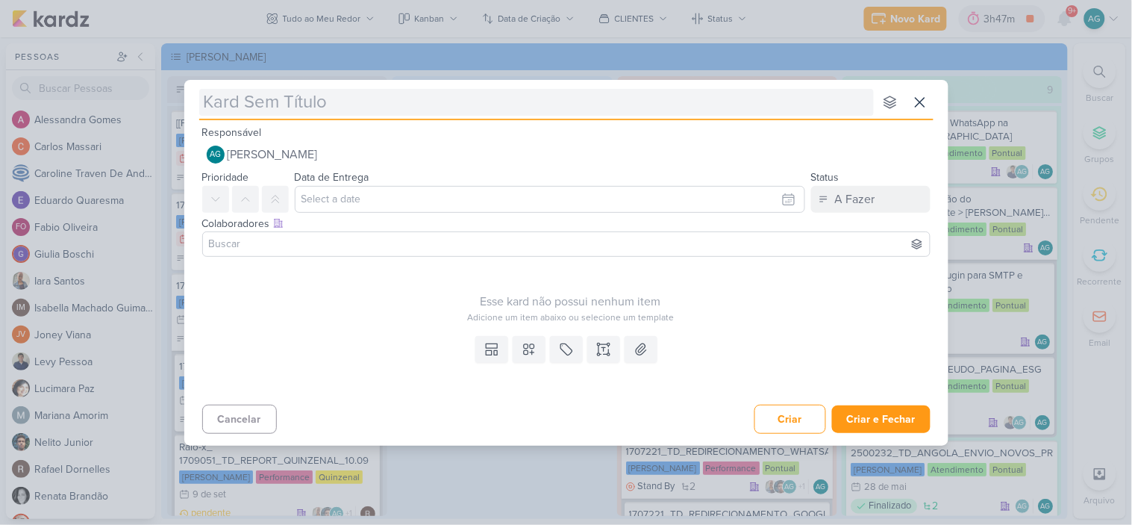
click at [570, 107] on input "text" at bounding box center [536, 102] width 675 height 27
type input "15709051_CURY|BETINA_REPORT_QUINZENAL_16.09"
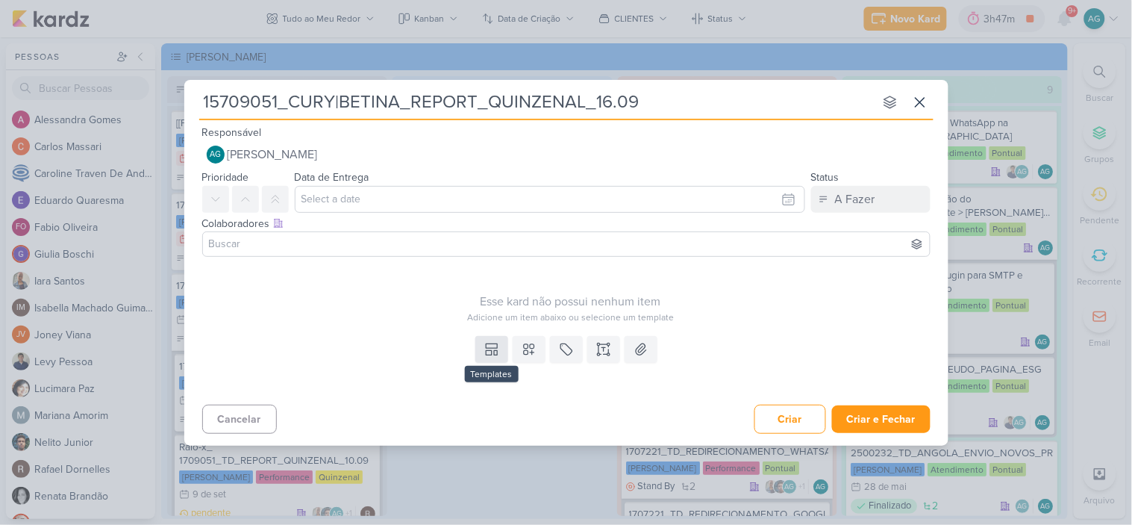
type input "15709051_CURY|BETINA_REPORT_QUINZENAL_16.09"
click at [501, 349] on button at bounding box center [491, 349] width 33 height 27
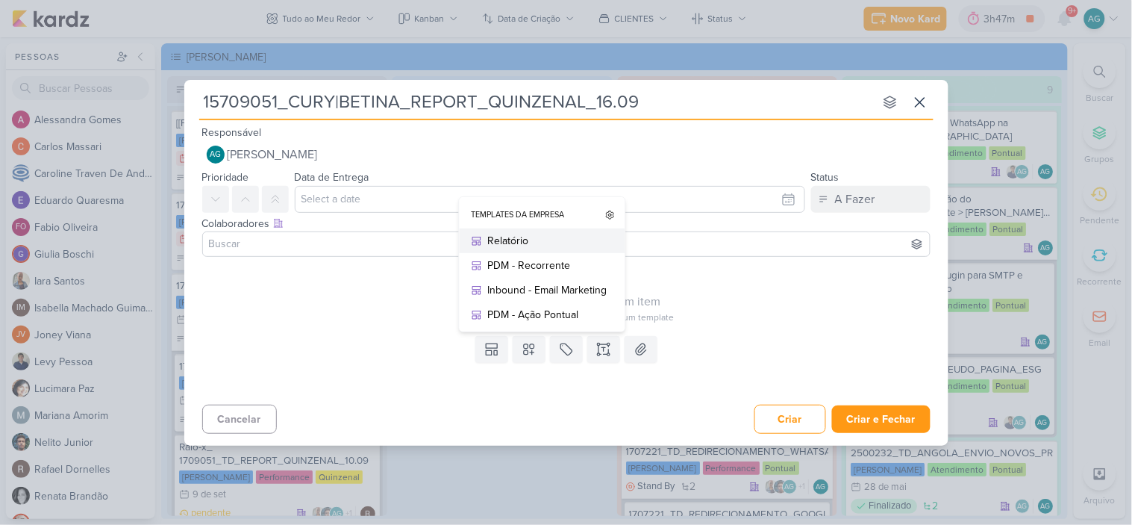
click at [528, 240] on div "Relatório" at bounding box center [547, 241] width 119 height 16
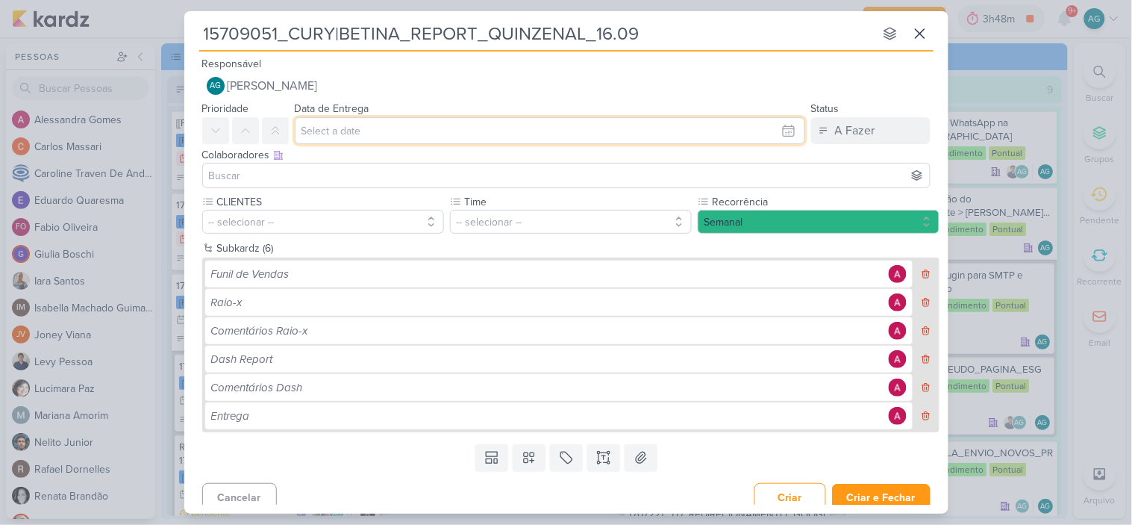
click at [381, 137] on input "text" at bounding box center [550, 130] width 511 height 27
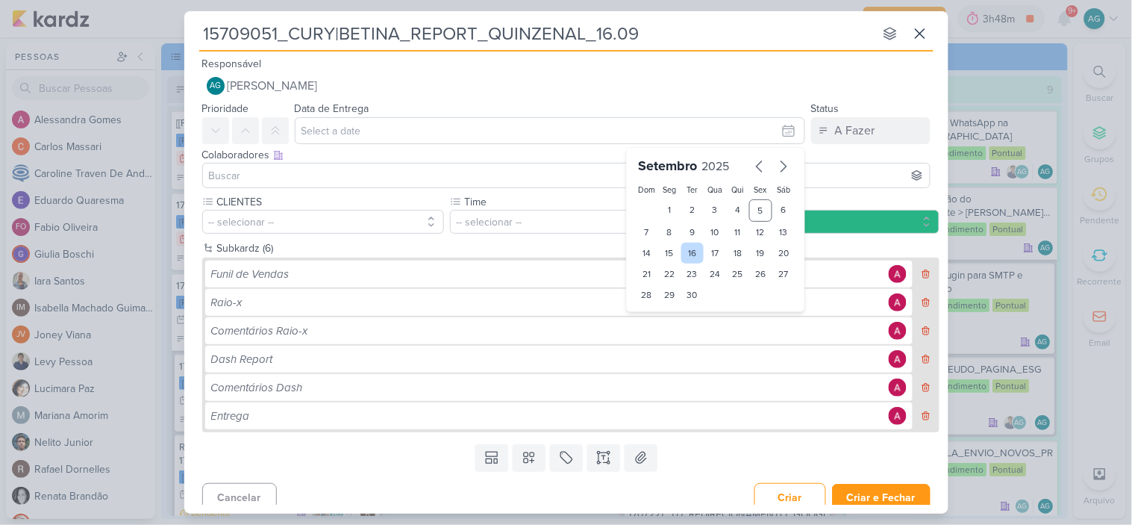
click at [688, 255] on div "16" at bounding box center [692, 253] width 23 height 21
type input "16 de setembro de 2025 às 23:59"
click at [662, 321] on select "00 01 02 03 04 05 06 07 08 09 10 11 12 13 14 15 16 17 18 19 20 21 22 23" at bounding box center [670, 320] width 21 height 18
select select "11"
click at [660, 311] on select "00 01 02 03 04 05 06 07 08 09 10 11 12 13 14 15 16 17 18 19 20 21 22 23" at bounding box center [670, 320] width 21 height 18
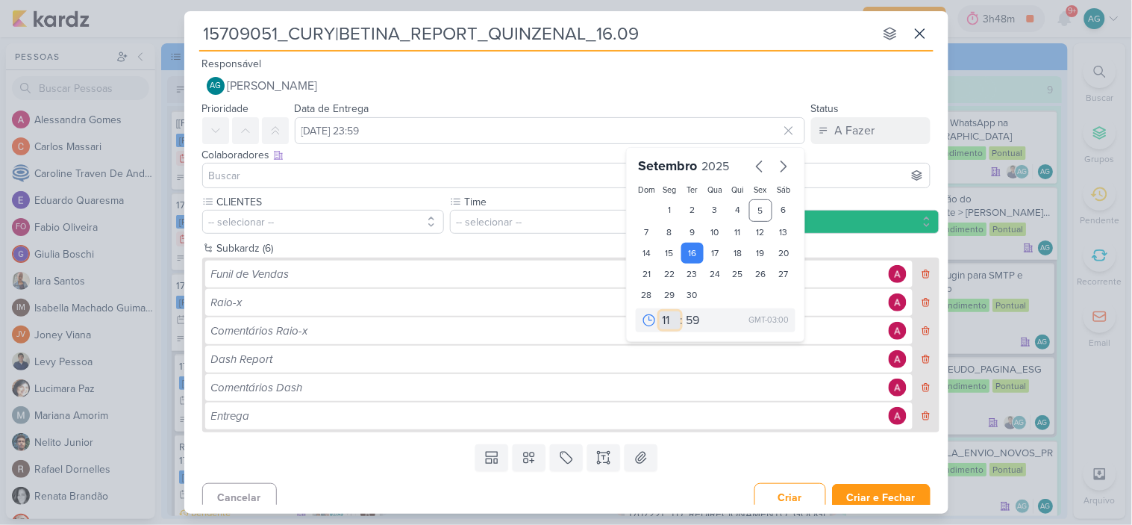
type input "16 de setembro de 2025 às 11:59"
click at [505, 125] on input "16 de setembro de 2025 às 11:59" at bounding box center [550, 130] width 511 height 27
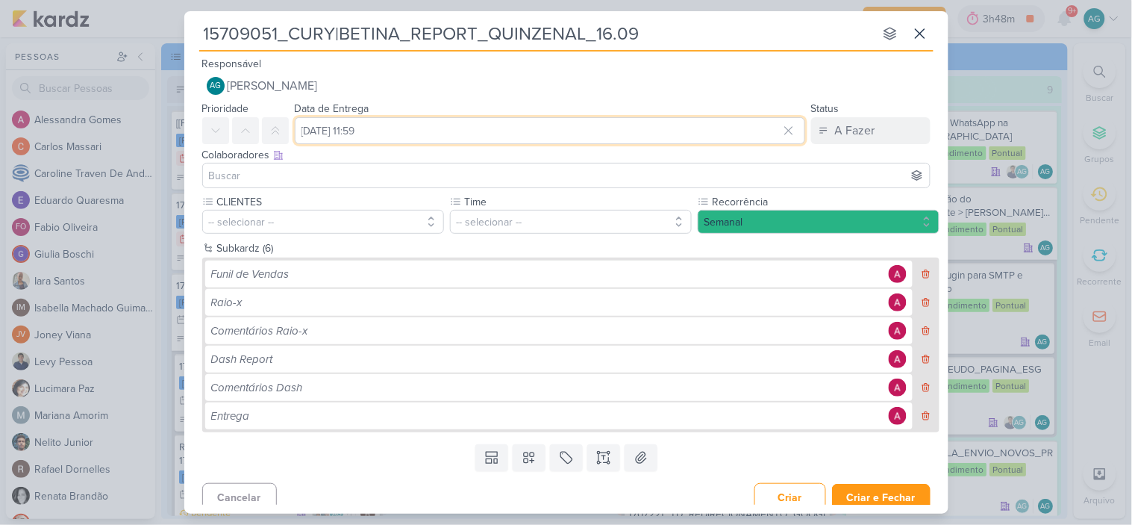
click at [505, 125] on input "16 de setembro de 2025 às 11:59" at bounding box center [550, 130] width 511 height 27
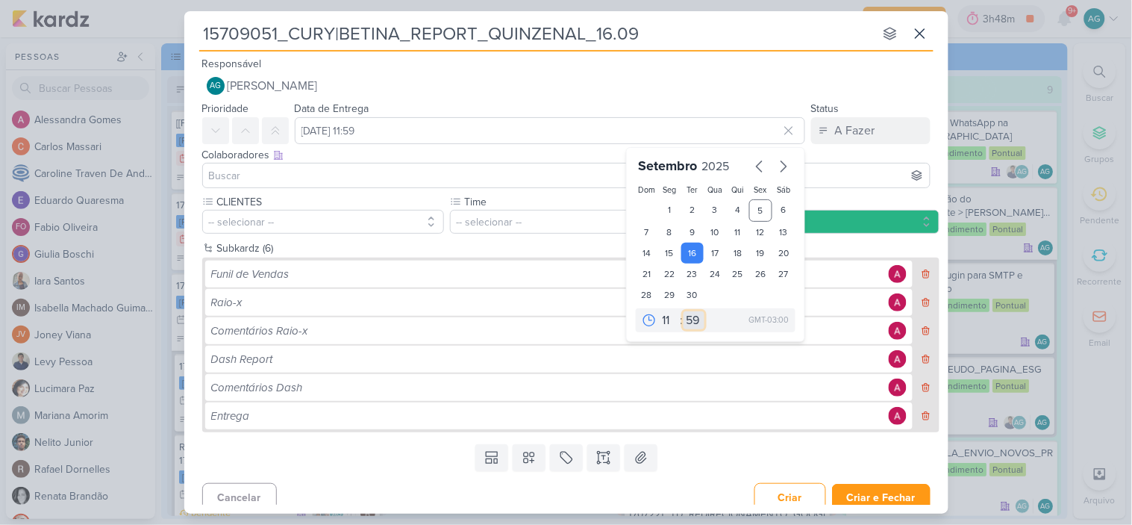
click at [693, 314] on select "00 05 10 15 20 25 30 35 40 45 50 55 59" at bounding box center [694, 320] width 21 height 18
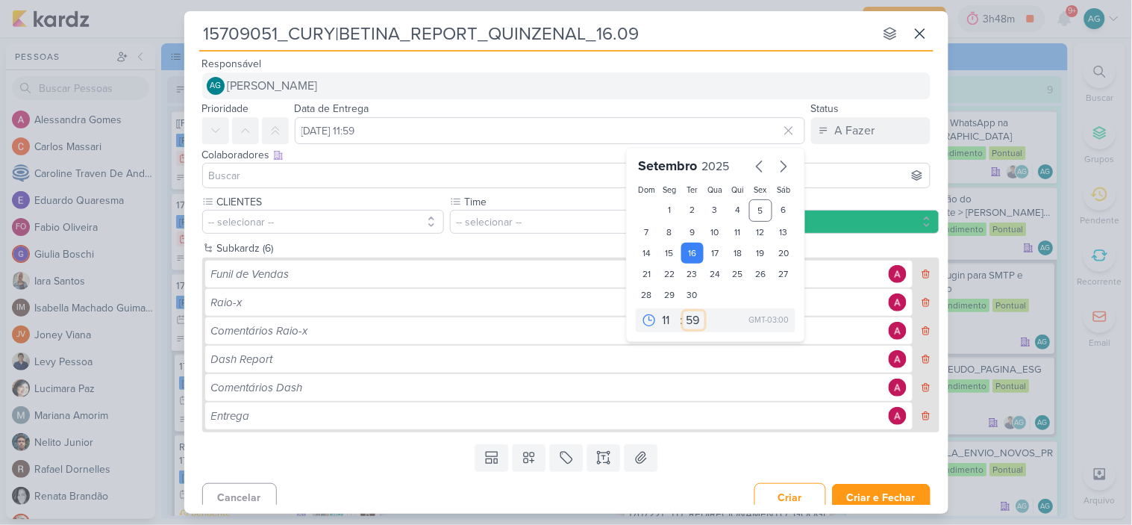
select select "0"
click at [684, 311] on select "00 05 10 15 20 25 30 35 40 45 50 55 59" at bounding box center [694, 320] width 21 height 18
type input "16 de setembro de 2025 às 11:00"
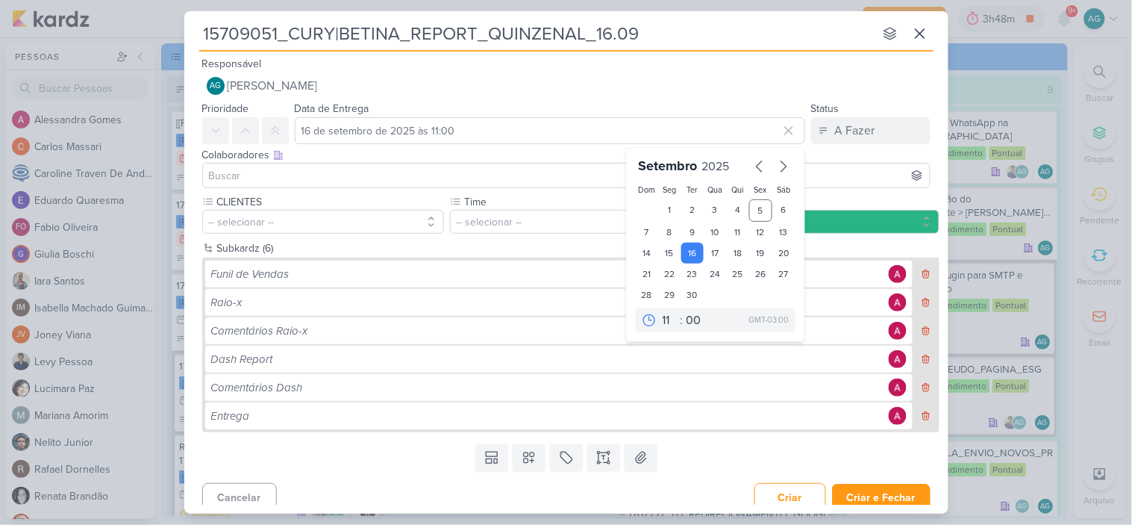
click at [351, 173] on input at bounding box center [566, 175] width 721 height 18
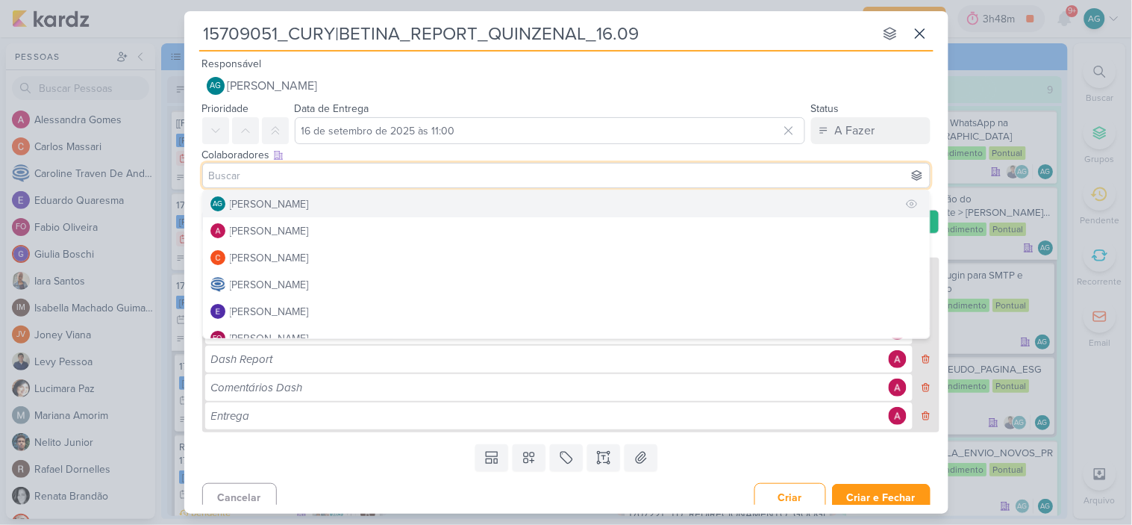
click at [309, 200] on div "[PERSON_NAME]" at bounding box center [269, 204] width 79 height 16
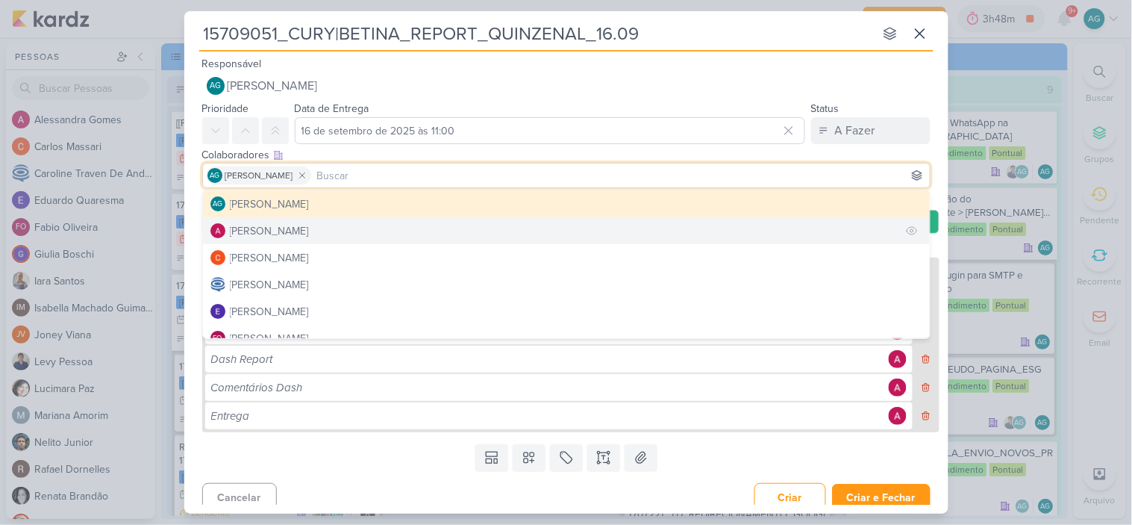
click at [309, 233] on div "[PERSON_NAME]" at bounding box center [269, 231] width 79 height 16
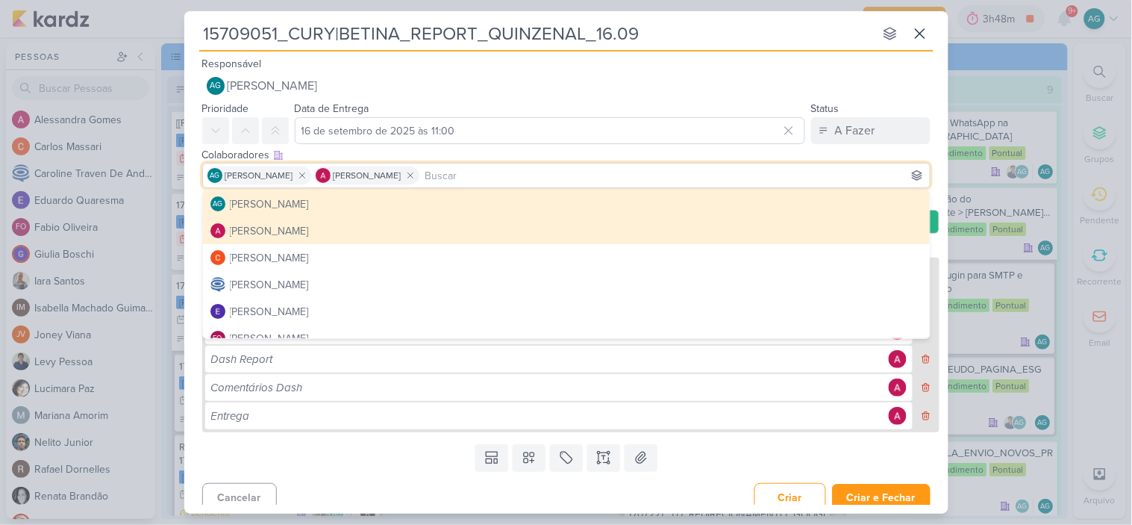
click at [761, 36] on input "15709051_CURY|BETINA_REPORT_QUINZENAL_16.09" at bounding box center [536, 33] width 675 height 27
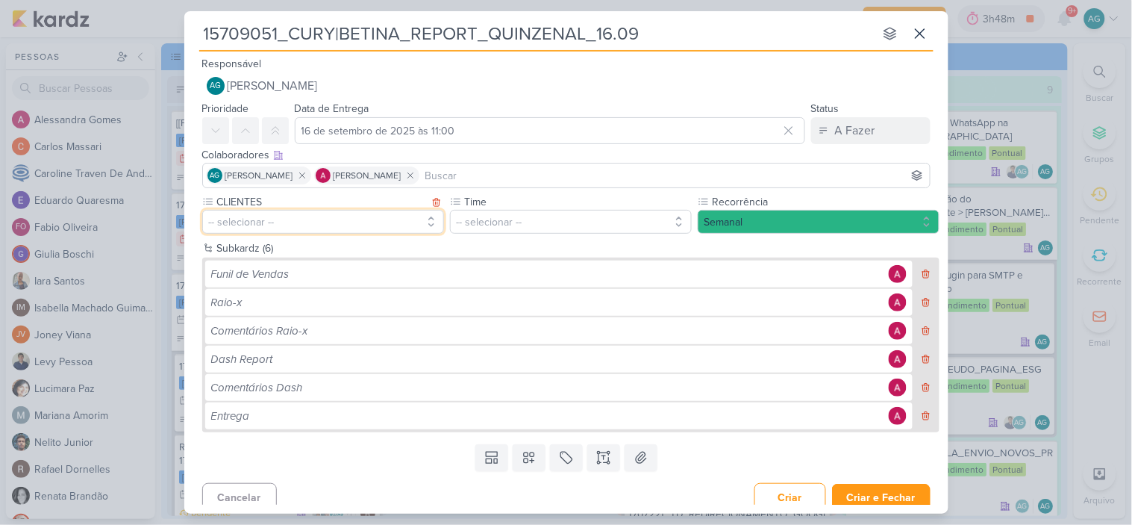
click at [370, 219] on button "-- selecionar --" at bounding box center [323, 222] width 242 height 24
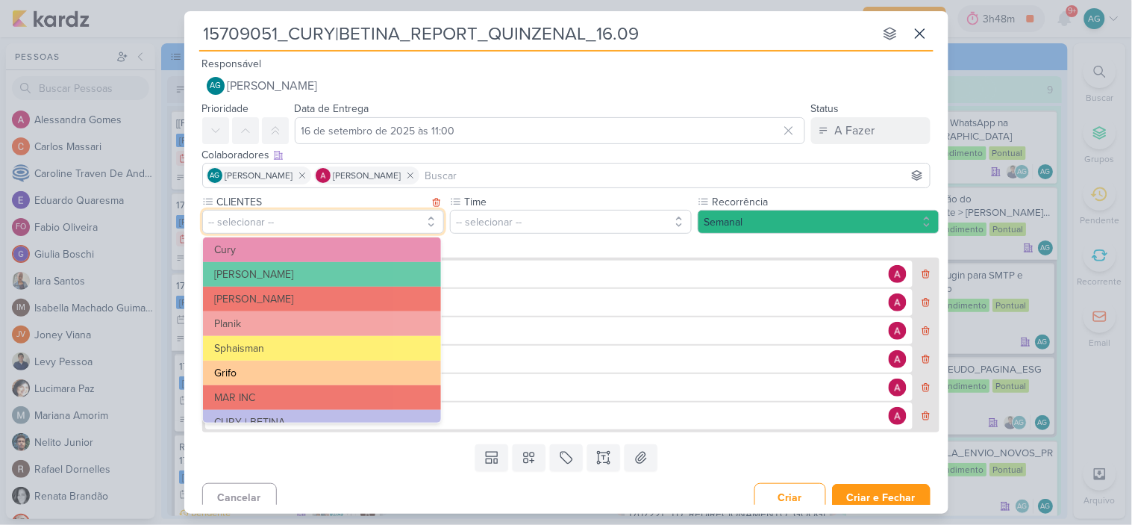
scroll to position [242, 0]
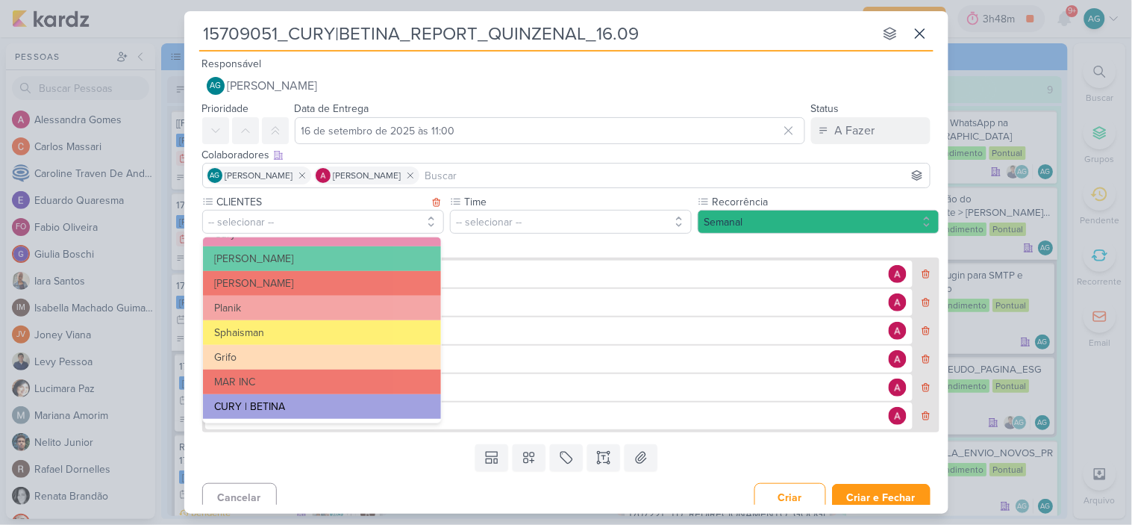
click at [281, 405] on button "CURY | BETINA" at bounding box center [322, 406] width 238 height 25
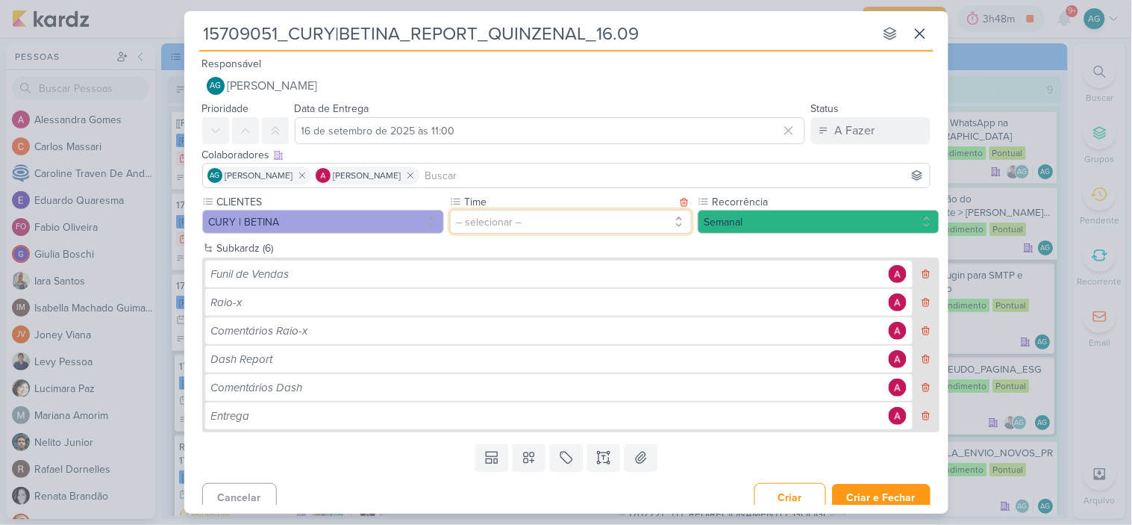
click at [495, 228] on button "-- selecionar --" at bounding box center [571, 222] width 242 height 24
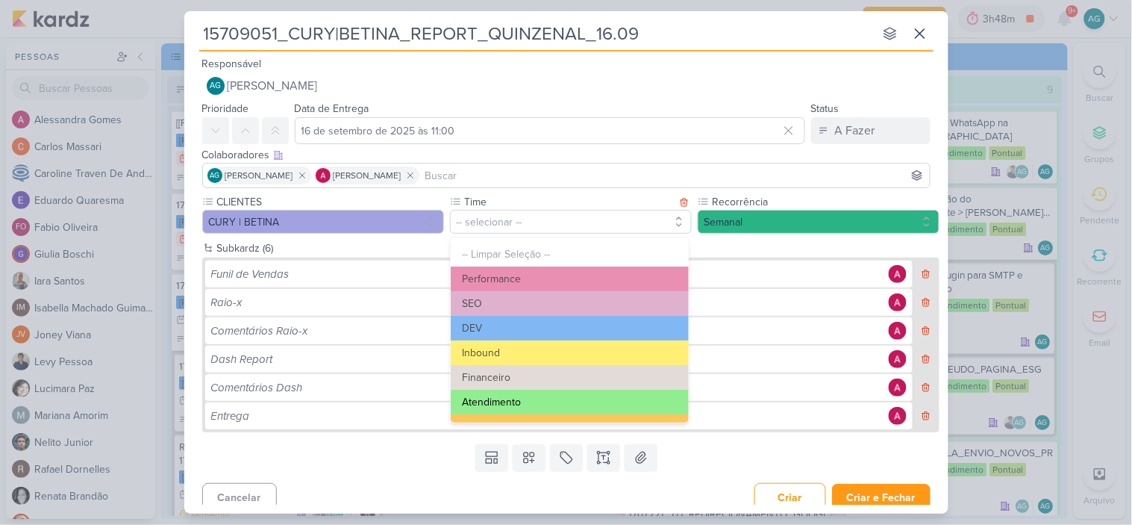
click at [499, 397] on button "Atendimento" at bounding box center [570, 402] width 238 height 25
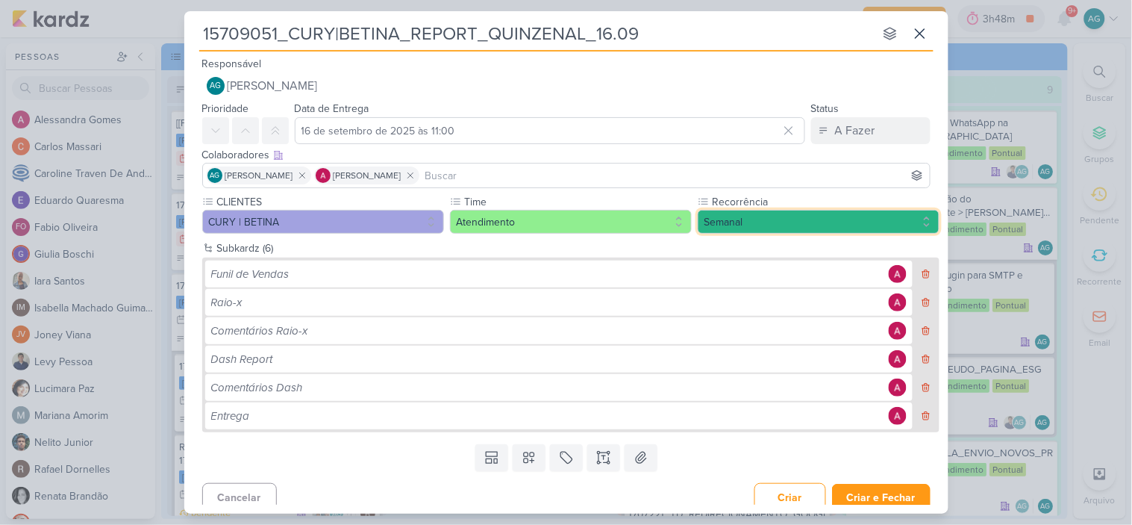
click at [770, 219] on button "Semanal" at bounding box center [819, 222] width 242 height 24
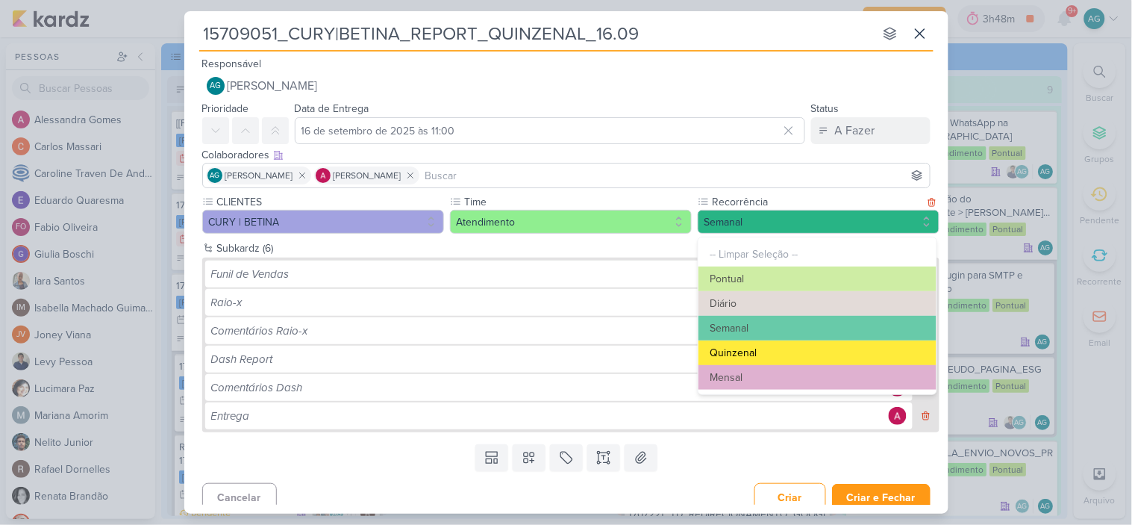
click at [739, 352] on button "Quinzenal" at bounding box center [818, 352] width 238 height 25
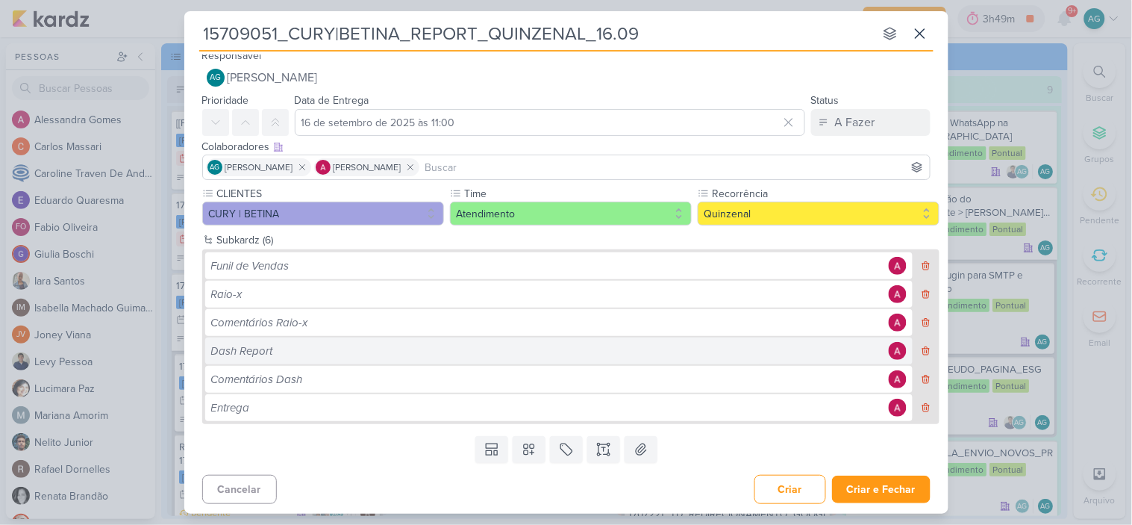
scroll to position [10, 0]
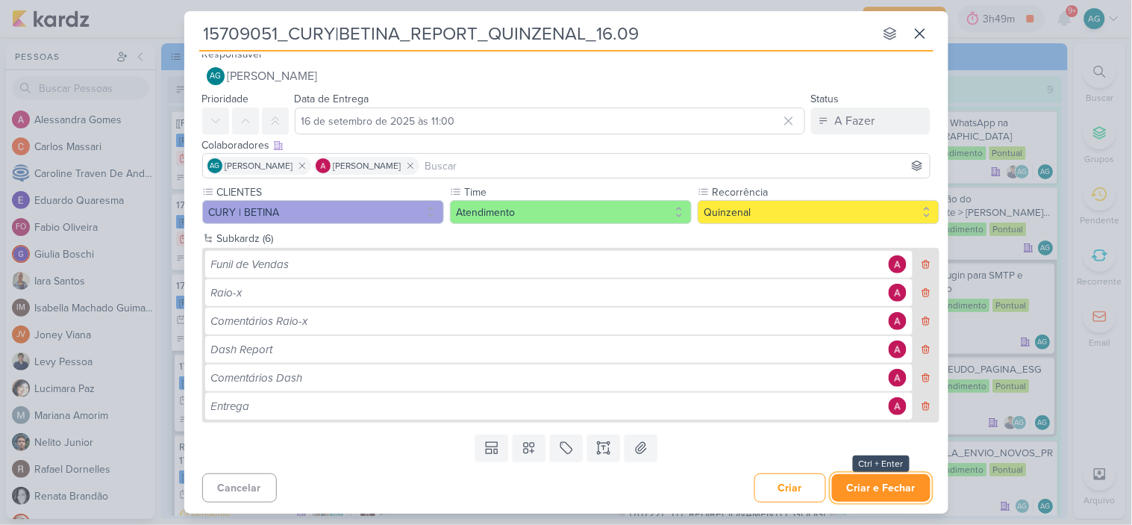
click at [894, 494] on button "Criar e Fechar" at bounding box center [881, 488] width 99 height 28
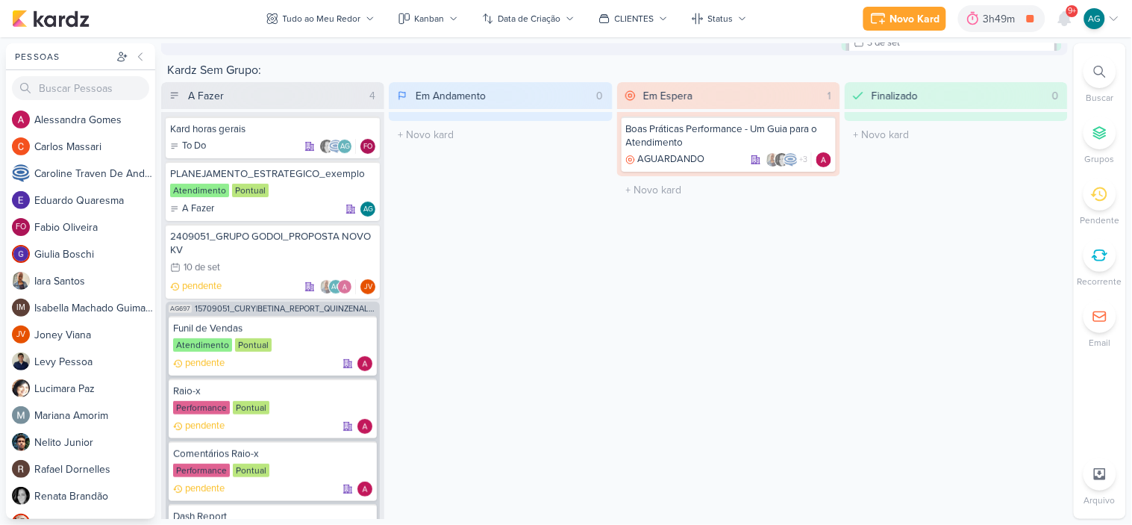
scroll to position [2833, 0]
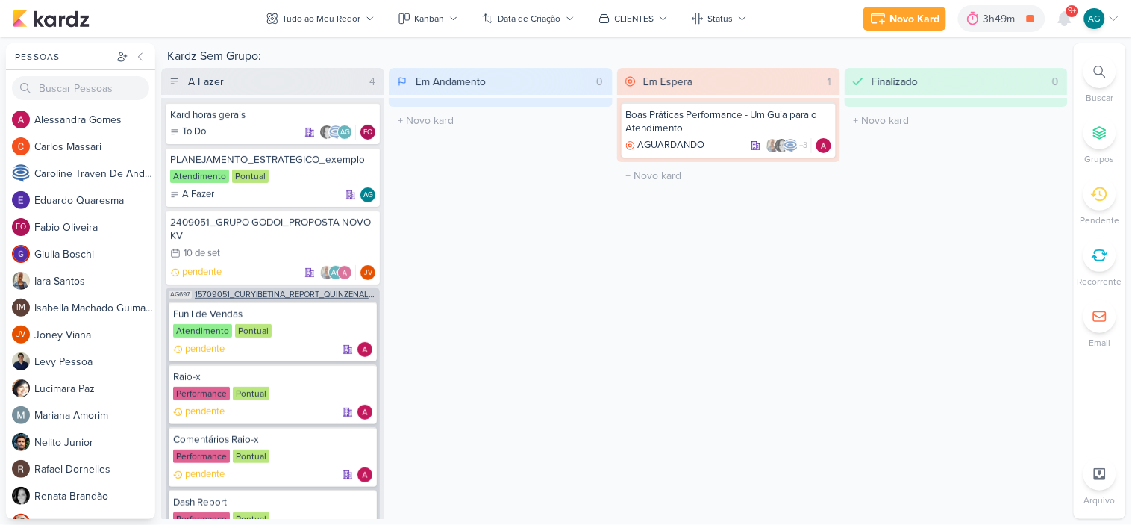
click at [284, 290] on span "15709051_CURY|BETINA_REPORT_QUINZENAL_16.09" at bounding box center [286, 294] width 182 height 8
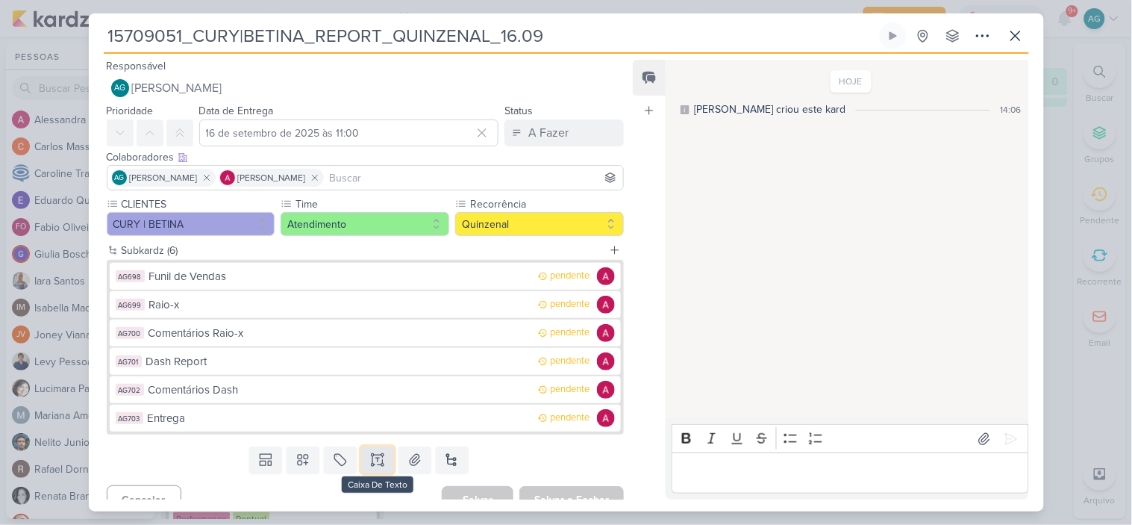
click at [372, 461] on icon at bounding box center [377, 459] width 15 height 15
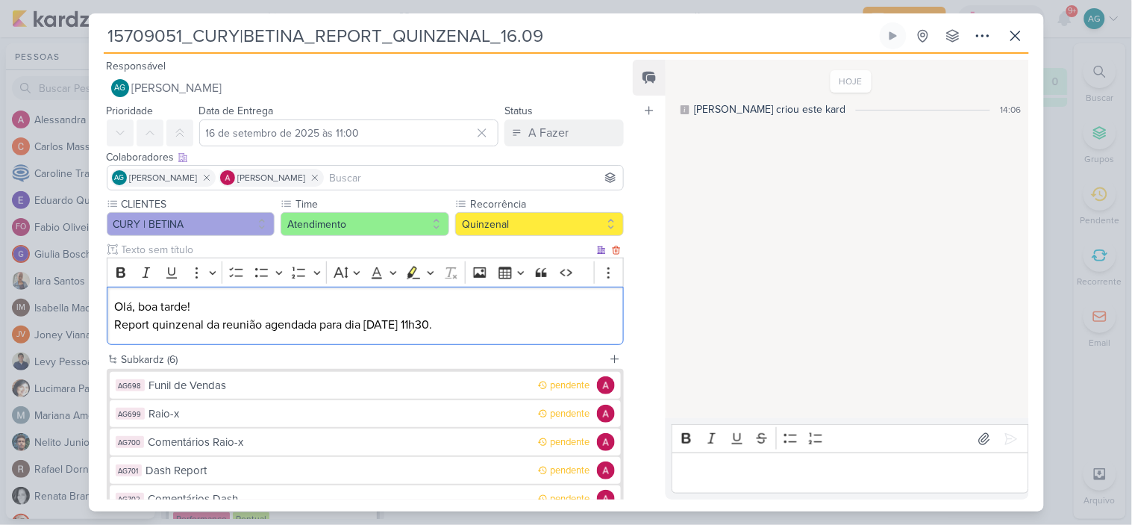
click at [377, 321] on p "Olá, boa tarde! Report quinzenal da reunião agendada para dia [DATE] 11h30." at bounding box center [365, 316] width 502 height 36
click at [370, 322] on p "Olá, boa tarde! Report quinzenal da reunião agendada para dia [DATE] 11h30." at bounding box center [365, 316] width 502 height 36
click at [440, 324] on p "Olá, boa tarde! Report quinzenal da reunião agendada para dia 16/09 às 11h30." at bounding box center [365, 316] width 502 height 36
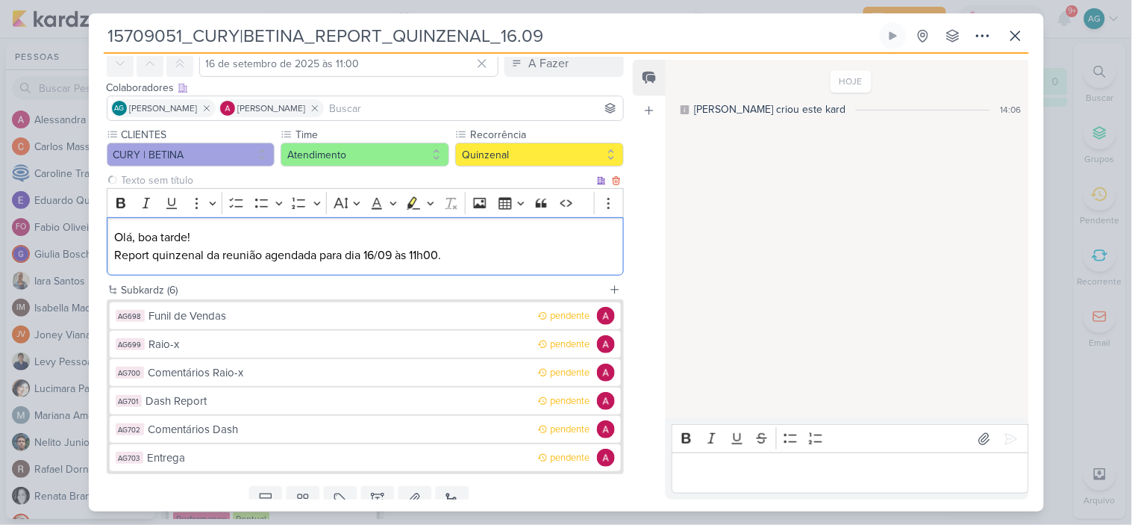
scroll to position [128, 0]
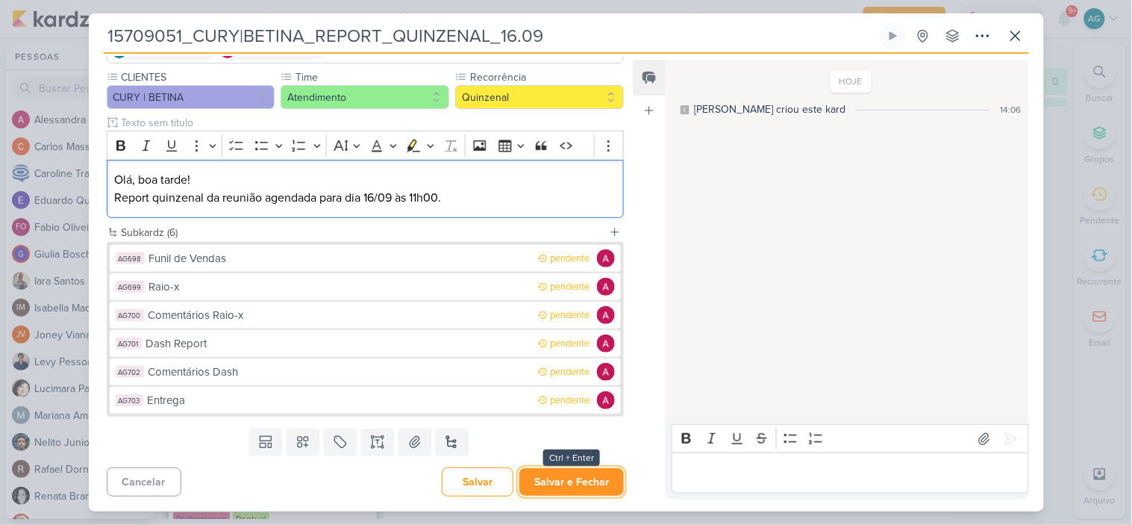
click at [570, 489] on button "Salvar e Fechar" at bounding box center [572, 482] width 105 height 28
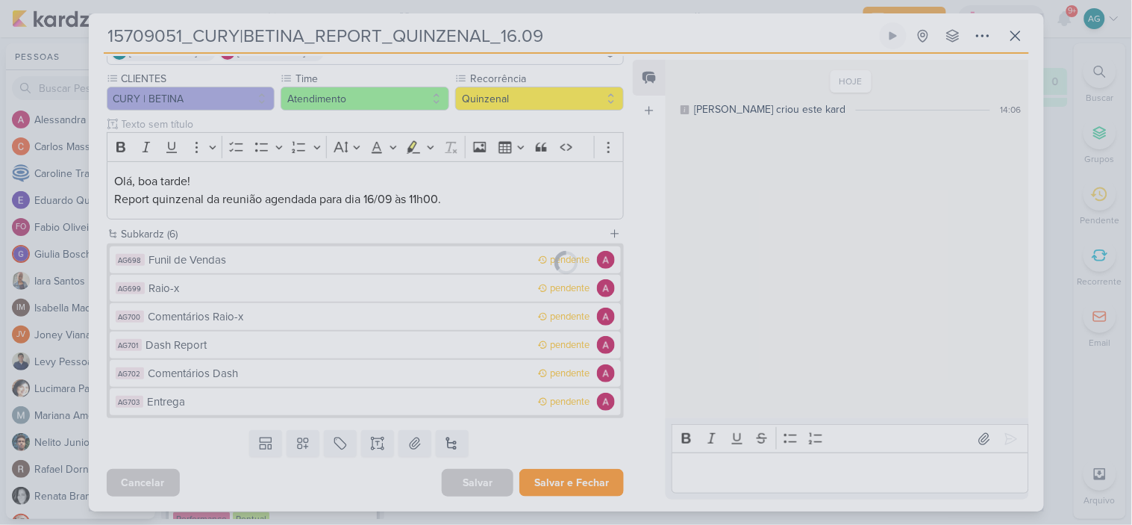
scroll to position [125, 0]
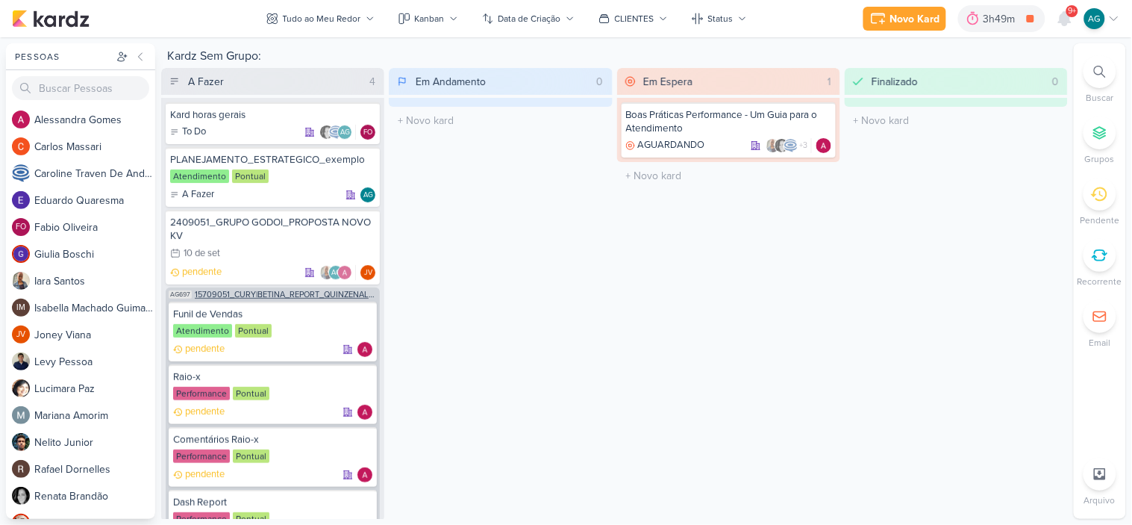
click at [309, 290] on span "15709051_CURY|BETINA_REPORT_QUINZENAL_16.09" at bounding box center [286, 294] width 182 height 8
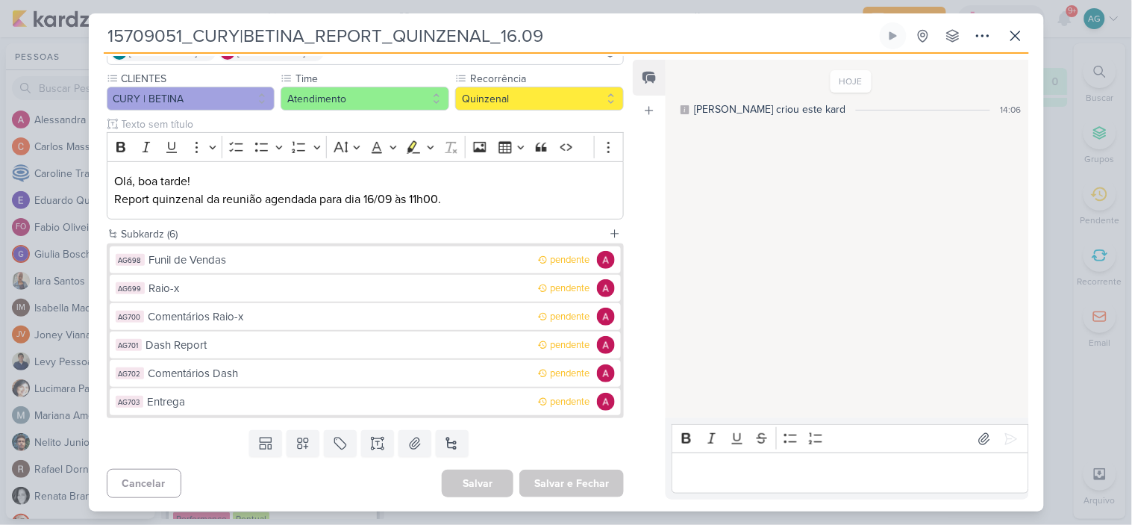
drag, startPoint x: 564, startPoint y: 36, endPoint x: 99, endPoint y: 42, distance: 465.8
click at [99, 42] on div "15709051_CURY|BETINA_REPORT_QUINZENAL_16.09 Criado por mim nenhum grupo disponí…" at bounding box center [566, 266] width 955 height 489
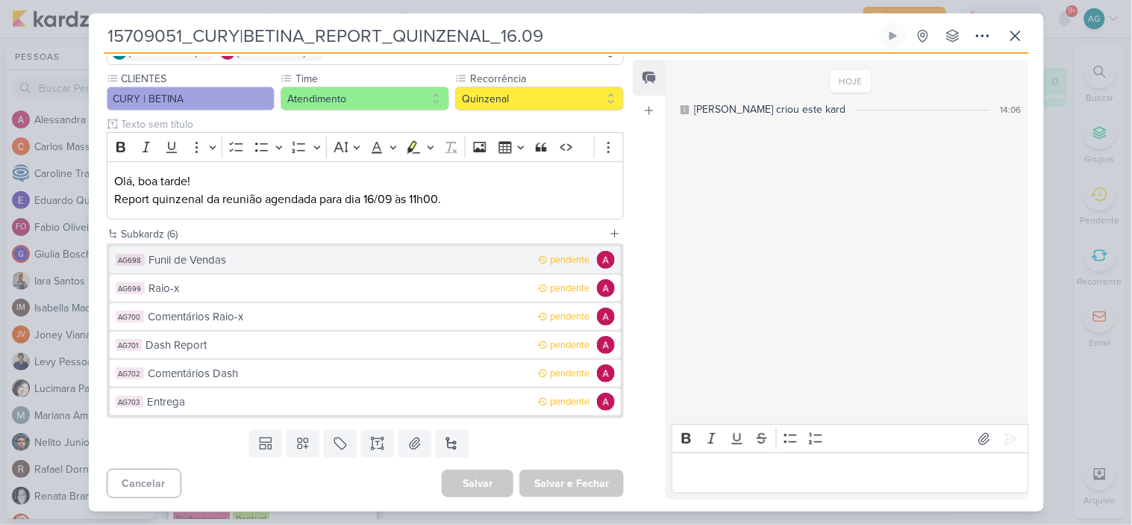
click at [219, 271] on button "AG698 Funil de Vendas pendente" at bounding box center [366, 259] width 512 height 27
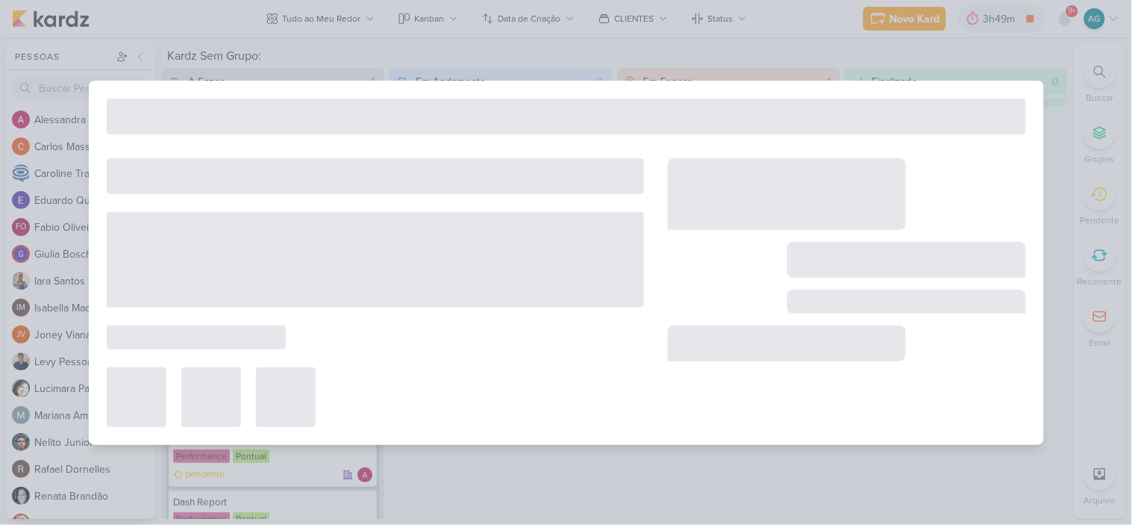
type input "Funil de Vendas"
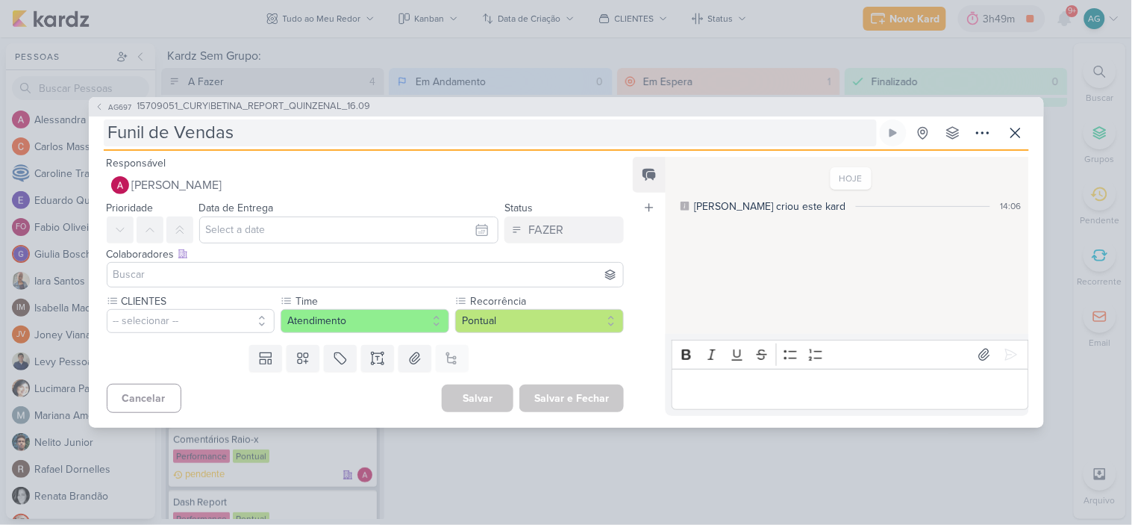
click at [293, 129] on input "Funil de Vendas" at bounding box center [490, 132] width 773 height 27
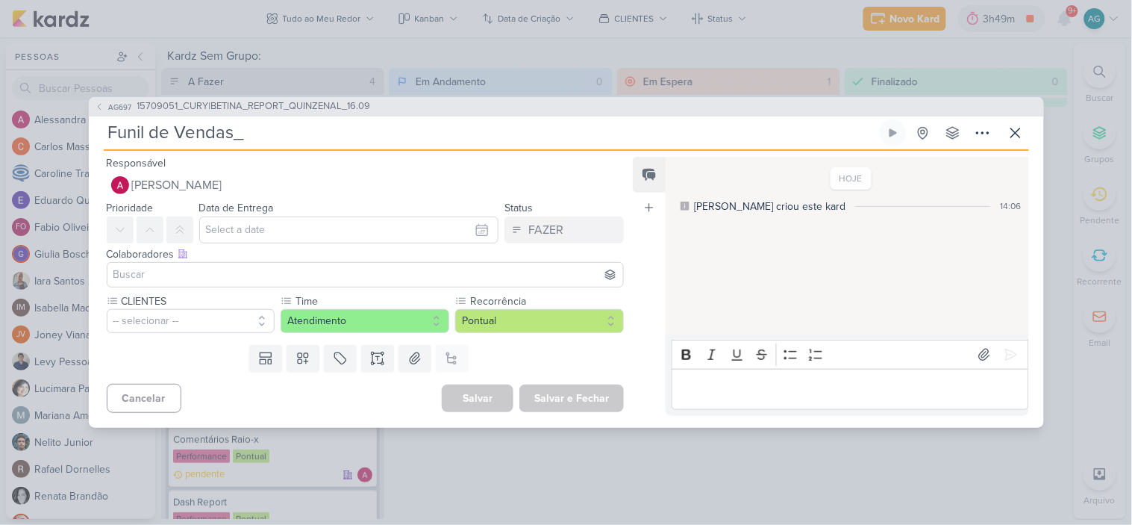
paste input "15709051_CURY|BETINA_REPORT_QUINZENAL_16.09"
type input "Funil de Vendas_15709051_CURY|BETINA_REPORT_QUINZENAL_16.09"
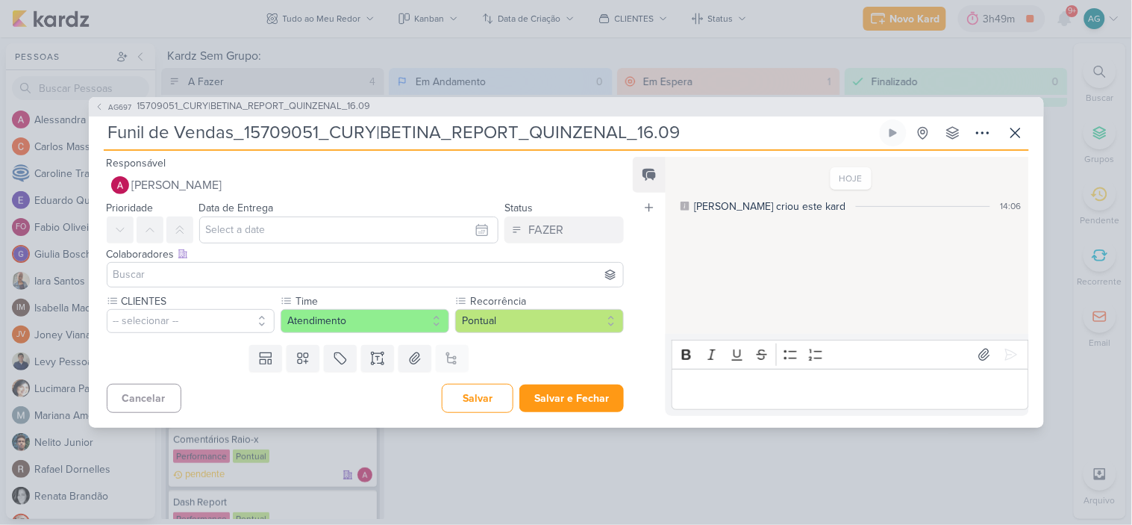
type input "Funil de Vendas_15709051_CURY|BETINA_REPORT_QUINZENAL_16.09"
click at [299, 239] on input "text" at bounding box center [349, 229] width 300 height 27
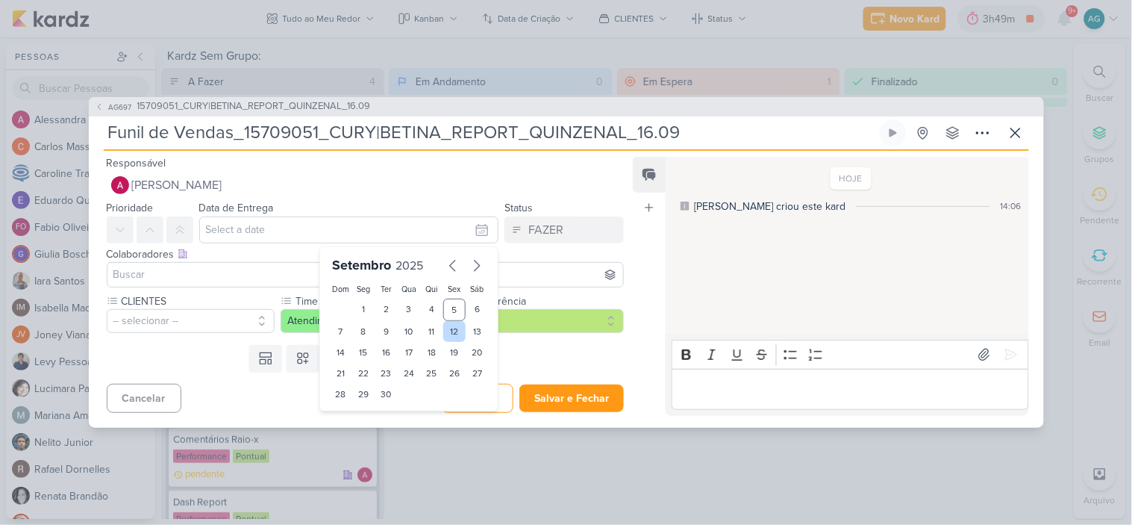
click at [446, 331] on div "12" at bounding box center [454, 331] width 23 height 21
click at [361, 352] on div "15" at bounding box center [363, 352] width 23 height 21
type input "15 de setembro de 2025 às 23:59"
click at [227, 281] on input at bounding box center [365, 275] width 511 height 18
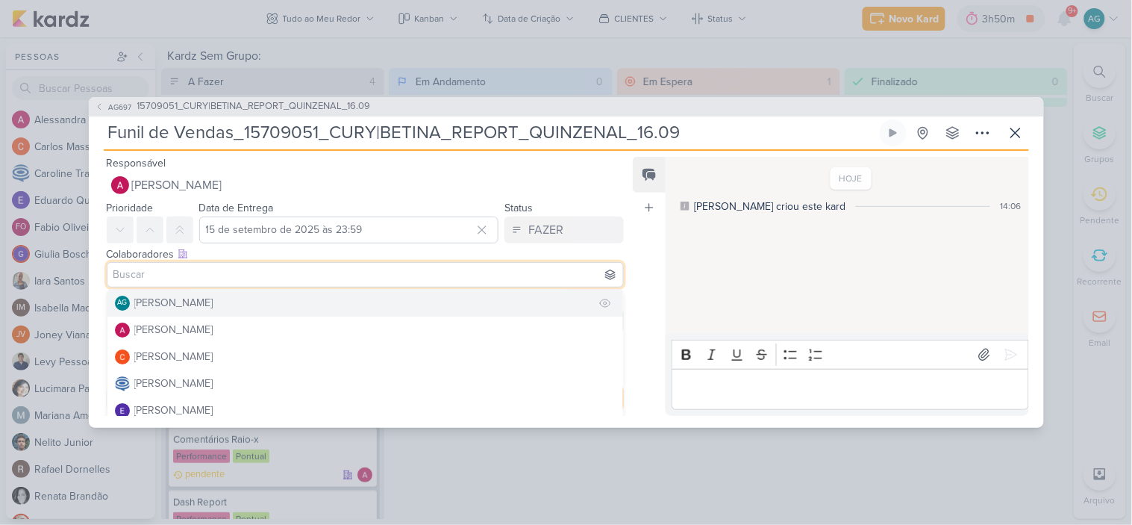
click at [213, 297] on div "[PERSON_NAME]" at bounding box center [173, 303] width 79 height 16
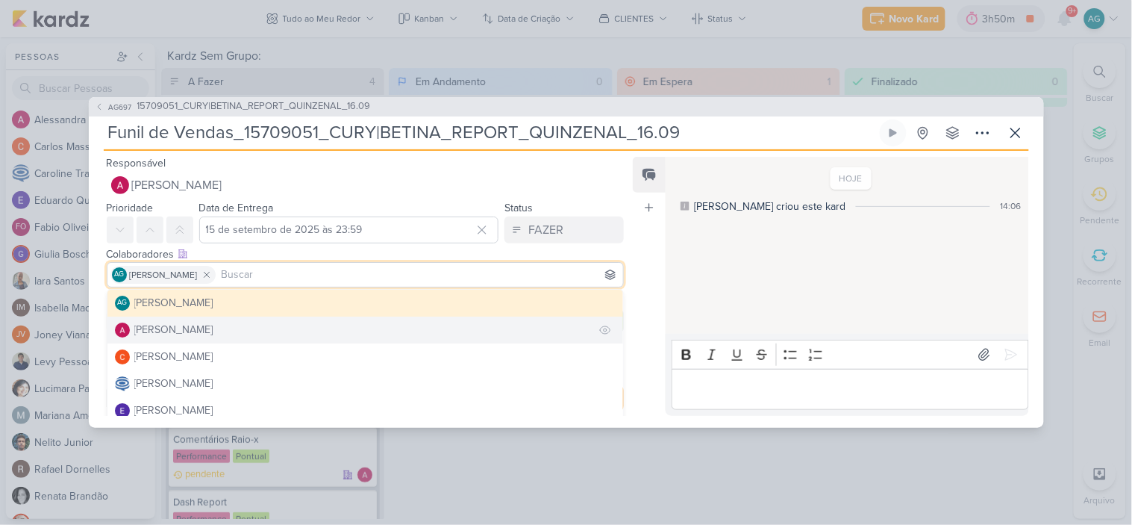
click at [232, 326] on button "[PERSON_NAME]" at bounding box center [365, 329] width 517 height 27
click at [249, 331] on button "[PERSON_NAME]" at bounding box center [365, 329] width 517 height 27
click at [278, 325] on button "[PERSON_NAME]" at bounding box center [365, 329] width 517 height 27
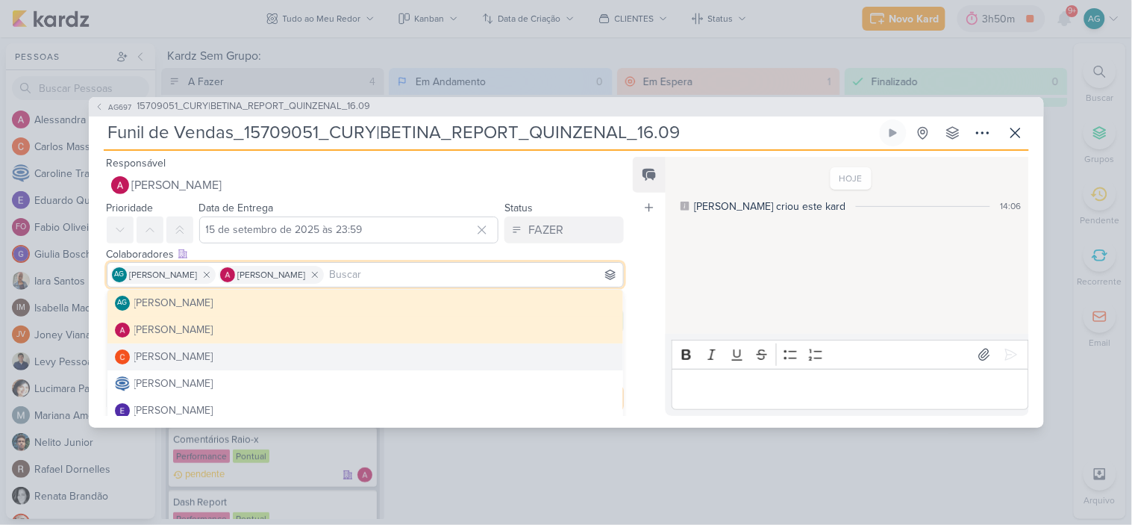
click at [642, 393] on div "Feed Atrelar email Solte o email para atrelar ao kard" at bounding box center [649, 286] width 33 height 259
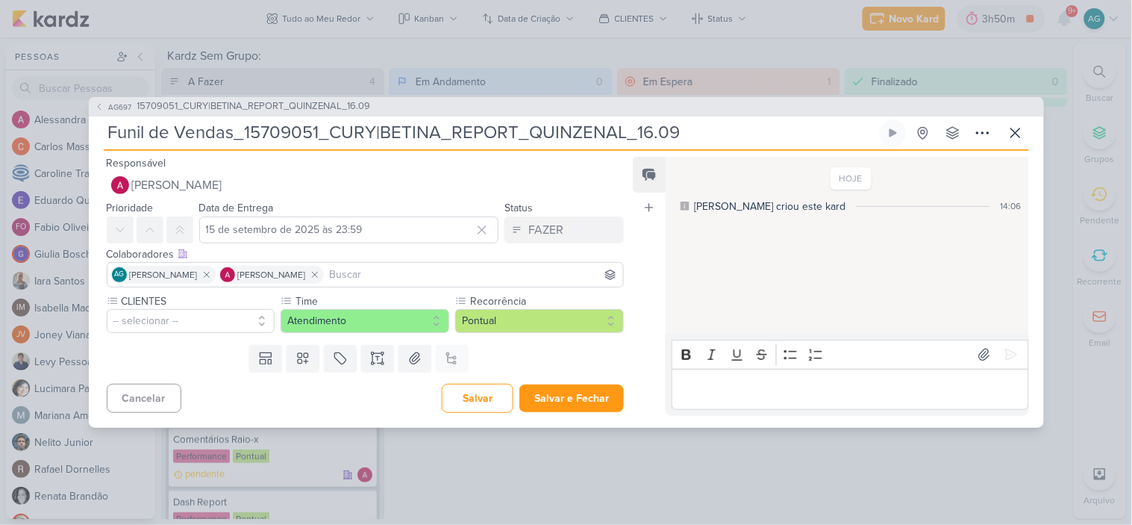
click at [397, 277] on input at bounding box center [474, 275] width 294 height 18
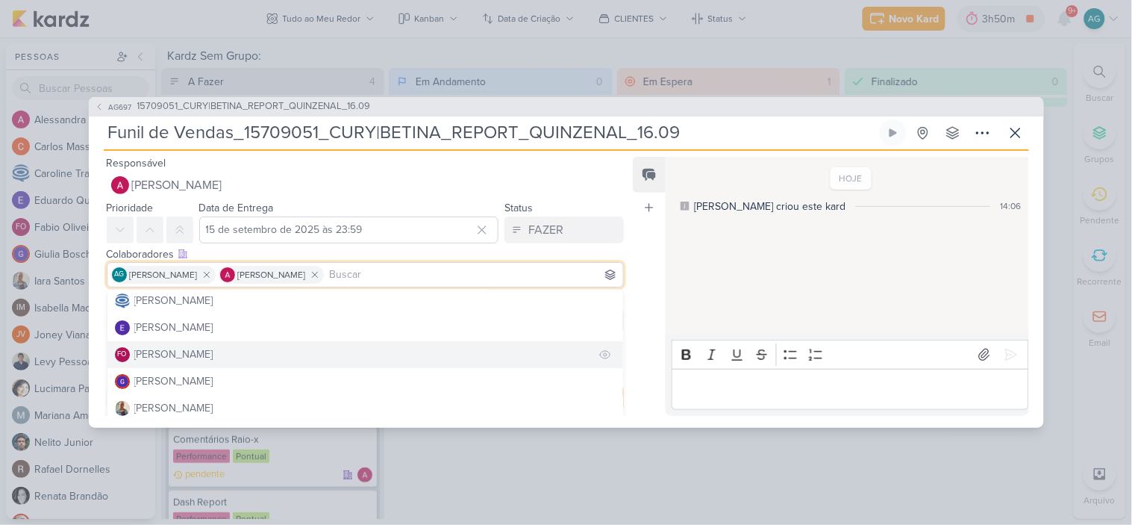
scroll to position [166, 0]
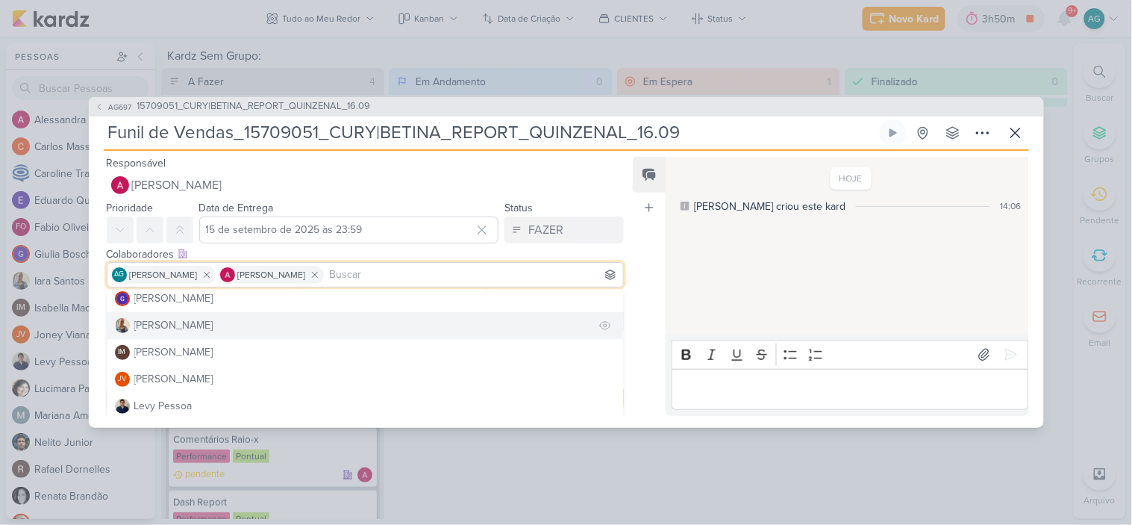
click at [181, 327] on div "[PERSON_NAME]" at bounding box center [173, 325] width 79 height 16
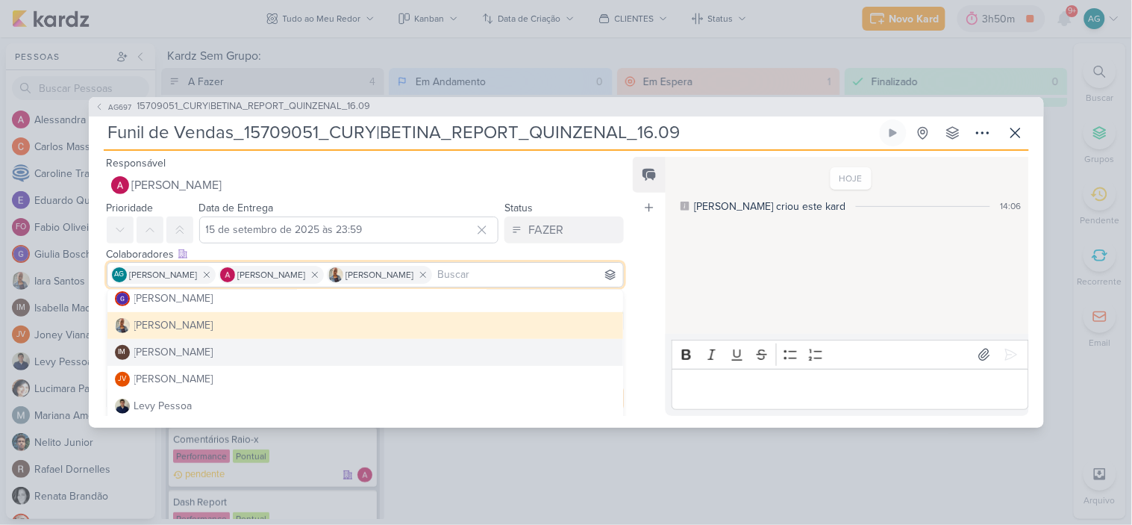
click at [645, 370] on div "Feed Atrelar email Solte o email para atrelar ao kard" at bounding box center [649, 286] width 33 height 259
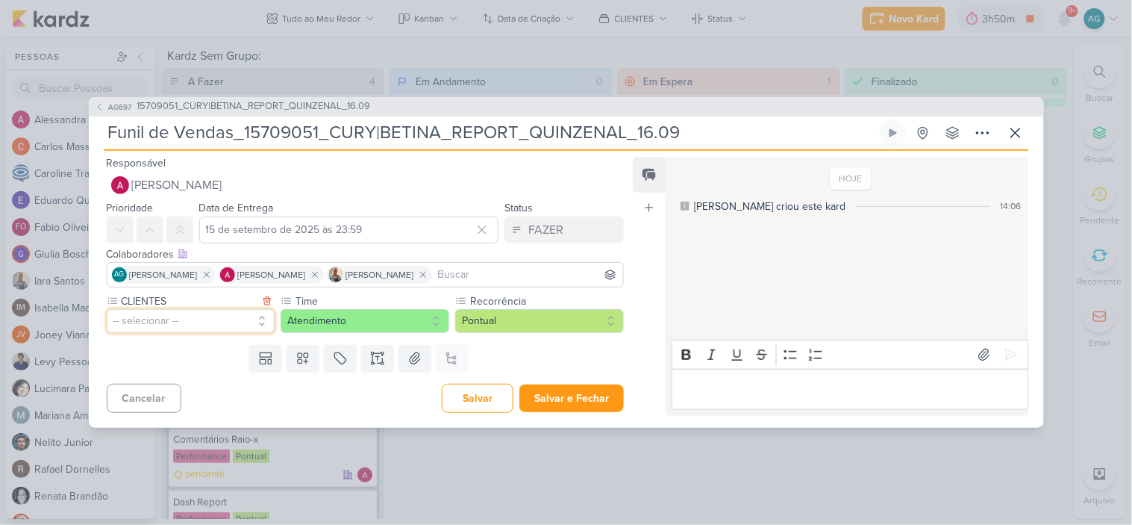
click at [210, 323] on button "-- selecionar --" at bounding box center [191, 321] width 169 height 24
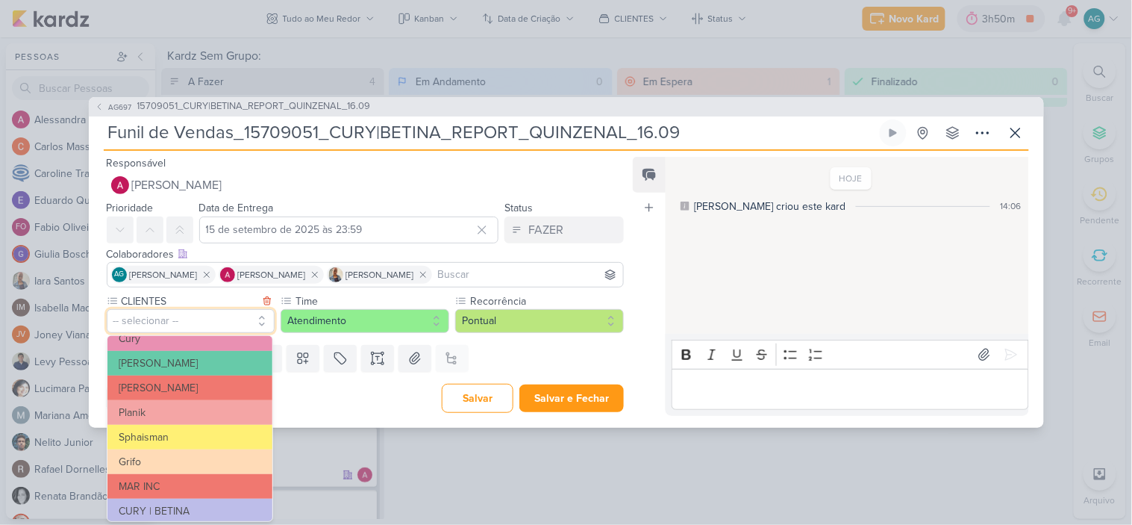
scroll to position [242, 0]
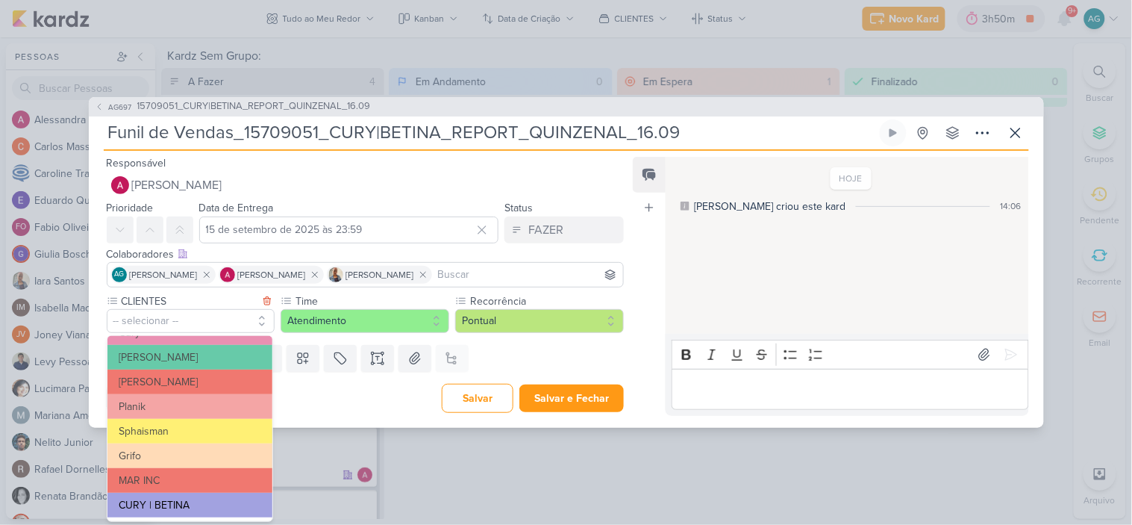
click at [190, 502] on button "CURY | BETINA" at bounding box center [189, 505] width 165 height 25
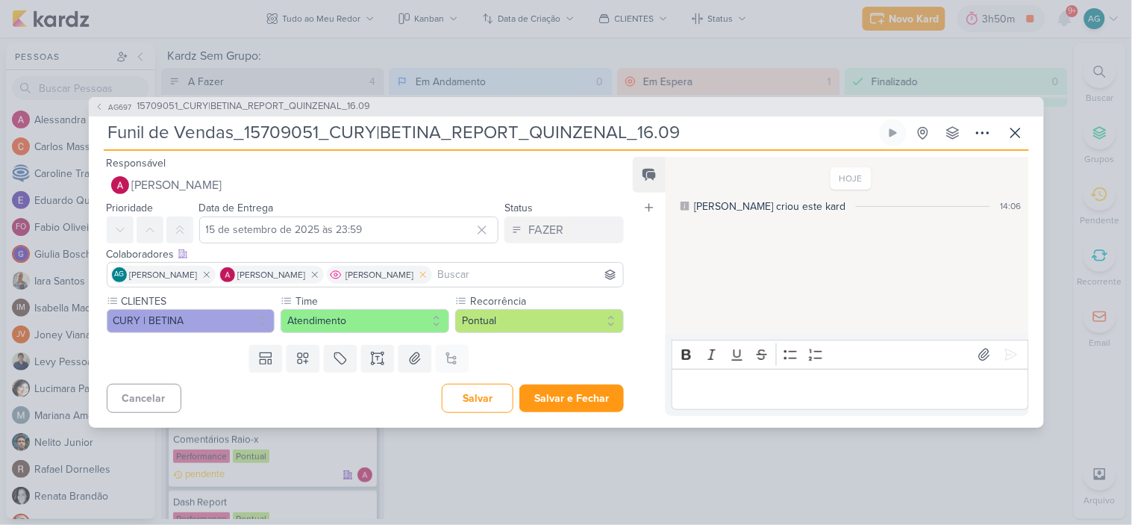
click at [428, 274] on icon at bounding box center [423, 274] width 10 height 10
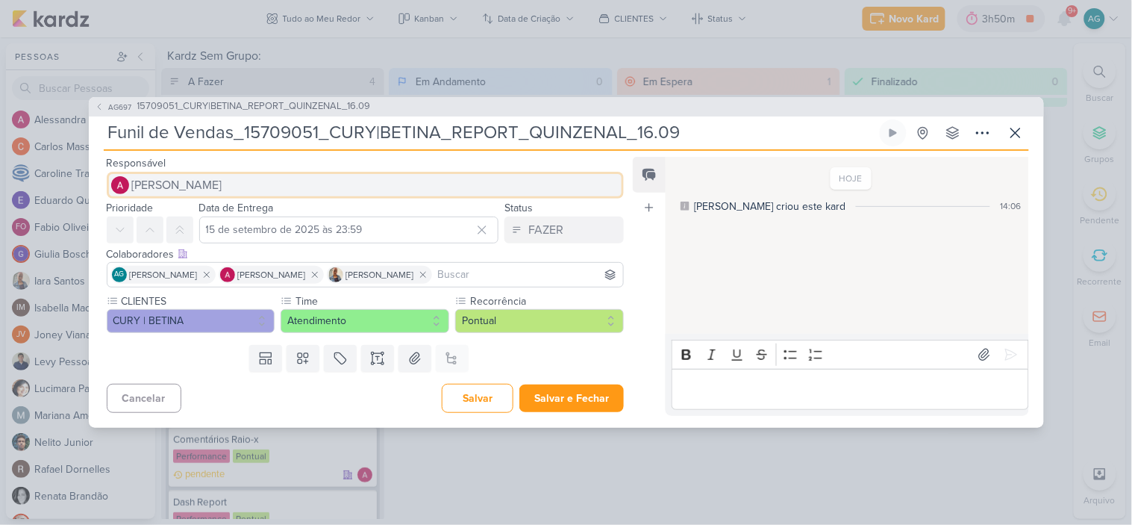
click at [205, 187] on span "[PERSON_NAME]" at bounding box center [177, 185] width 90 height 18
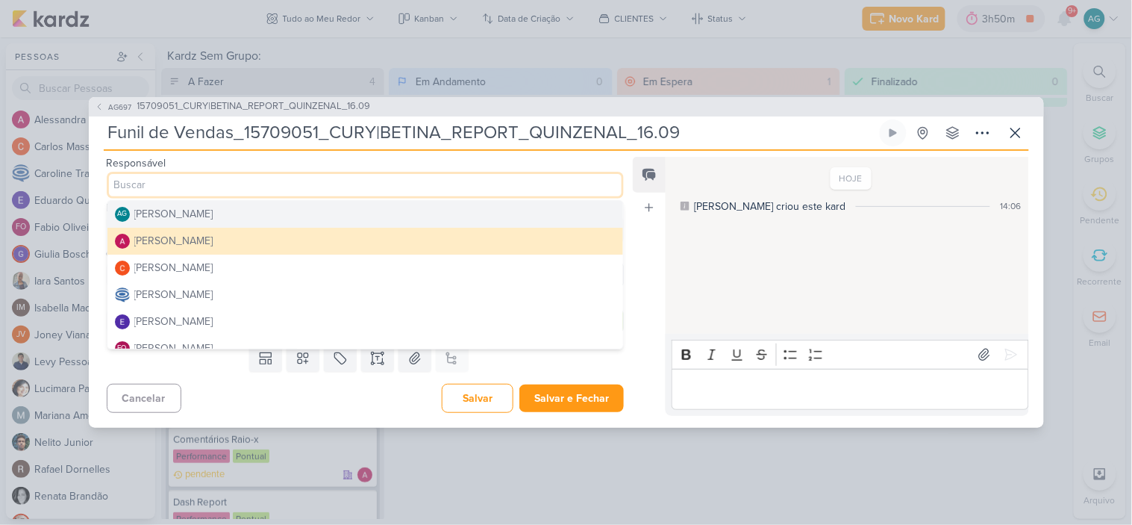
click at [213, 215] on div "[PERSON_NAME]" at bounding box center [173, 214] width 79 height 16
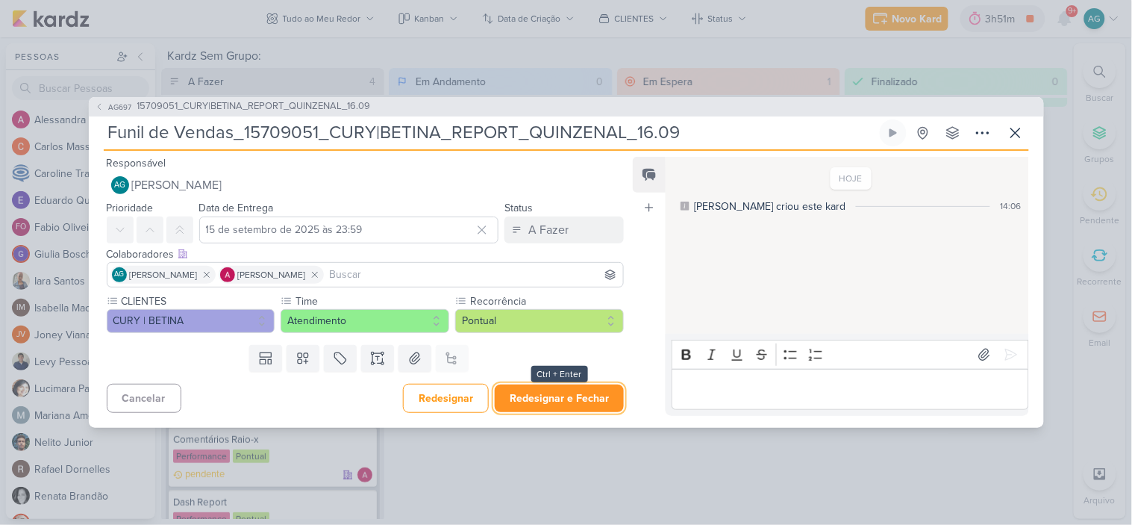
click at [569, 399] on button "Redesignar e Fechar" at bounding box center [559, 398] width 129 height 28
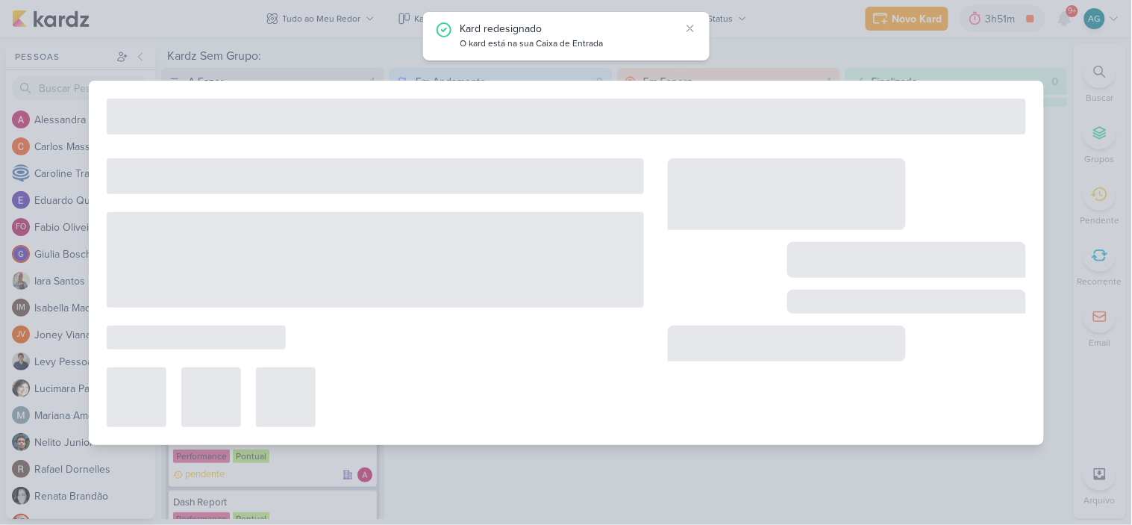
type input "15709051_CURY|BETINA_REPORT_QUINZENAL_16.09"
type input "16 de setembro de 2025 às 11:00"
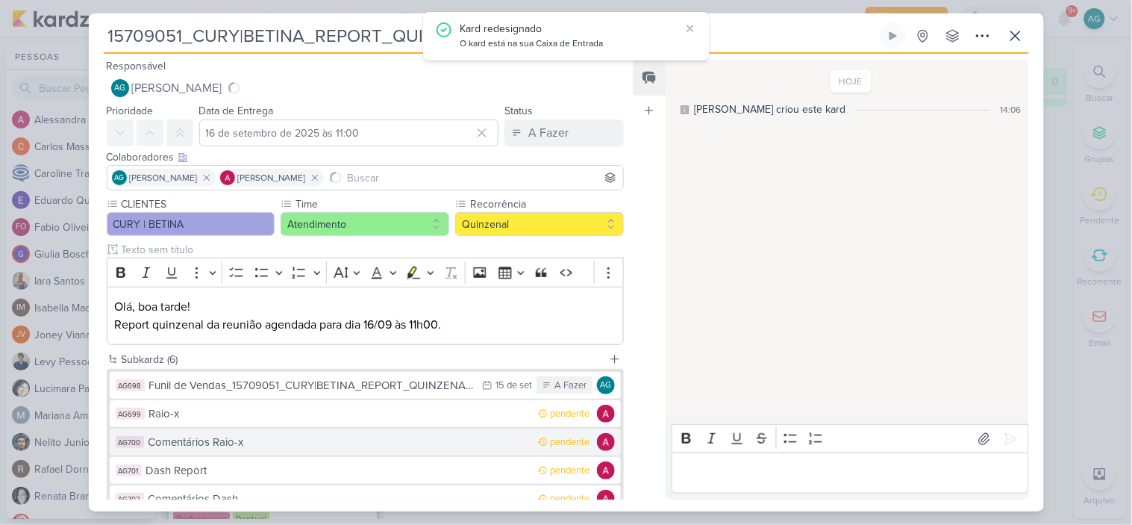
scroll to position [83, 0]
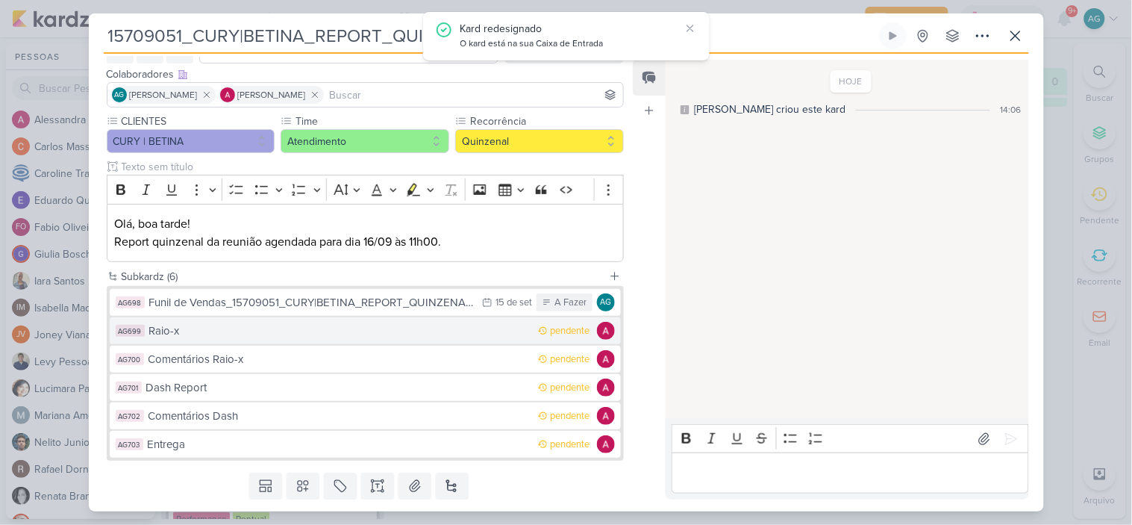
click at [318, 337] on div "Raio-x" at bounding box center [340, 330] width 382 height 17
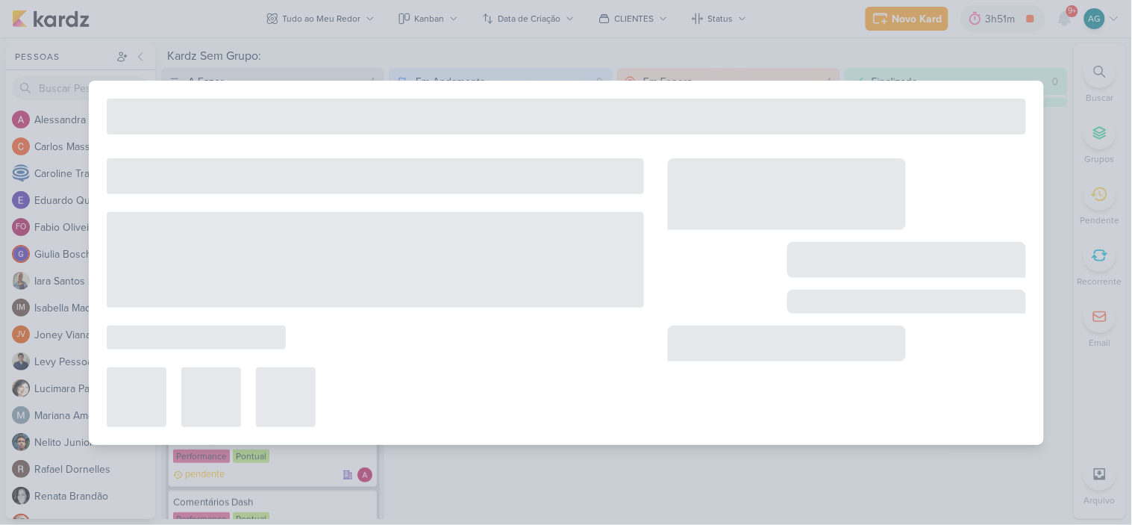
type input "Raio-x"
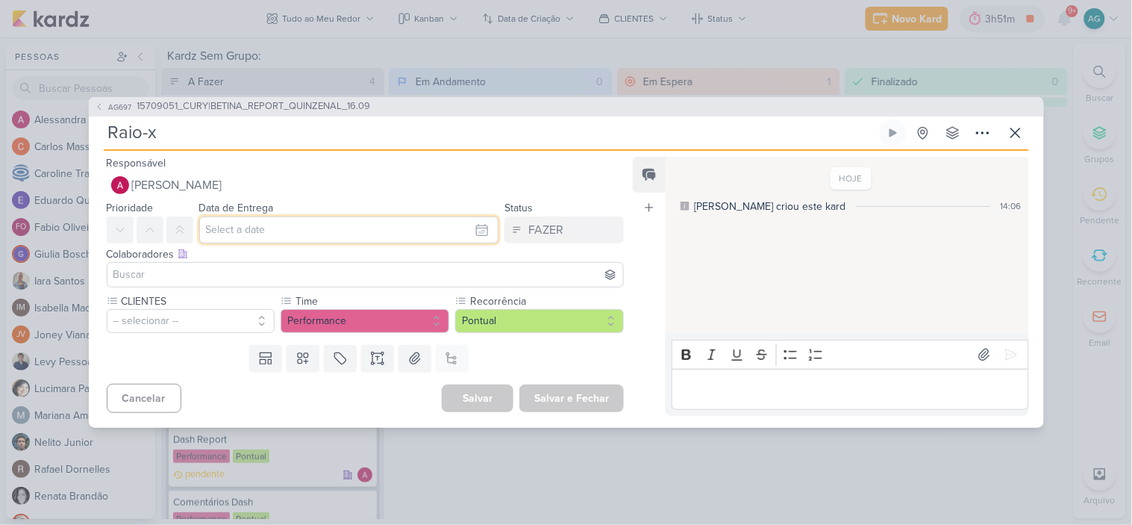
click at [285, 226] on input "text" at bounding box center [349, 229] width 300 height 27
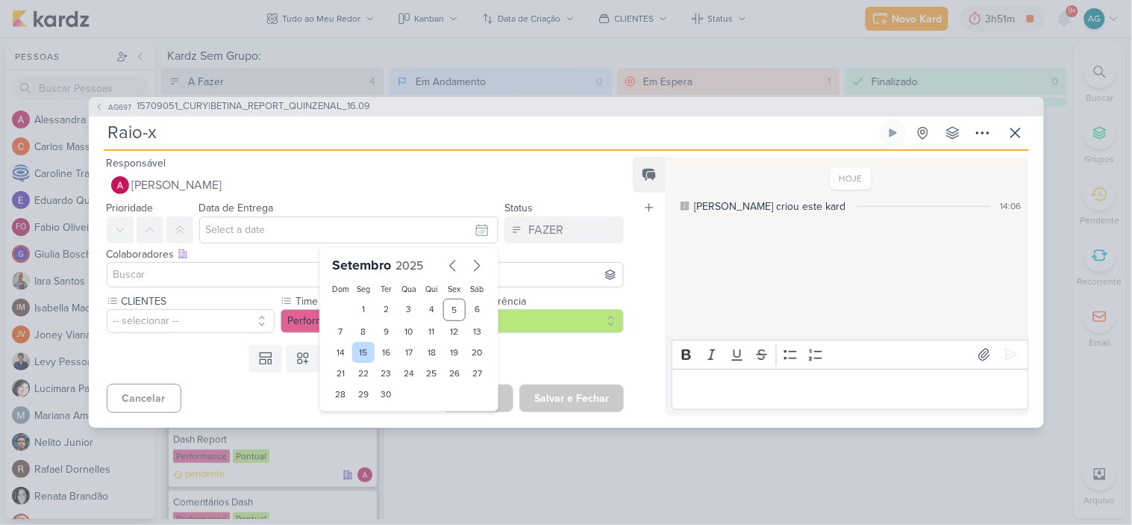
click at [362, 355] on div "15" at bounding box center [363, 352] width 23 height 21
type input "15 de setembro de 2025 às 23:59"
click at [214, 266] on input at bounding box center [365, 275] width 511 height 18
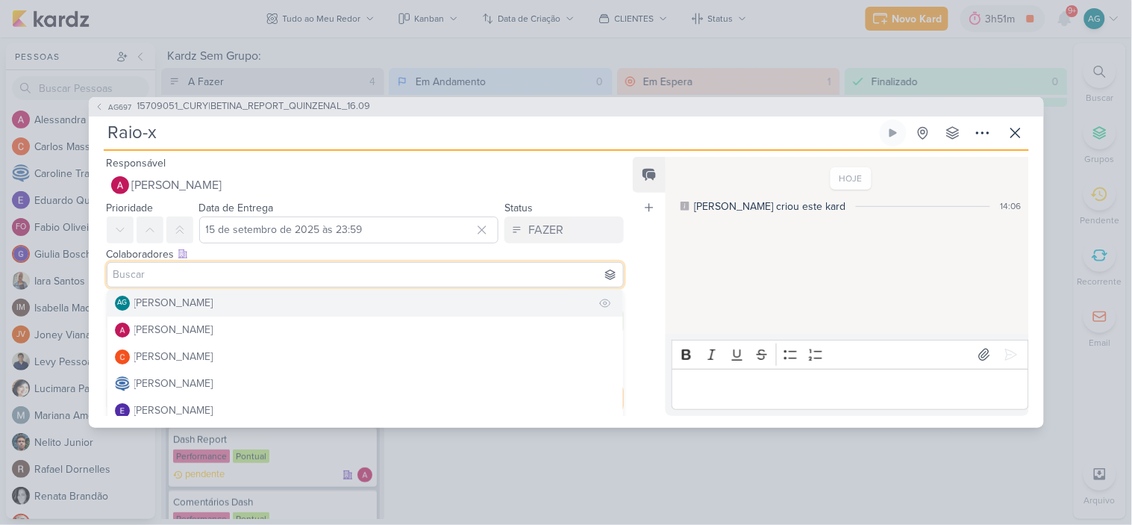
click at [211, 302] on div "[PERSON_NAME]" at bounding box center [173, 303] width 79 height 16
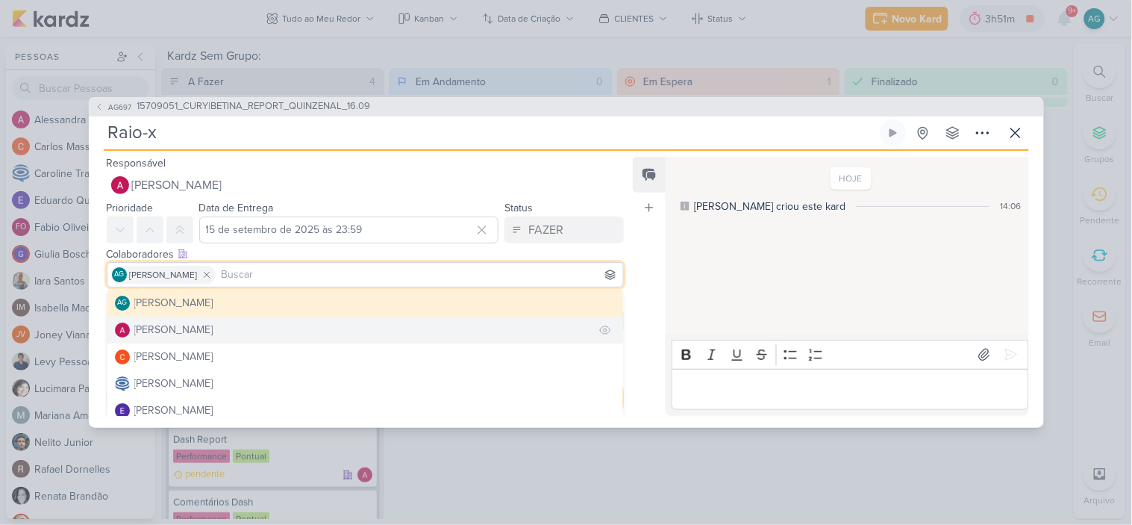
click at [213, 328] on div "[PERSON_NAME]" at bounding box center [173, 330] width 79 height 16
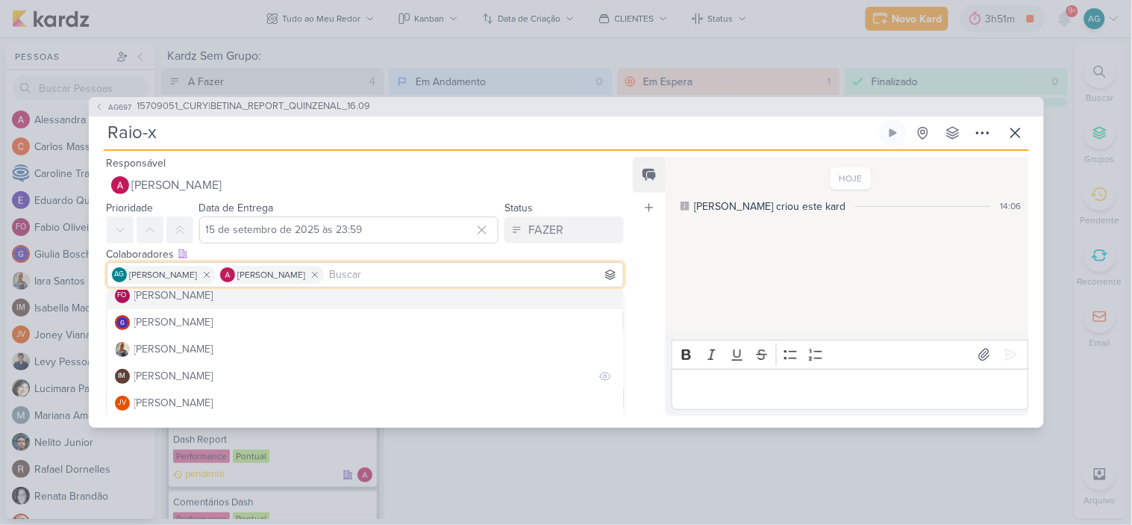
scroll to position [166, 0]
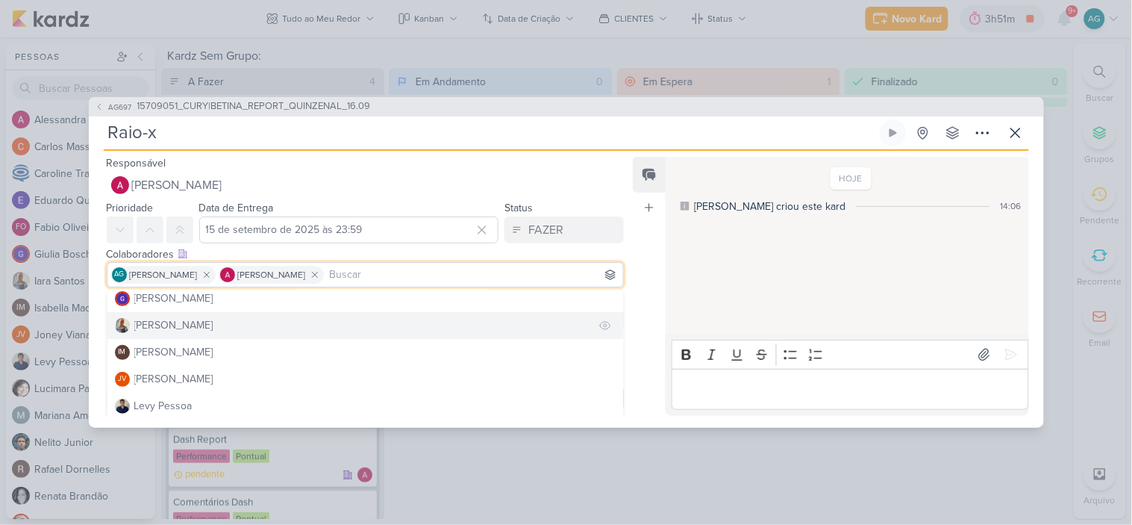
click at [184, 329] on div "[PERSON_NAME]" at bounding box center [173, 325] width 79 height 16
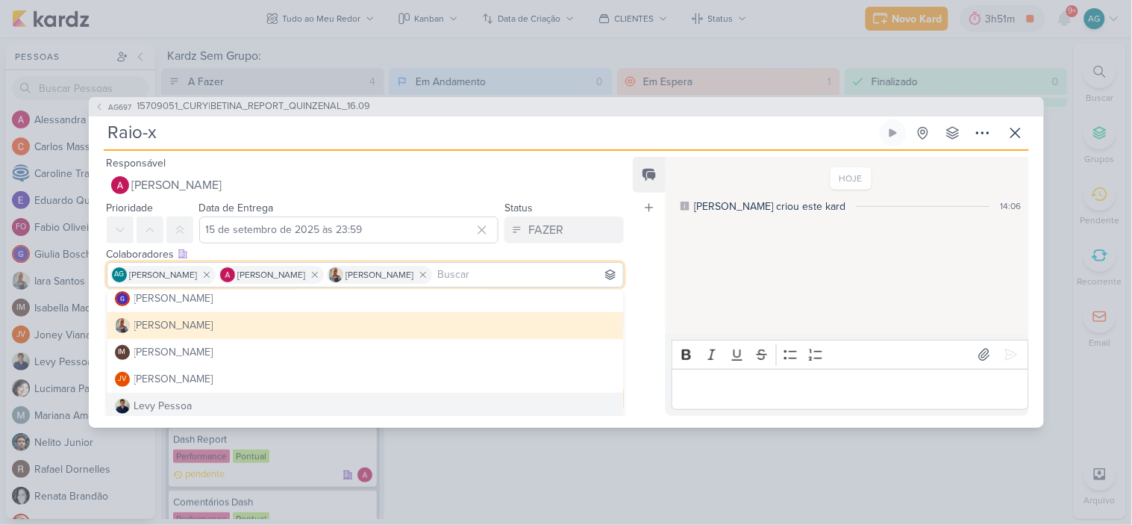
click at [650, 405] on div "Feed Atrelar email Solte o email para atrelar ao kard" at bounding box center [649, 286] width 33 height 259
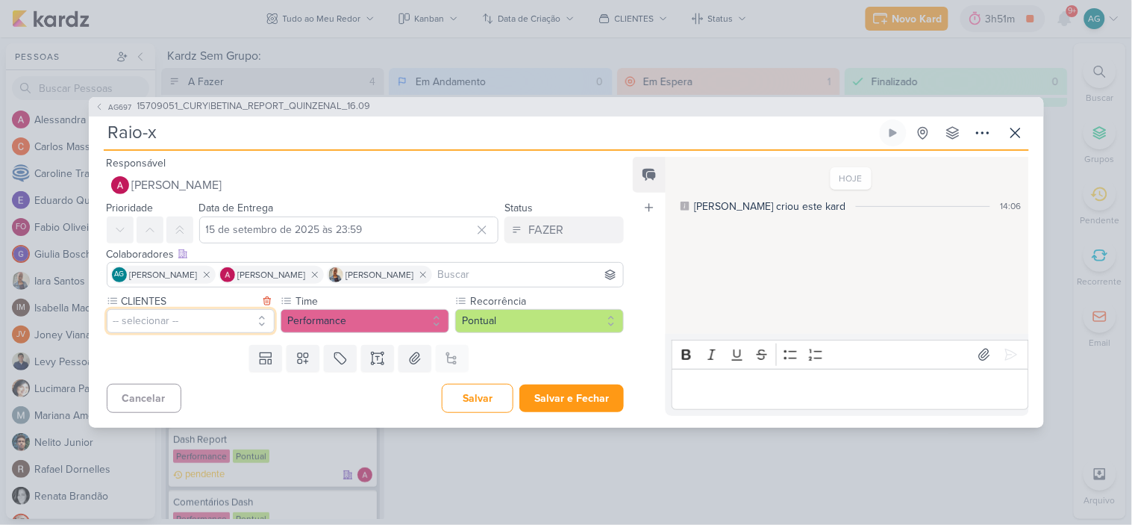
click at [159, 317] on button "-- selecionar --" at bounding box center [191, 321] width 169 height 24
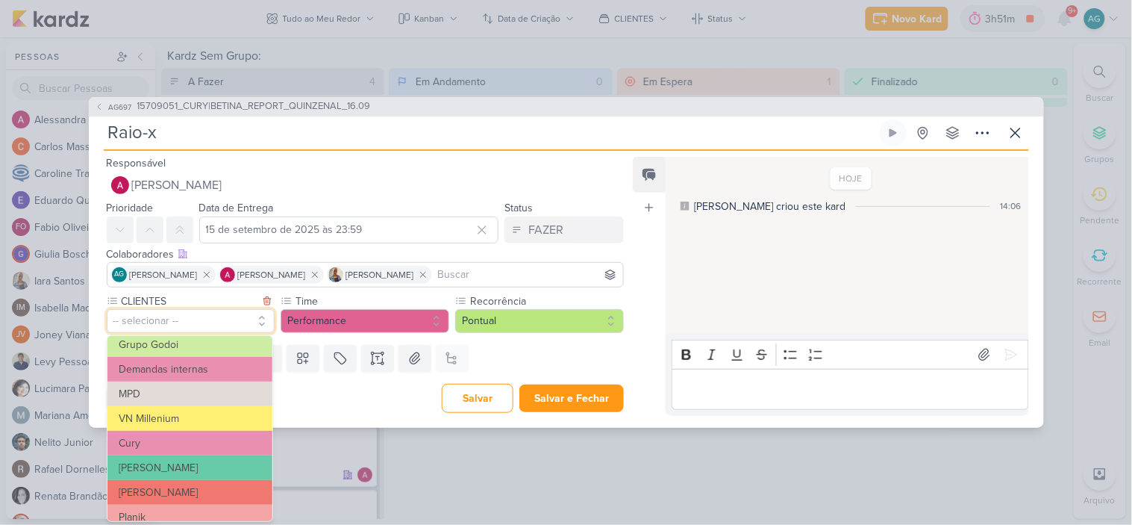
scroll to position [242, 0]
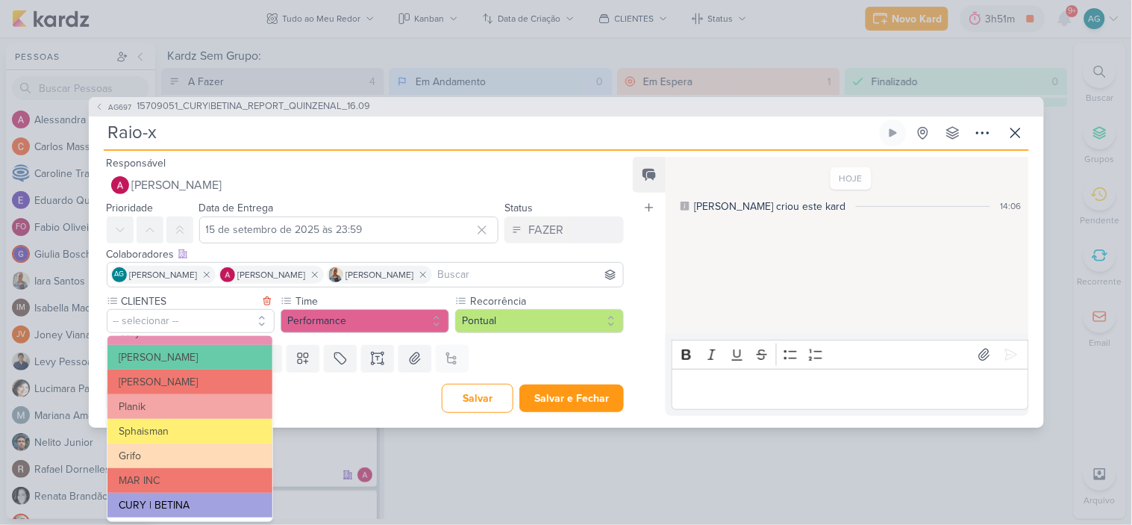
click at [165, 508] on button "CURY | BETINA" at bounding box center [189, 505] width 165 height 25
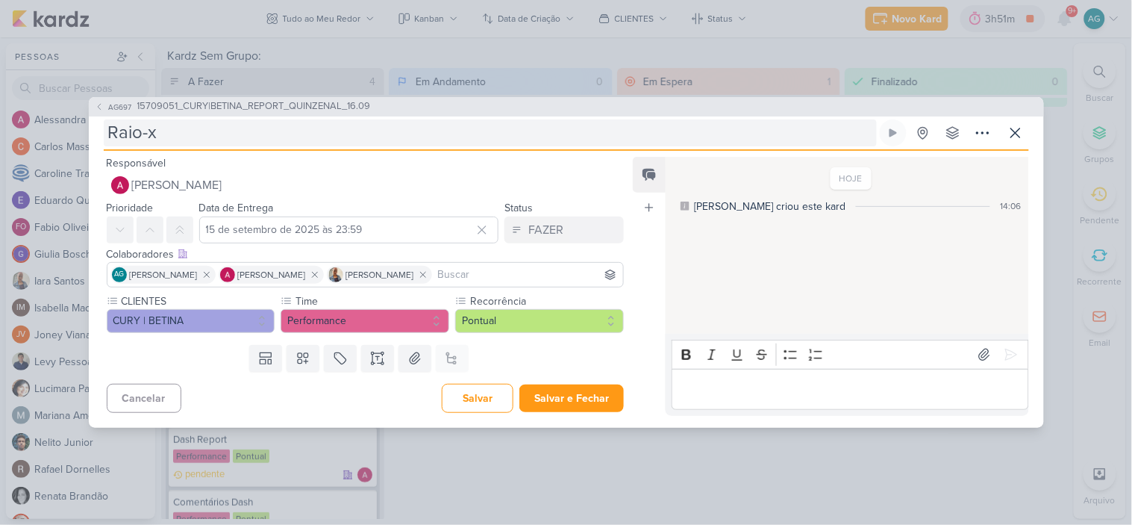
click at [245, 140] on input "Raio-x" at bounding box center [490, 132] width 773 height 27
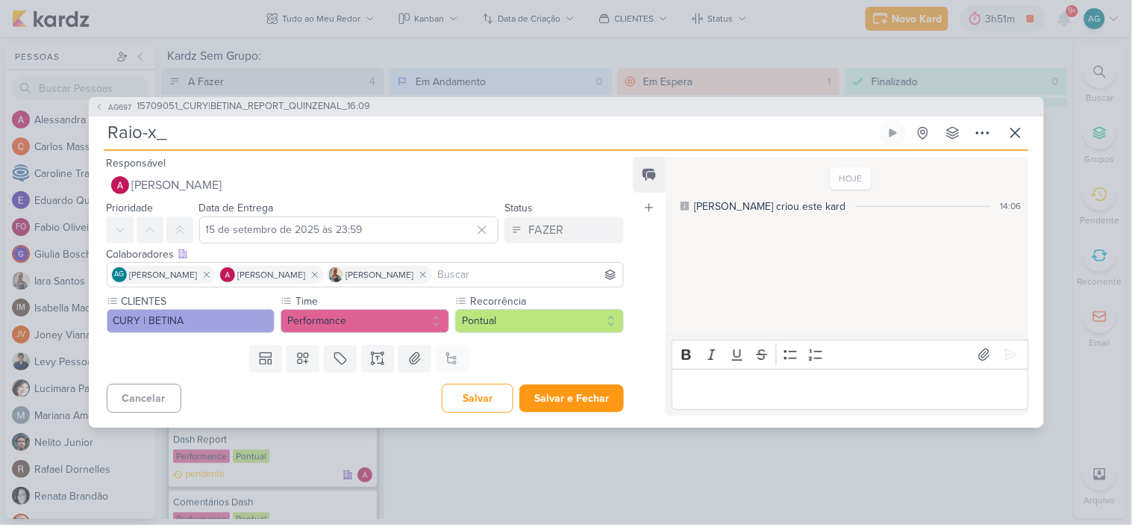
paste input "15709051_CURY|BETINA_REPORT_QUINZENAL_16.09"
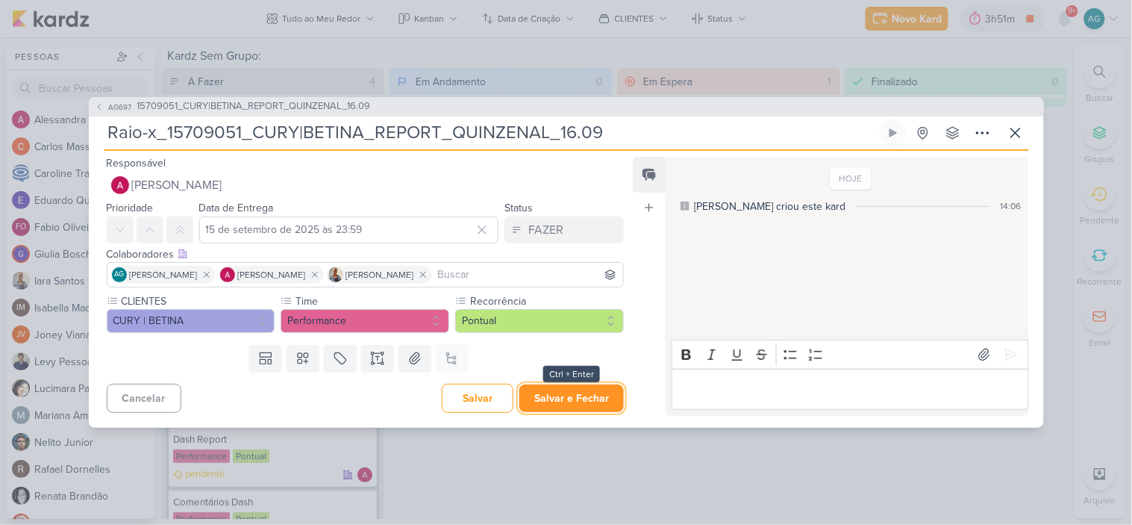
click at [566, 396] on button "Salvar e Fechar" at bounding box center [572, 398] width 105 height 28
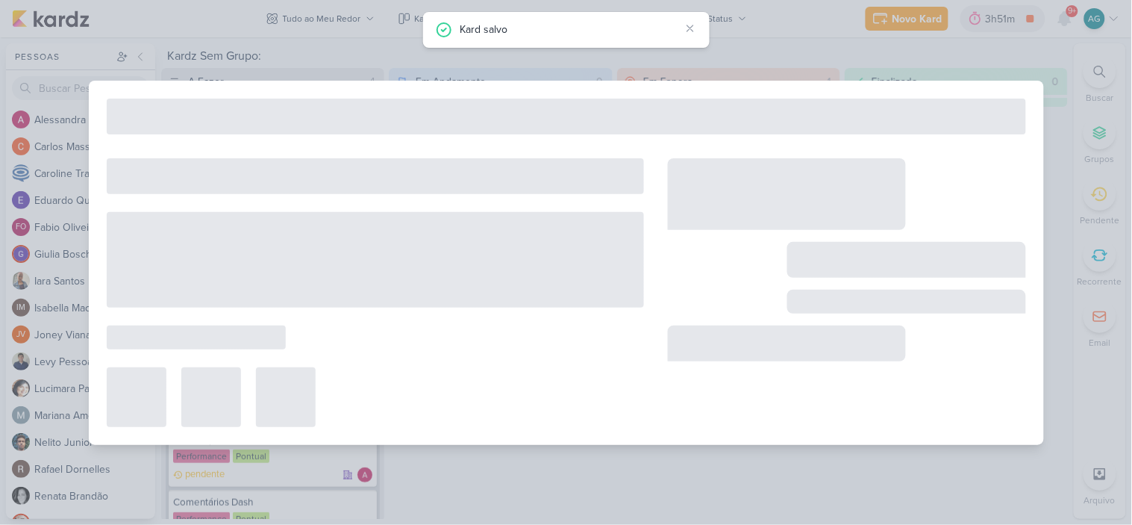
type input "15709051_CURY|BETINA_REPORT_QUINZENAL_16.09"
type input "16 de setembro de 2025 às 11:00"
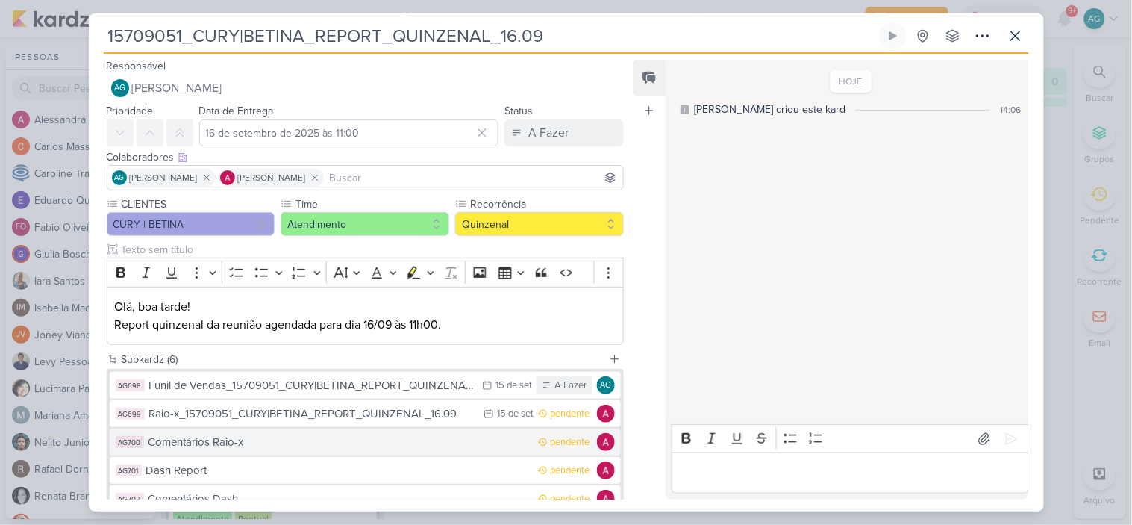
click at [340, 444] on div "Comentários Raio-x" at bounding box center [340, 442] width 383 height 17
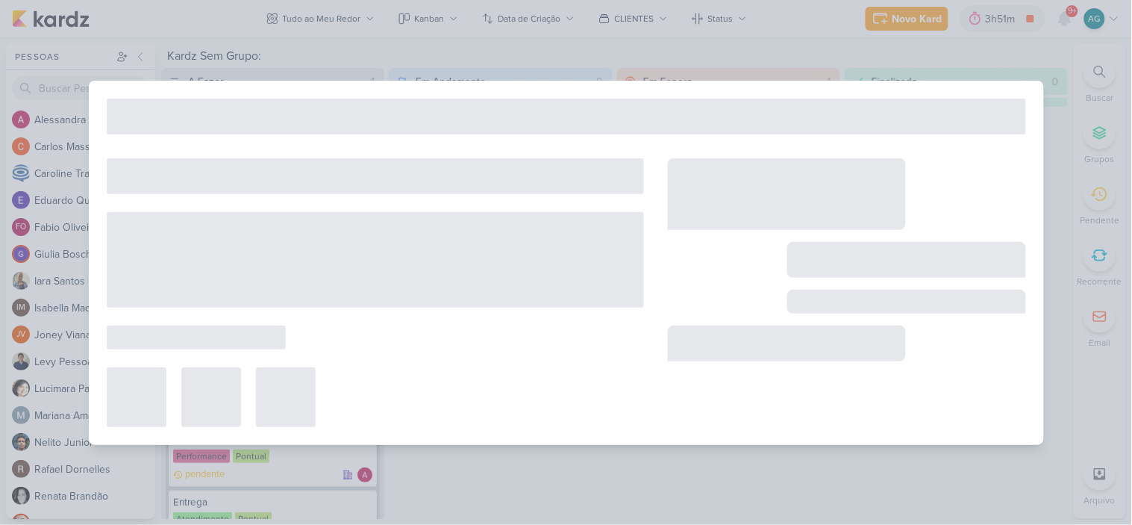
type input "Comentários Raio-x"
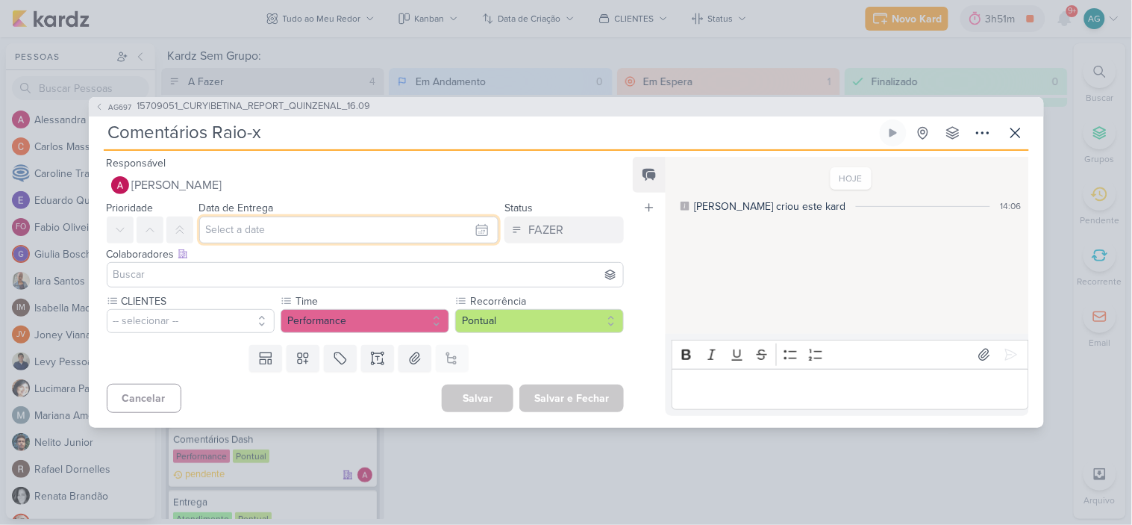
click at [255, 225] on input "text" at bounding box center [349, 229] width 300 height 27
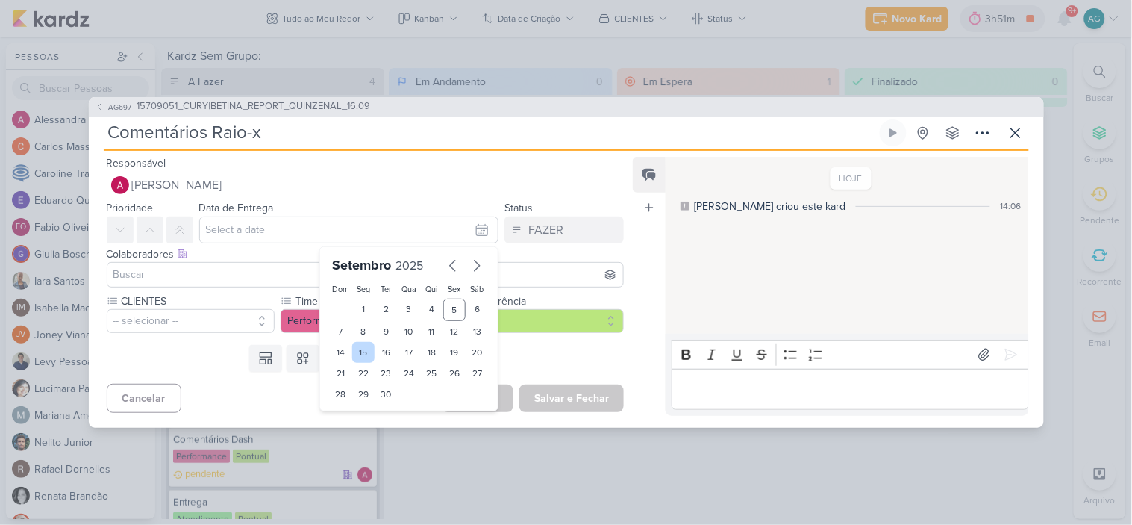
click at [361, 353] on div "15" at bounding box center [363, 352] width 23 height 21
type input "15 de setembro de 2025 às 23:59"
click at [287, 269] on input at bounding box center [365, 275] width 511 height 18
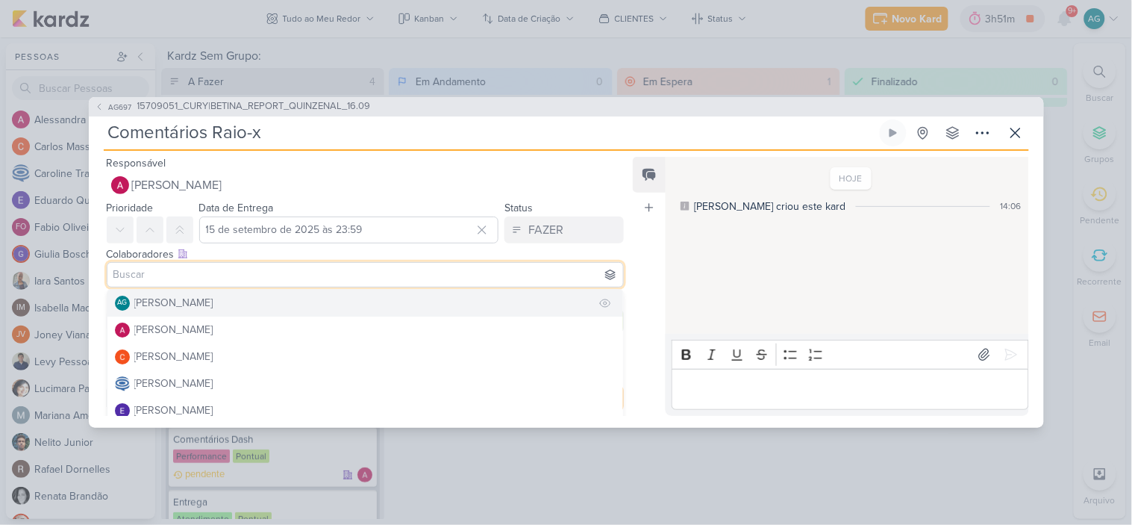
click at [264, 300] on button "AG [PERSON_NAME]" at bounding box center [365, 303] width 517 height 27
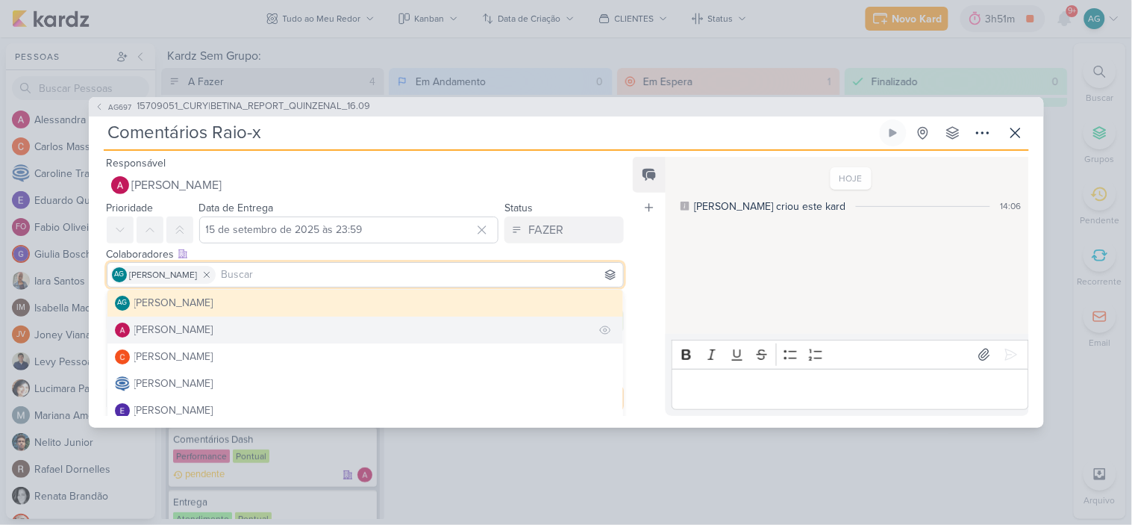
click at [251, 324] on button "[PERSON_NAME]" at bounding box center [365, 329] width 517 height 27
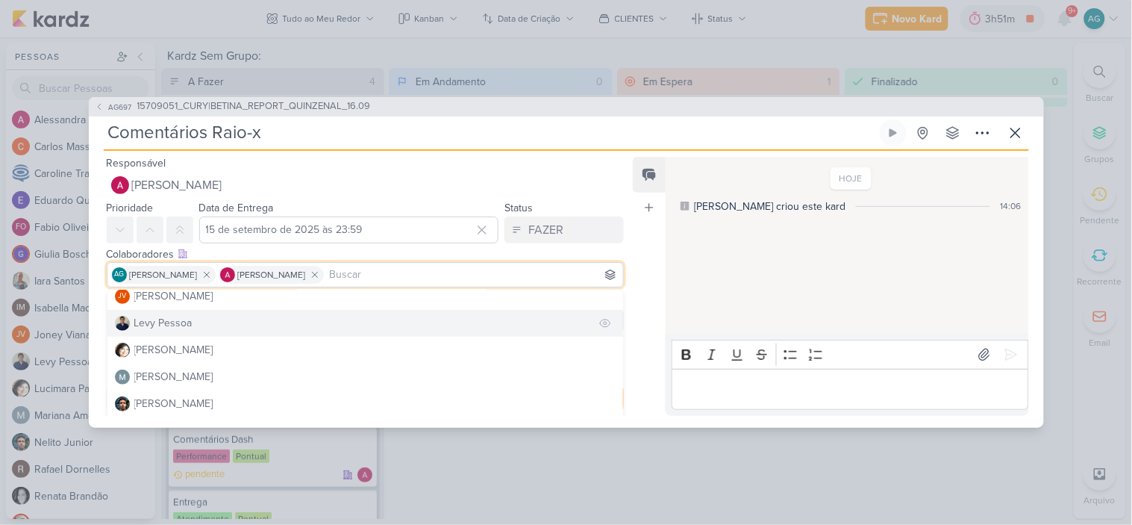
scroll to position [166, 0]
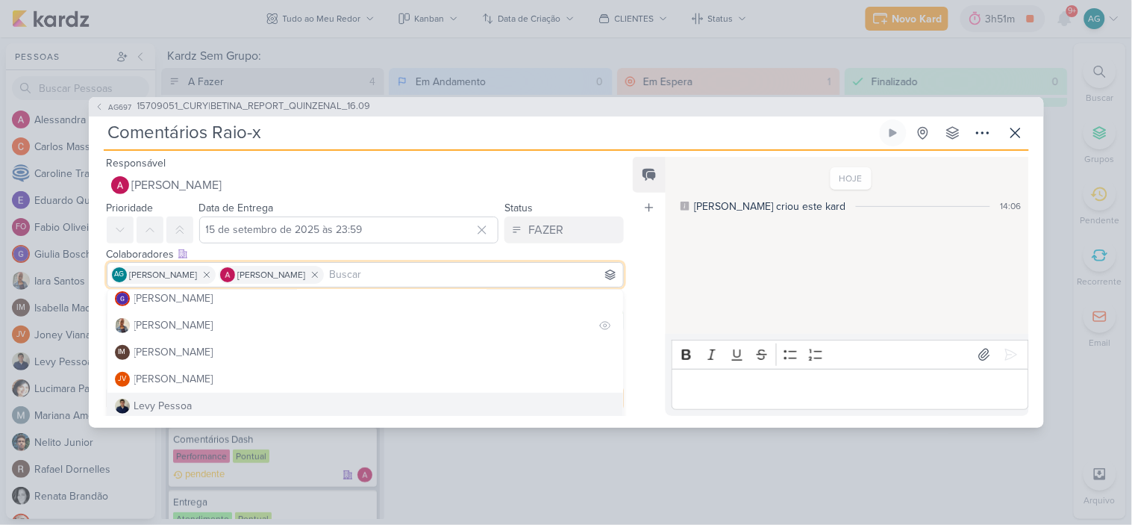
click at [203, 327] on button "[PERSON_NAME]" at bounding box center [365, 325] width 517 height 27
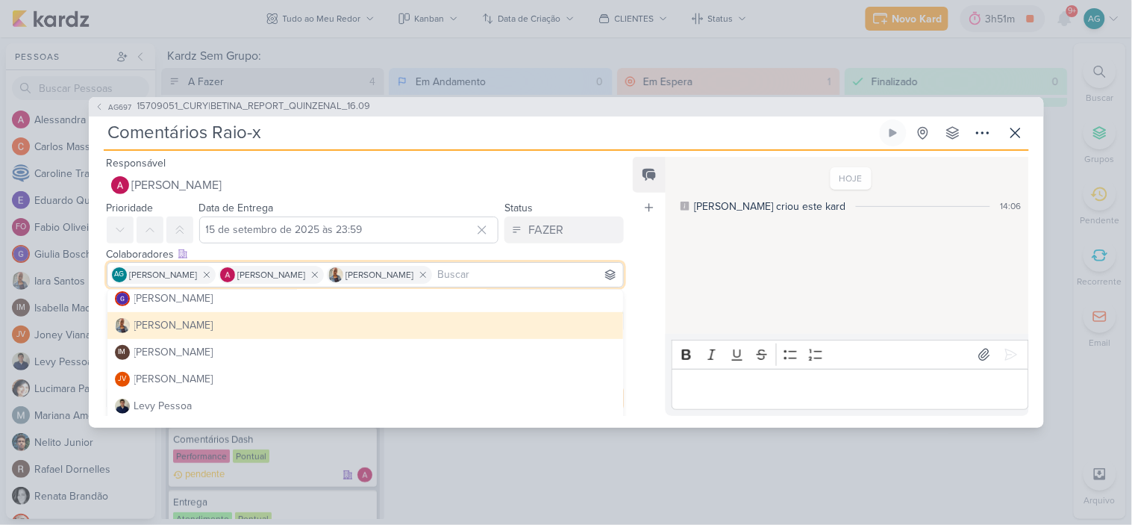
click at [643, 339] on div "Feed Atrelar email Solte o email para atrelar ao kard" at bounding box center [649, 286] width 33 height 259
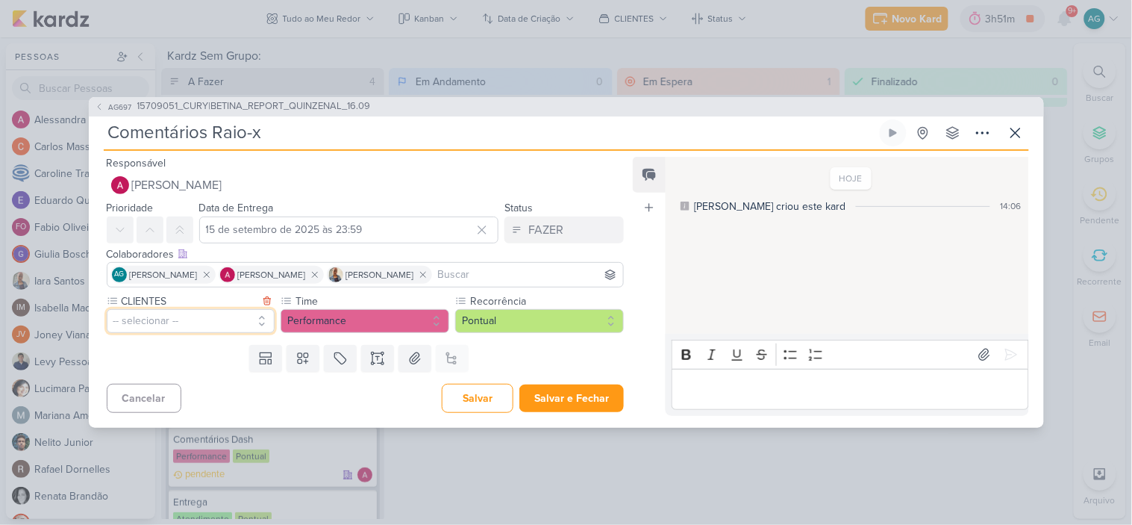
click at [210, 322] on button "-- selecionar --" at bounding box center [191, 321] width 169 height 24
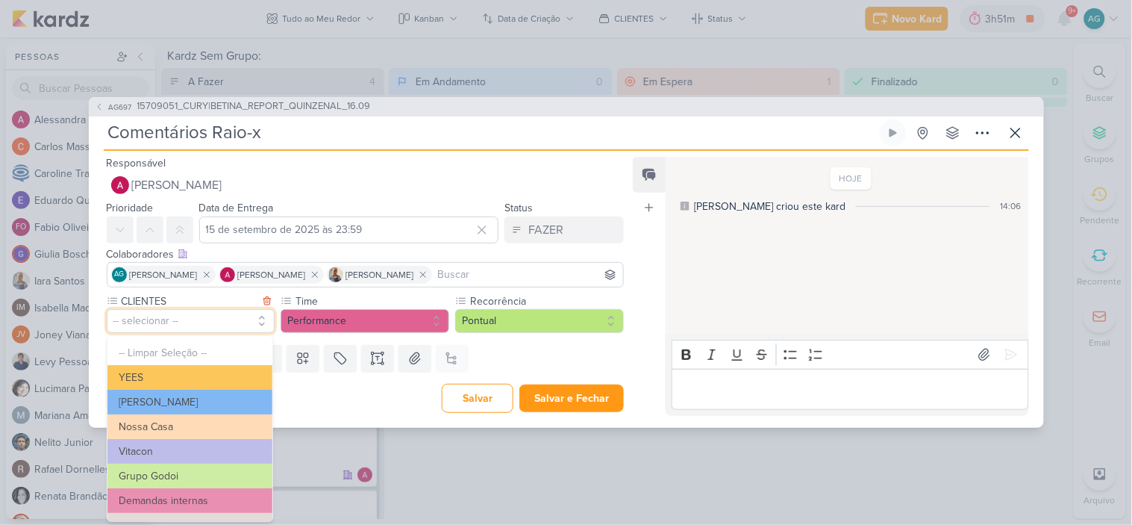
scroll to position [242, 0]
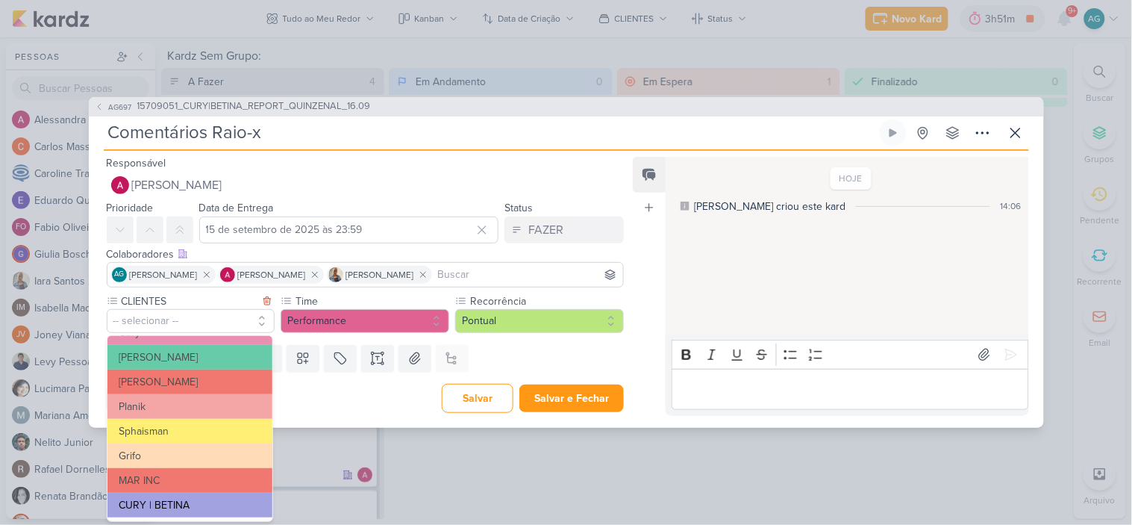
click at [173, 505] on button "CURY | BETINA" at bounding box center [189, 505] width 165 height 25
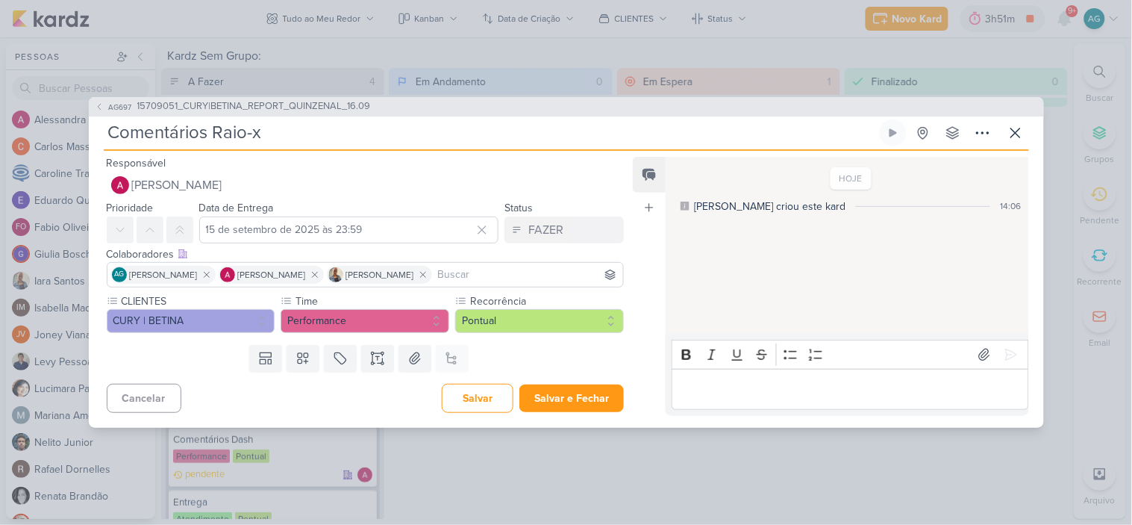
click at [652, 321] on div "Feed Atrelar email Solte o email para atrelar ao kard" at bounding box center [649, 286] width 33 height 259
click at [573, 407] on button "Salvar e Fechar" at bounding box center [572, 398] width 105 height 28
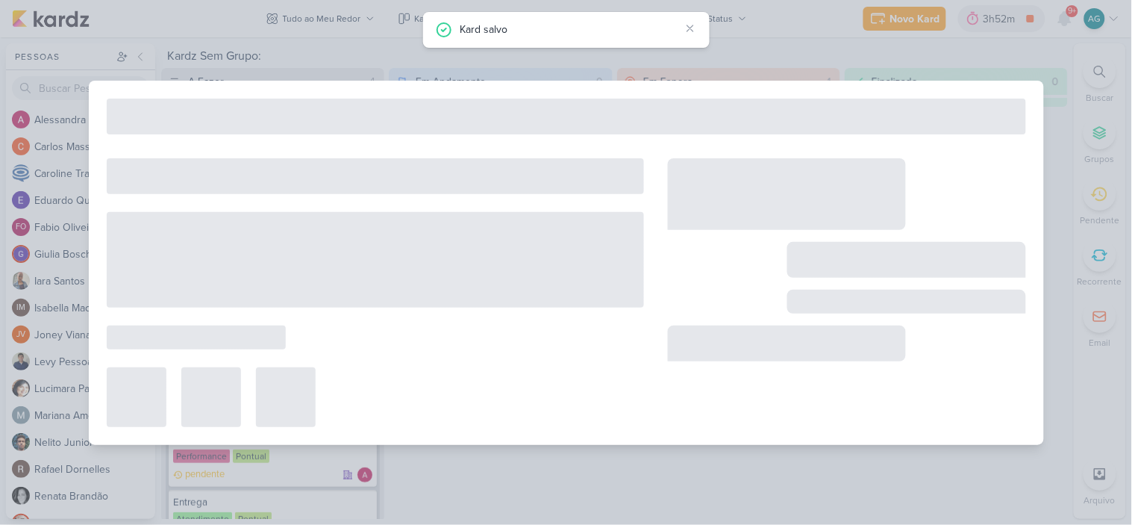
type input "15709051_CURY|BETINA_REPORT_QUINZENAL_16.09"
type input "16 de setembro de 2025 às 11:00"
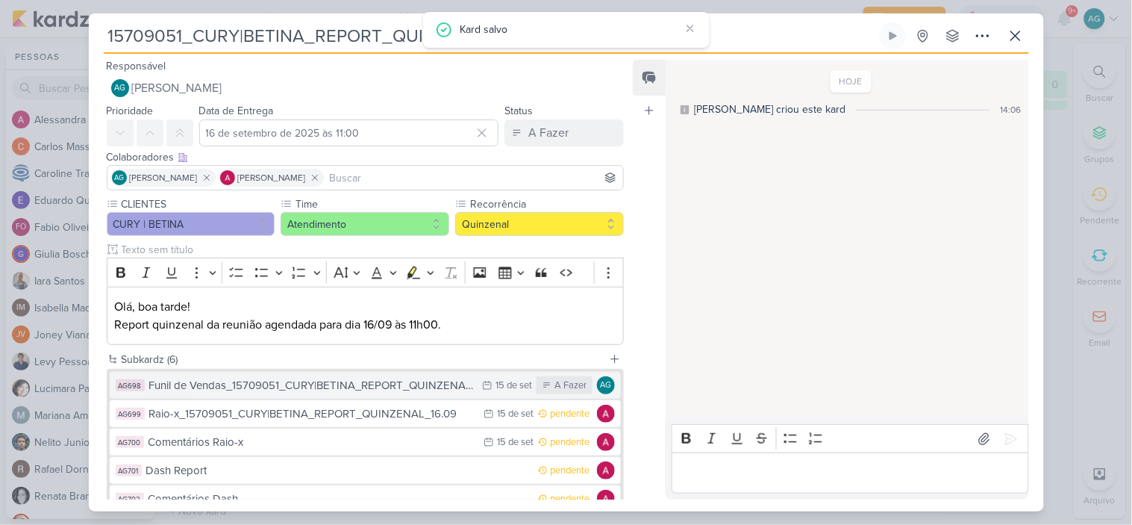
scroll to position [83, 0]
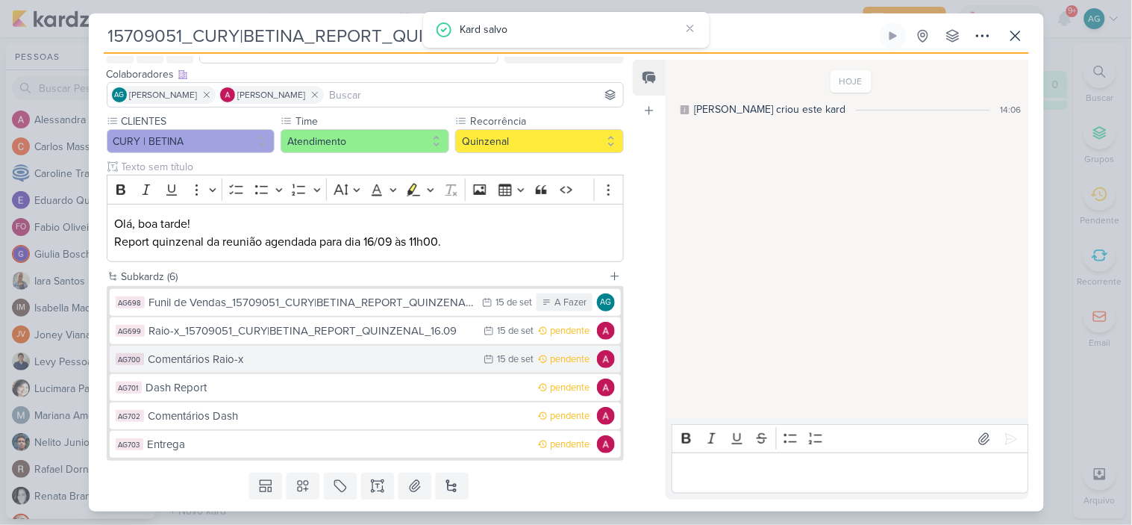
click at [294, 366] on div "Comentários Raio-x" at bounding box center [313, 359] width 328 height 17
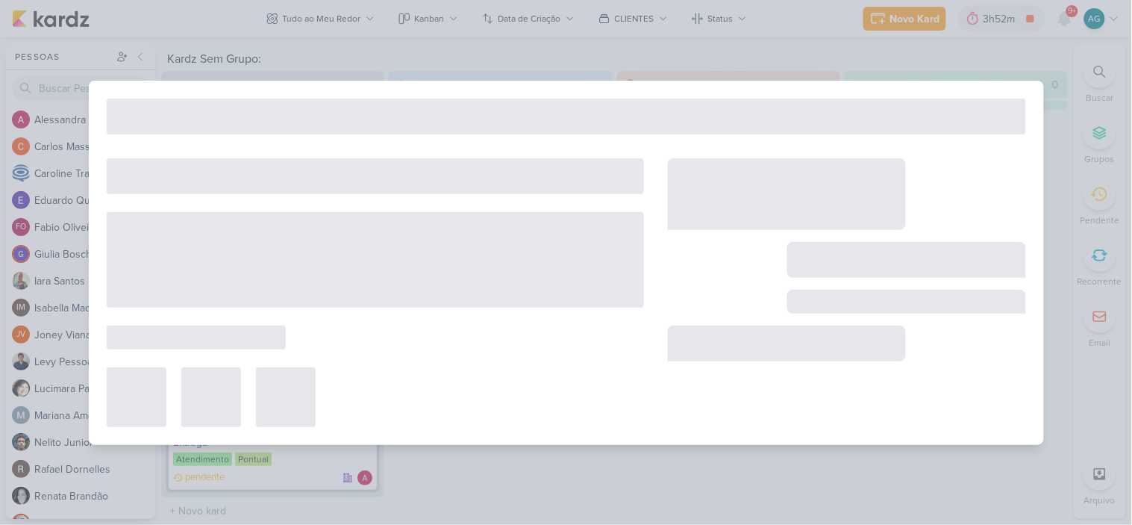
type input "Comentários Raio-x"
type input "15 de setembro de 2025 às 23:59"
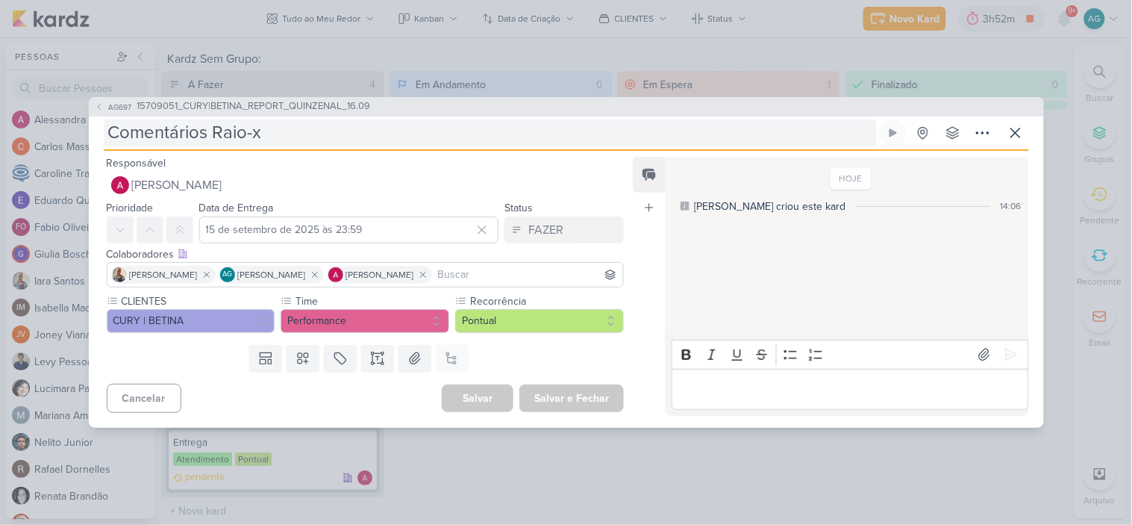
click at [337, 136] on input "Comentários Raio-x" at bounding box center [490, 132] width 773 height 27
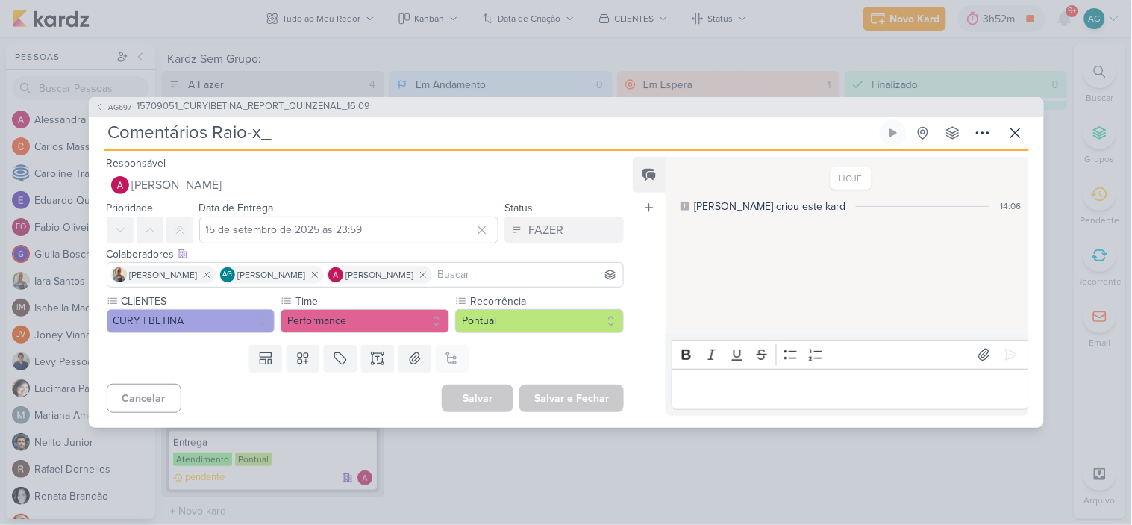
paste input "15709051_CURY|BETINA_REPORT_QUINZENAL_16.09"
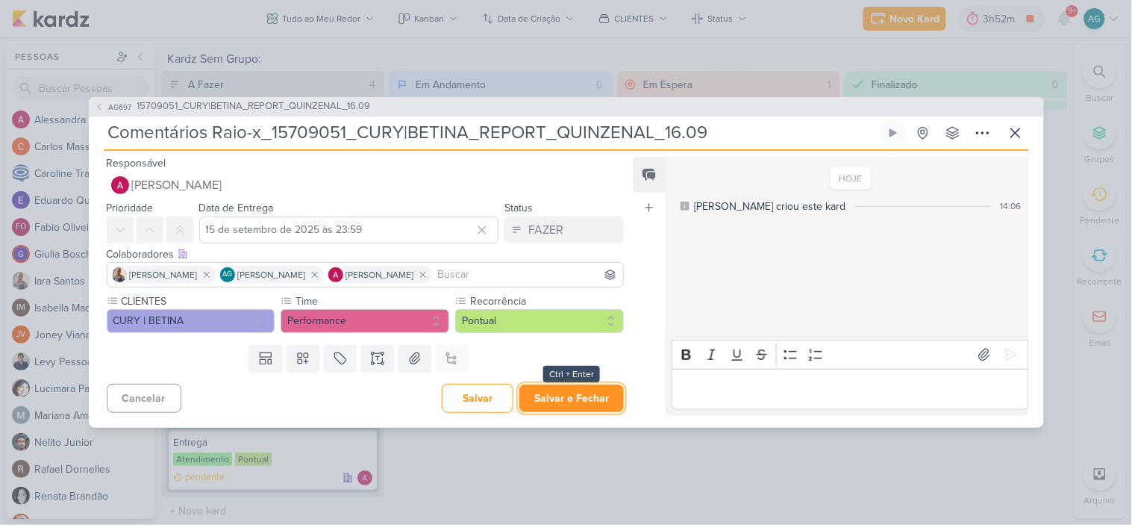
click at [594, 397] on button "Salvar e Fechar" at bounding box center [572, 398] width 105 height 28
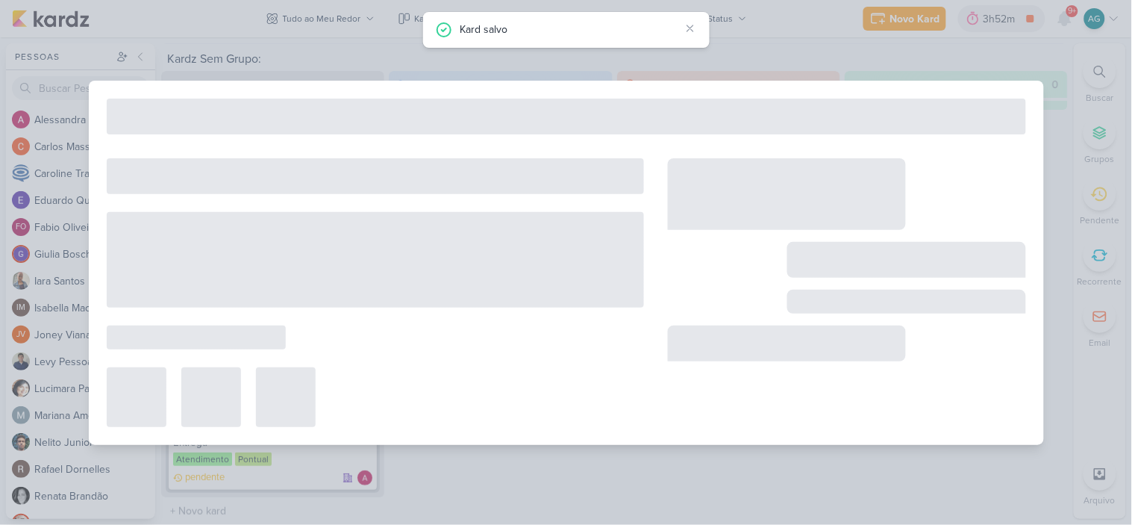
type input "15709051_CURY|BETINA_REPORT_QUINZENAL_16.09"
type input "16 de setembro de 2025 às 11:00"
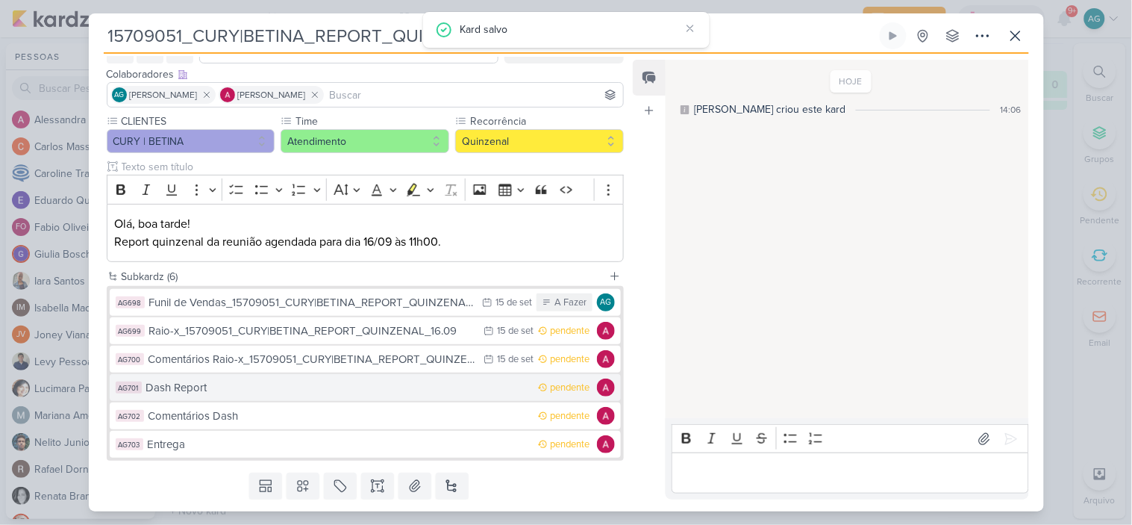
click at [311, 391] on div "Dash Report" at bounding box center [338, 387] width 385 height 17
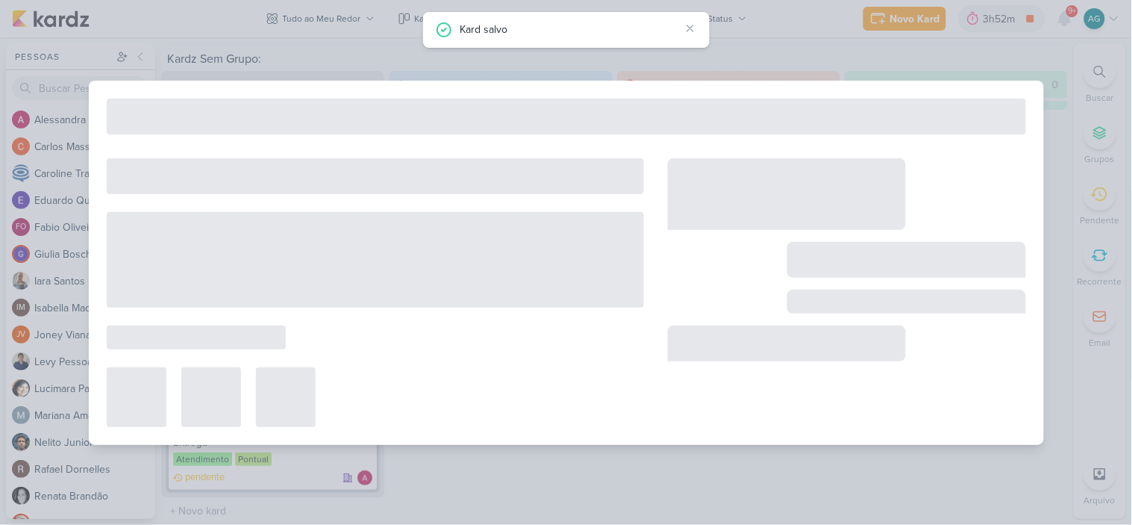
type input "Dash Report"
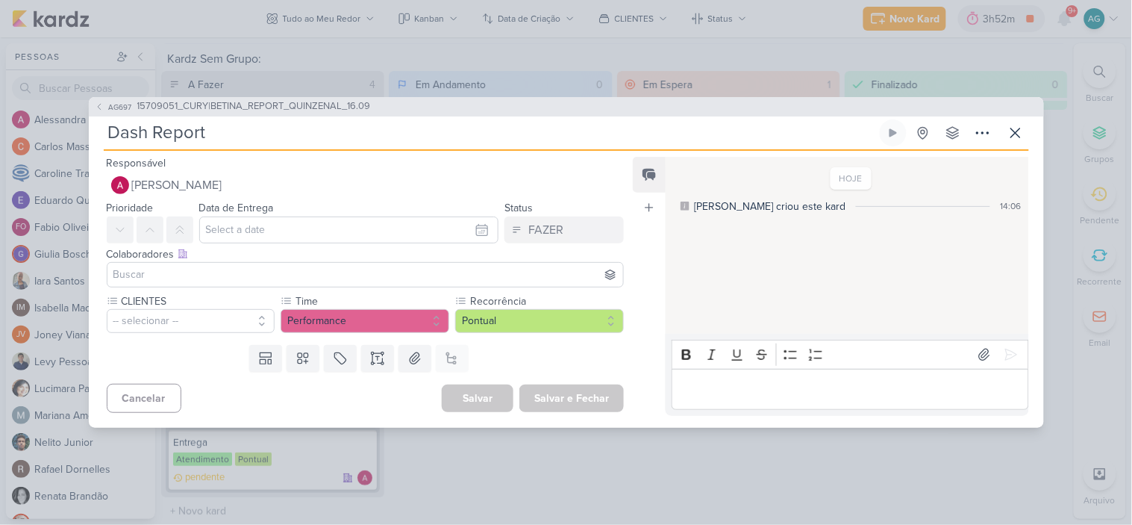
click at [275, 137] on input "Dash Report" at bounding box center [490, 132] width 773 height 27
paste input "15709051_CURY|BETINA_REPORT_QUINZENAL_16.09"
type input "Dash Report_15709051_CURY|BETINA_REPORT_QUINZENAL_16.09"
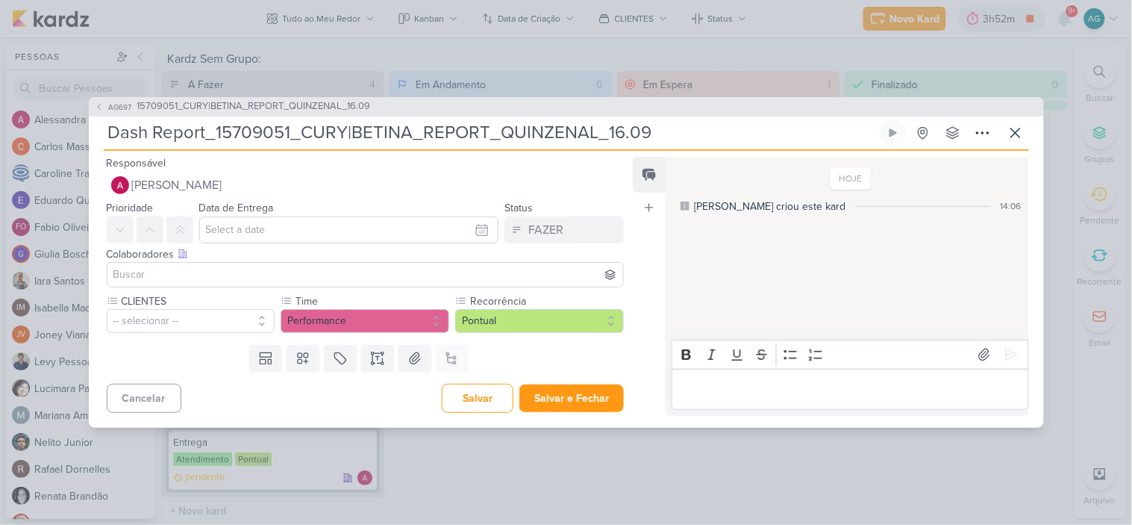
type input "Dash Report_15709051_CURY|BETINA_REPORT_QUINZENAL_16.09"
click at [257, 227] on input "text" at bounding box center [349, 229] width 300 height 27
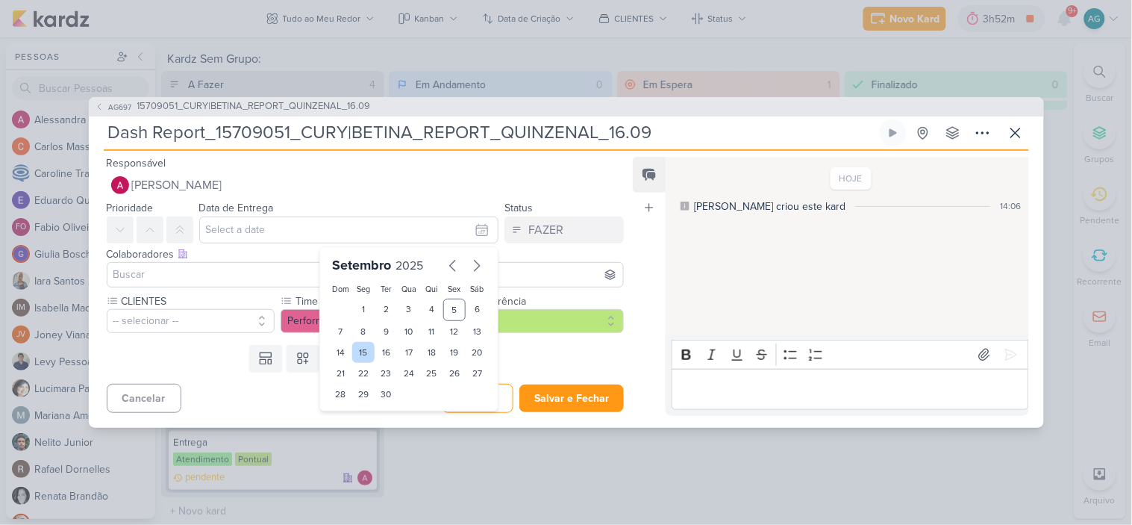
click at [358, 349] on div "15" at bounding box center [363, 352] width 23 height 21
type input "15 de setembro de 2025 às 23:59"
click at [276, 278] on input at bounding box center [365, 275] width 511 height 18
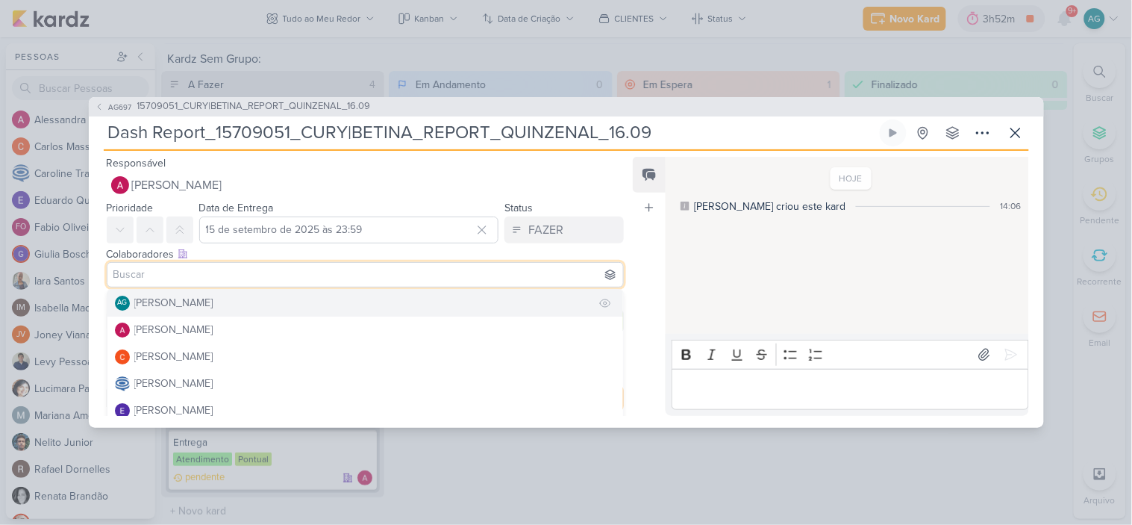
click at [264, 303] on button "AG [PERSON_NAME]" at bounding box center [365, 303] width 517 height 27
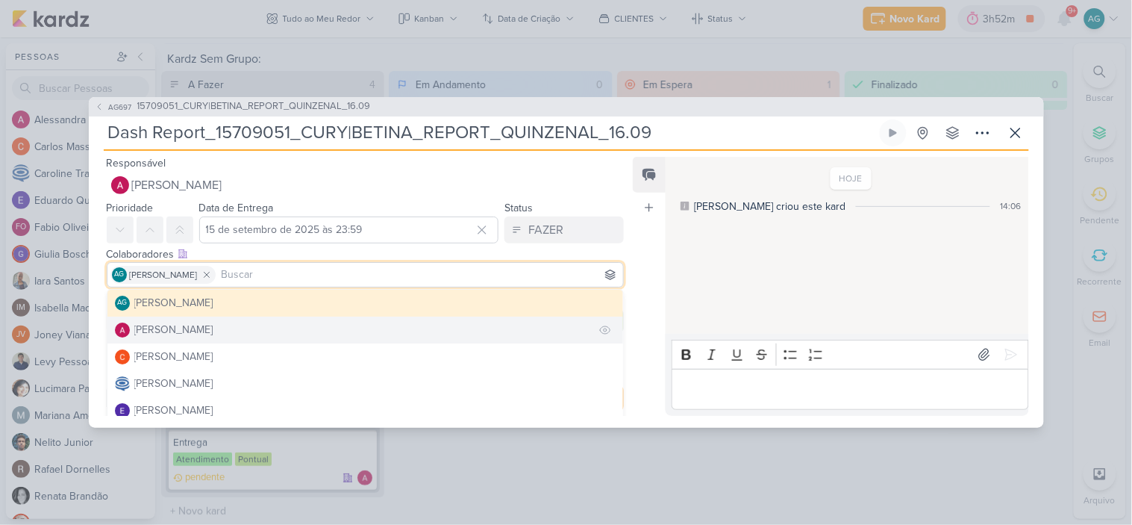
click at [251, 331] on button "[PERSON_NAME]" at bounding box center [365, 329] width 517 height 27
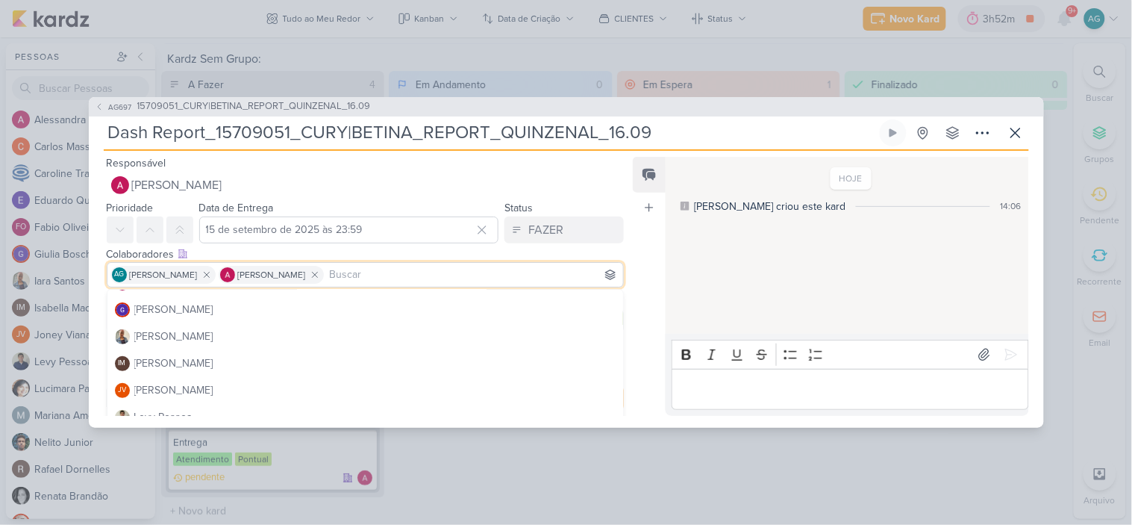
scroll to position [166, 0]
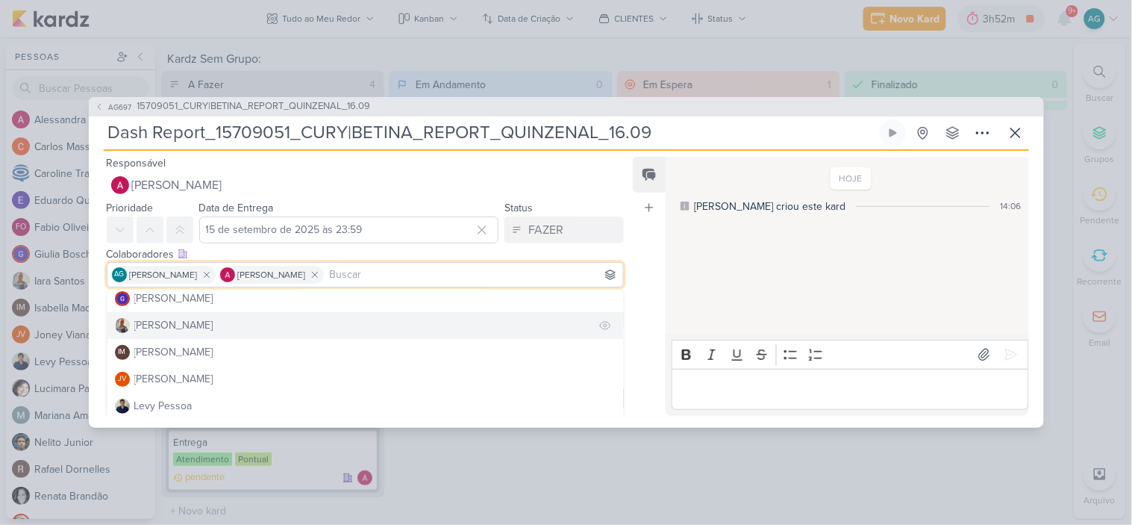
click at [199, 329] on button "[PERSON_NAME]" at bounding box center [365, 325] width 517 height 27
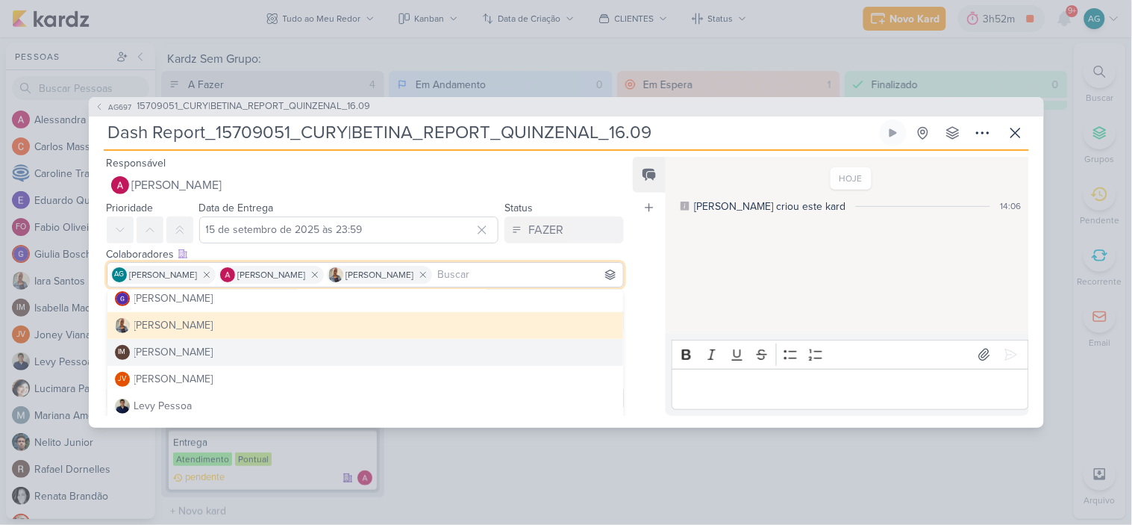
click at [640, 341] on div "Feed Atrelar email Solte o email para atrelar ao kard" at bounding box center [649, 286] width 33 height 259
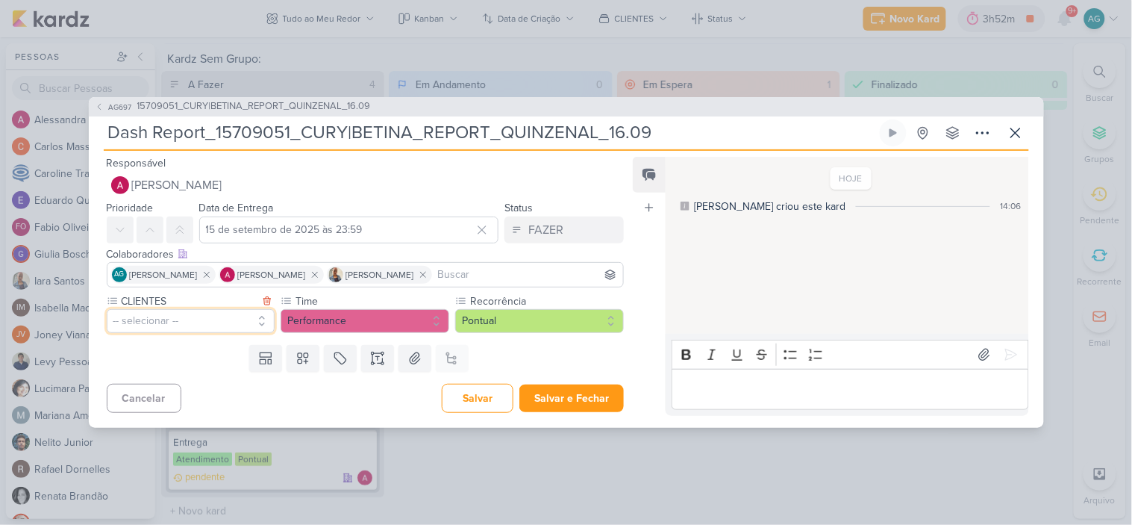
click at [205, 314] on button "-- selecionar --" at bounding box center [191, 321] width 169 height 24
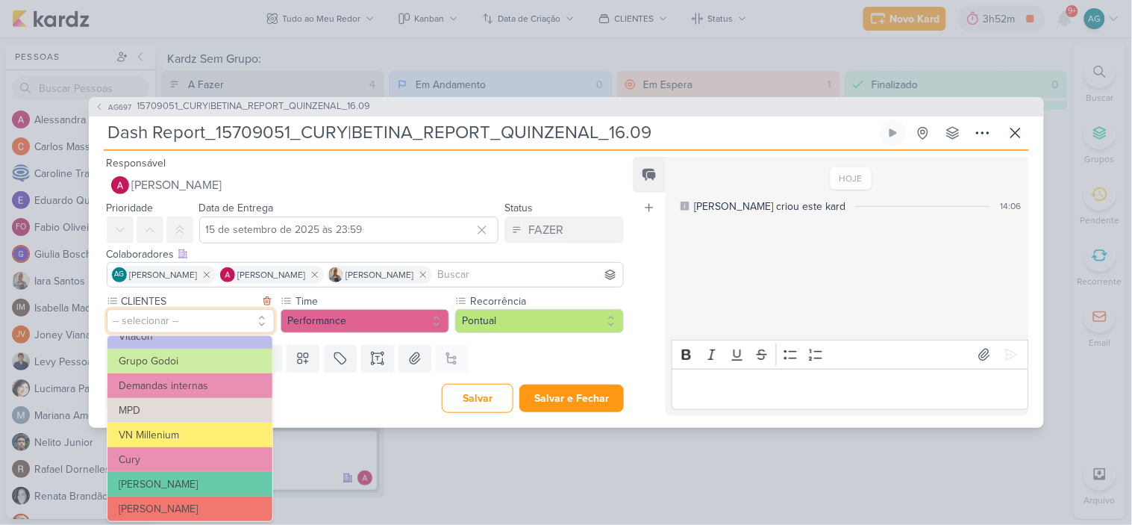
scroll to position [242, 0]
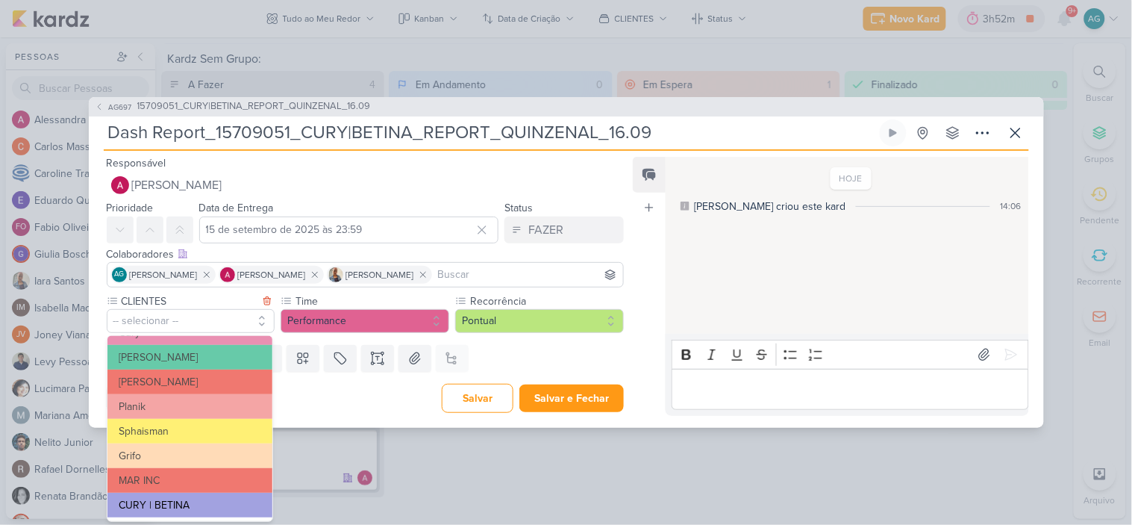
click at [162, 501] on button "CURY | BETINA" at bounding box center [189, 505] width 165 height 25
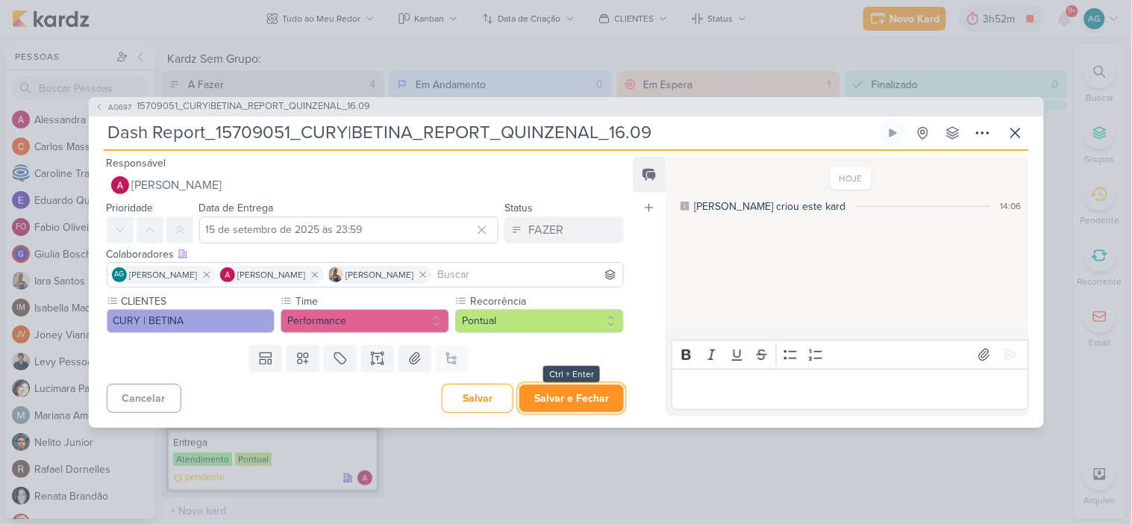
click at [567, 402] on button "Salvar e Fechar" at bounding box center [572, 398] width 105 height 28
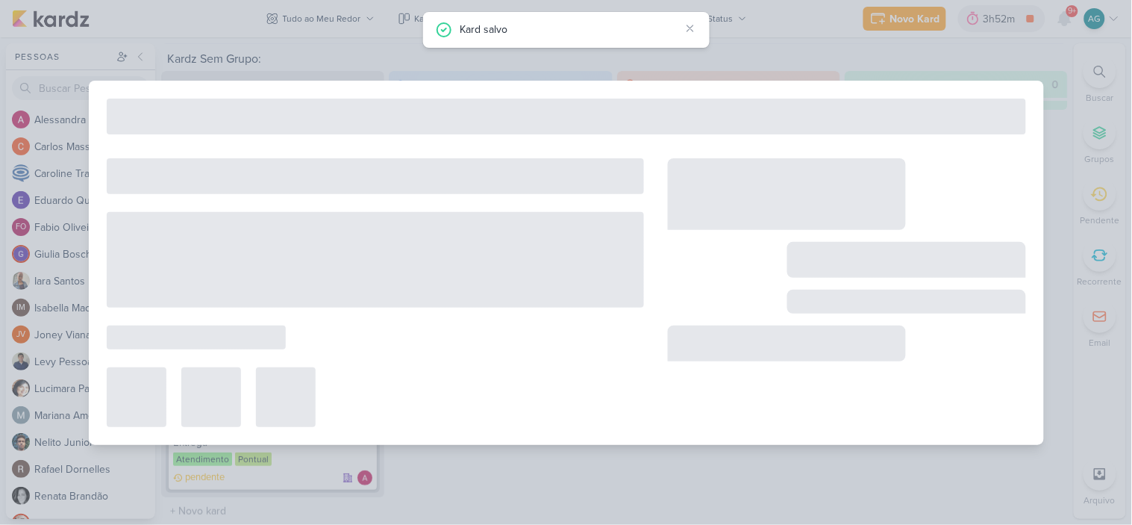
type input "15709051_CURY|BETINA_REPORT_QUINZENAL_16.09"
type input "16 de setembro de 2025 às 11:00"
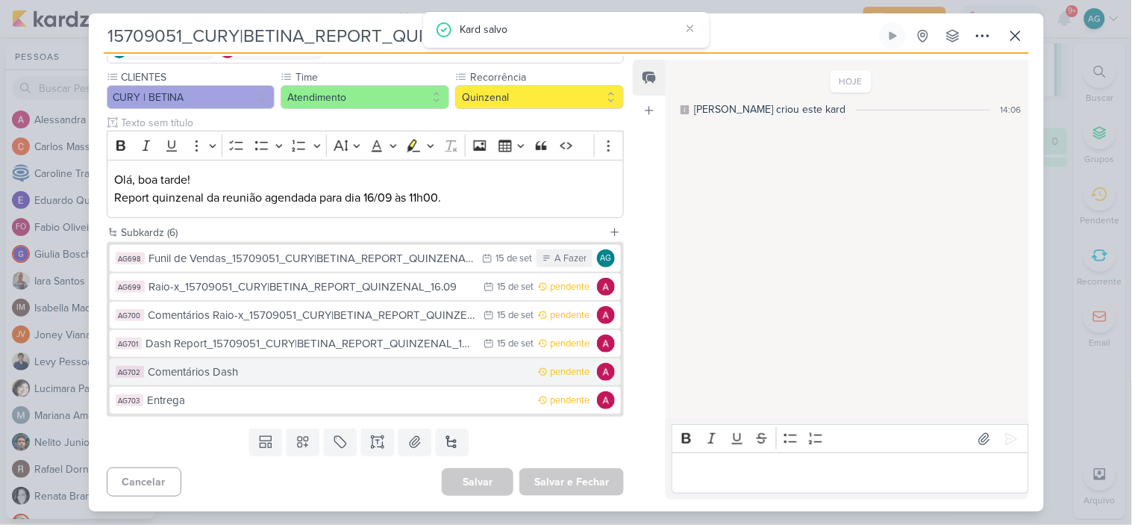
scroll to position [2768, 0]
click at [328, 372] on div "Comentários Dash" at bounding box center [340, 372] width 383 height 17
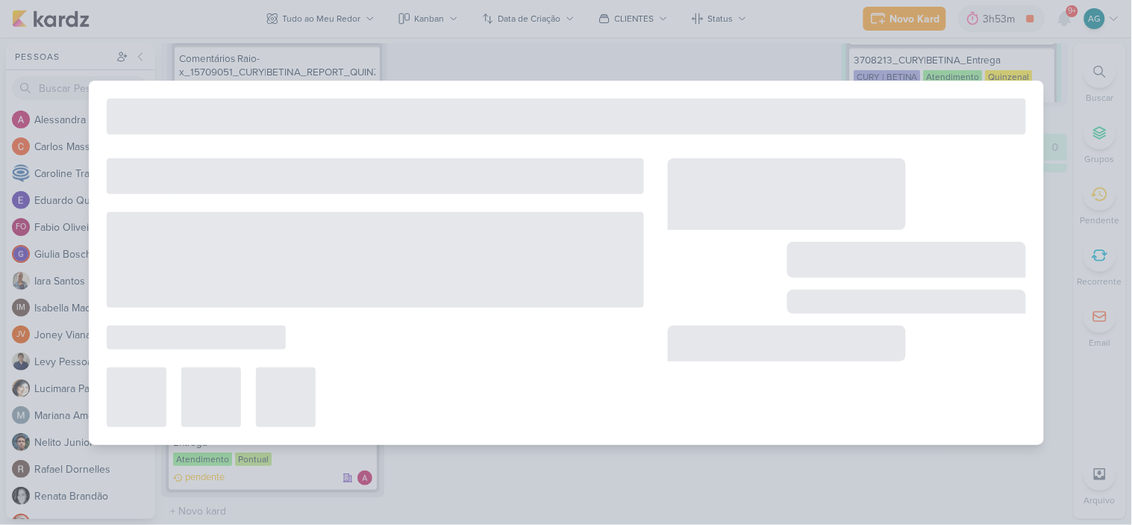
type input "Comentários Dash"
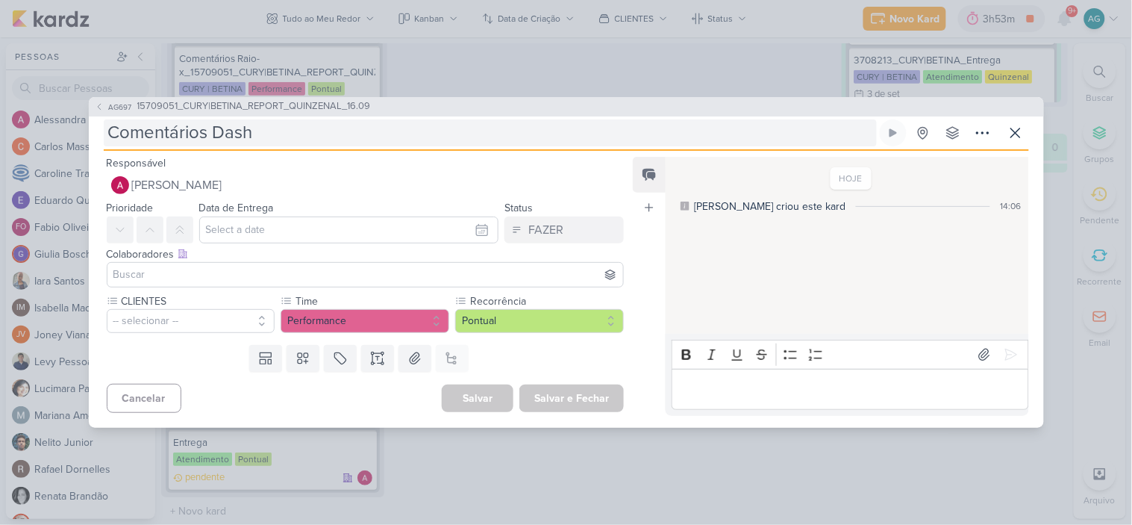
click at [309, 137] on input "Comentários Dash" at bounding box center [490, 132] width 773 height 27
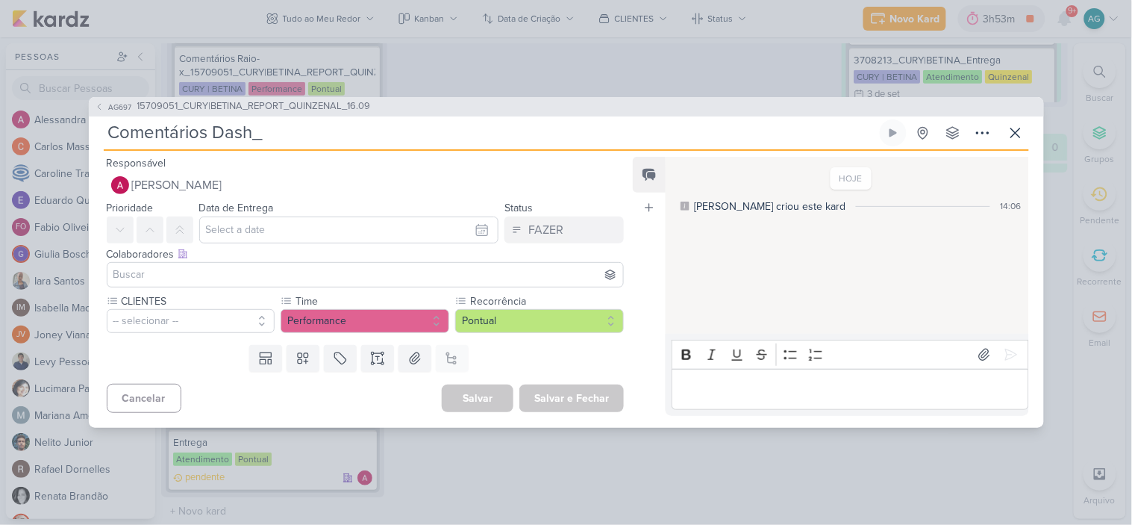
paste input "15709051_CURY|BETINA_REPORT_QUINZENAL_16.09"
type input "Comentários Dash_15709051_CURY|BETINA_REPORT_QUINZENAL_16.09"
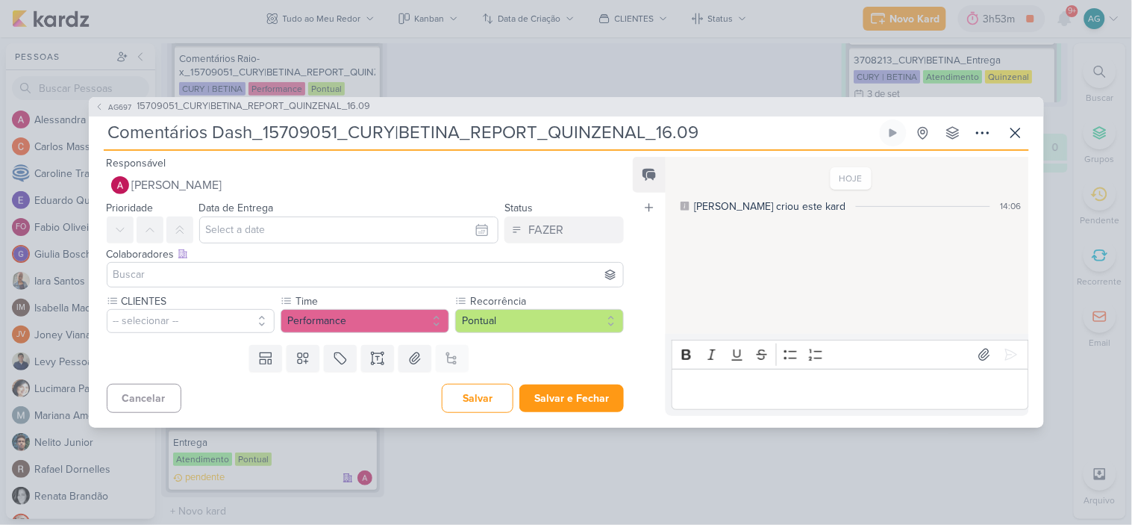
type input "Comentários Dash_15709051_CURY|BETINA_REPORT_QUINZENAL_16.09"
click at [264, 233] on input "text" at bounding box center [349, 229] width 300 height 27
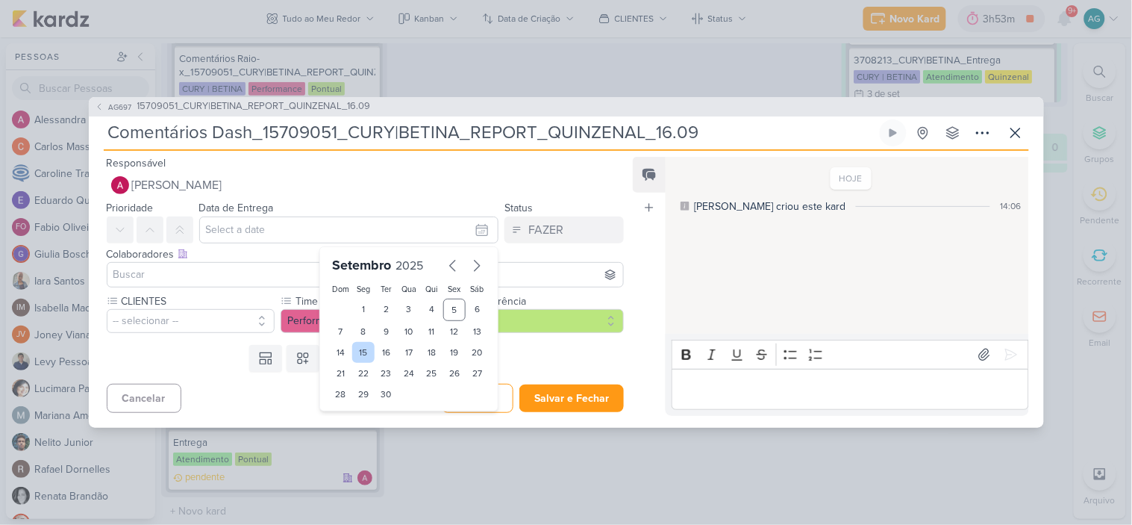
click at [364, 354] on div "15" at bounding box center [363, 352] width 23 height 21
type input "15 de setembro de 2025 às 23:59"
click at [247, 271] on input at bounding box center [365, 275] width 511 height 18
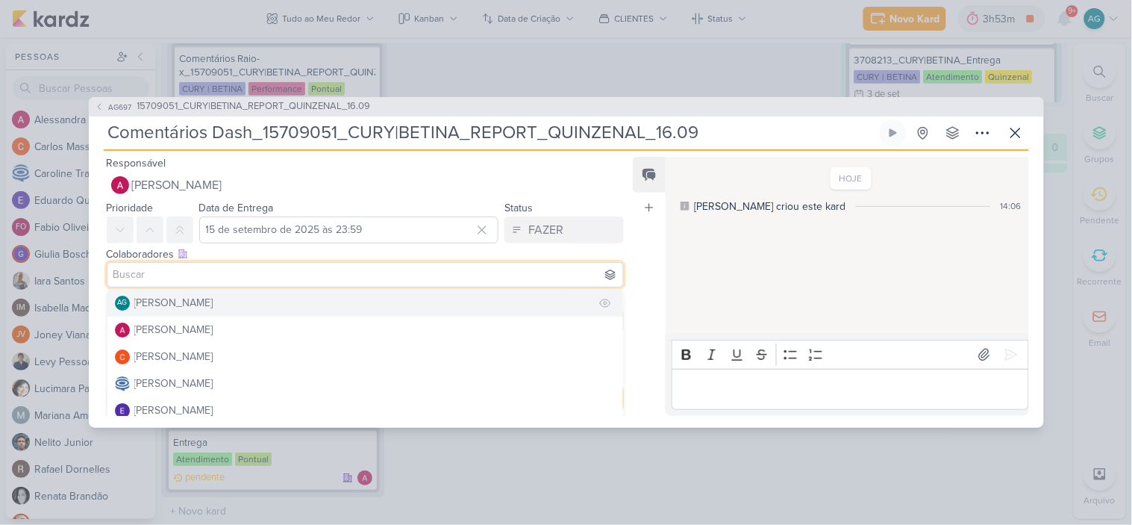
click at [213, 308] on div "[PERSON_NAME]" at bounding box center [173, 303] width 79 height 16
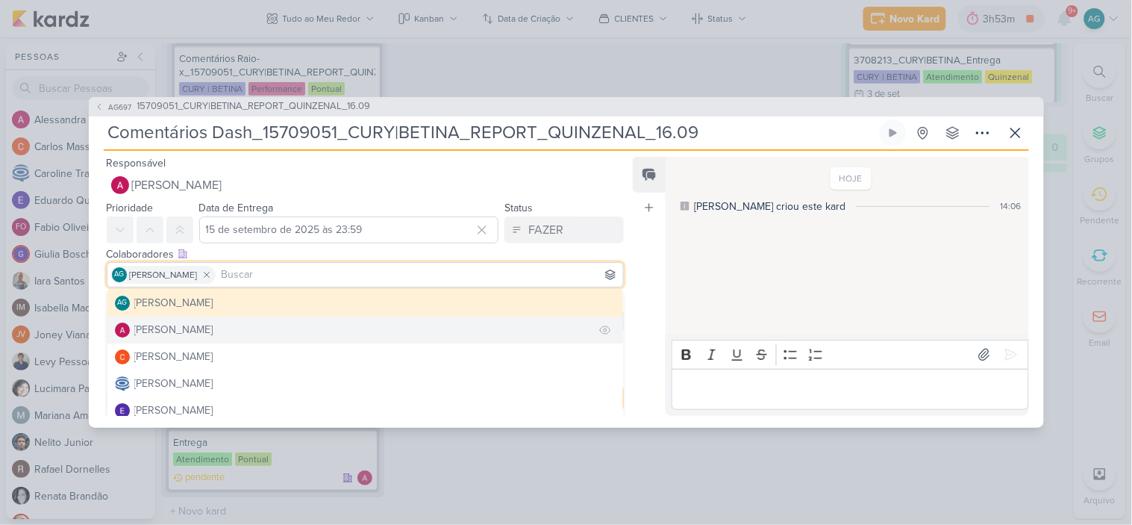
click at [232, 333] on button "[PERSON_NAME]" at bounding box center [365, 329] width 517 height 27
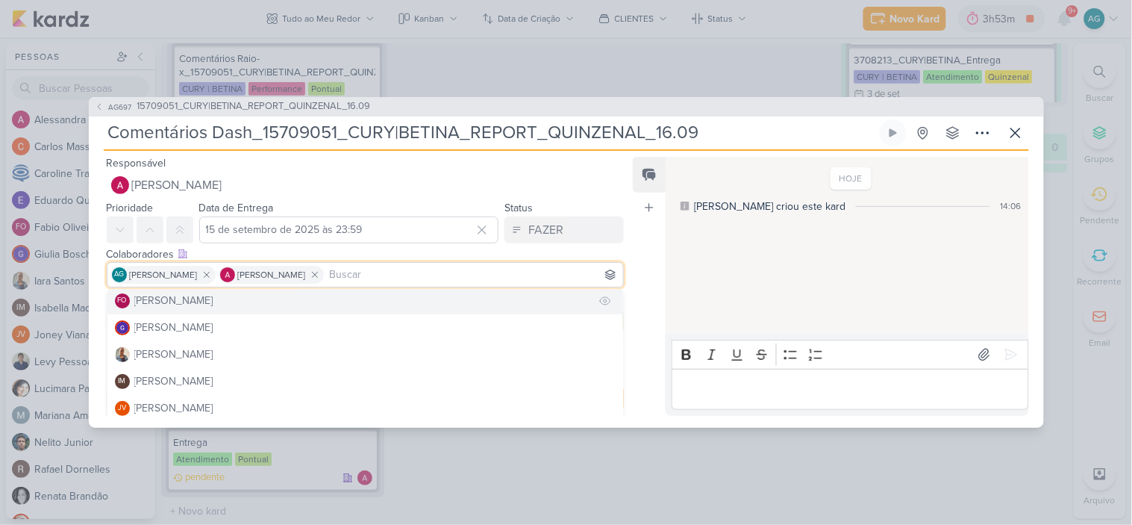
scroll to position [166, 0]
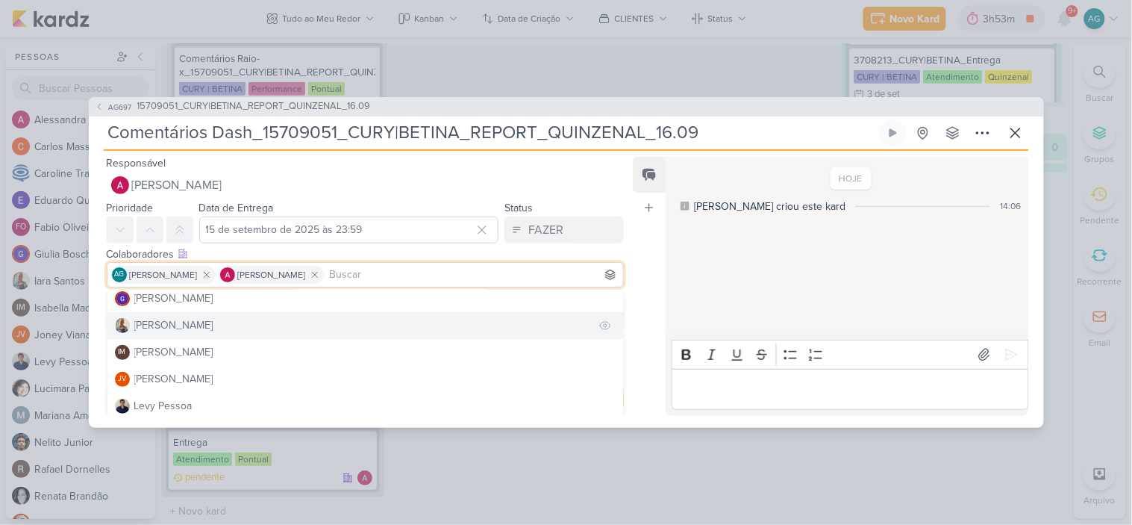
click at [198, 325] on button "[PERSON_NAME]" at bounding box center [365, 325] width 517 height 27
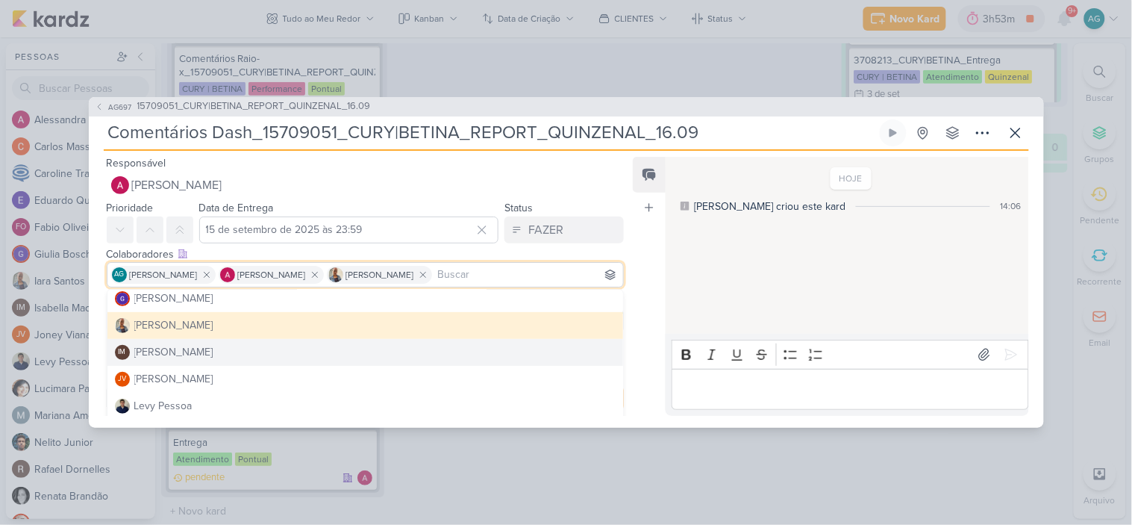
click at [651, 358] on div "Feed Atrelar email Solte o email para atrelar ao kard" at bounding box center [649, 286] width 33 height 259
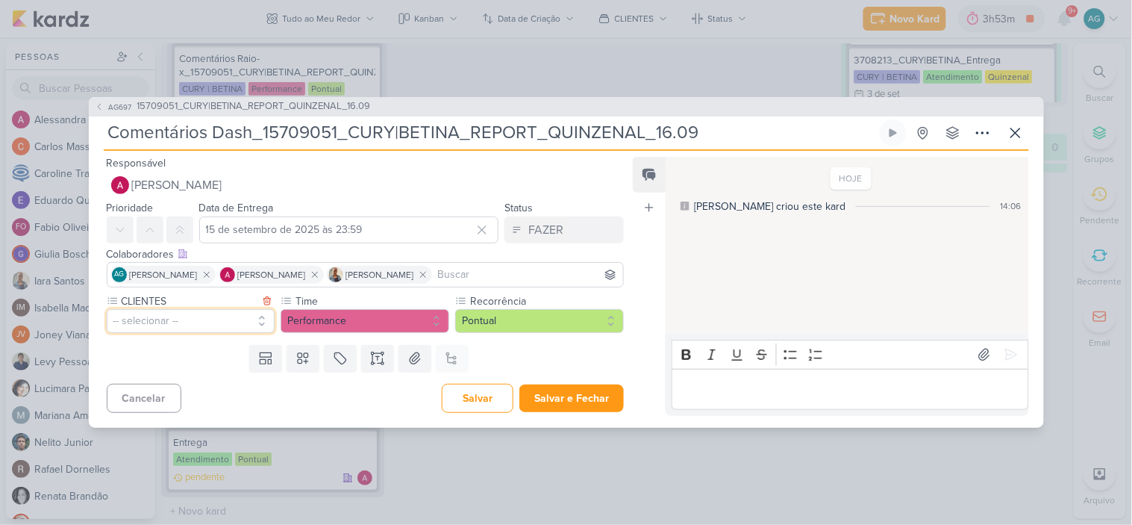
click at [155, 314] on button "-- selecionar --" at bounding box center [191, 321] width 169 height 24
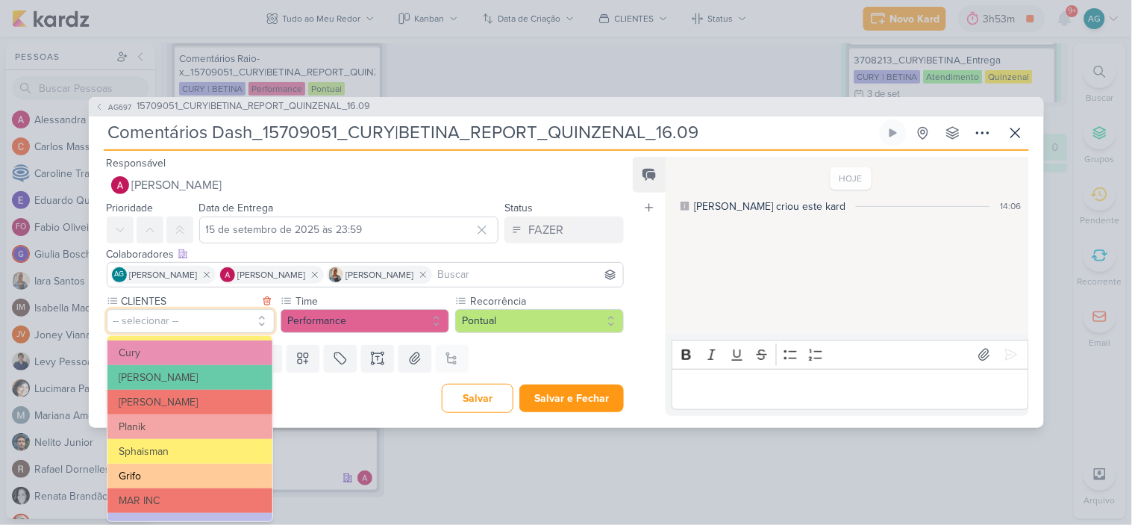
scroll to position [242, 0]
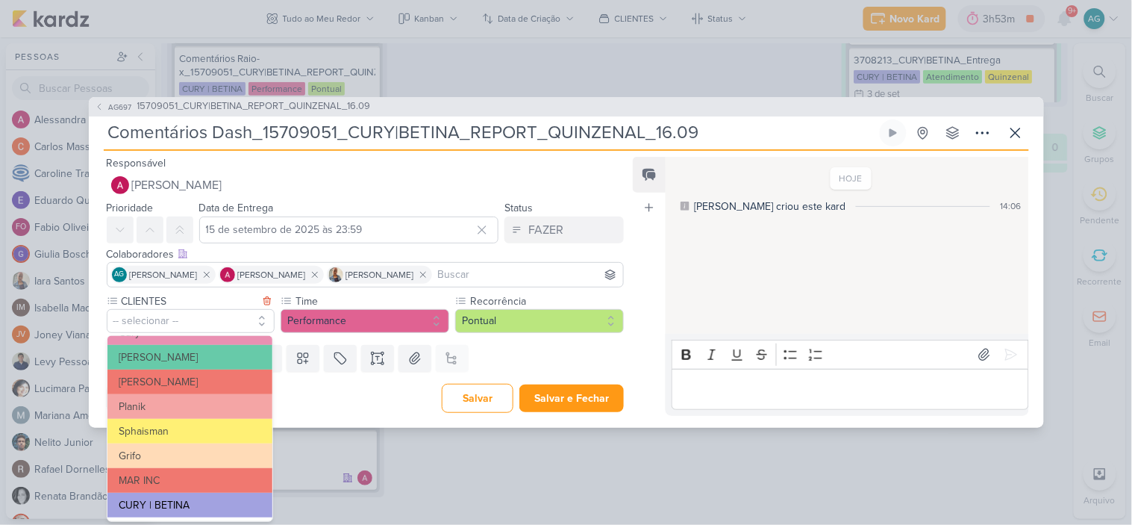
click at [174, 499] on button "CURY | BETINA" at bounding box center [189, 505] width 165 height 25
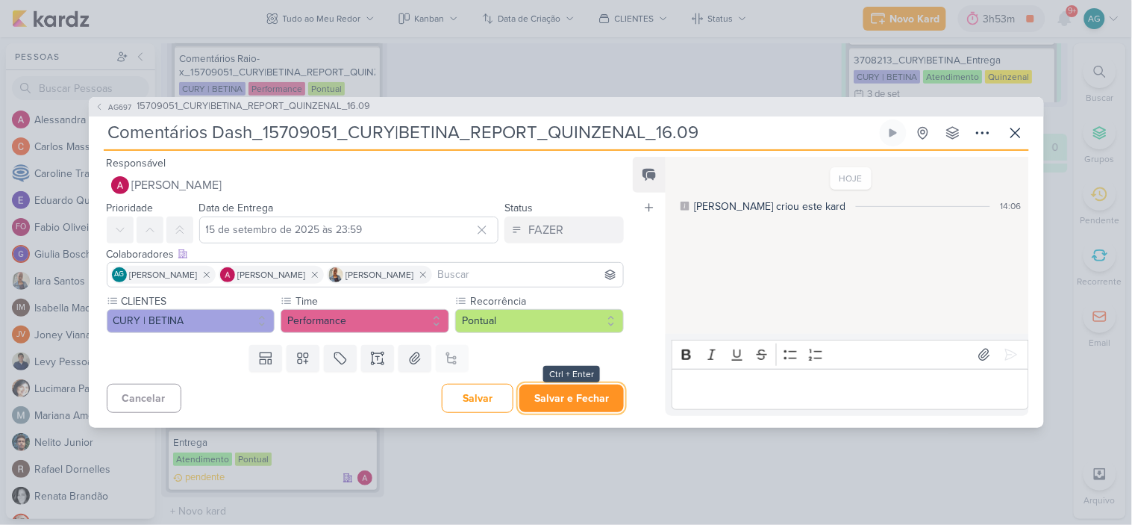
click at [599, 400] on button "Salvar e Fechar" at bounding box center [572, 398] width 105 height 28
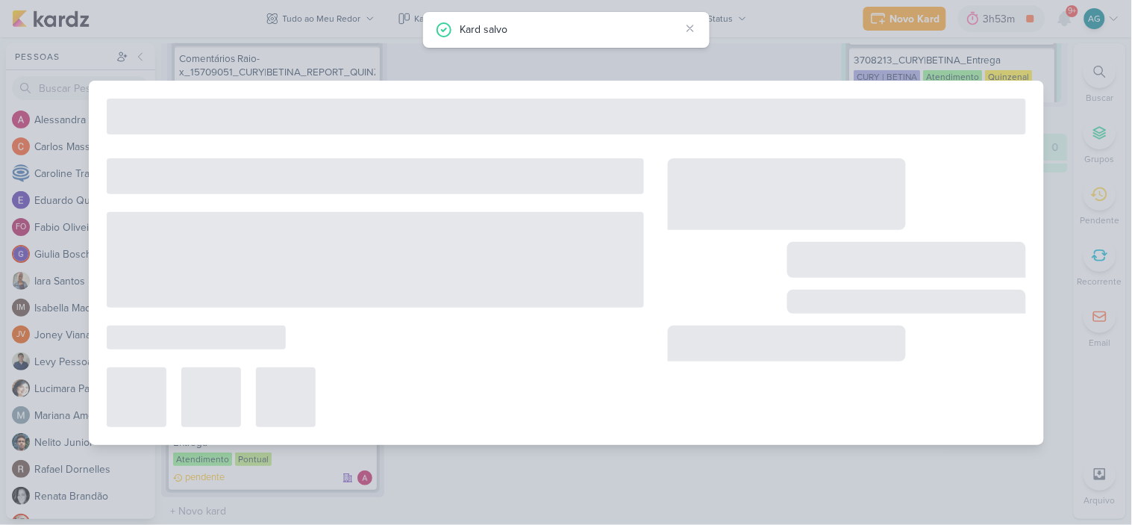
type input "15709051_CURY|BETINA_REPORT_QUINZENAL_16.09"
type input "16 de setembro de 2025 às 11:00"
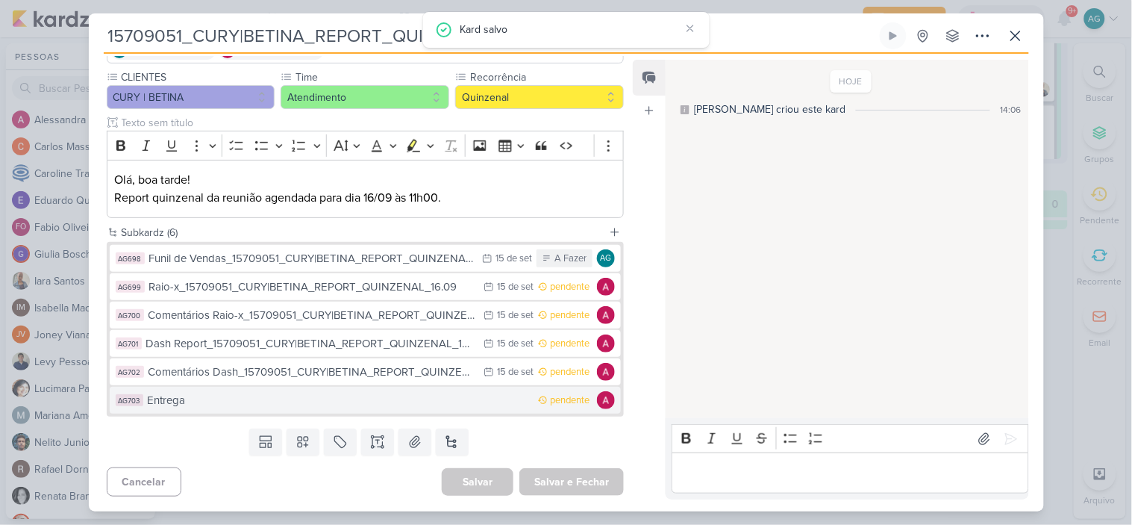
scroll to position [2706, 0]
click at [299, 396] on div "Entrega" at bounding box center [340, 400] width 384 height 17
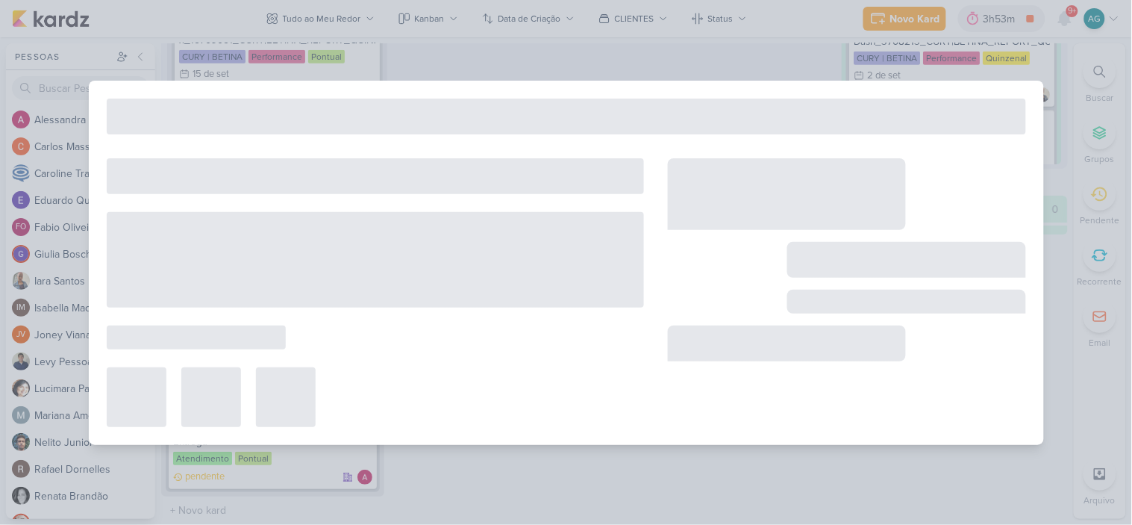
type input "Entrega"
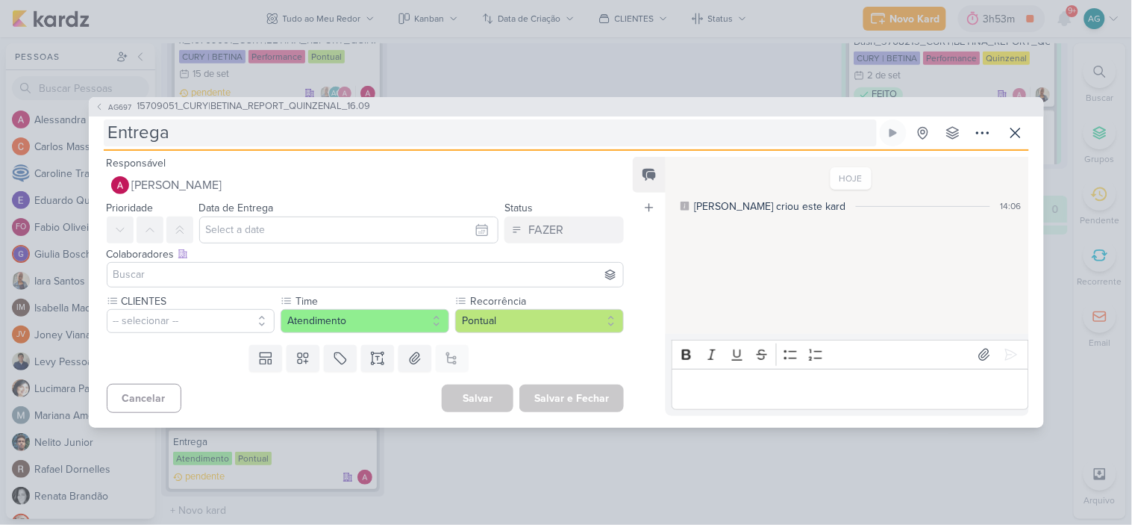
click at [248, 140] on input "Entrega" at bounding box center [490, 132] width 773 height 27
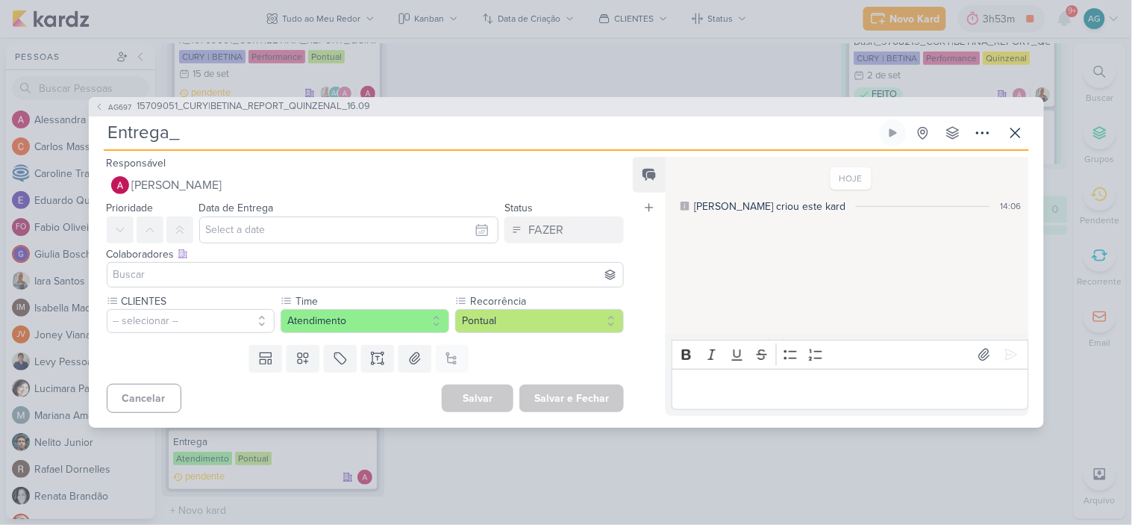
paste input "15709051_CURY|BETINA_REPORT_QUINZENAL_16.09"
type input "Entrega_15709051_CURY|BETINA_REPORT_QUINZENAL_16.09"
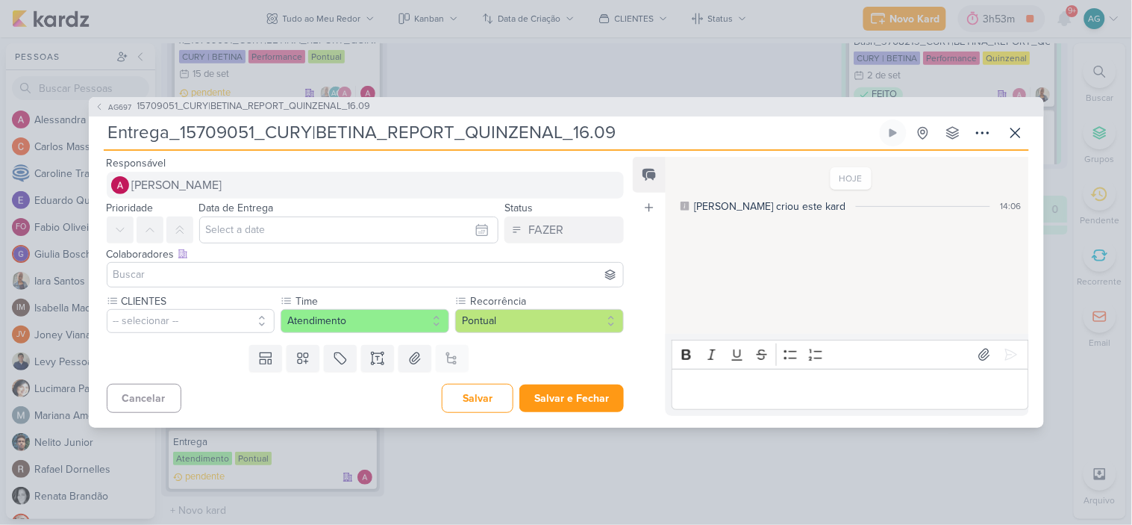
type input "Entrega_15709051_CURY|BETINA_REPORT_QUINZENAL_16.09"
click at [205, 183] on span "[PERSON_NAME]" at bounding box center [177, 185] width 90 height 18
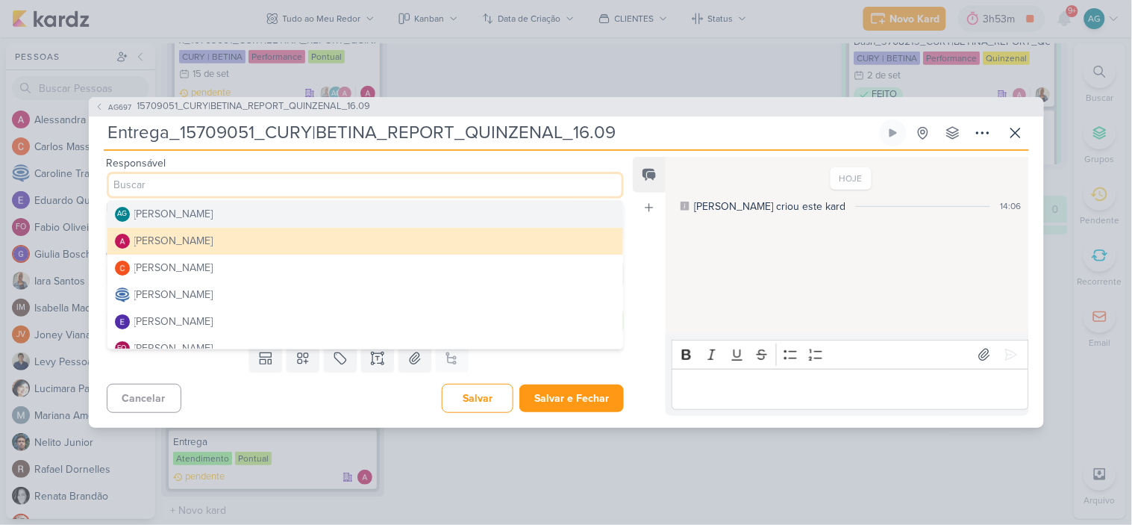
click at [210, 219] on div "[PERSON_NAME]" at bounding box center [173, 214] width 79 height 16
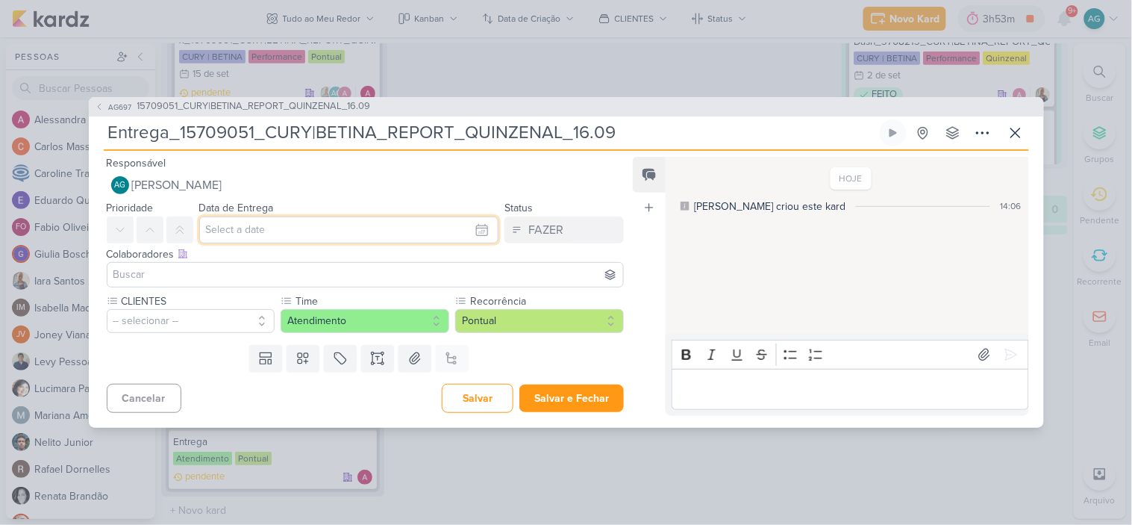
click at [261, 237] on input "text" at bounding box center [349, 229] width 300 height 27
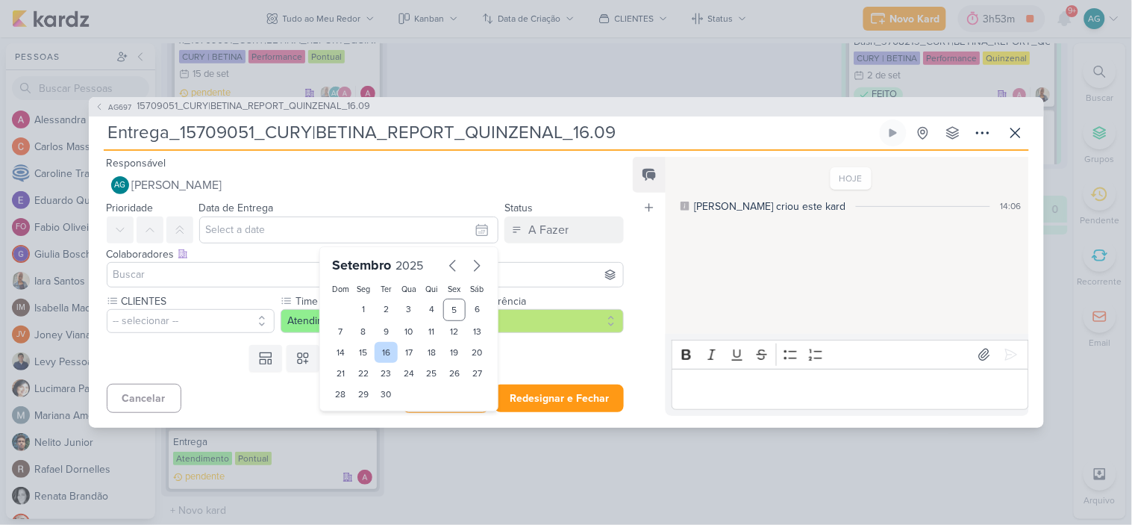
click at [384, 355] on div "16" at bounding box center [386, 352] width 23 height 21
type input "16 de setembro de 2025 às 23:59"
click at [196, 269] on input at bounding box center [365, 275] width 511 height 18
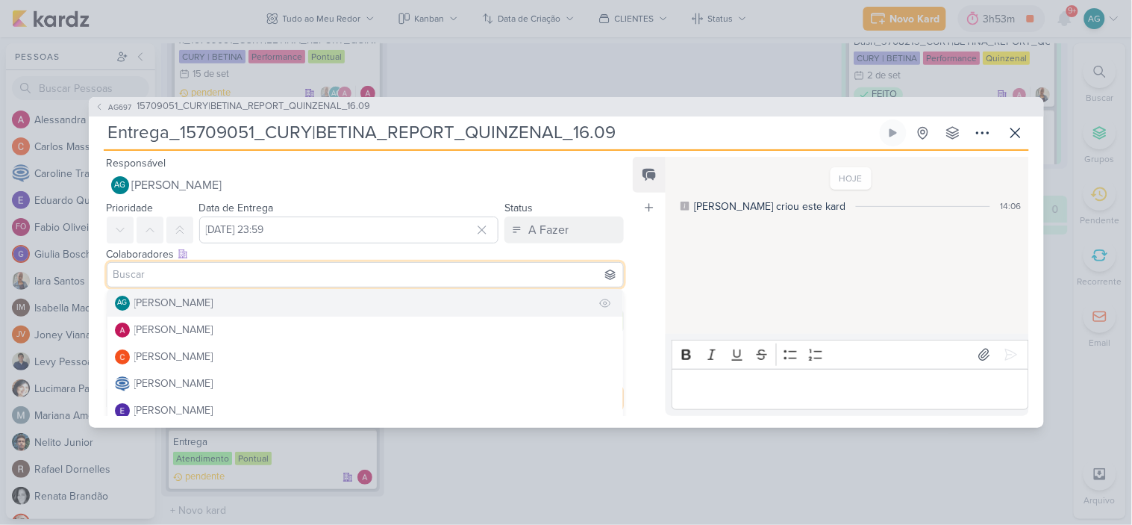
click at [196, 306] on div "[PERSON_NAME]" at bounding box center [173, 303] width 79 height 16
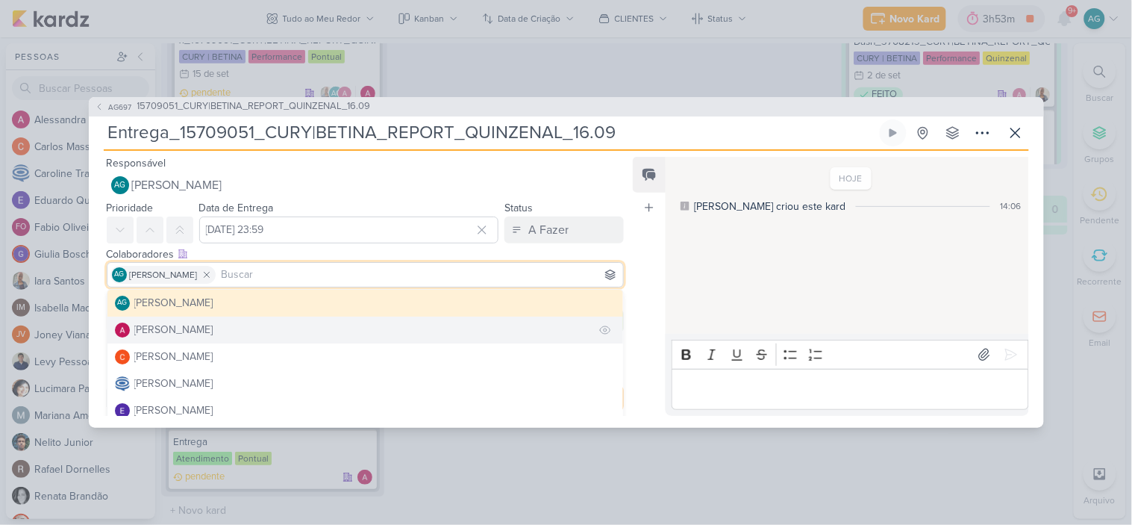
click at [200, 331] on div "[PERSON_NAME]" at bounding box center [173, 330] width 79 height 16
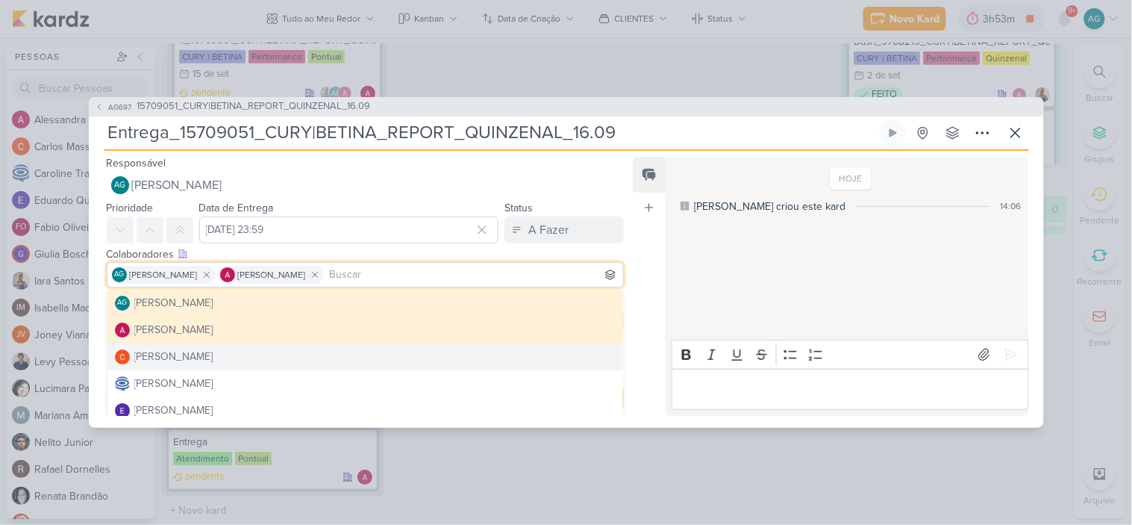
click at [643, 375] on div "Feed Atrelar email Solte o email para atrelar ao kard" at bounding box center [649, 286] width 33 height 259
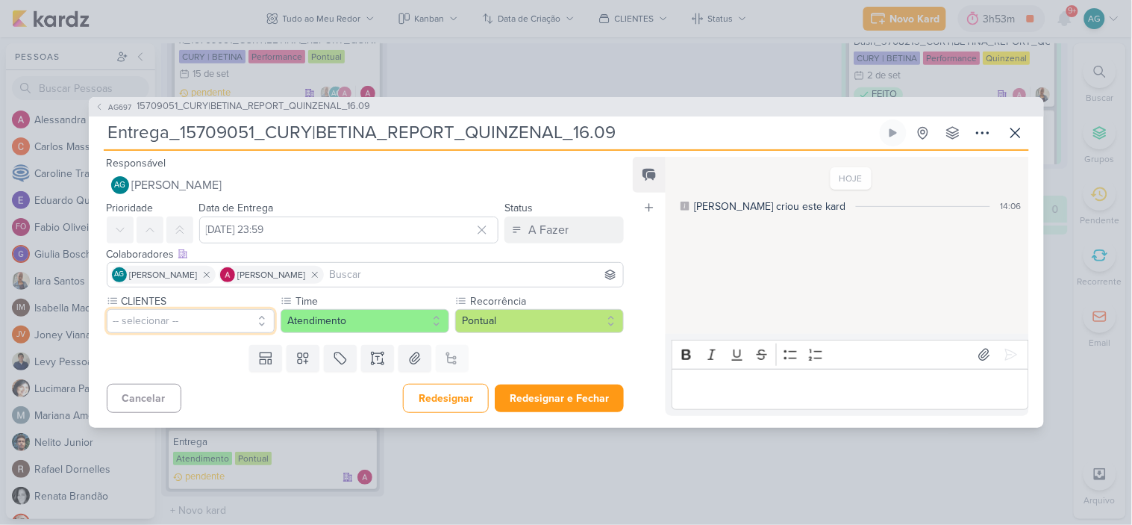
click at [196, 322] on button "-- selecionar --" at bounding box center [191, 321] width 169 height 24
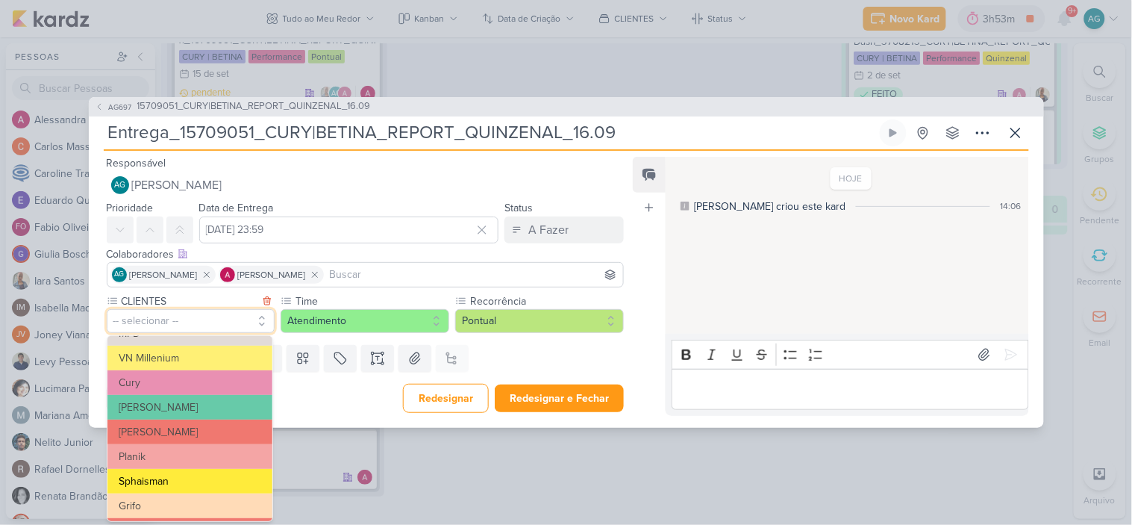
scroll to position [242, 0]
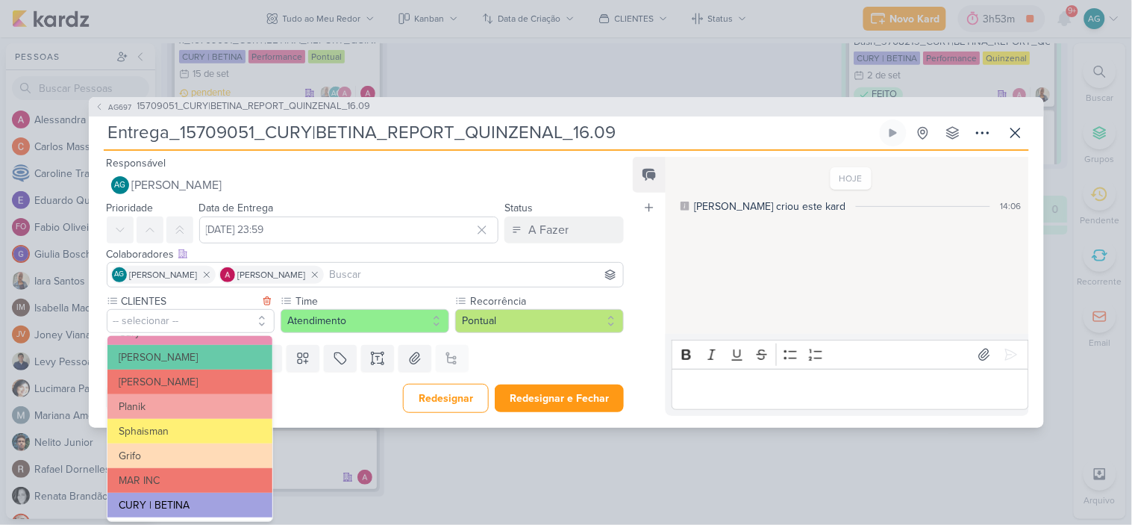
click at [202, 496] on button "CURY | BETINA" at bounding box center [189, 505] width 165 height 25
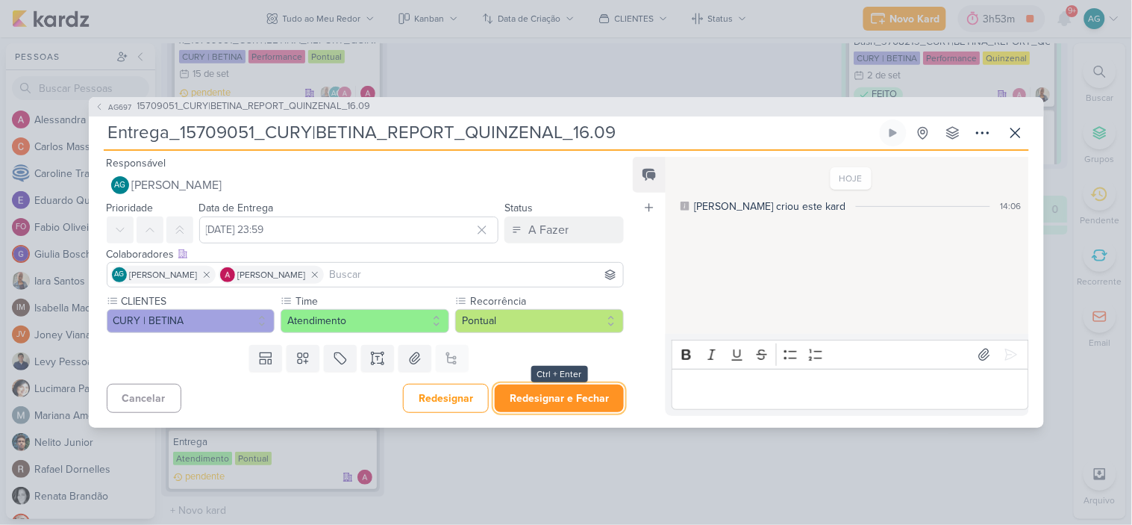
click at [561, 399] on button "Redesignar e Fechar" at bounding box center [559, 398] width 129 height 28
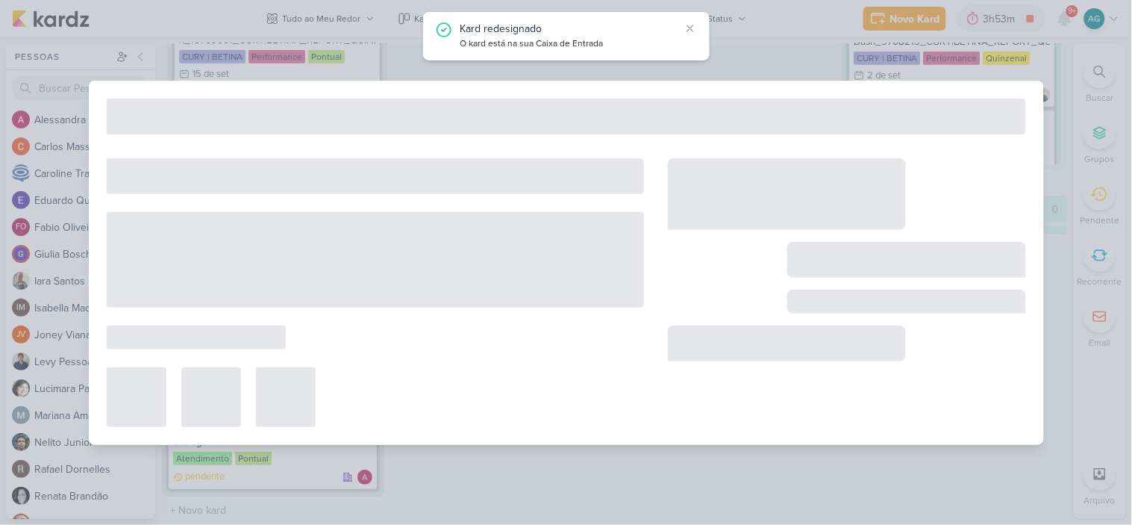
type input "15709051_CURY|BETINA_REPORT_QUINZENAL_16.09"
type input "16 de setembro de 2025 às 11:00"
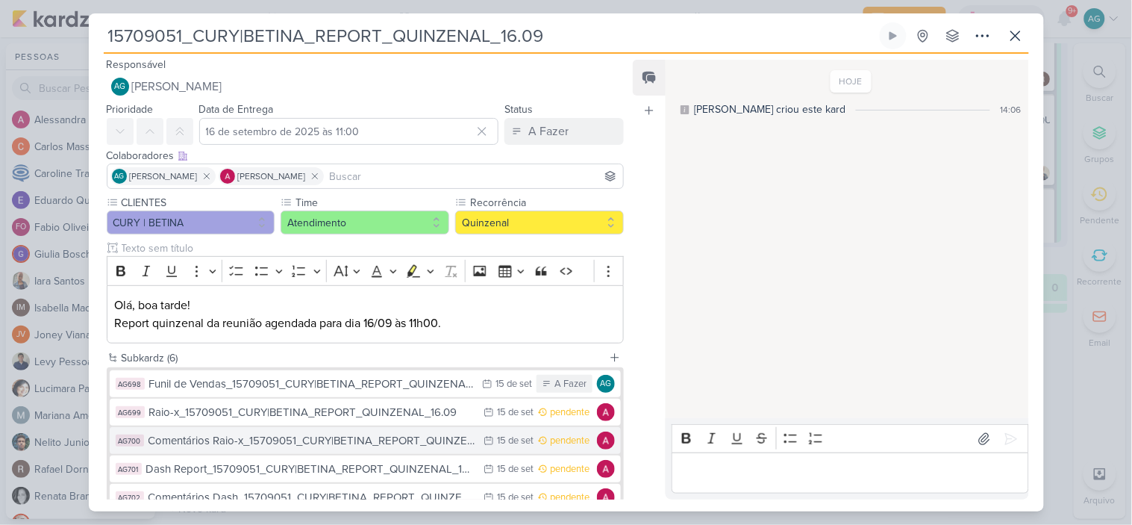
scroll to position [0, 0]
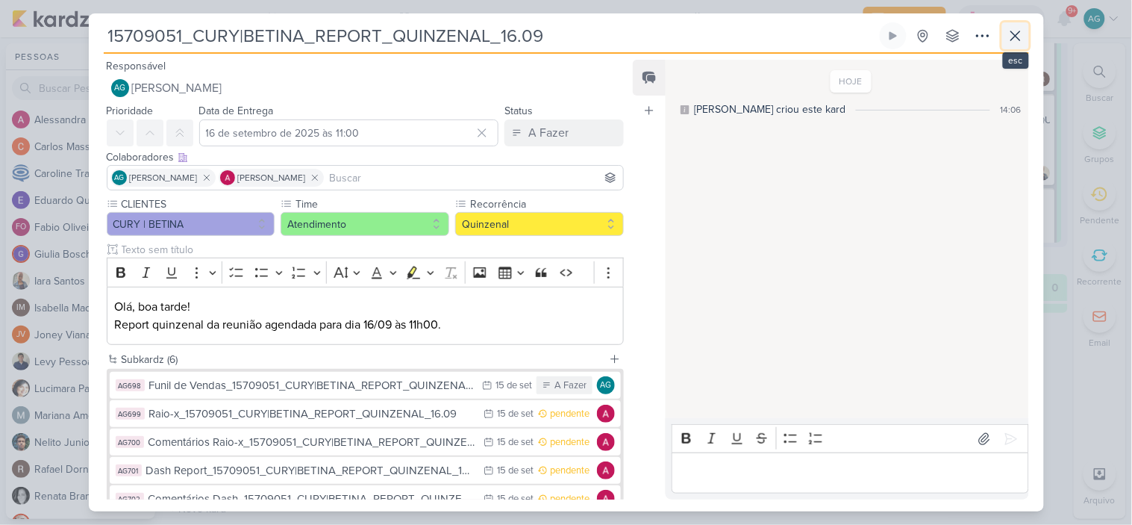
click at [1023, 34] on icon at bounding box center [1016, 36] width 18 height 18
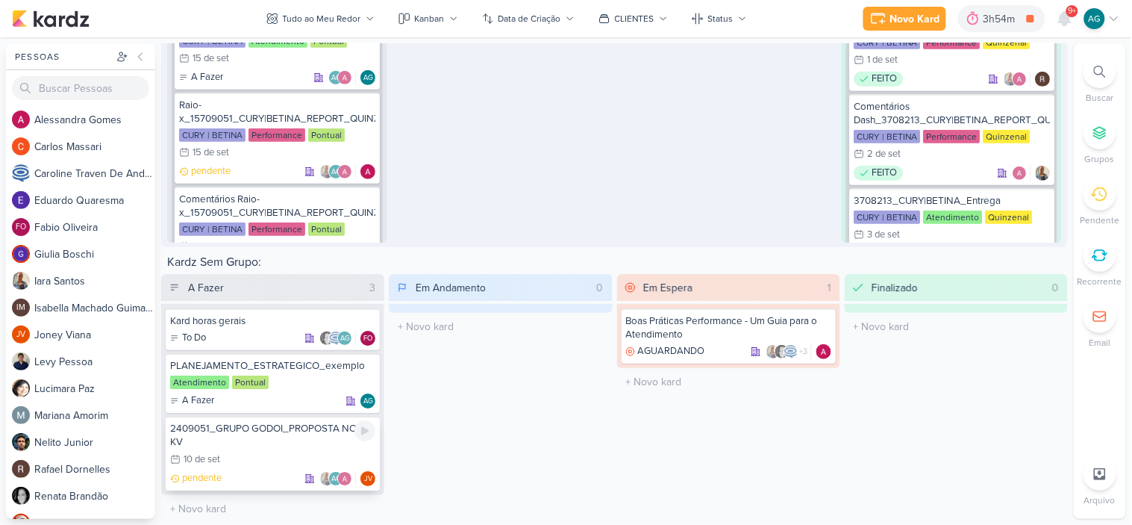
click at [252, 442] on div "2409051_GRUPO GODOI_PROPOSTA NOVO KV" at bounding box center [272, 435] width 205 height 27
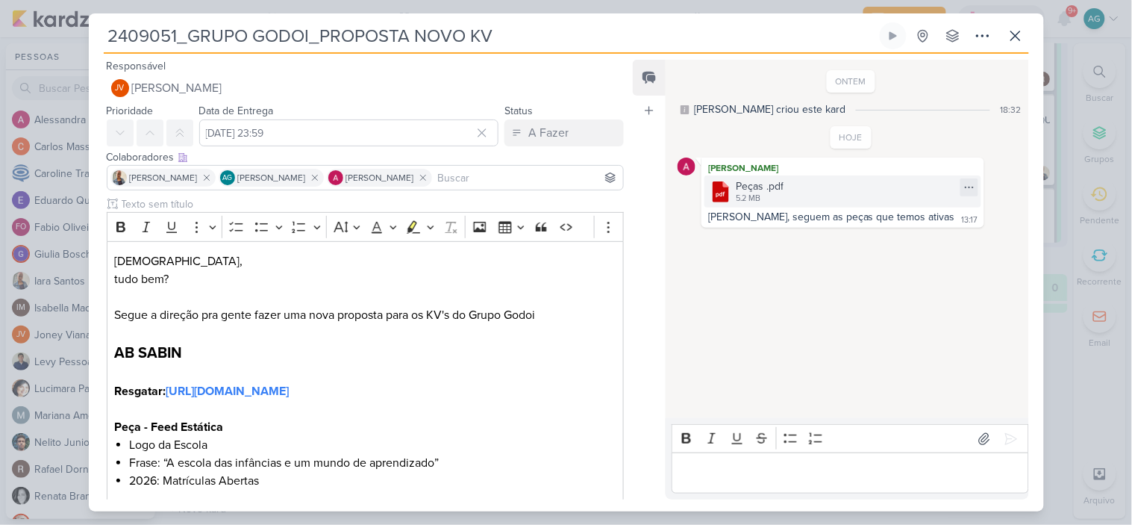
click at [823, 184] on div ".cls-1 {fill: #cb0606;} .cls-1, .cls-2, .cls-3 {fill-rule: evenodd;} .cls-2 {fi…" at bounding box center [843, 191] width 277 height 32
click at [964, 190] on icon at bounding box center [970, 187] width 12 height 12
click at [867, 236] on button "Baixar" at bounding box center [859, 236] width 120 height 22
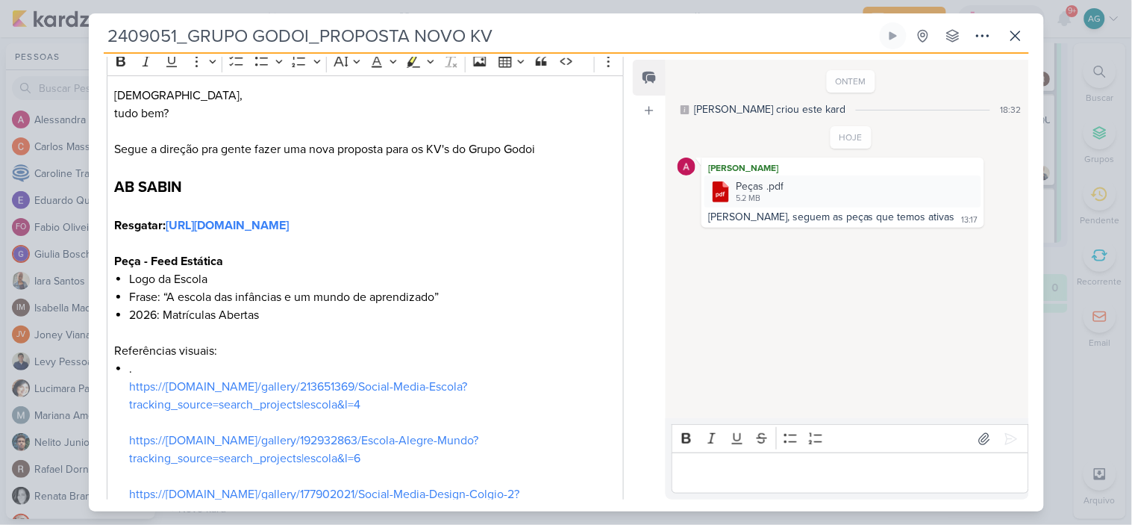
scroll to position [249, 0]
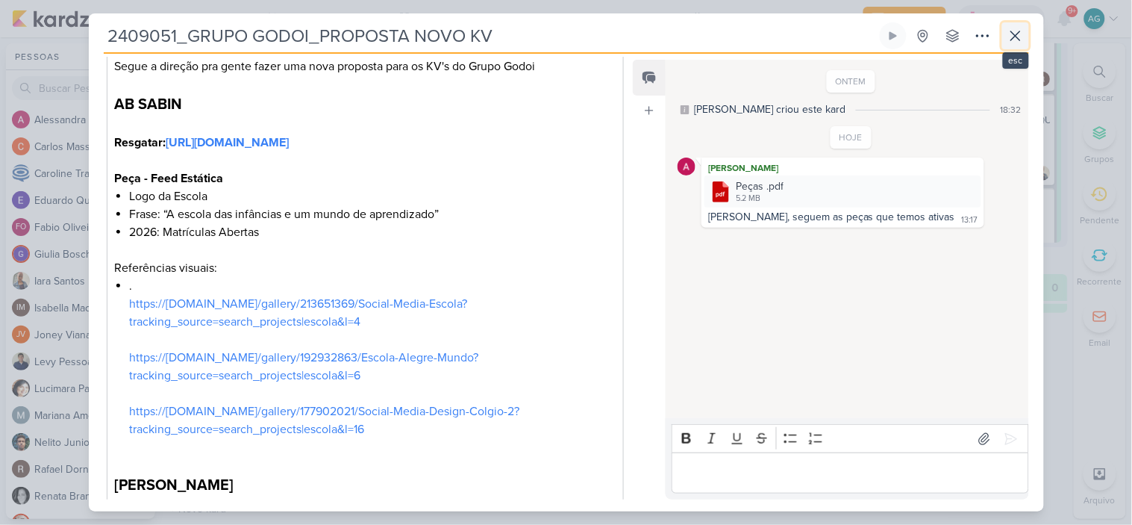
click at [1025, 40] on button at bounding box center [1015, 35] width 27 height 27
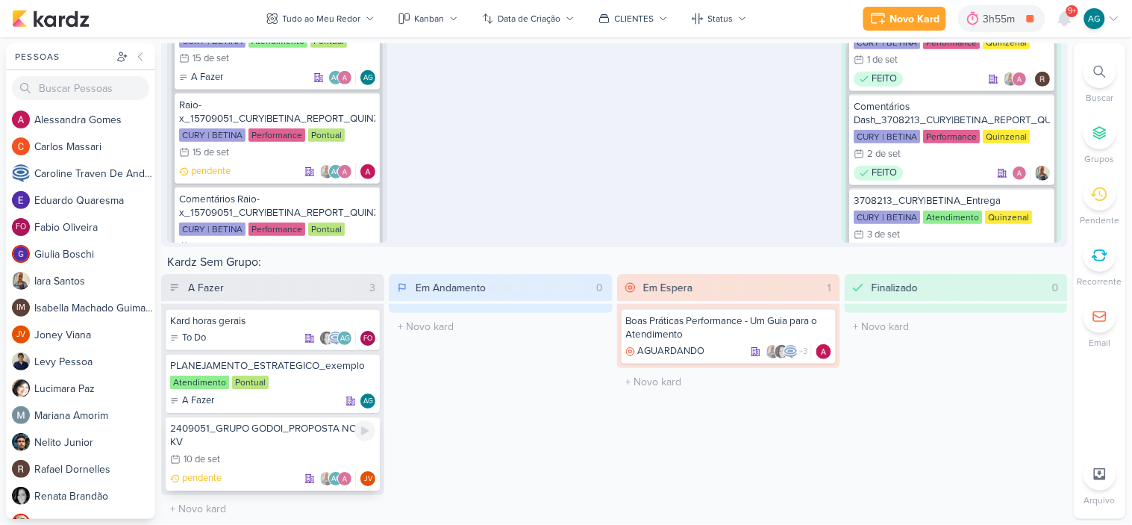
click at [300, 452] on div "10/9 10 de set" at bounding box center [272, 460] width 205 height 16
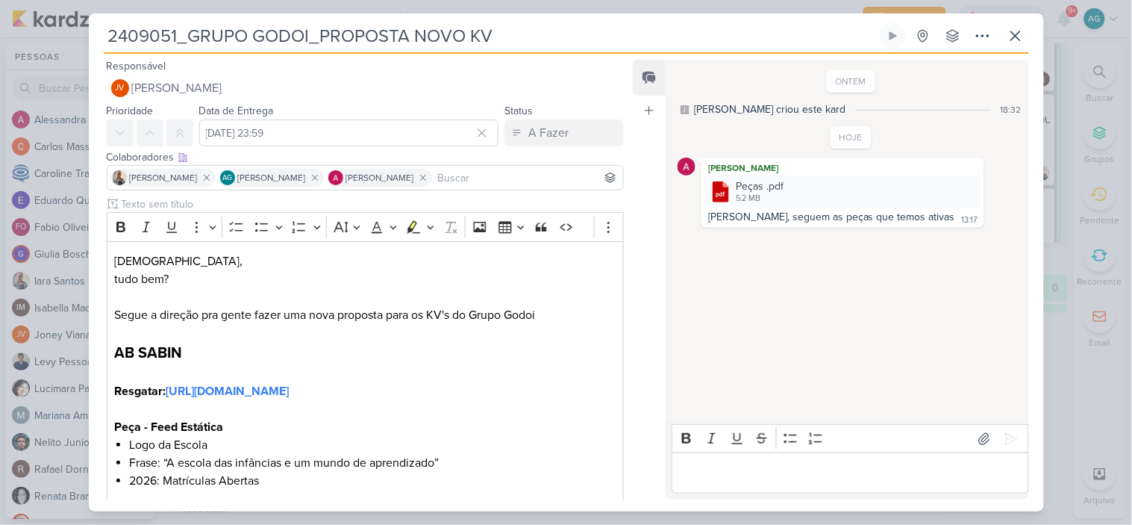
click at [872, 478] on p "Editor editing area: main" at bounding box center [850, 473] width 341 height 18
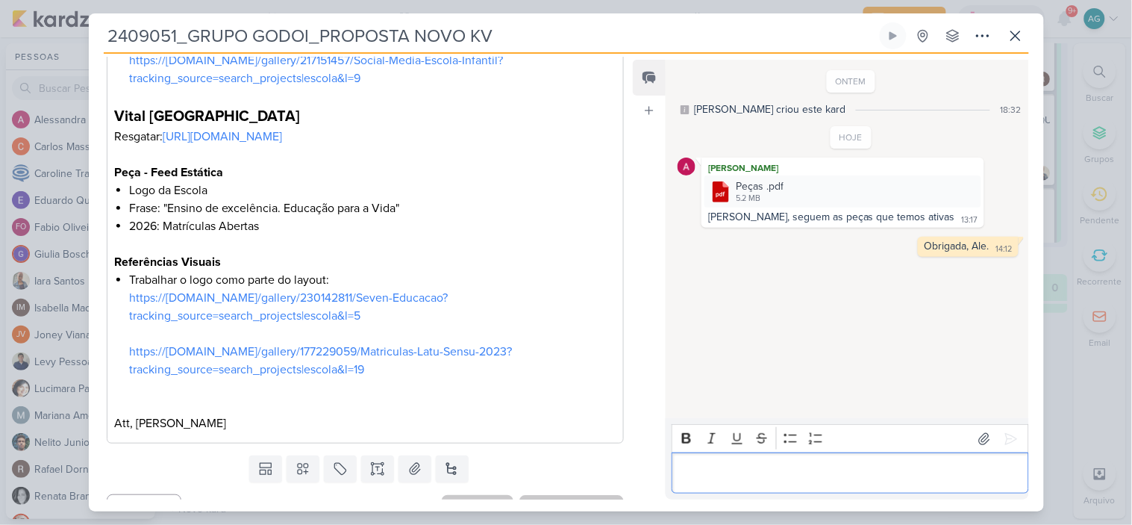
scroll to position [870, 0]
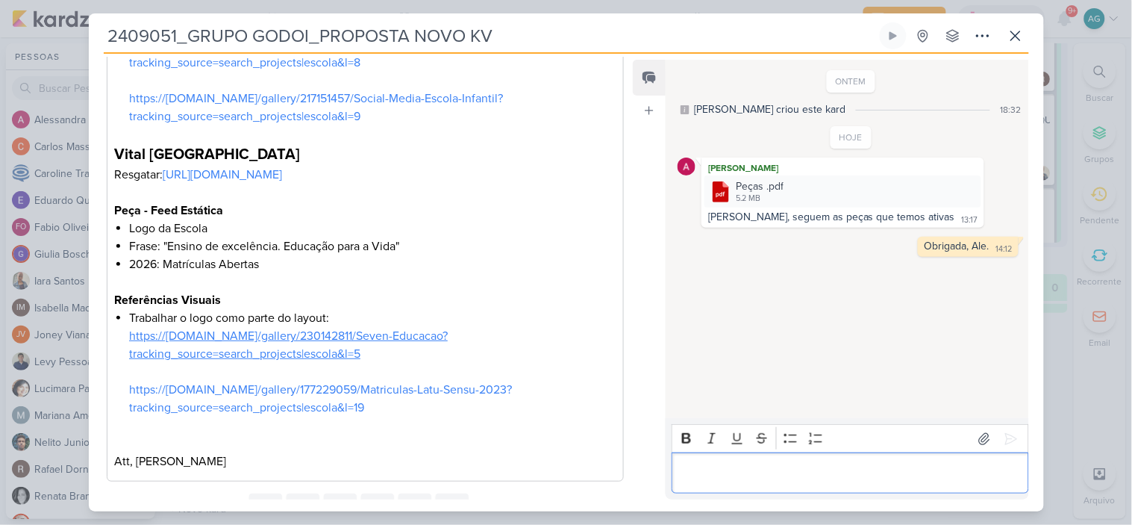
click at [301, 361] on link "https://[DOMAIN_NAME]/gallery/230142811/Seven-Educacao?tracking_source=search_p…" at bounding box center [288, 344] width 319 height 33
